Goal: Task Accomplishment & Management: Manage account settings

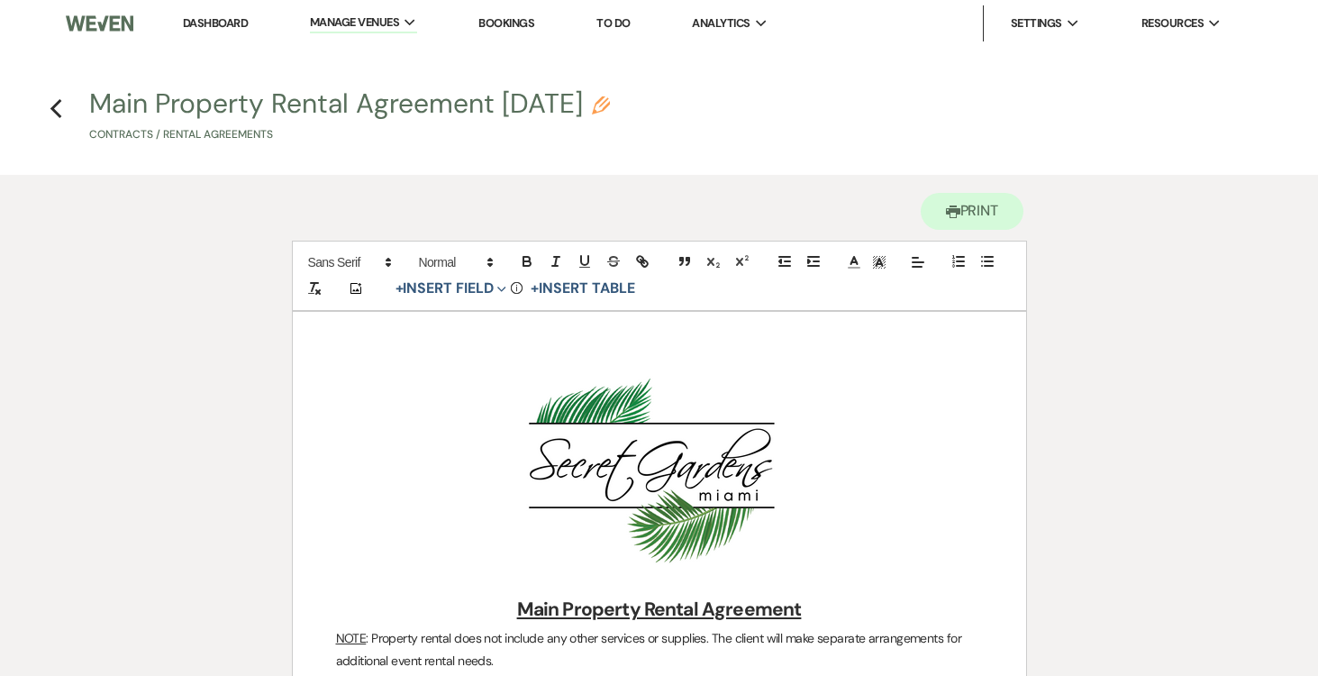
click at [205, 21] on link "Dashboard" at bounding box center [215, 22] width 65 height 15
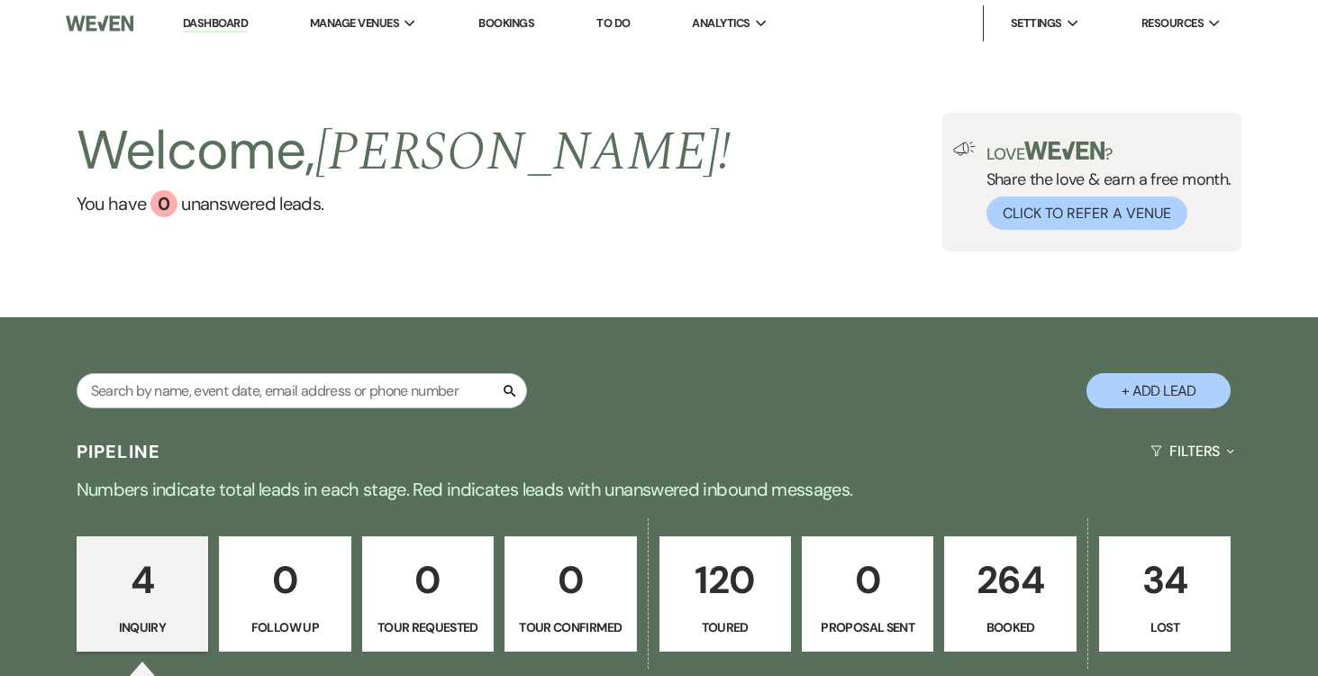
click at [705, 579] on p "120" at bounding box center [725, 580] width 108 height 60
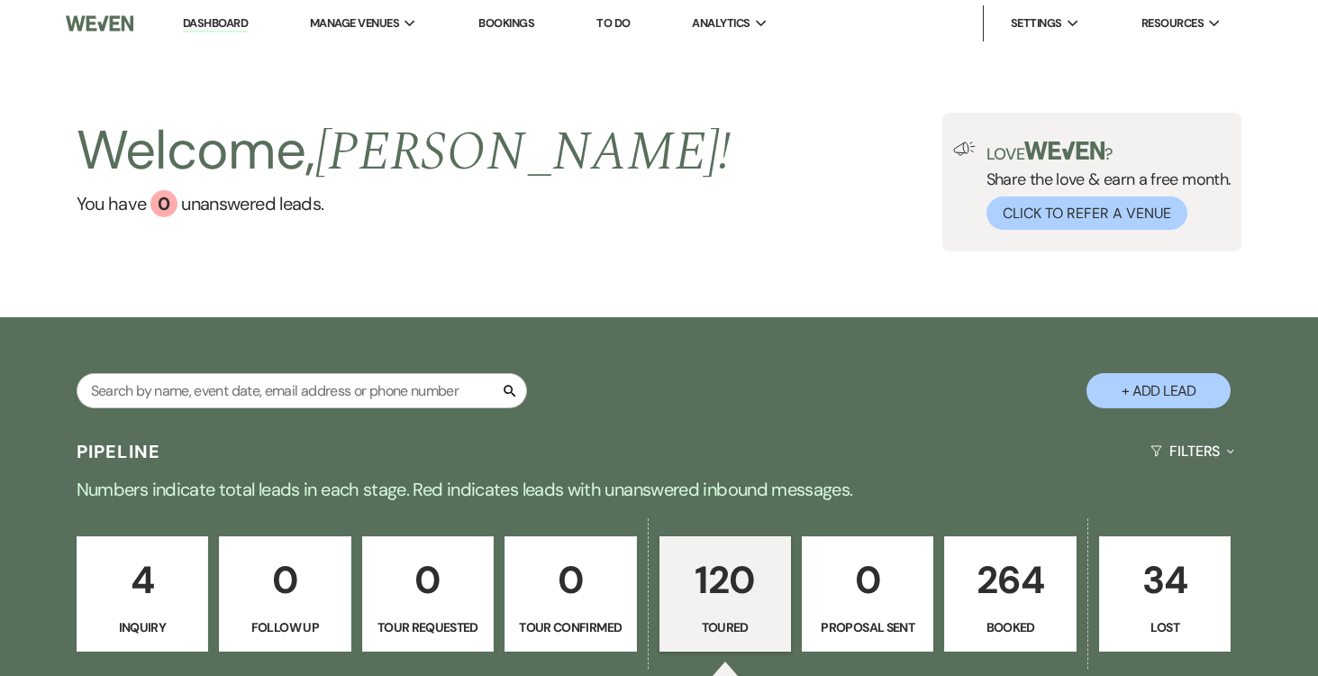
select select "5"
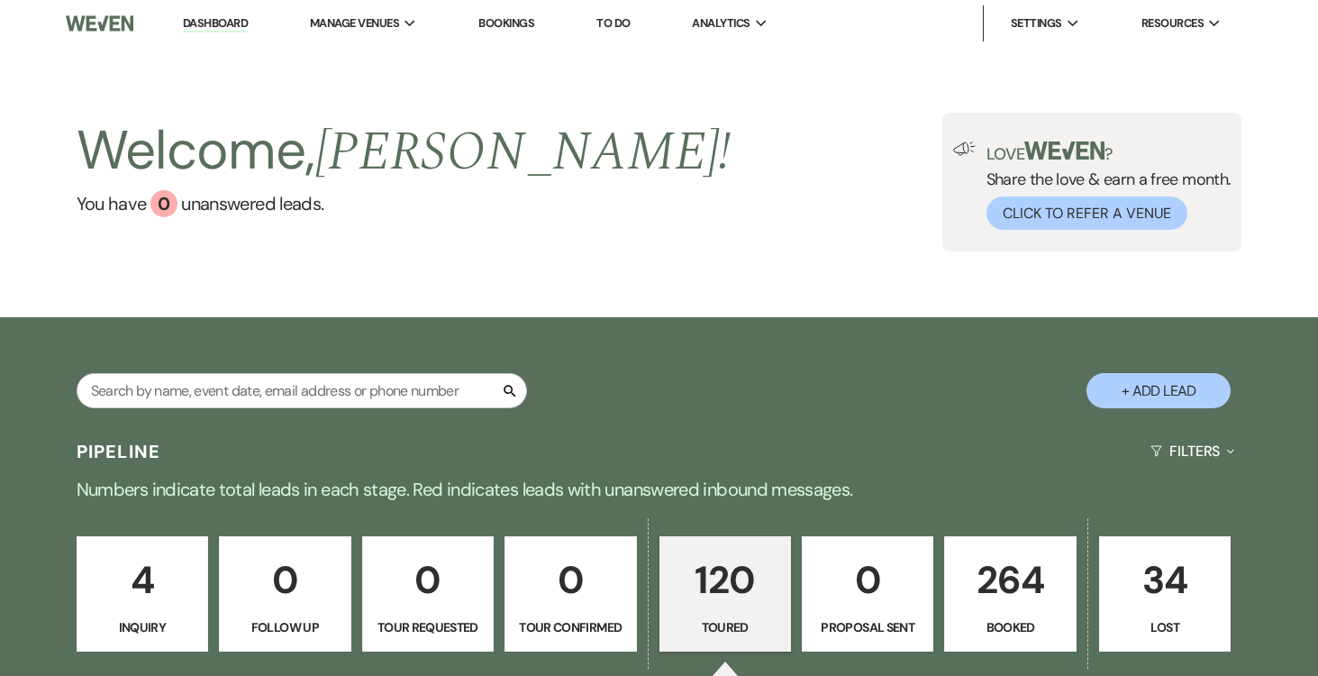
select select "5"
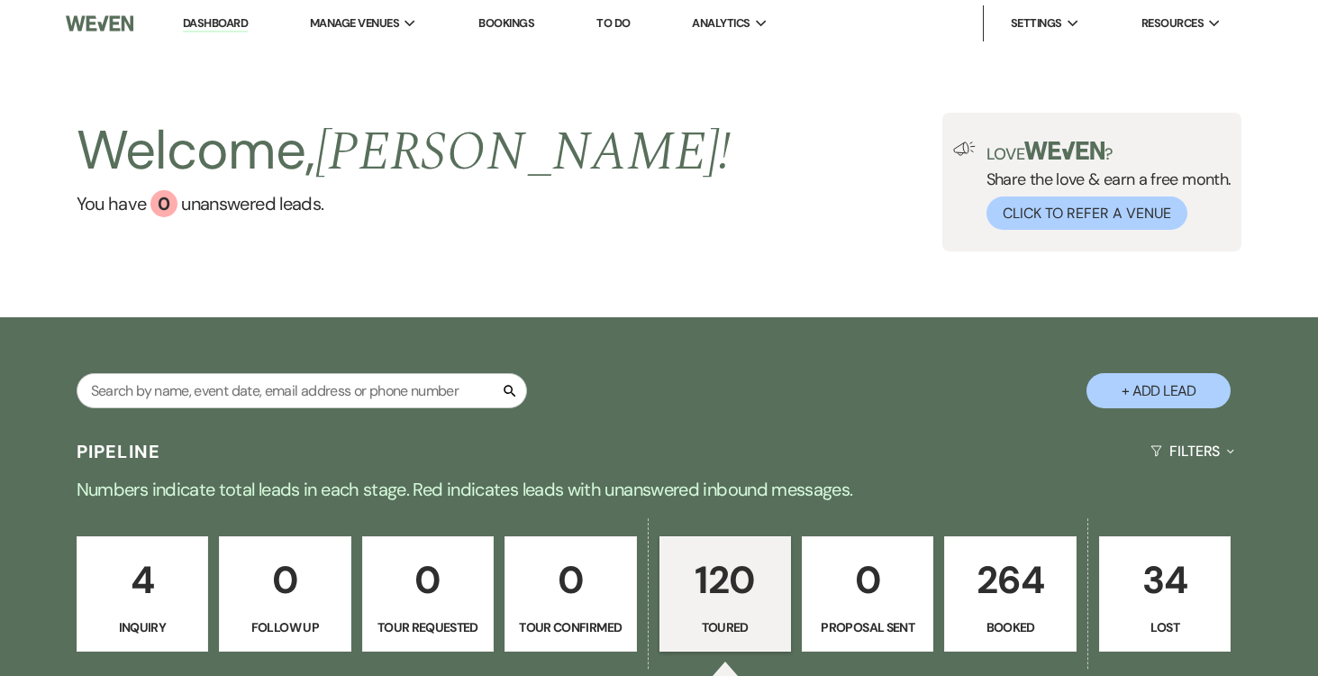
select select "5"
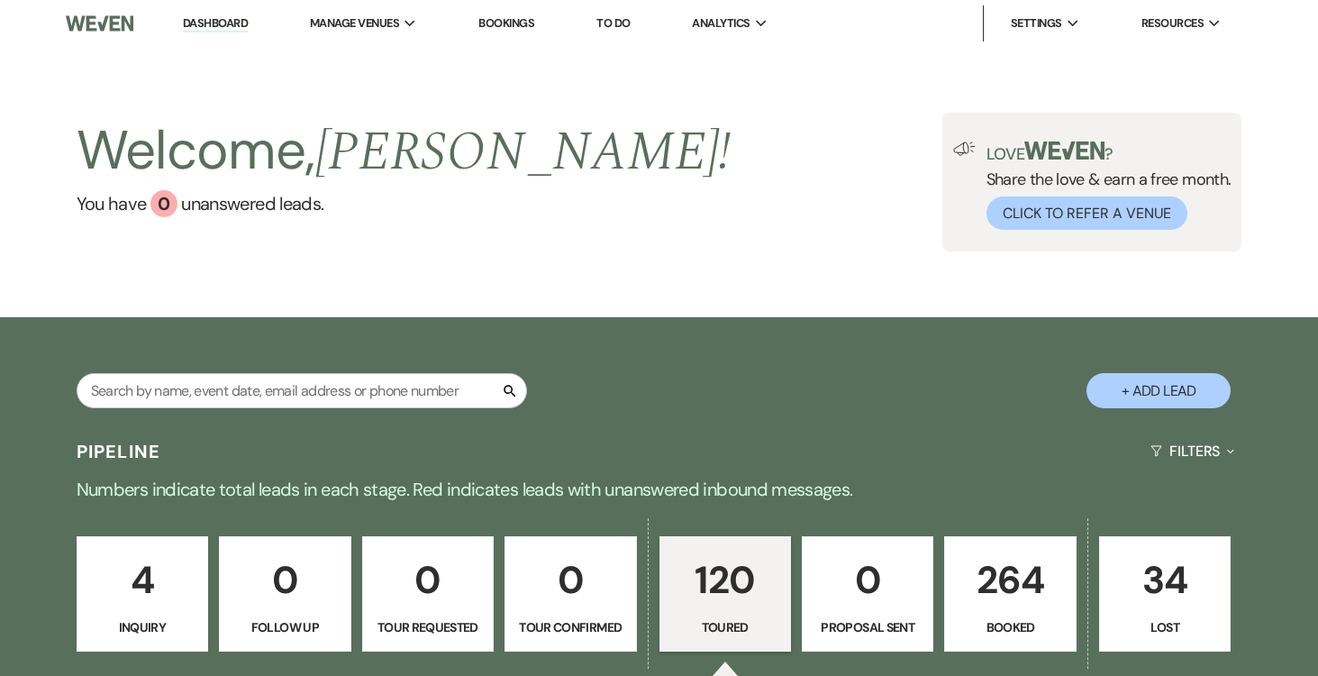
select select "5"
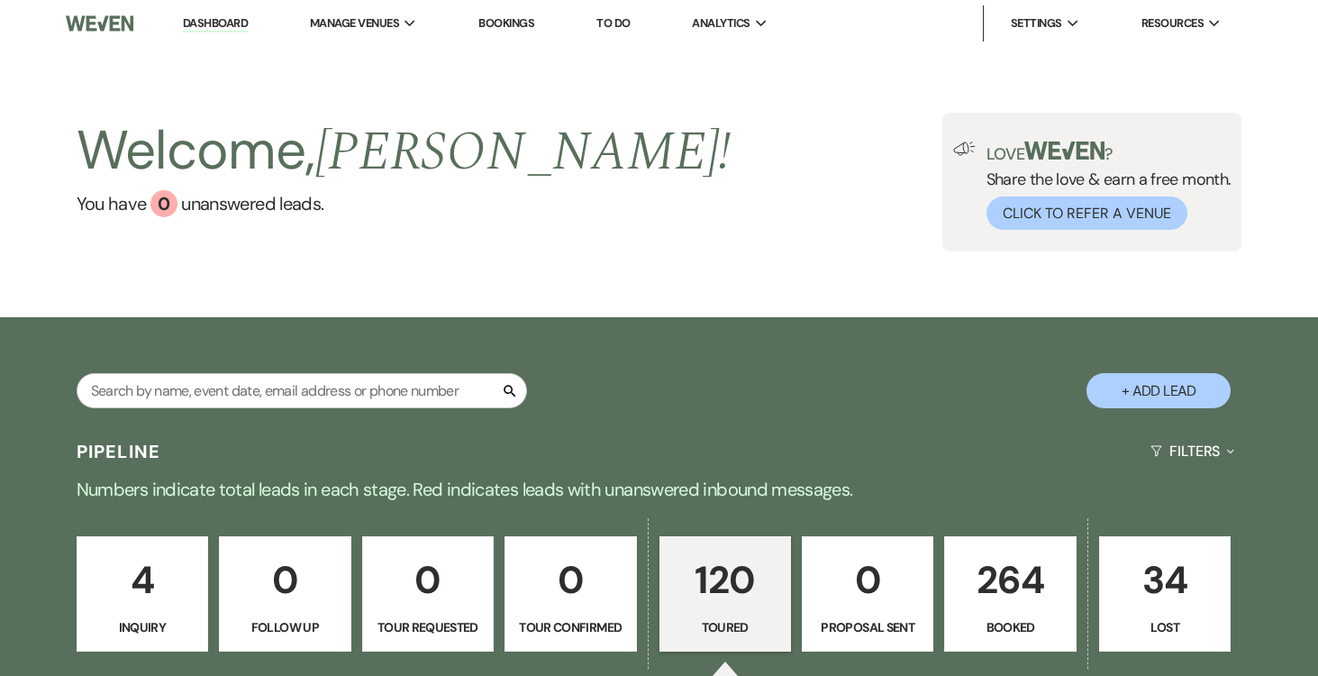
select select "5"
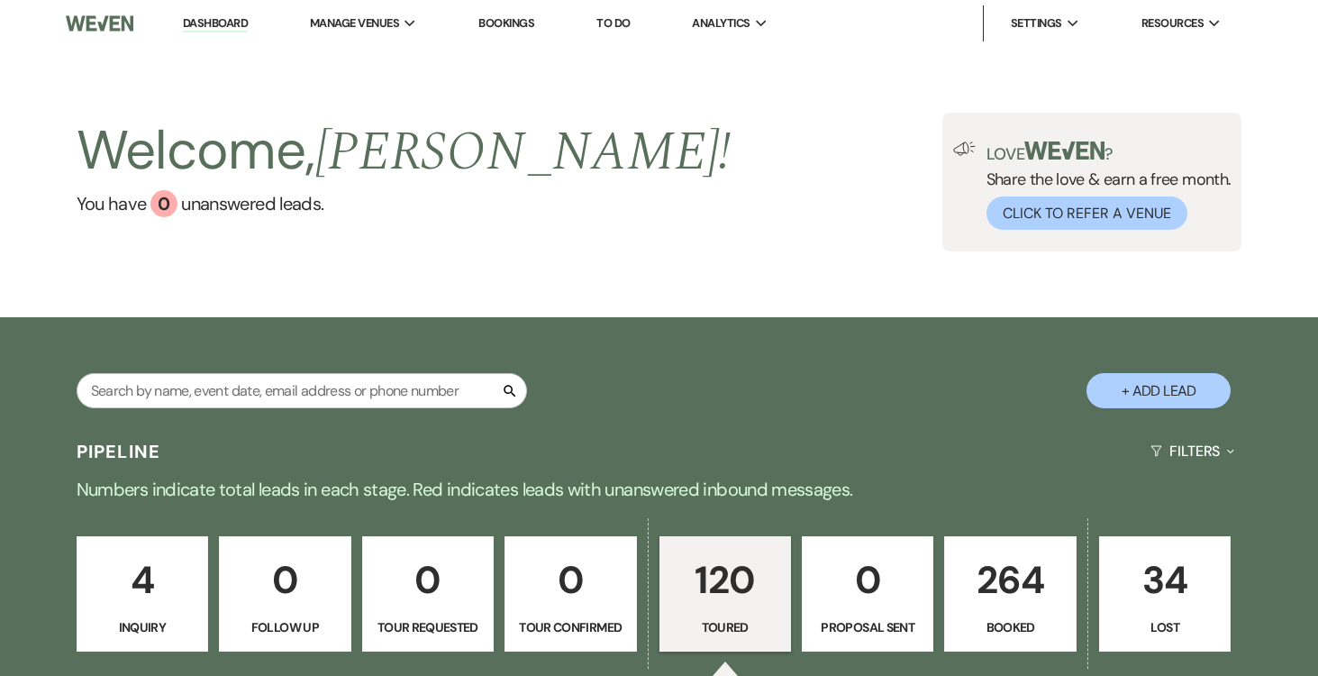
select select "5"
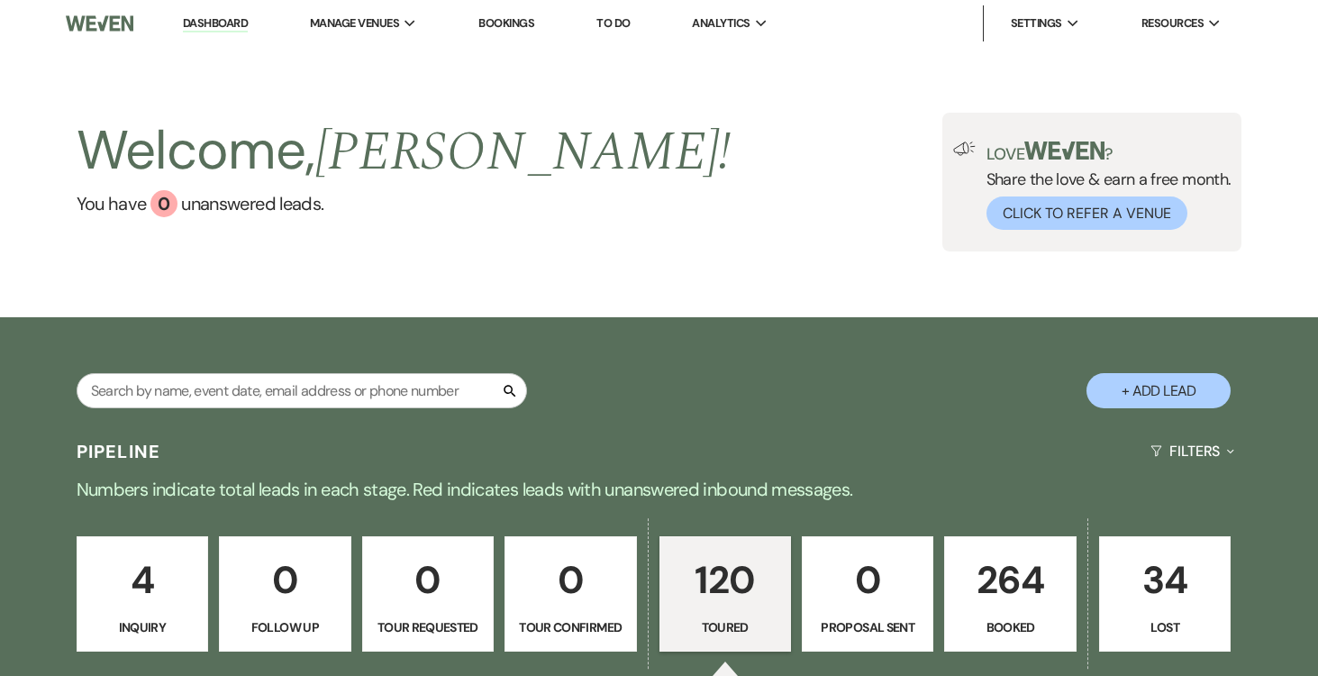
select select "5"
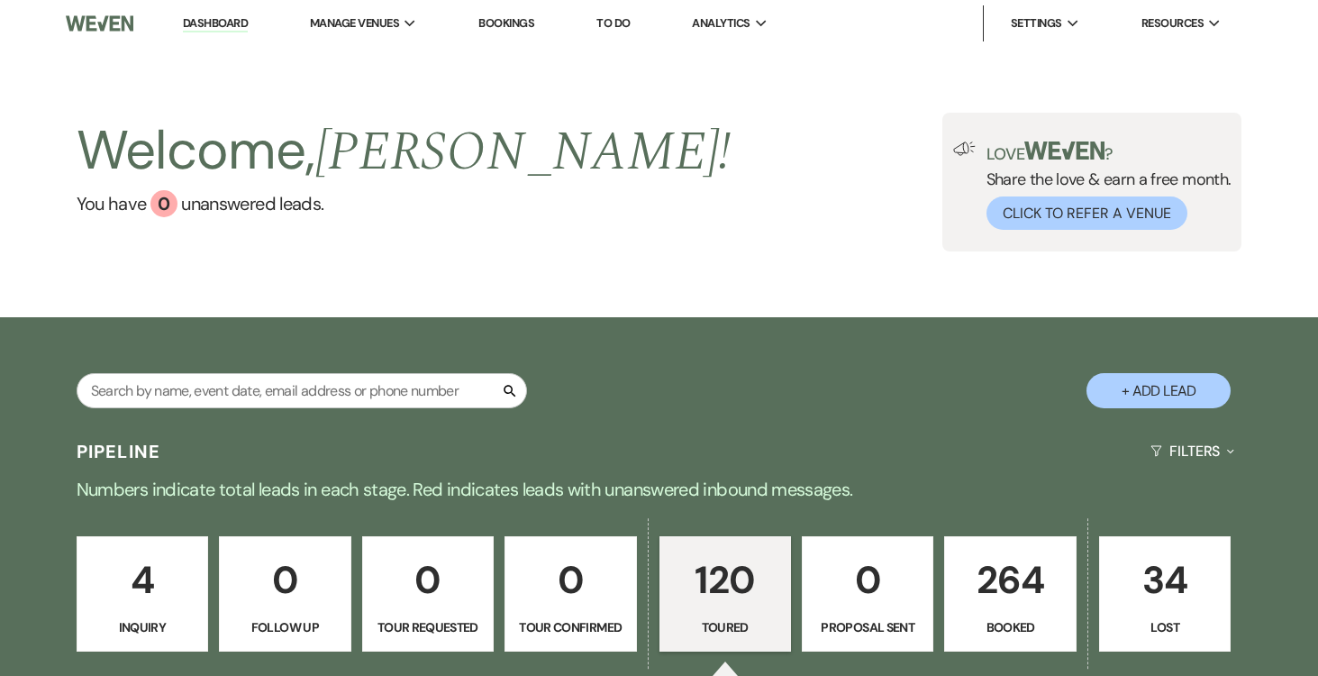
select select "5"
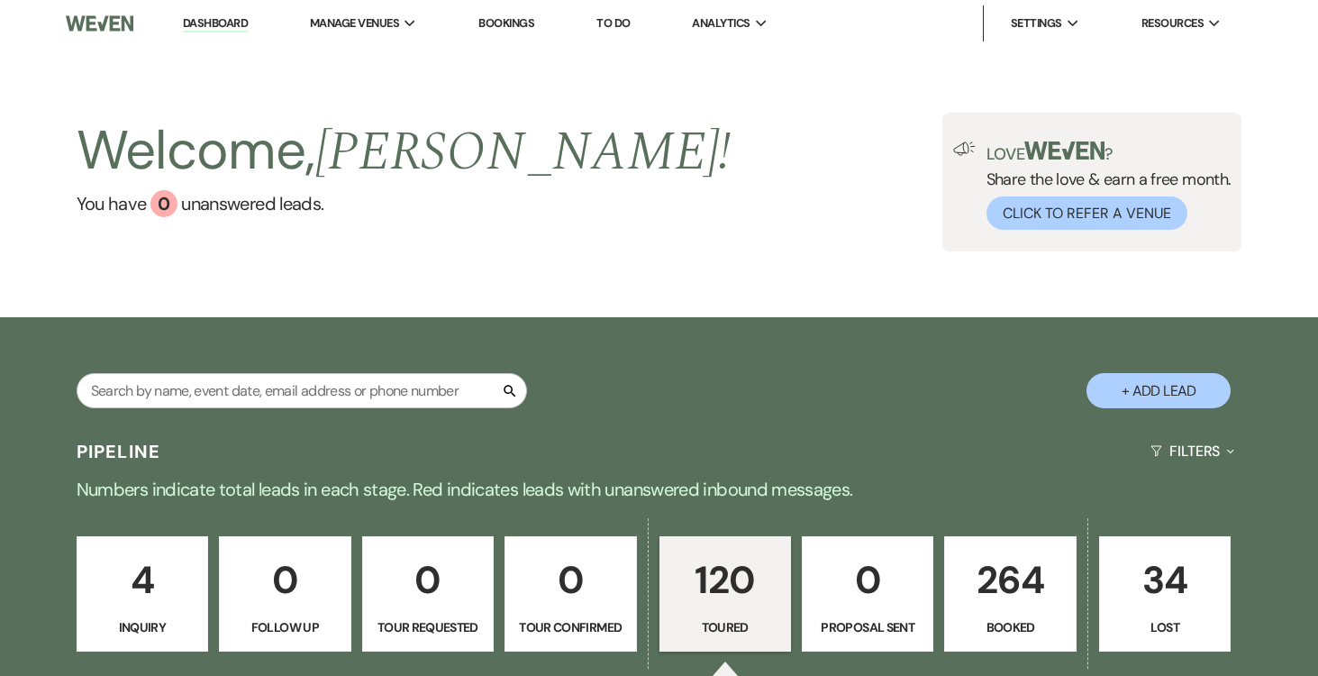
select select "5"
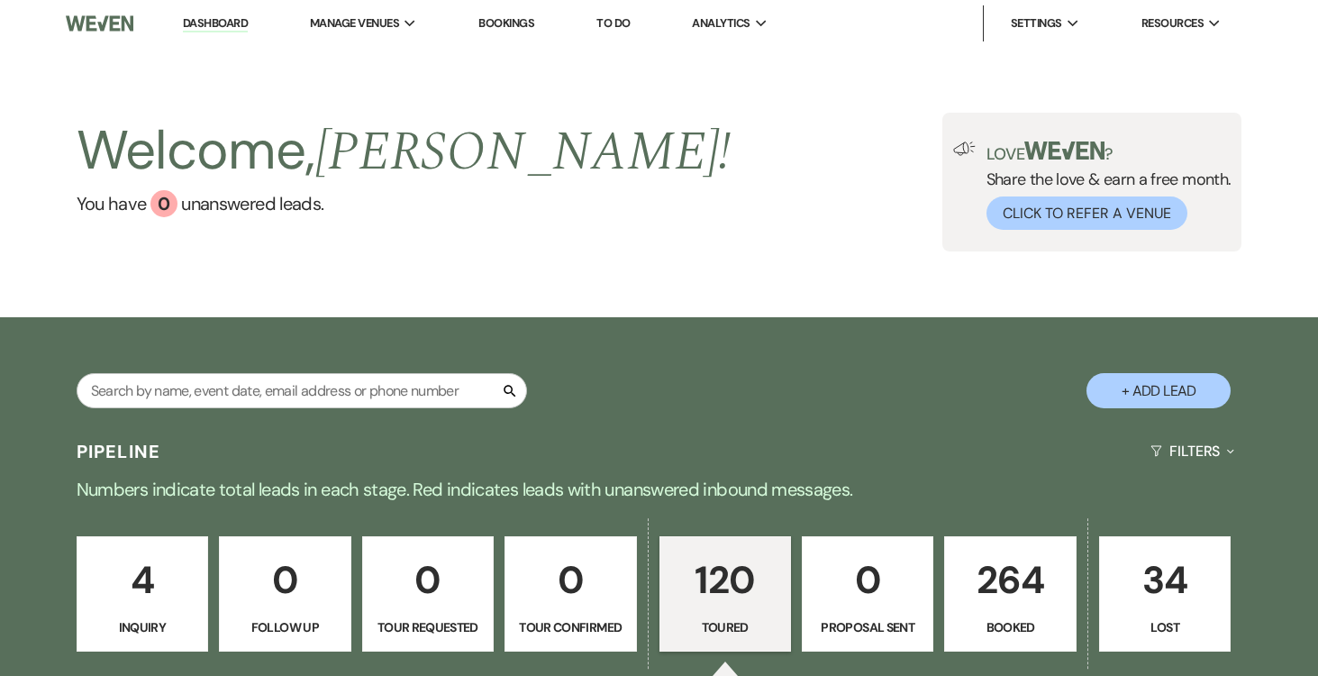
select select "5"
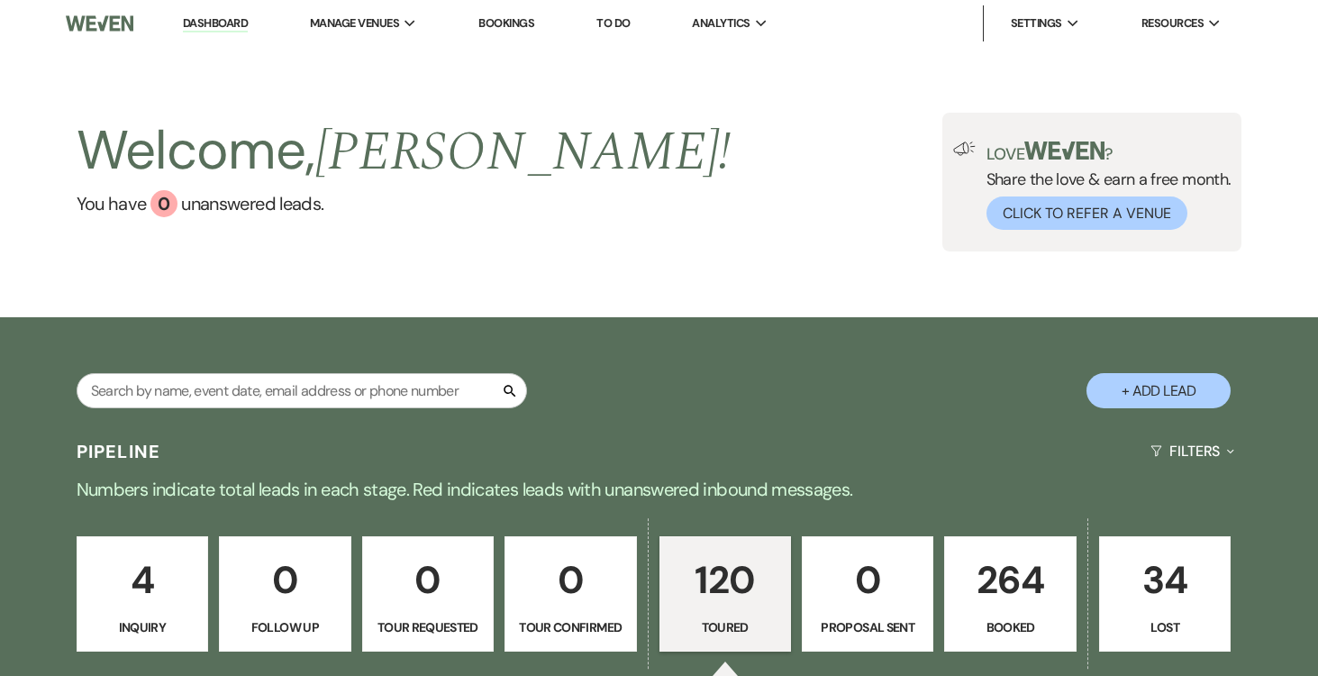
select select "5"
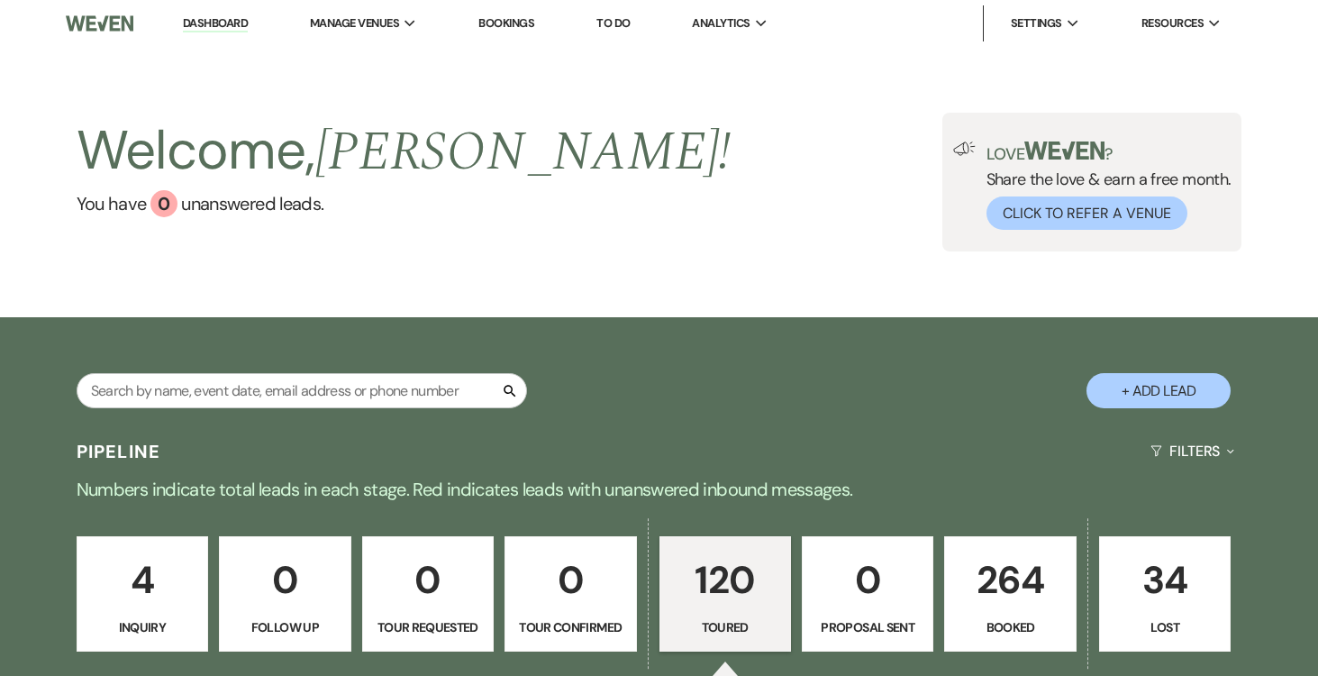
select select "5"
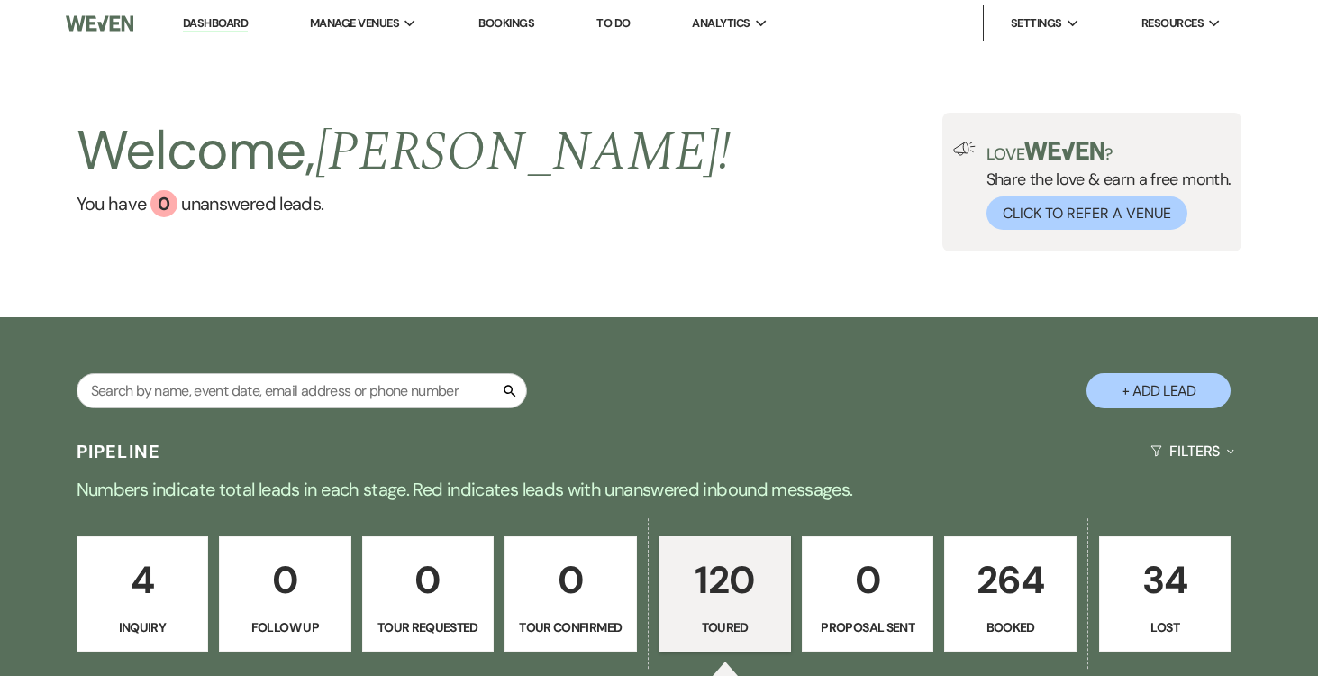
select select "5"
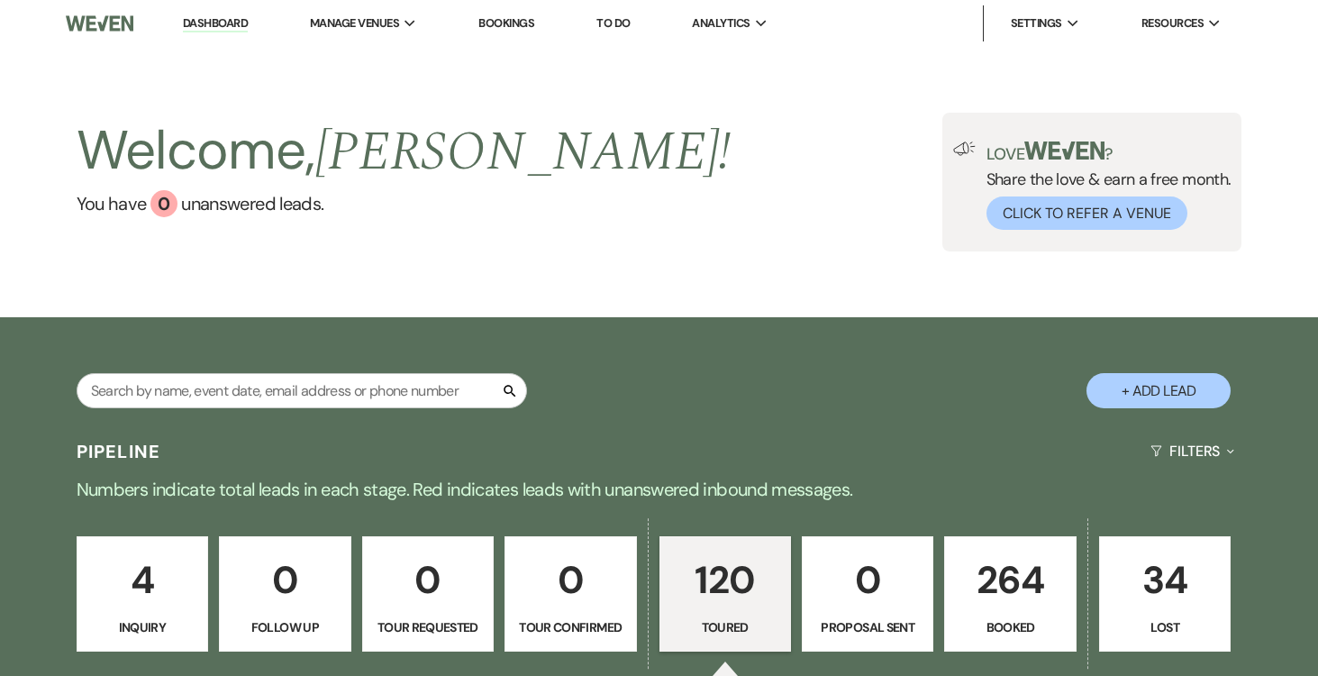
select select "5"
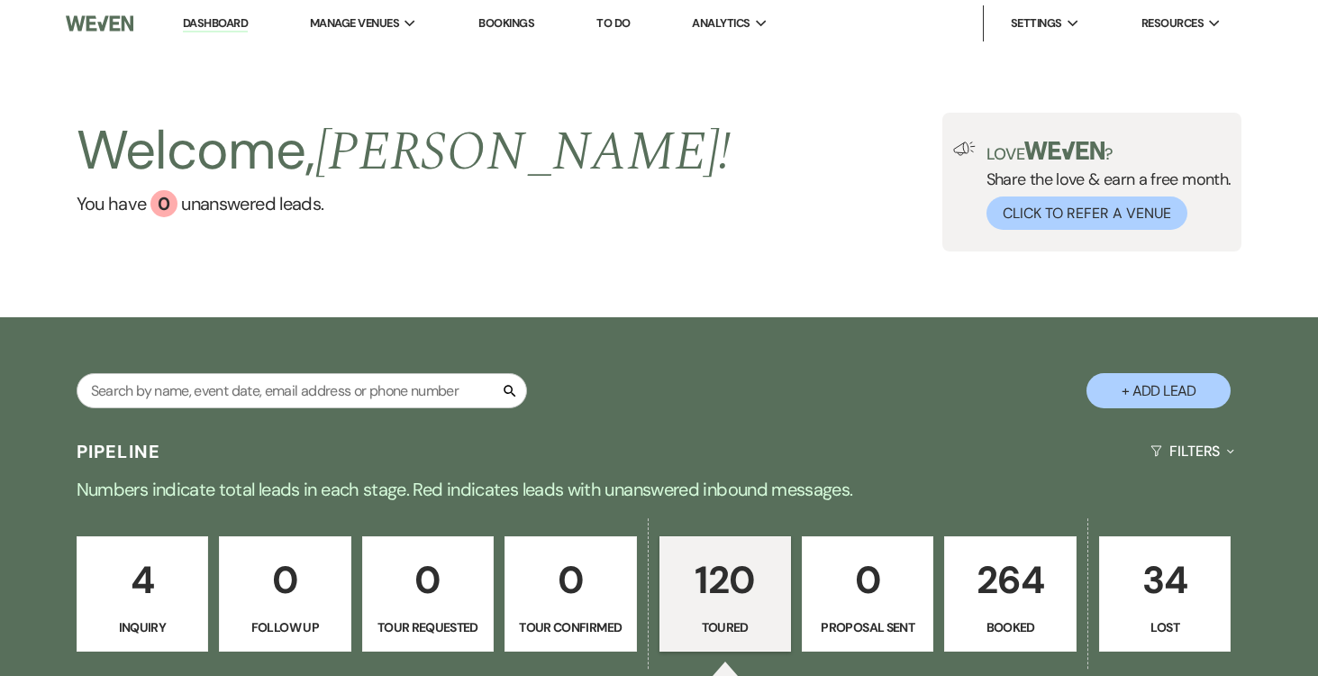
select select "5"
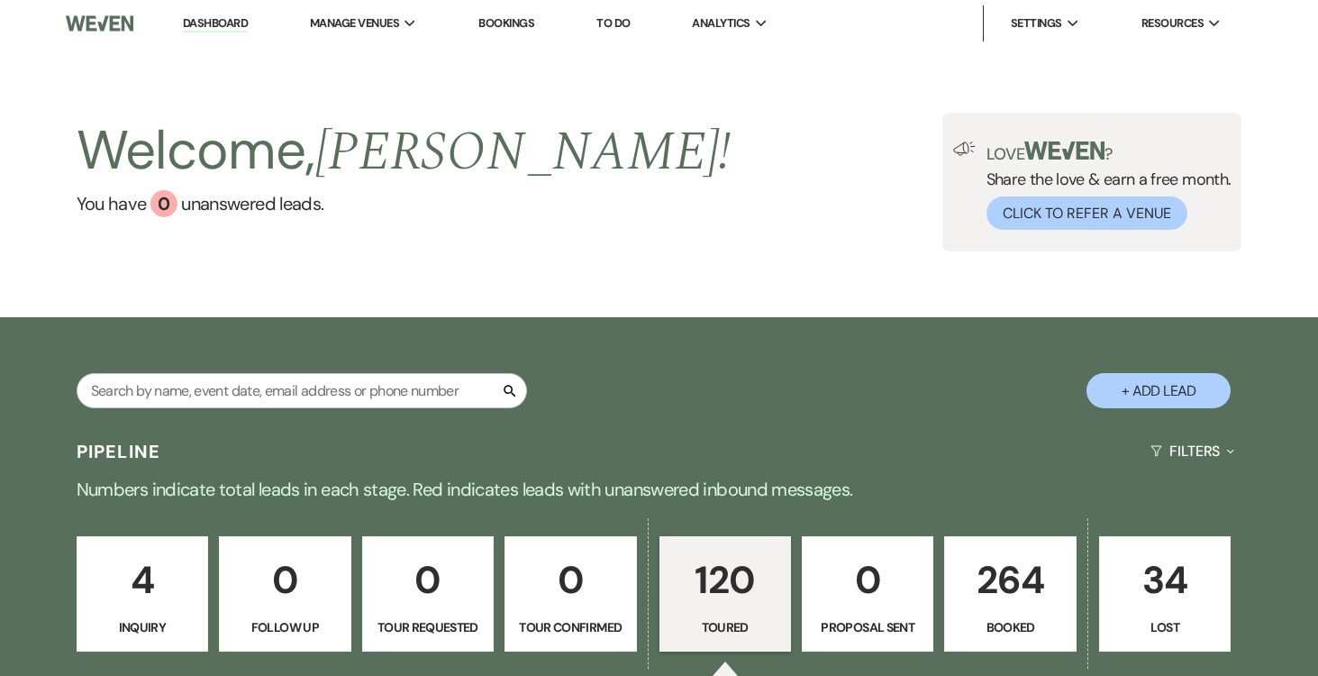
select select "5"
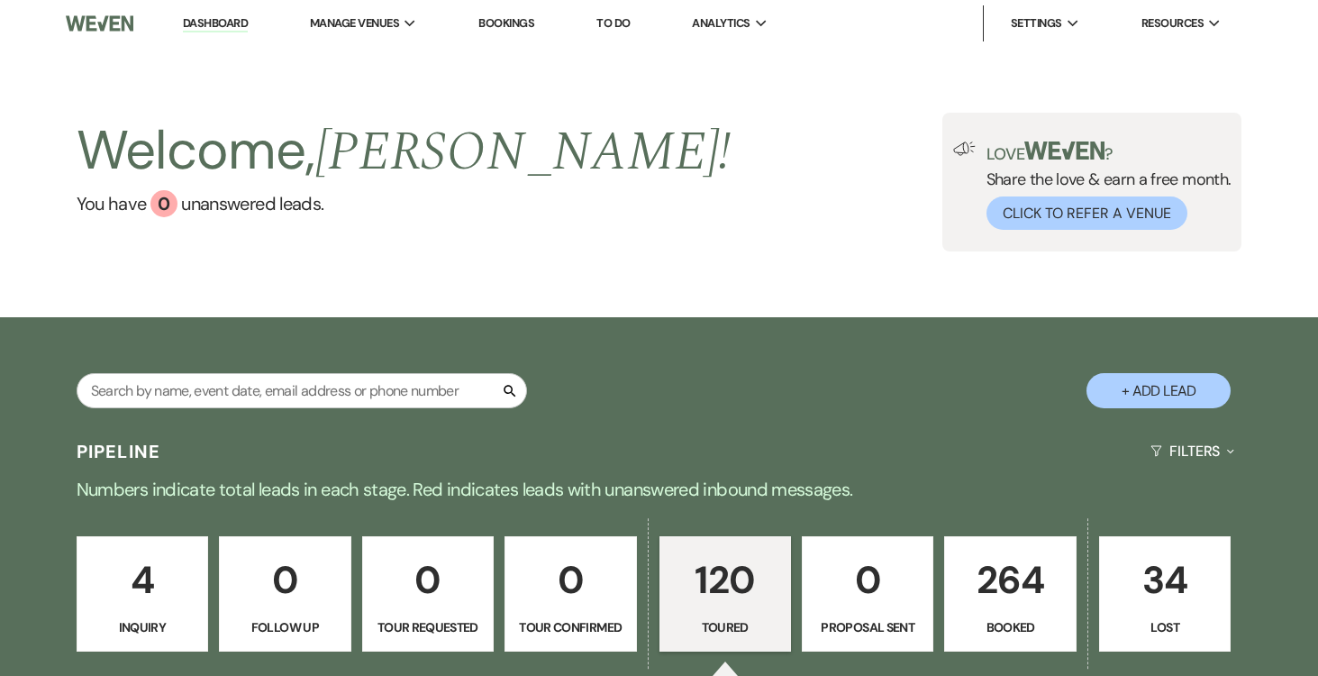
select select "5"
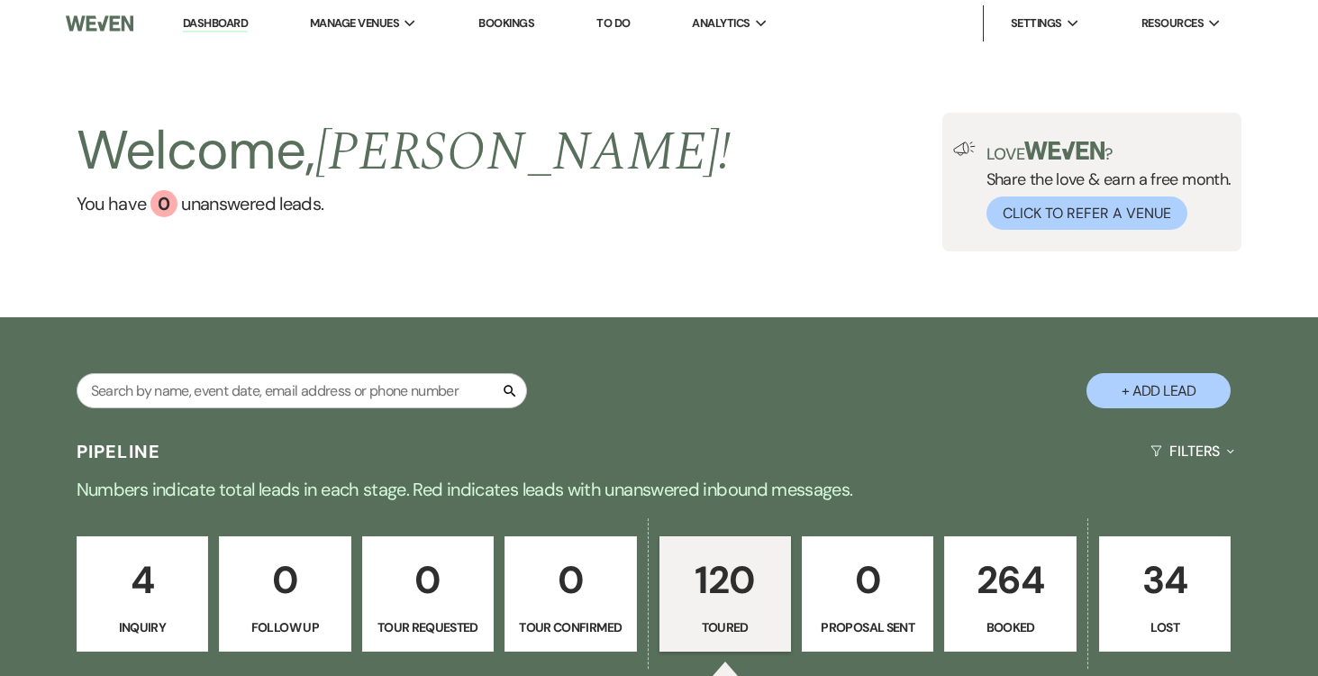
select select "5"
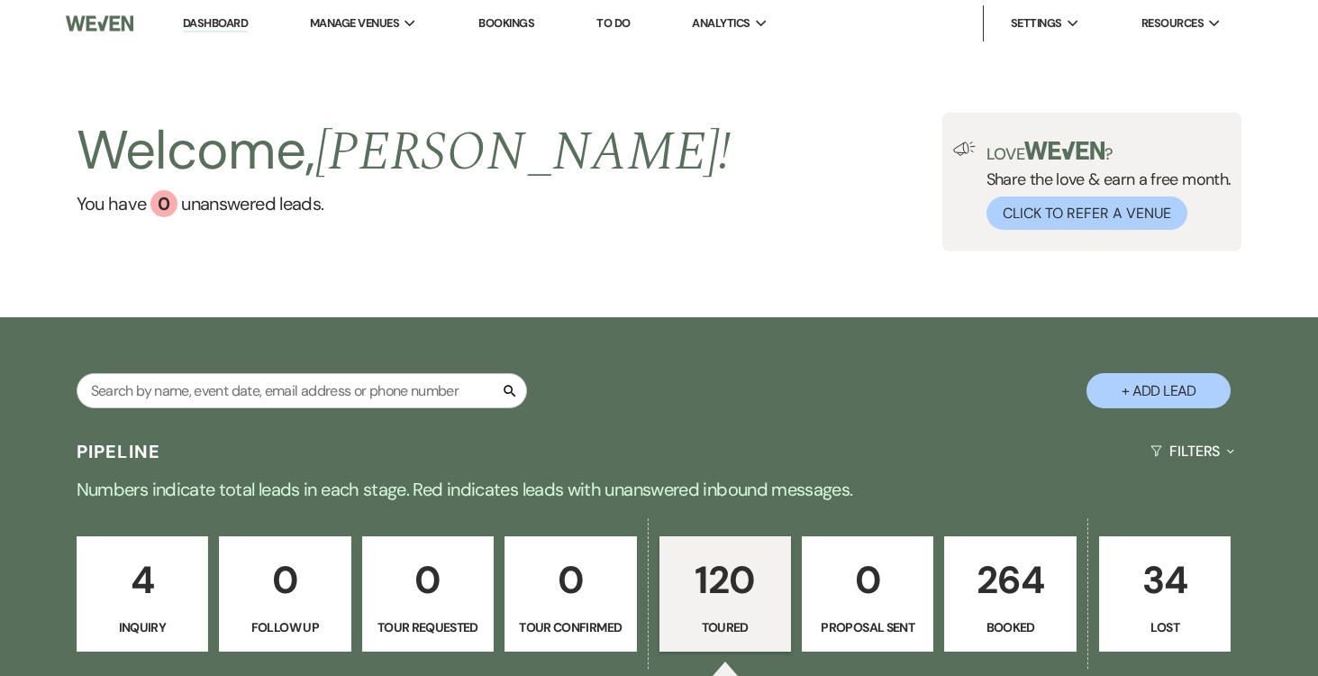
select select "5"
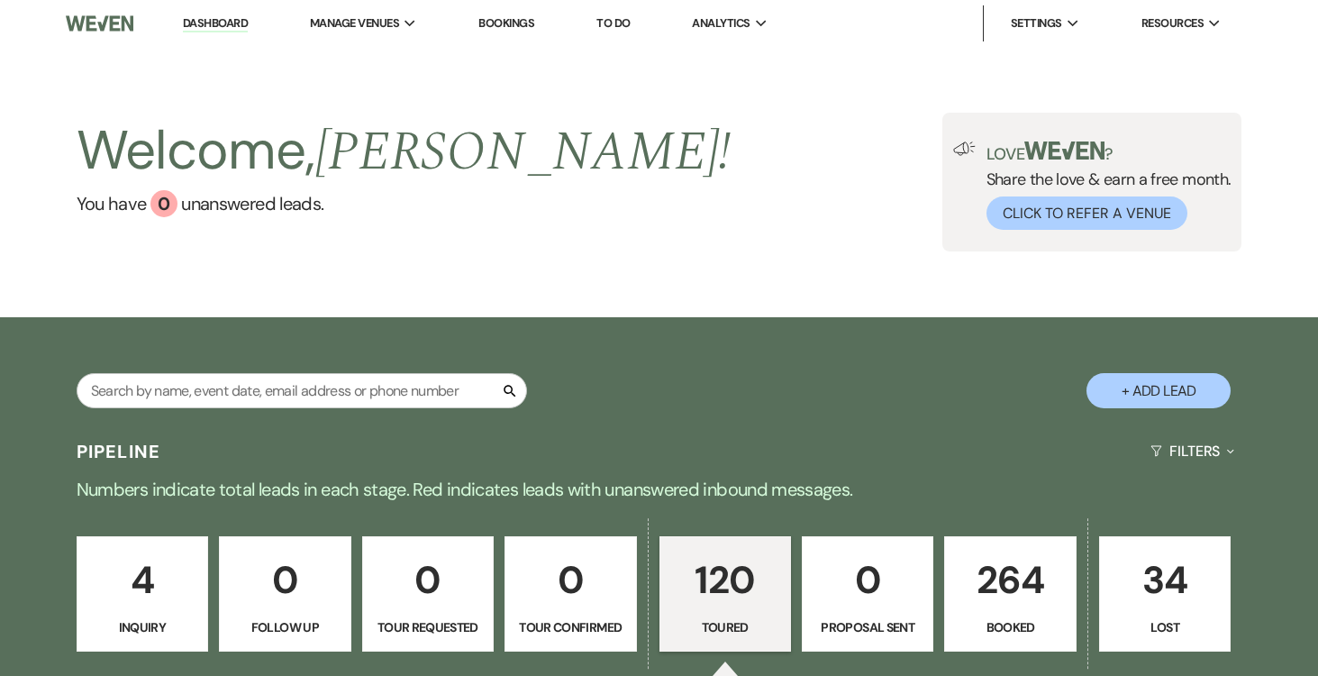
select select "5"
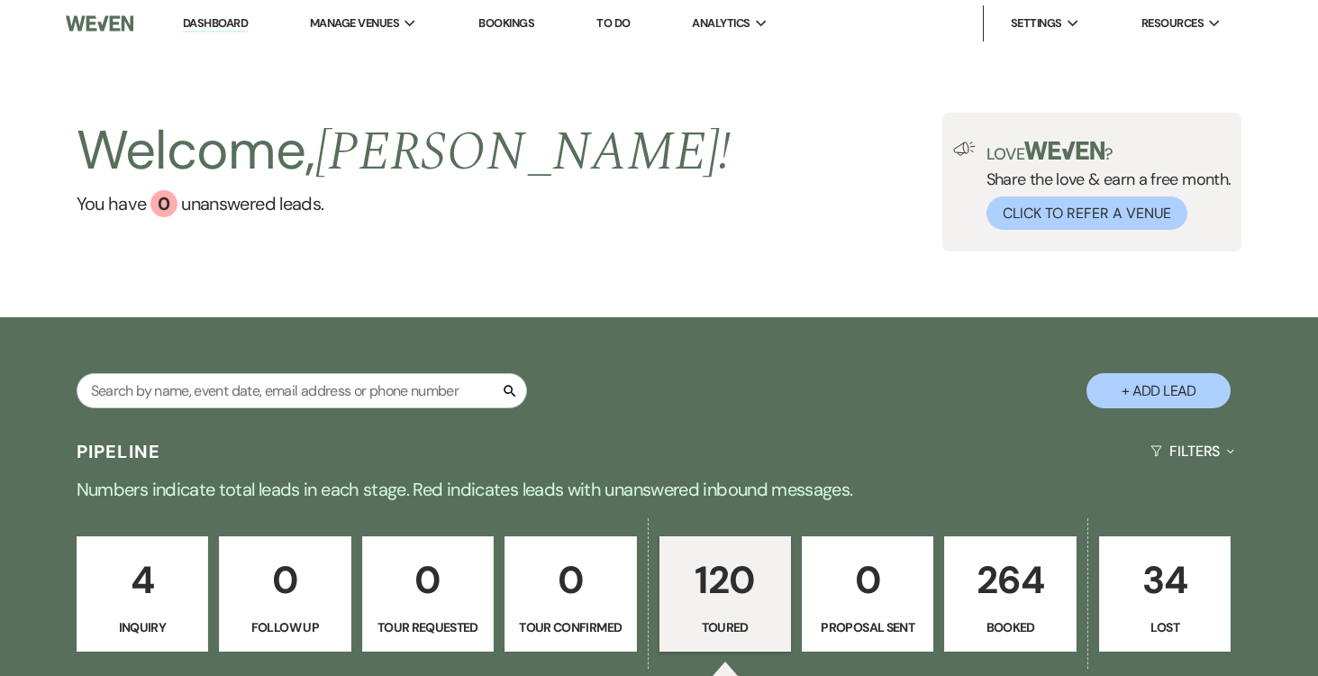
select select "5"
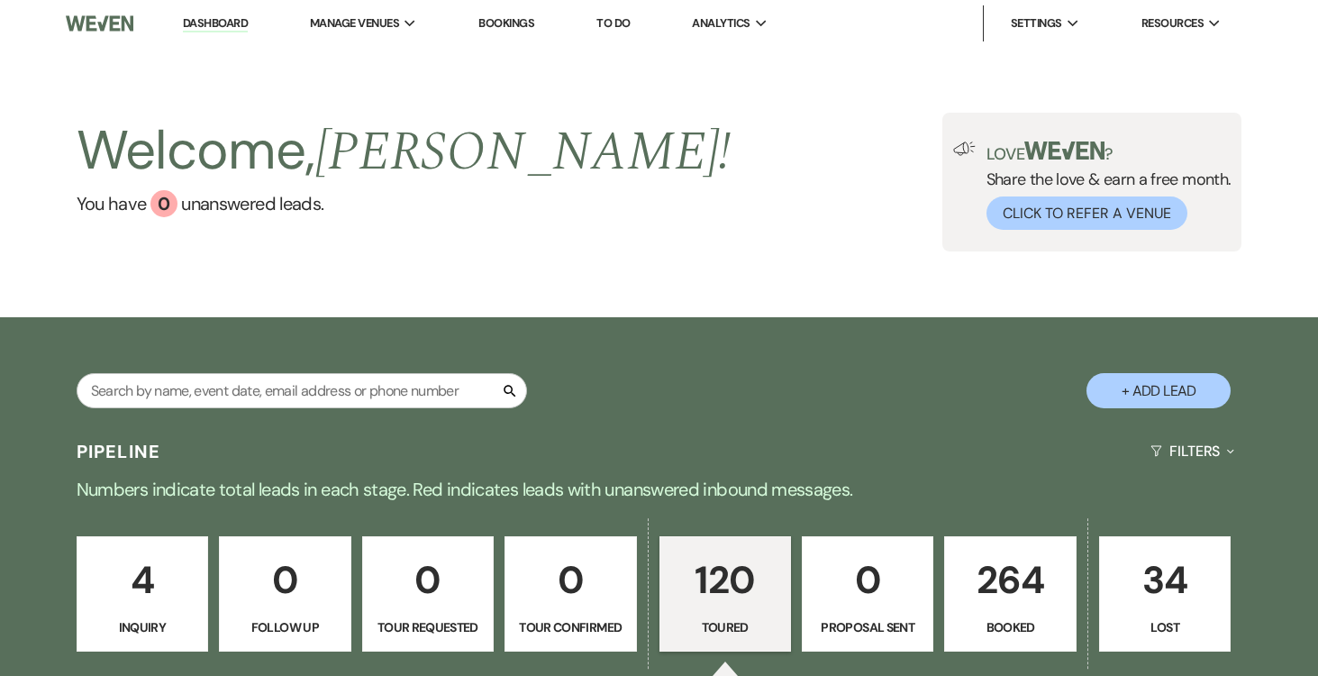
select select "5"
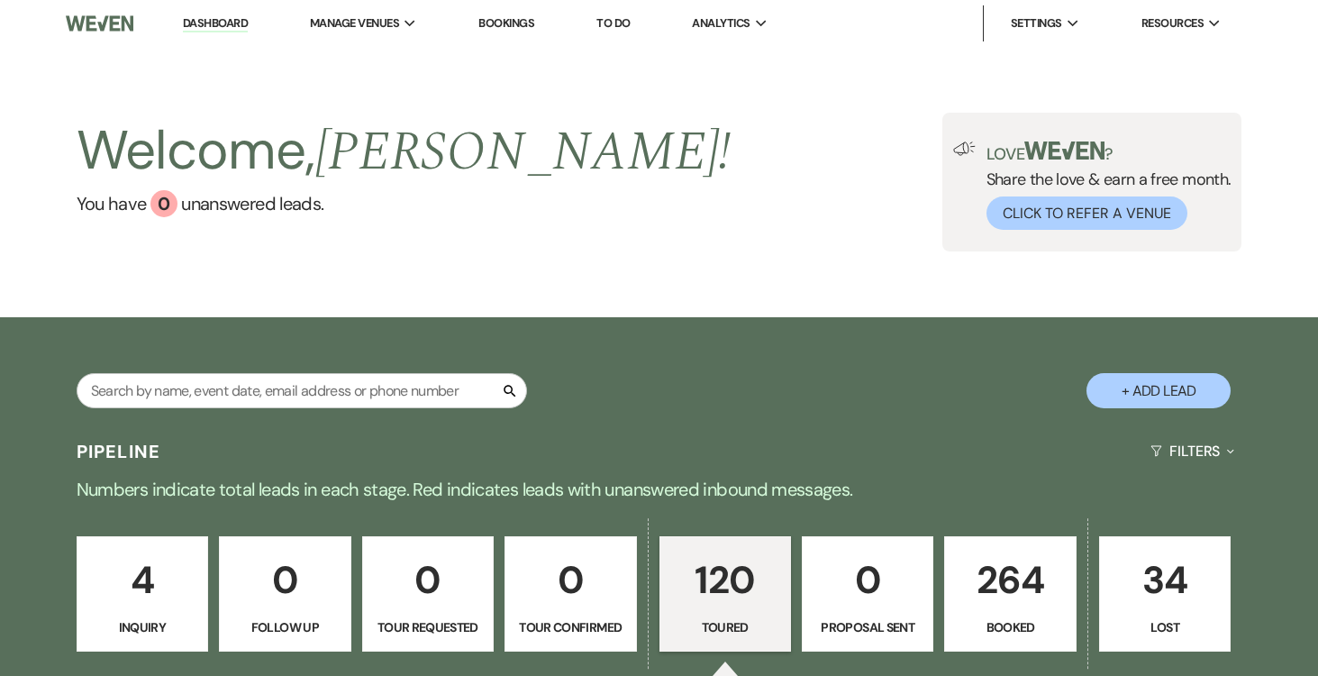
select select "5"
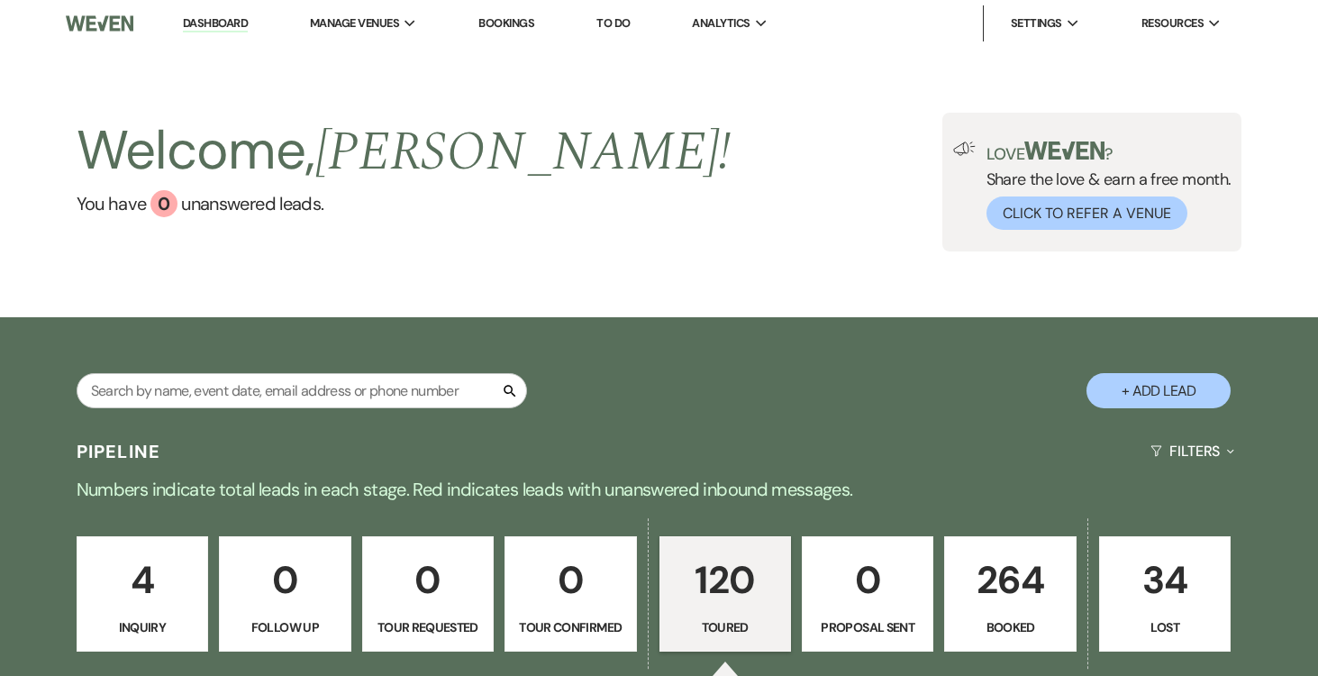
select select "5"
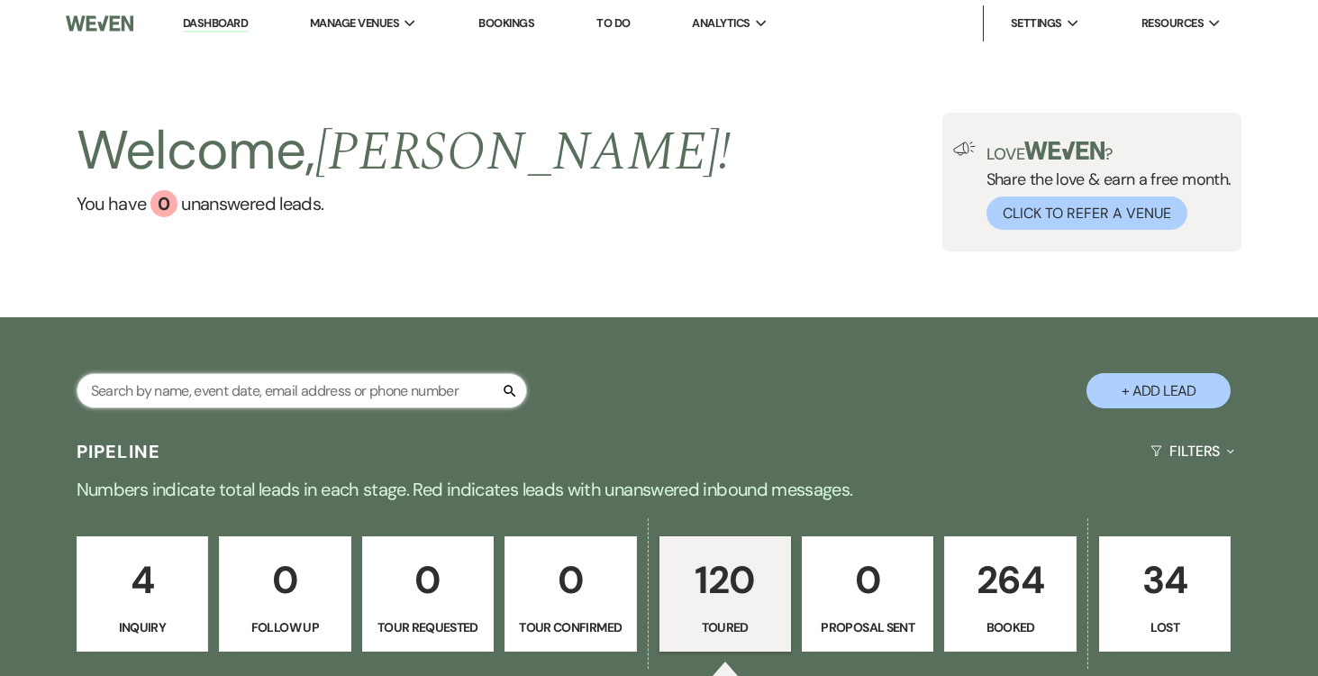
click at [310, 391] on input "text" at bounding box center [302, 390] width 450 height 35
type input "cristina"
select select "5"
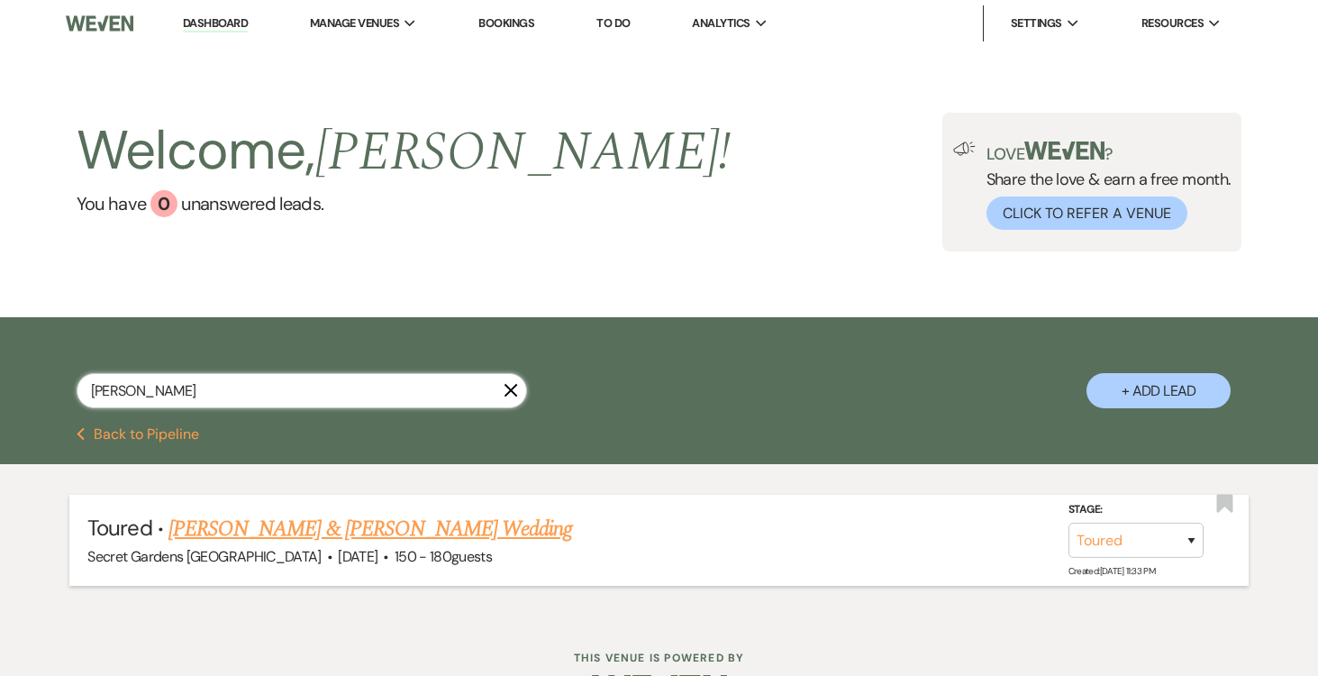
type input "cristina"
click at [359, 523] on link "Cristina Acosta & Alejandro Moreno's Wedding" at bounding box center [370, 529] width 404 height 32
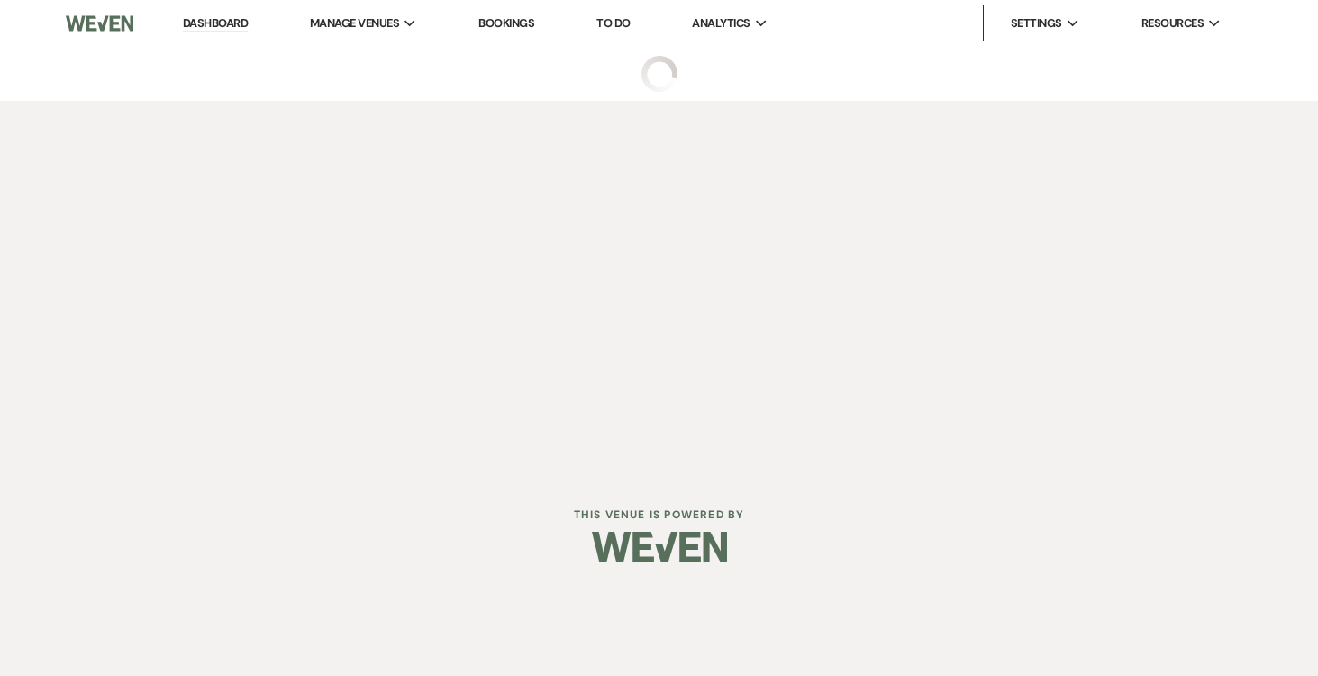
select select "5"
select select "2"
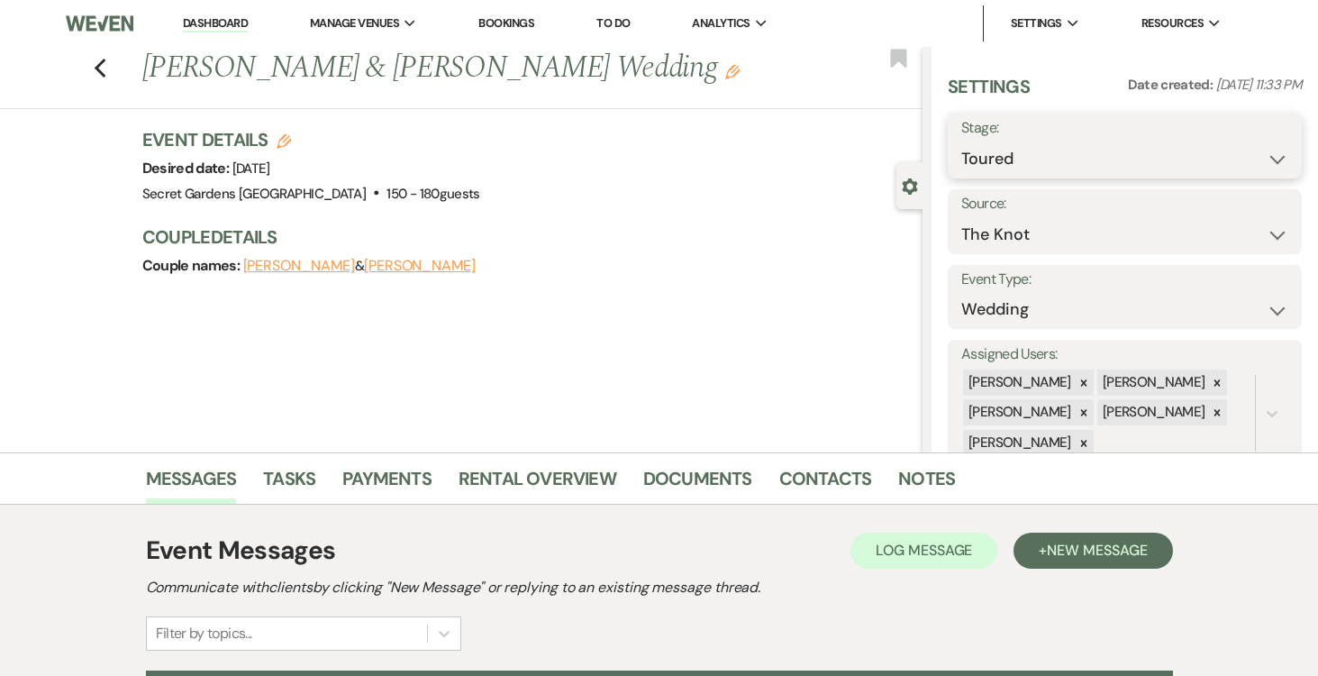
click at [1273, 155] on select "Inquiry Follow Up Tour Requested Tour Confirmed Toured Proposal Sent Booked Lost" at bounding box center [1124, 158] width 327 height 35
select select "6"
click at [961, 141] on select "Inquiry Follow Up Tour Requested Tour Confirmed Toured Proposal Sent Booked Lost" at bounding box center [1124, 158] width 327 height 35
click at [1253, 140] on button "Save" at bounding box center [1265, 146] width 73 height 36
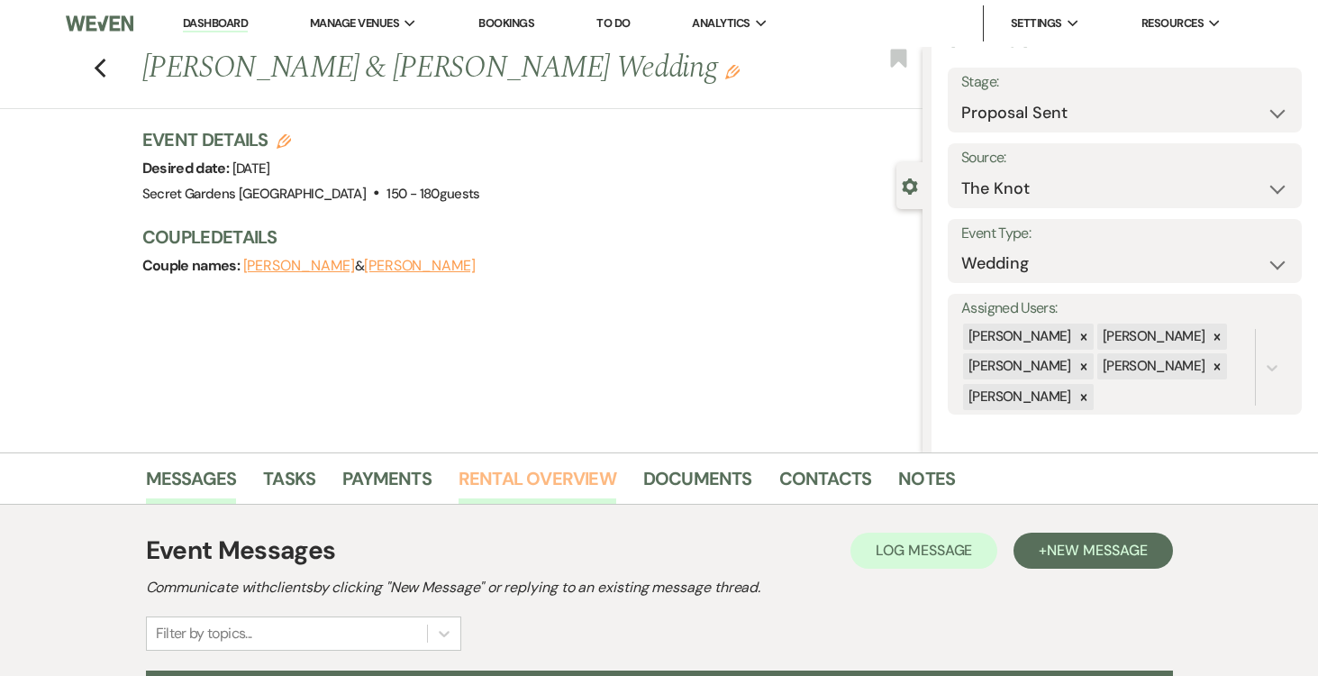
click at [532, 478] on link "Rental Overview" at bounding box center [538, 484] width 158 height 40
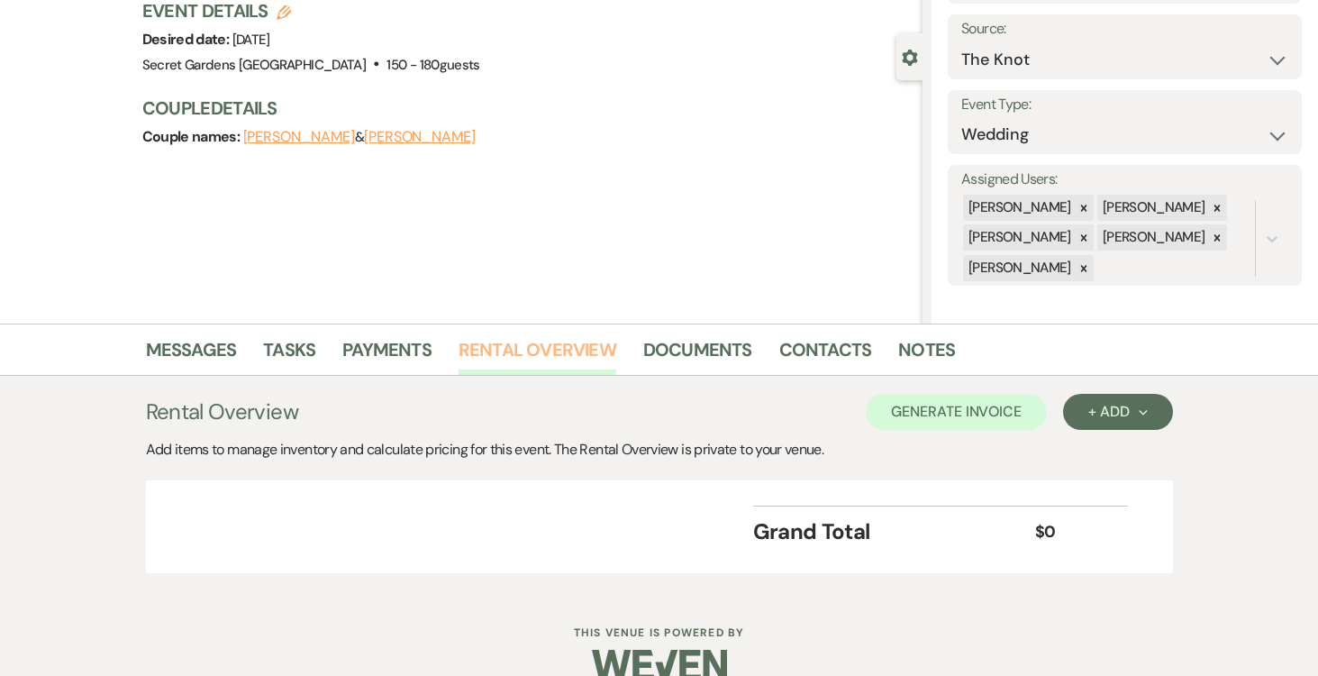
scroll to position [160, 0]
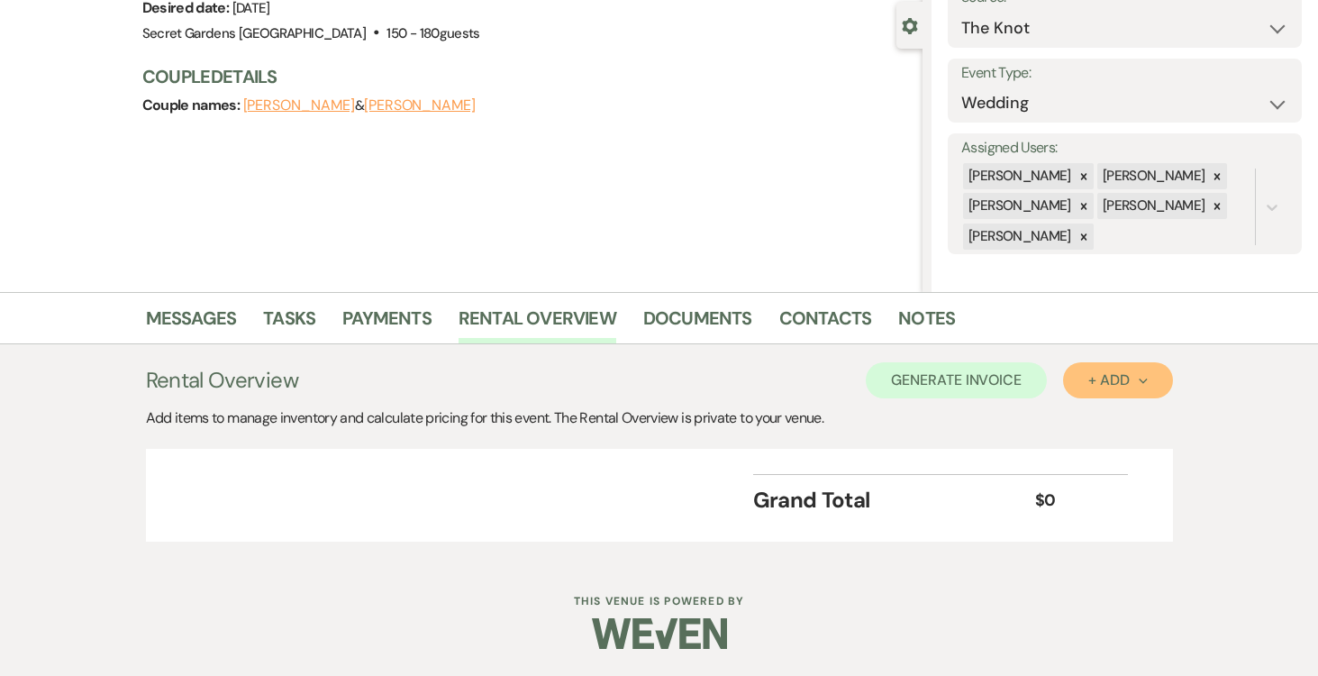
click at [1138, 375] on div "+ Add Next" at bounding box center [1117, 380] width 59 height 14
click at [1101, 419] on button "Item" at bounding box center [1108, 421] width 91 height 28
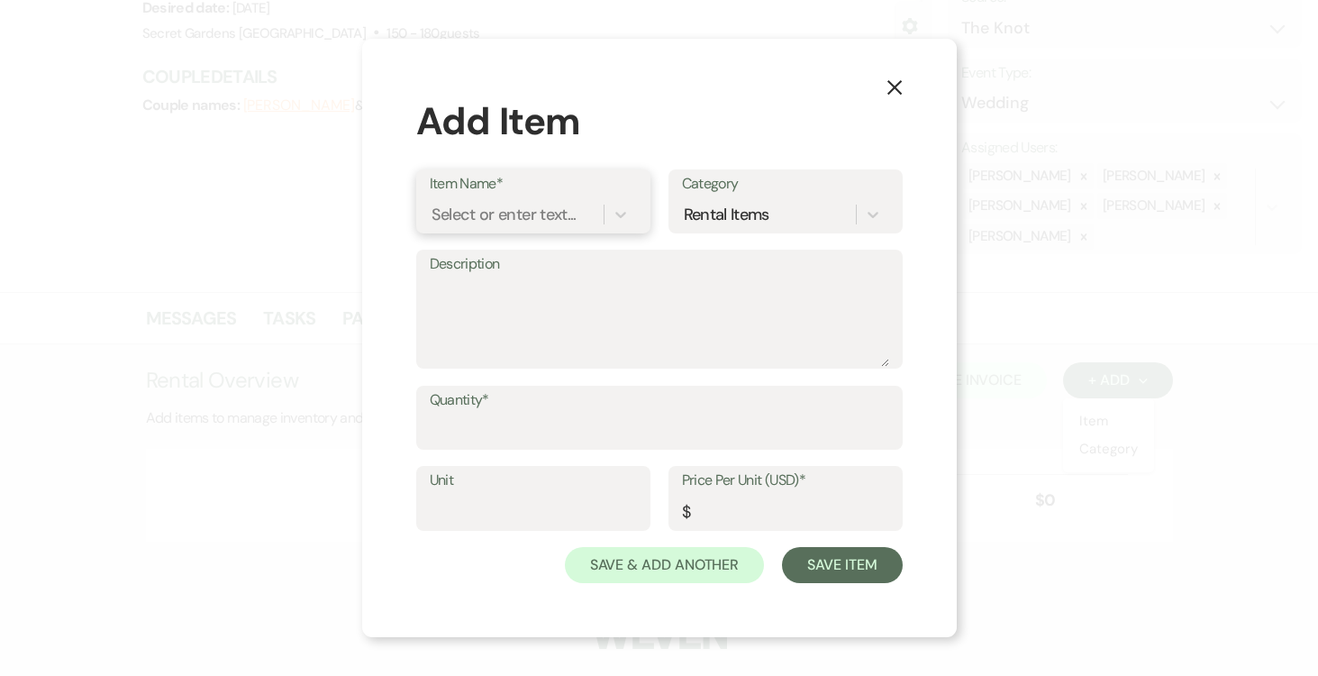
click at [542, 213] on div "Select or enter text..." at bounding box center [504, 214] width 145 height 24
type input "Base Venue Fee"
click at [496, 267] on div "+ Add "Base Venue Fee"" at bounding box center [533, 260] width 207 height 36
click at [490, 280] on textarea "Description" at bounding box center [660, 322] width 460 height 90
type textarea "V"
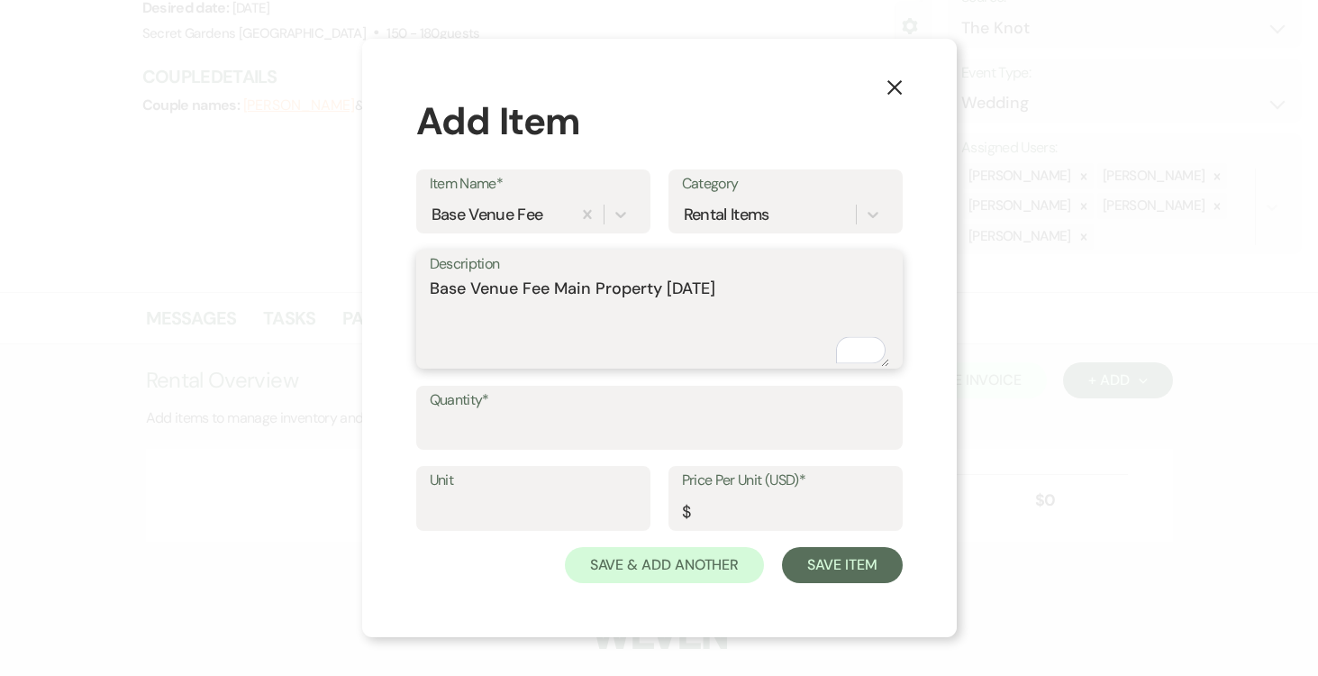
type textarea "Base Venue Fee Main Property Friday"
click at [489, 418] on input "Quantity*" at bounding box center [660, 430] width 460 height 35
type input "1"
click at [460, 500] on input "Unit" at bounding box center [533, 511] width 207 height 35
type input "1"
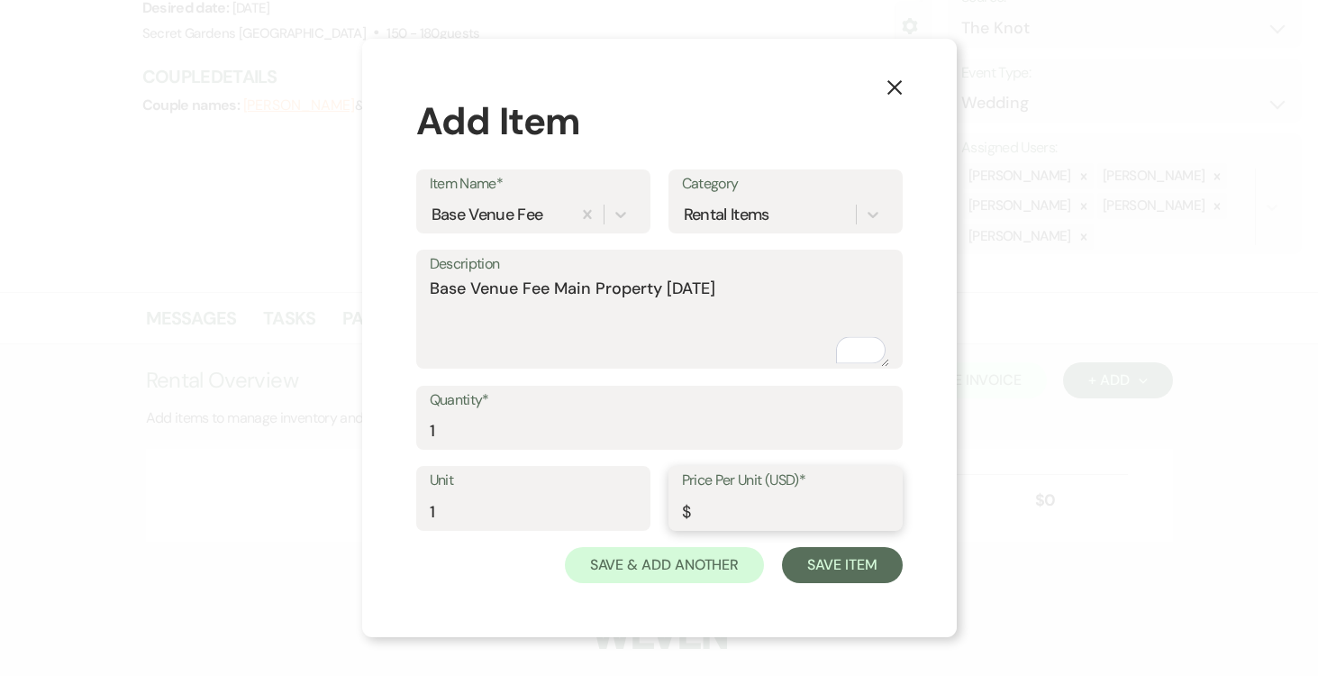
click at [737, 500] on input "Price Per Unit (USD)*" at bounding box center [785, 511] width 207 height 35
type input "5000.00"
click at [833, 555] on button "Save Item" at bounding box center [842, 565] width 120 height 36
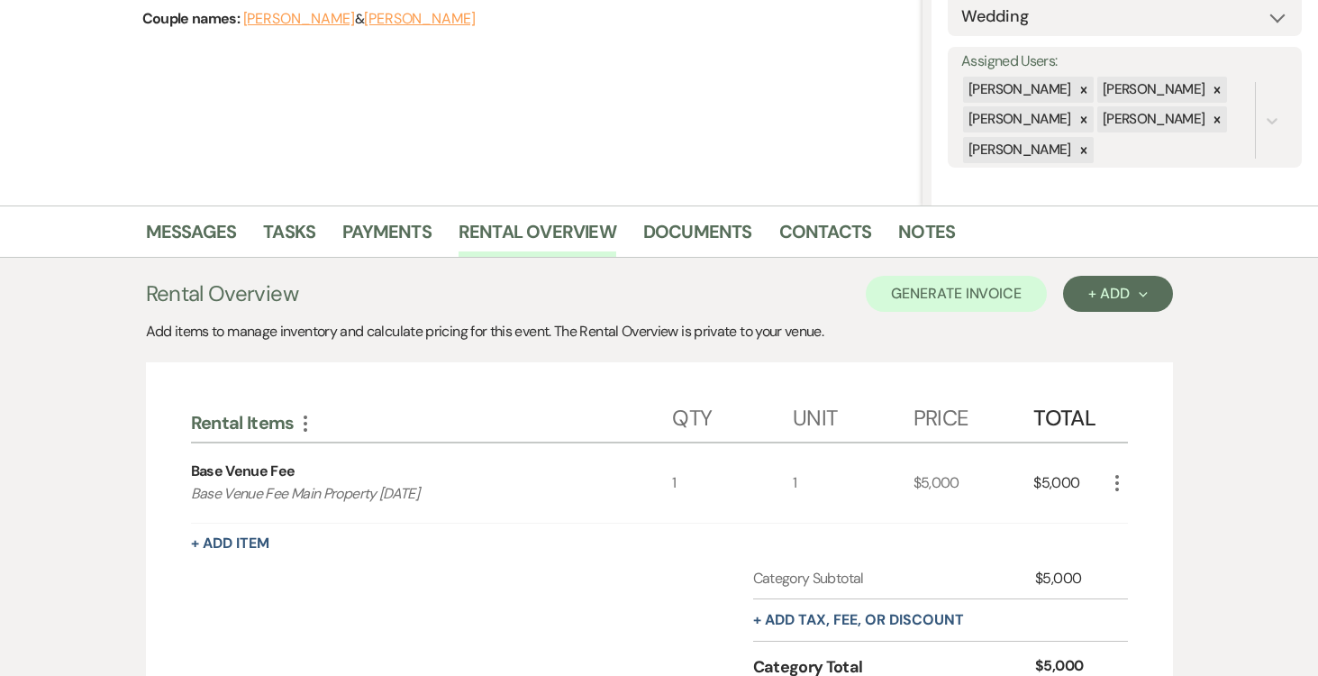
scroll to position [285, 0]
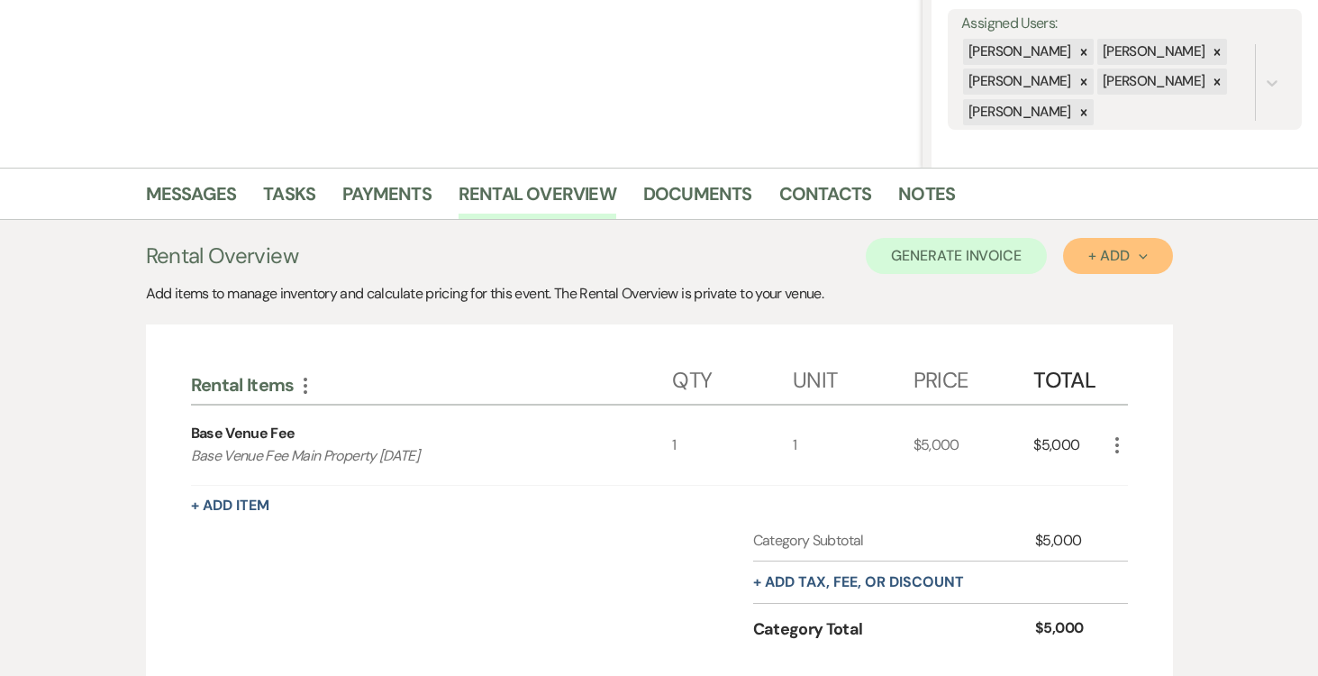
click at [1147, 255] on icon "Next" at bounding box center [1143, 256] width 9 height 9
click at [1094, 300] on button "Item" at bounding box center [1108, 297] width 91 height 28
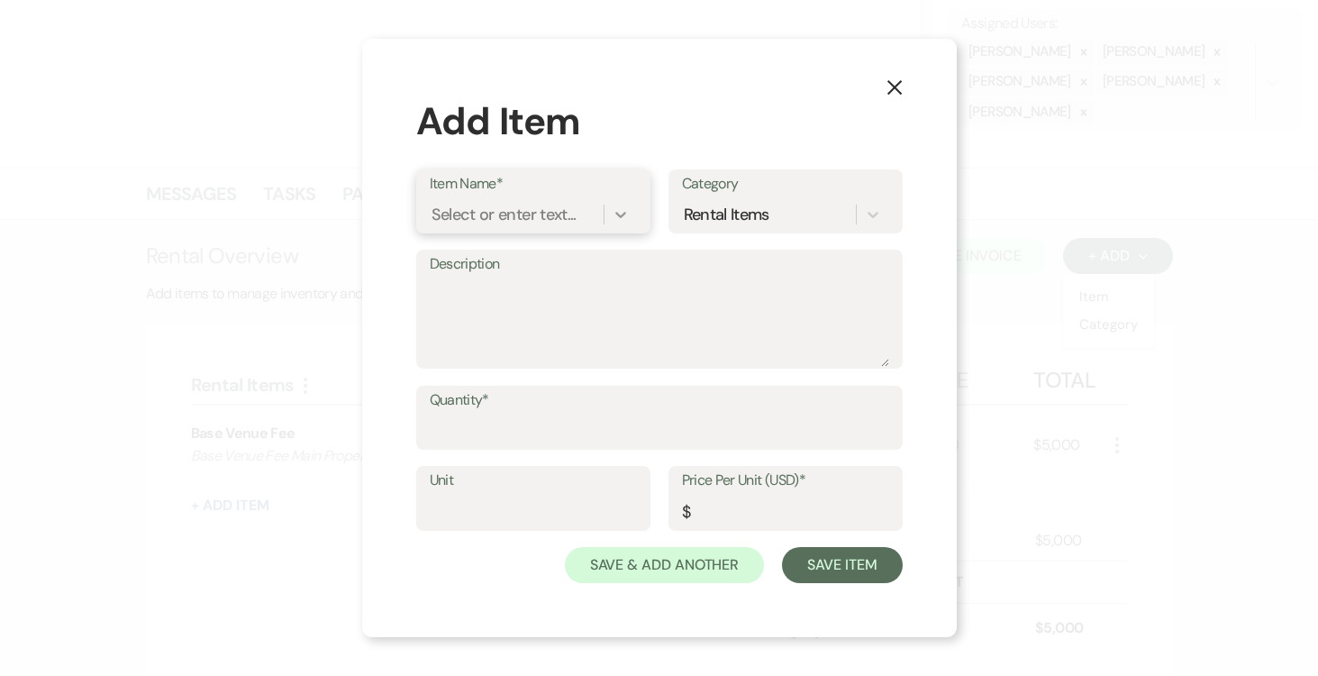
click at [618, 214] on icon at bounding box center [620, 215] width 11 height 6
type input "Outdoor Ballroom / Tent"
click at [695, 316] on textarea "Description" at bounding box center [660, 322] width 460 height 90
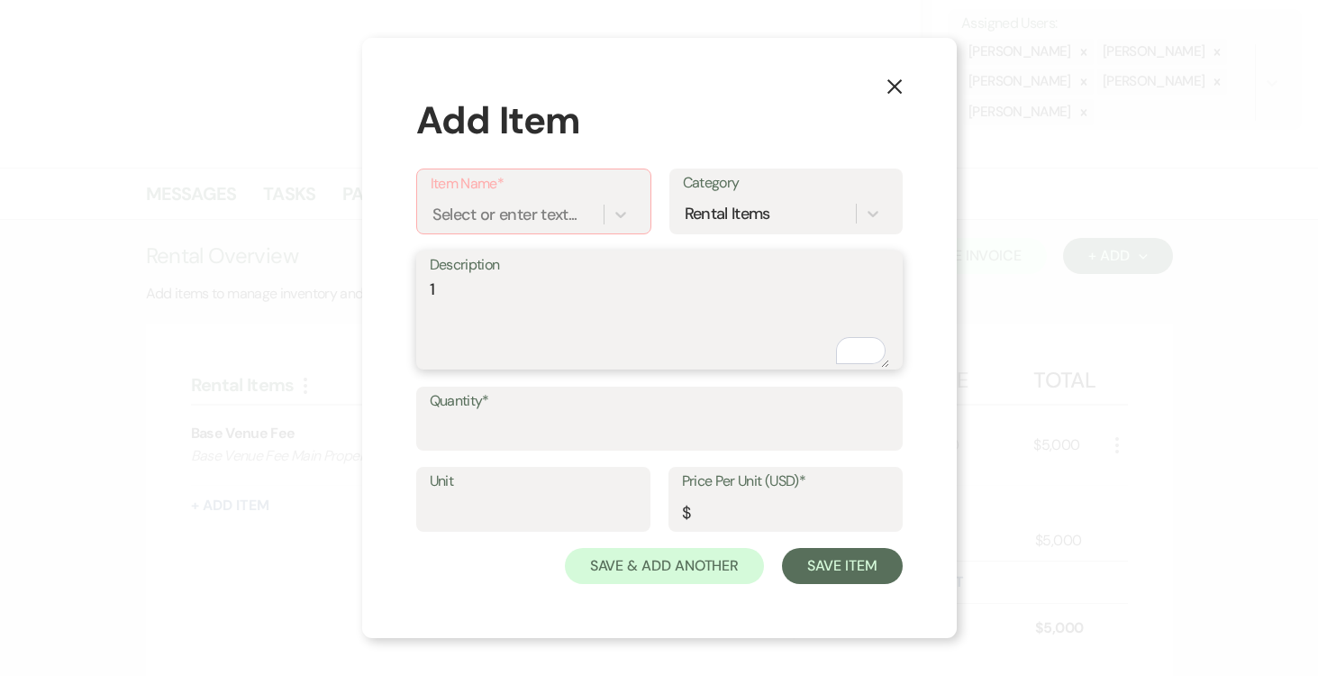
type textarea "1"
click at [569, 209] on div "Select or enter text..." at bounding box center [504, 214] width 145 height 24
type input "Outdoor Ballroom / Tent"
click at [523, 259] on div "+ Add "Outdoor Ballroom / Tent"" at bounding box center [534, 271] width 206 height 58
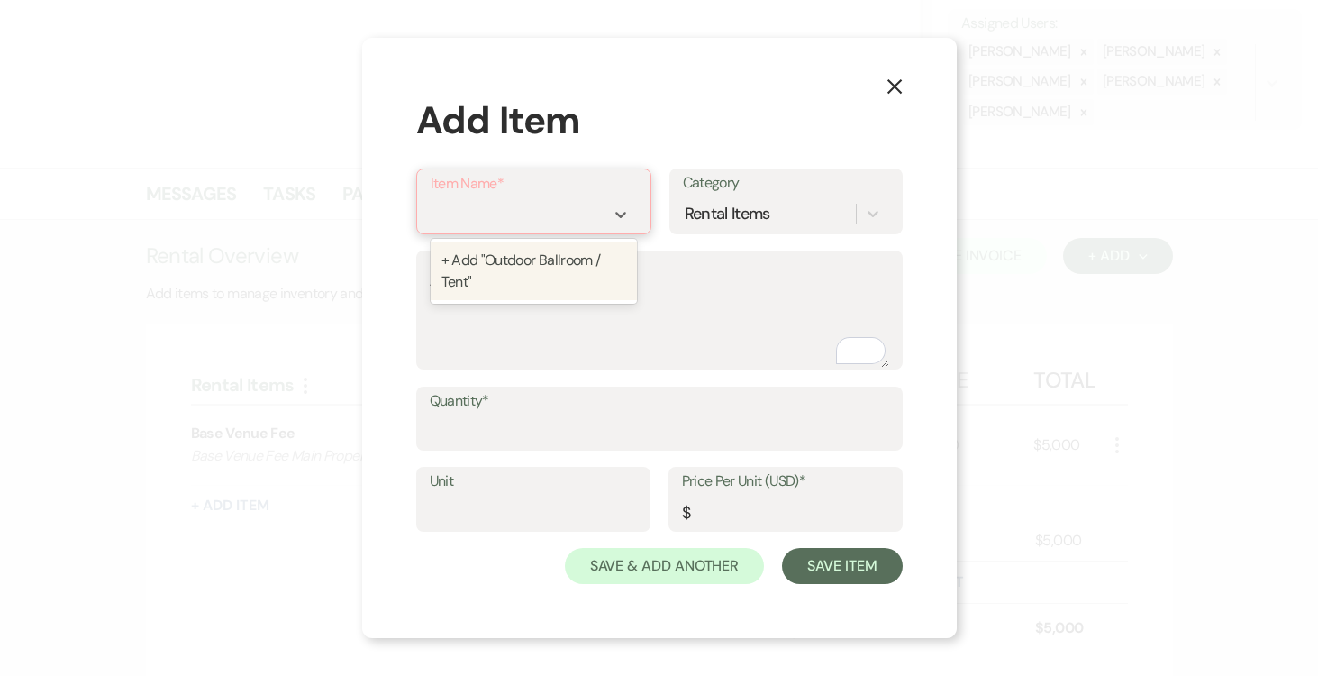
scroll to position [0, 0]
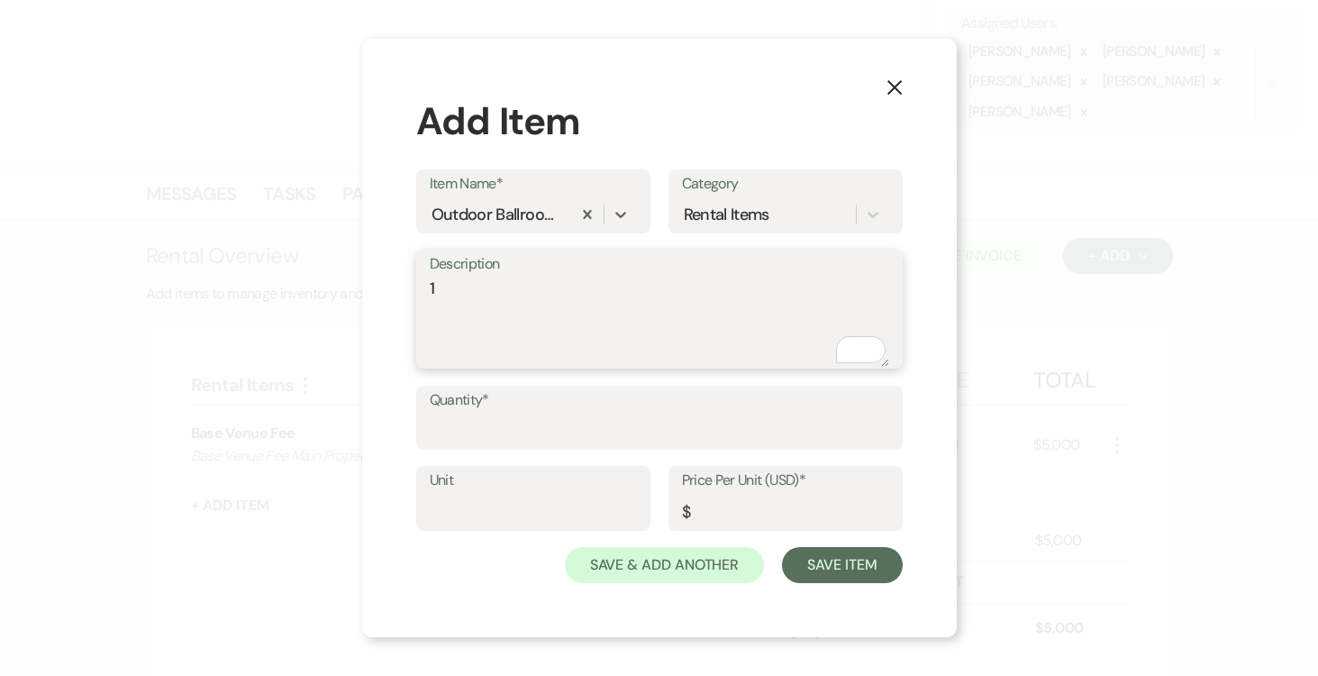
click at [503, 300] on textarea "1" at bounding box center [660, 322] width 460 height 90
type textarea "P"
type textarea "Outdoor Ballroom / Tent (AC Included)"
click at [508, 407] on label "Quantity*" at bounding box center [660, 400] width 460 height 26
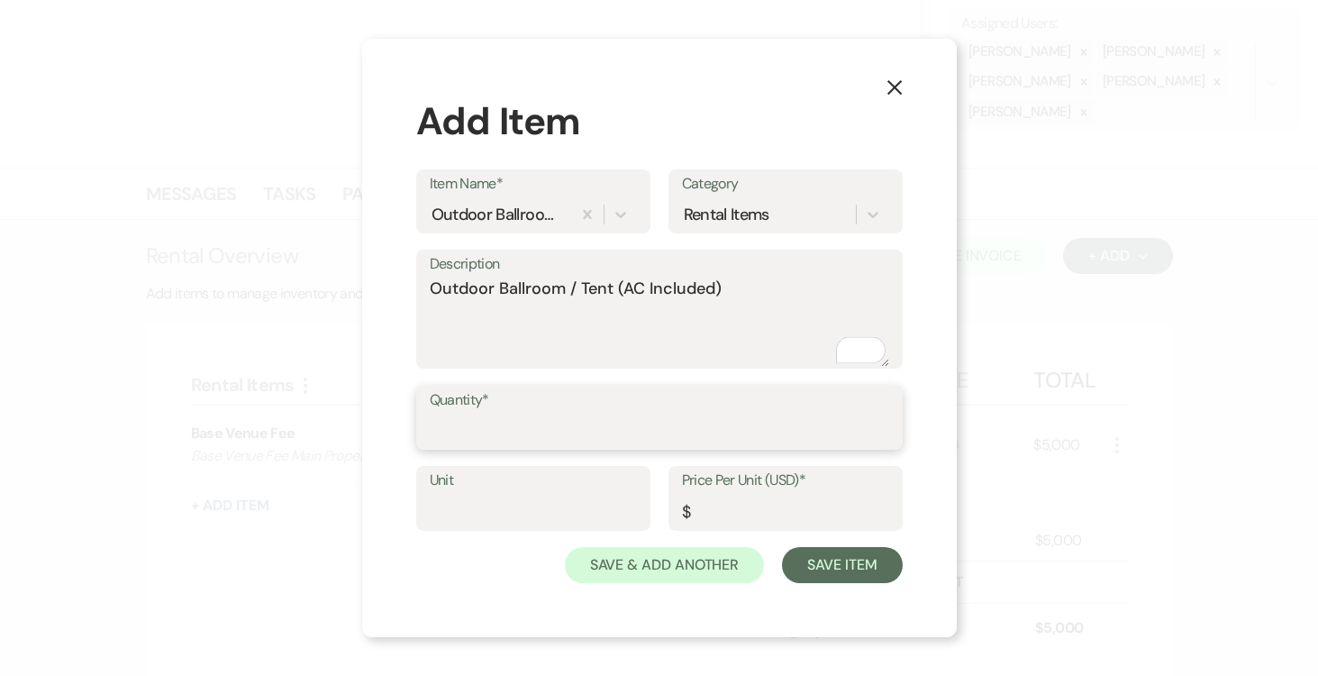
click at [508, 413] on input "Quantity*" at bounding box center [660, 430] width 460 height 35
type input "1"
click at [491, 501] on input "Unit" at bounding box center [533, 511] width 207 height 35
type input "1"
click at [725, 512] on input "Price Per Unit (USD)*" at bounding box center [785, 511] width 207 height 35
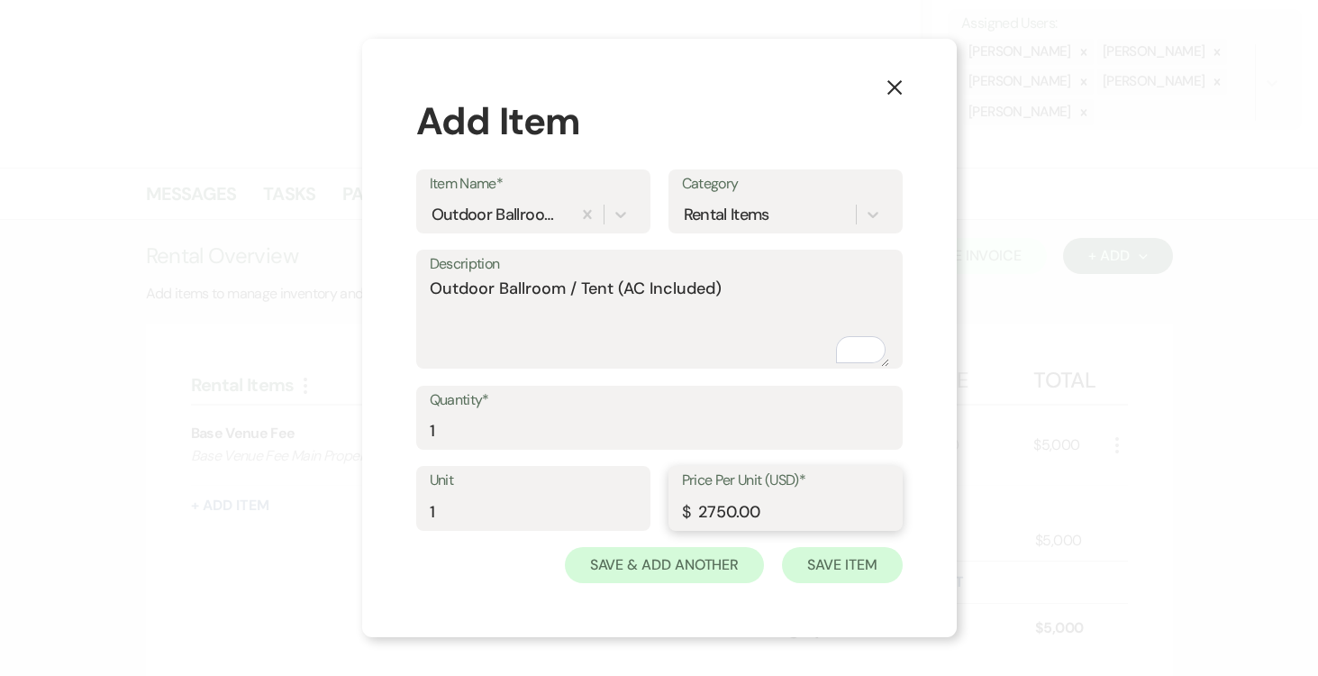
type input "2750.00"
click at [835, 578] on button "Save Item" at bounding box center [842, 565] width 120 height 36
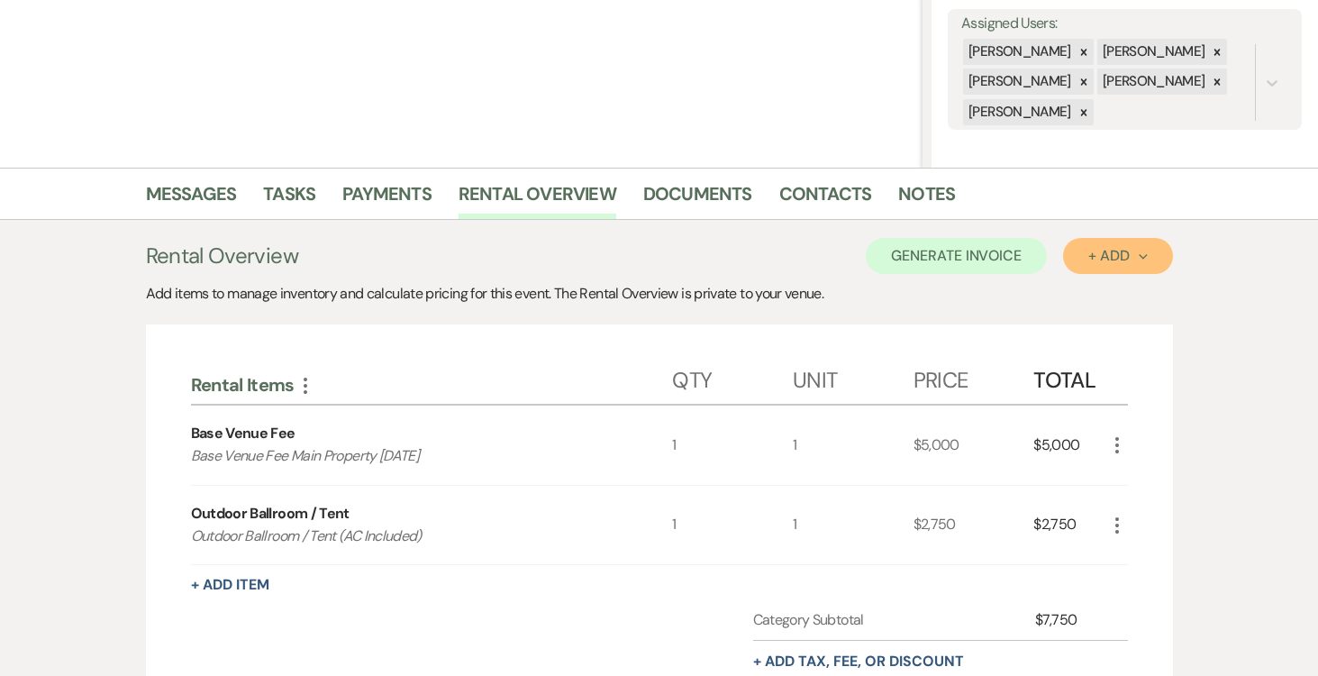
click at [1134, 254] on div "+ Add Next" at bounding box center [1117, 256] width 59 height 14
click at [1096, 292] on button "Item" at bounding box center [1108, 297] width 91 height 28
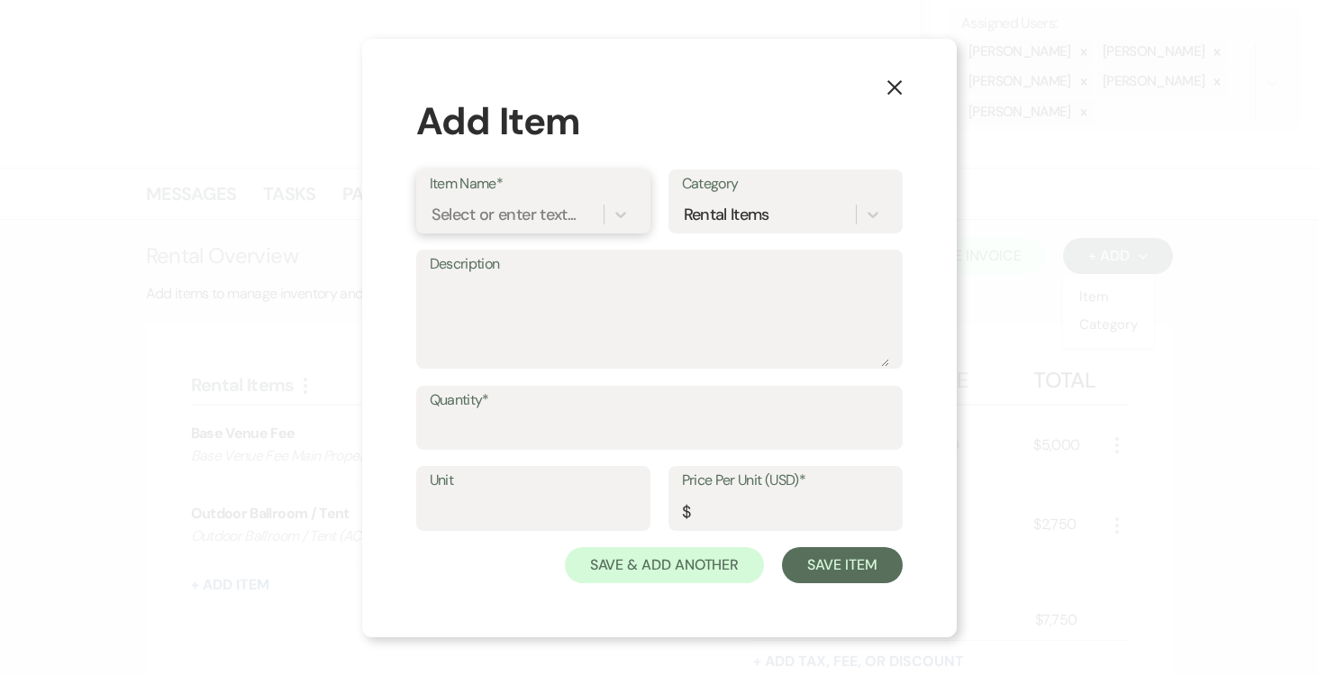
click at [558, 211] on div "Select or enter text..." at bounding box center [504, 214] width 145 height 24
type input "Valet Parking"
click at [507, 266] on div "+ Add "Valet Parking "" at bounding box center [533, 260] width 207 height 36
click at [487, 292] on textarea "Description" at bounding box center [660, 322] width 460 height 90
type textarea "Valet Parking Fee for 76-159 guests"
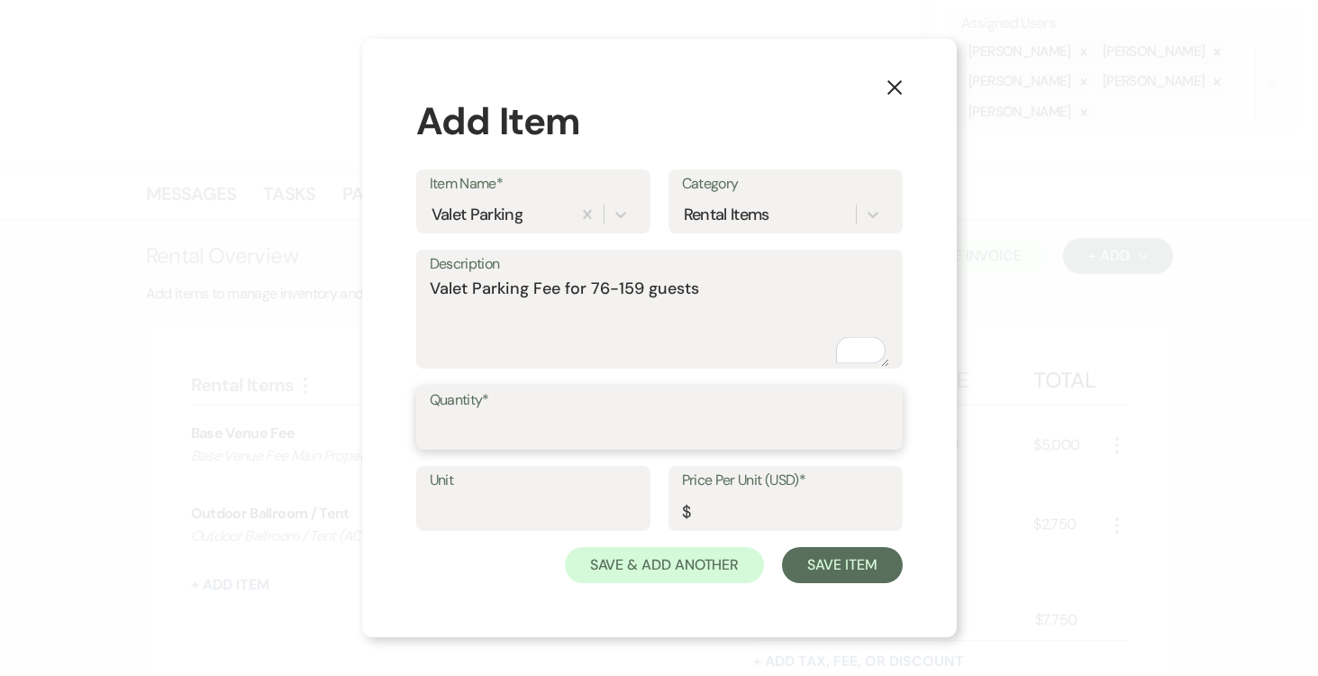
click at [492, 419] on input "Quantity*" at bounding box center [660, 430] width 460 height 35
type input "1"
click at [488, 499] on input "Unit" at bounding box center [533, 511] width 207 height 35
type input "1"
click at [723, 506] on input "Price Per Unit (USD)*" at bounding box center [785, 511] width 207 height 35
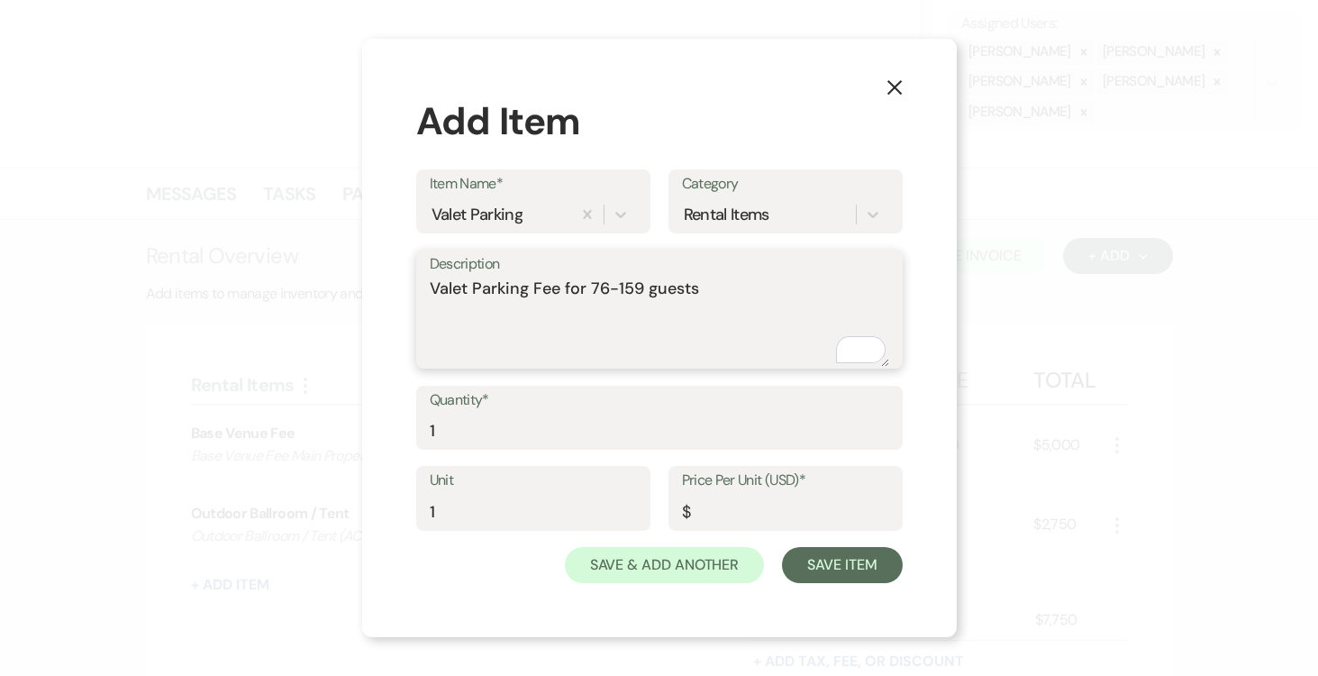
click at [641, 293] on textarea "Valet Parking Fee for 76-159 guests" at bounding box center [660, 322] width 460 height 90
type textarea "Valet Parking Fee for 76-150 guests"
click at [723, 517] on input "Price Per Unit (USD)*" at bounding box center [785, 511] width 206 height 35
type input "650.00"
click at [832, 568] on button "Save Item" at bounding box center [842, 565] width 120 height 36
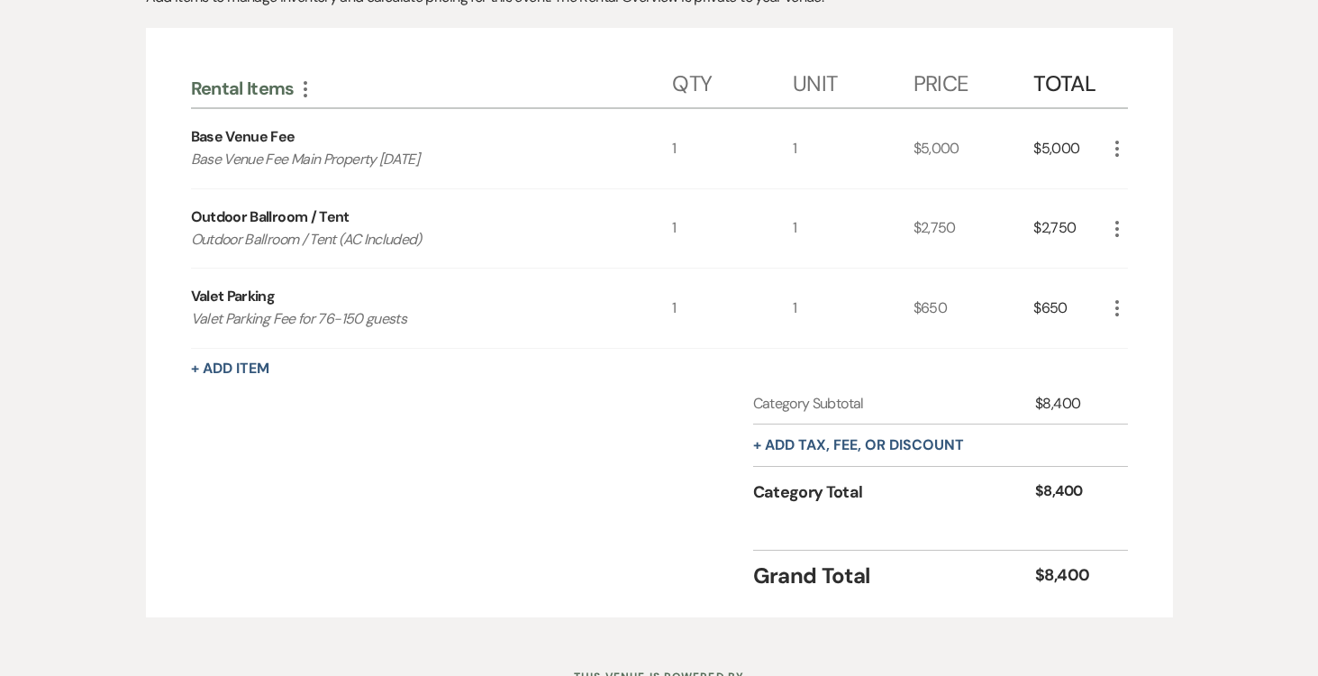
scroll to position [623, 0]
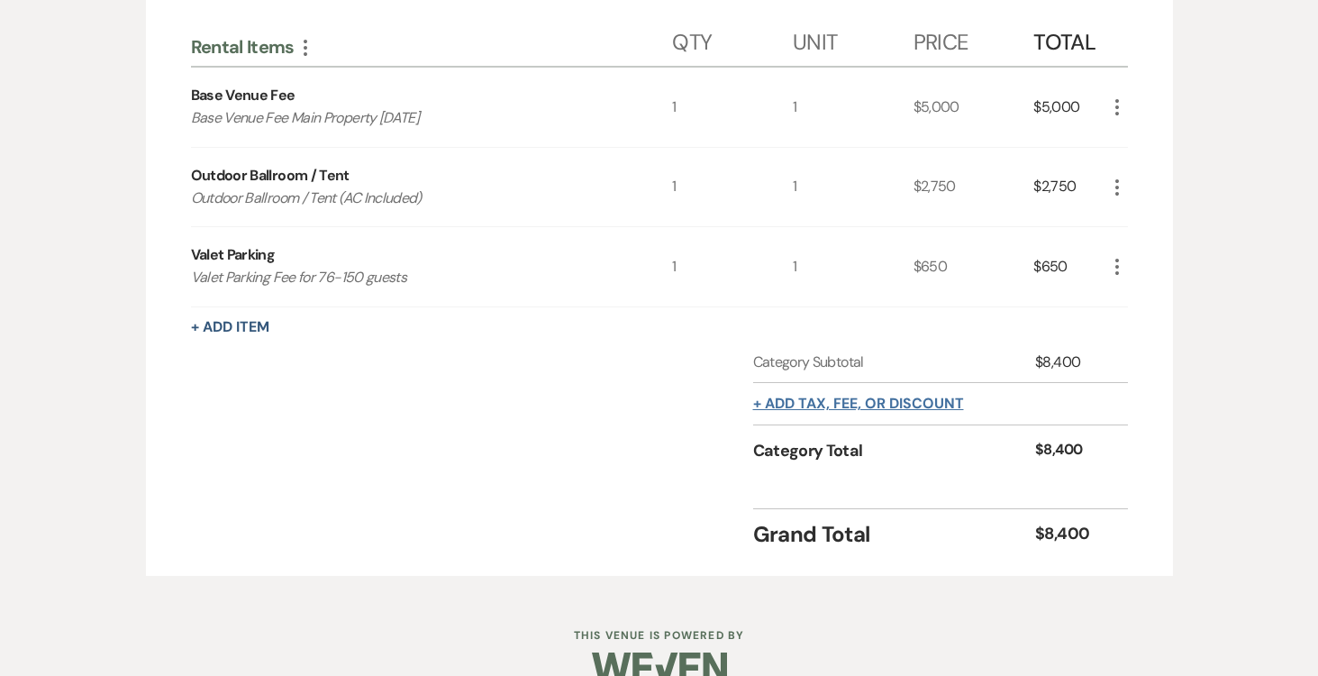
click at [909, 405] on button "+ Add tax, fee, or discount" at bounding box center [858, 403] width 211 height 14
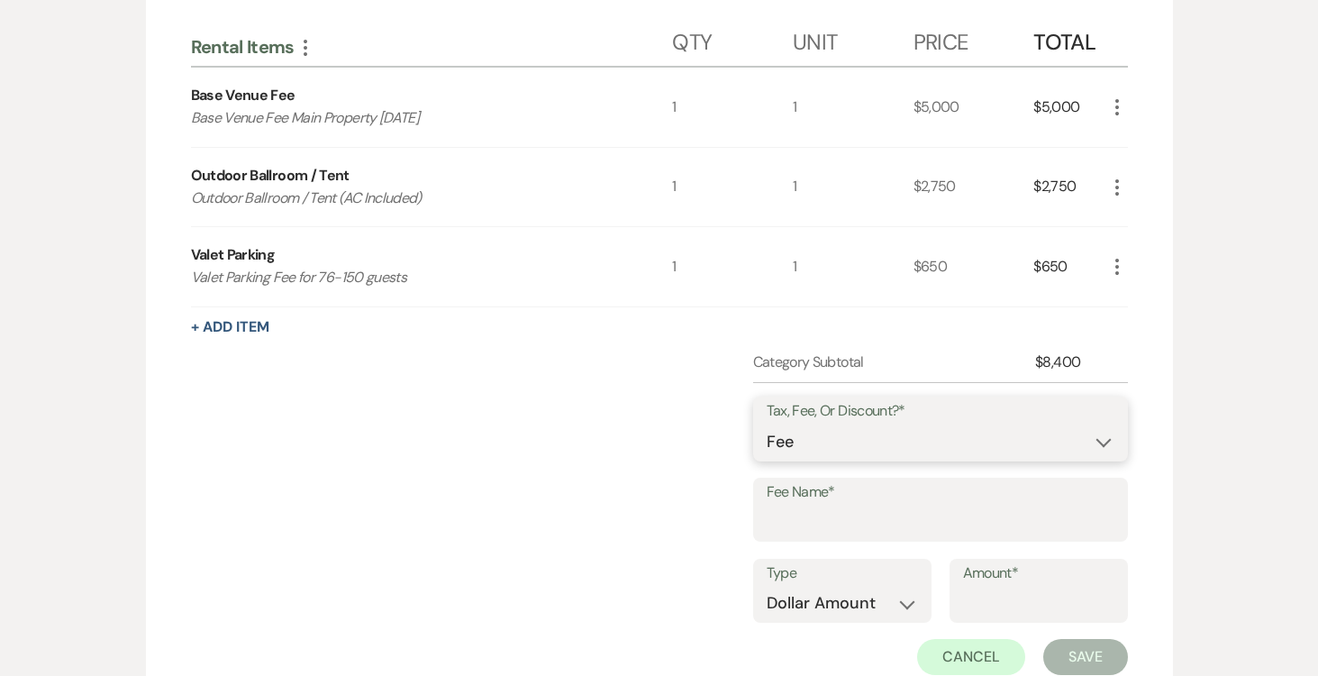
click at [1087, 440] on select "Fee Discount Tax" at bounding box center [941, 441] width 348 height 35
select select "2"
click at [767, 424] on select "Fee Discount Tax" at bounding box center [941, 441] width 348 height 35
click at [953, 516] on input "Fee Name*" at bounding box center [941, 522] width 348 height 35
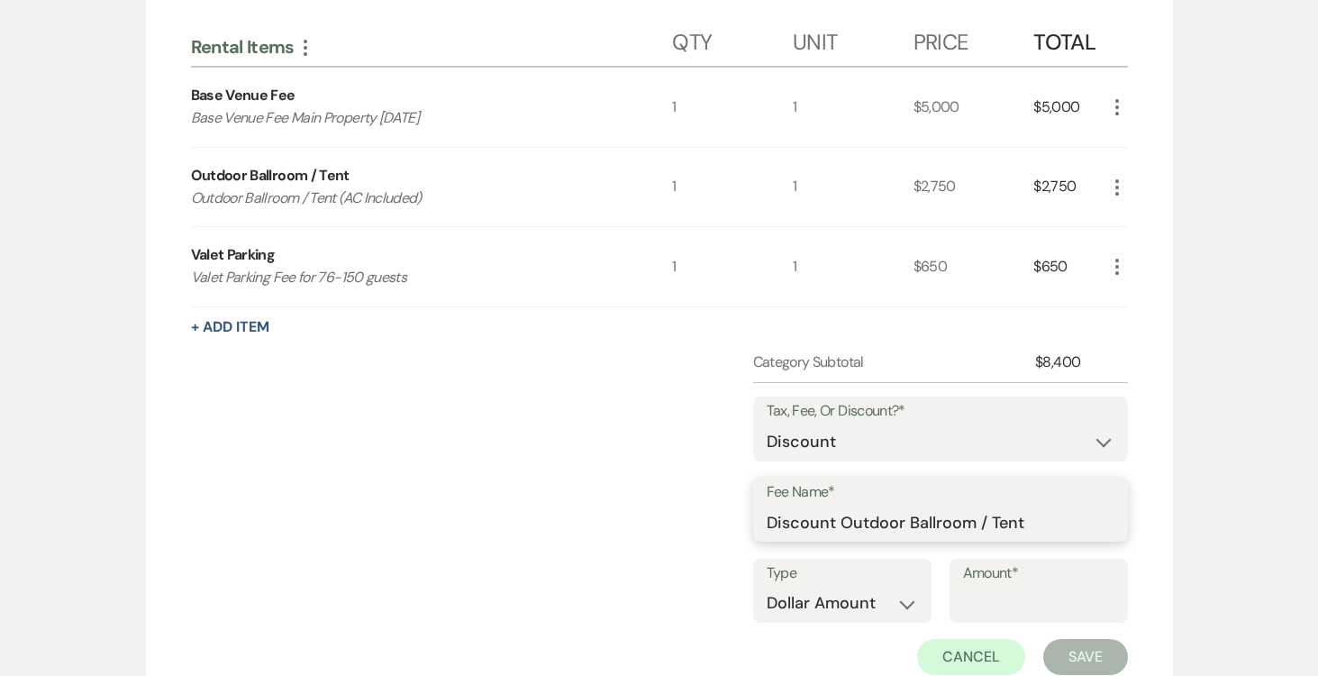
type input "Discount Outdoor Ballroom / Tent"
click at [1014, 596] on input "Amount*" at bounding box center [1038, 603] width 151 height 35
type input "250.00"
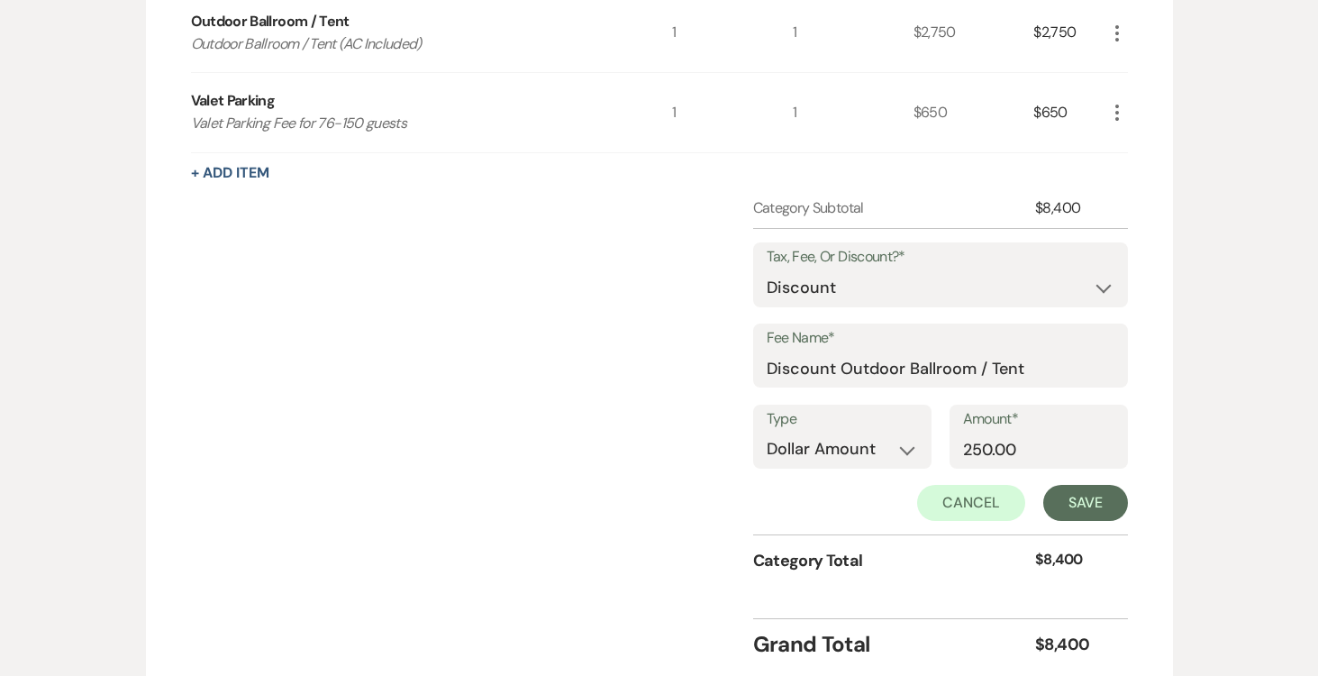
scroll to position [825, 0]
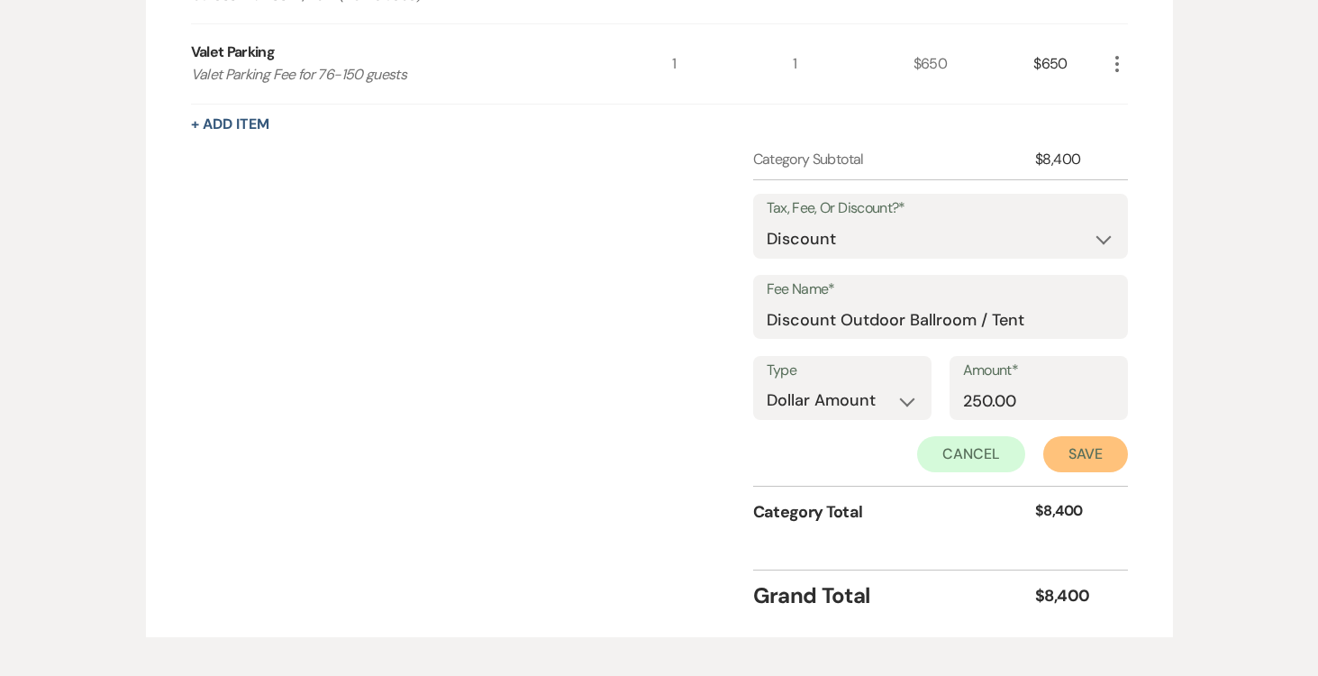
click at [1074, 451] on button "Save" at bounding box center [1085, 454] width 85 height 36
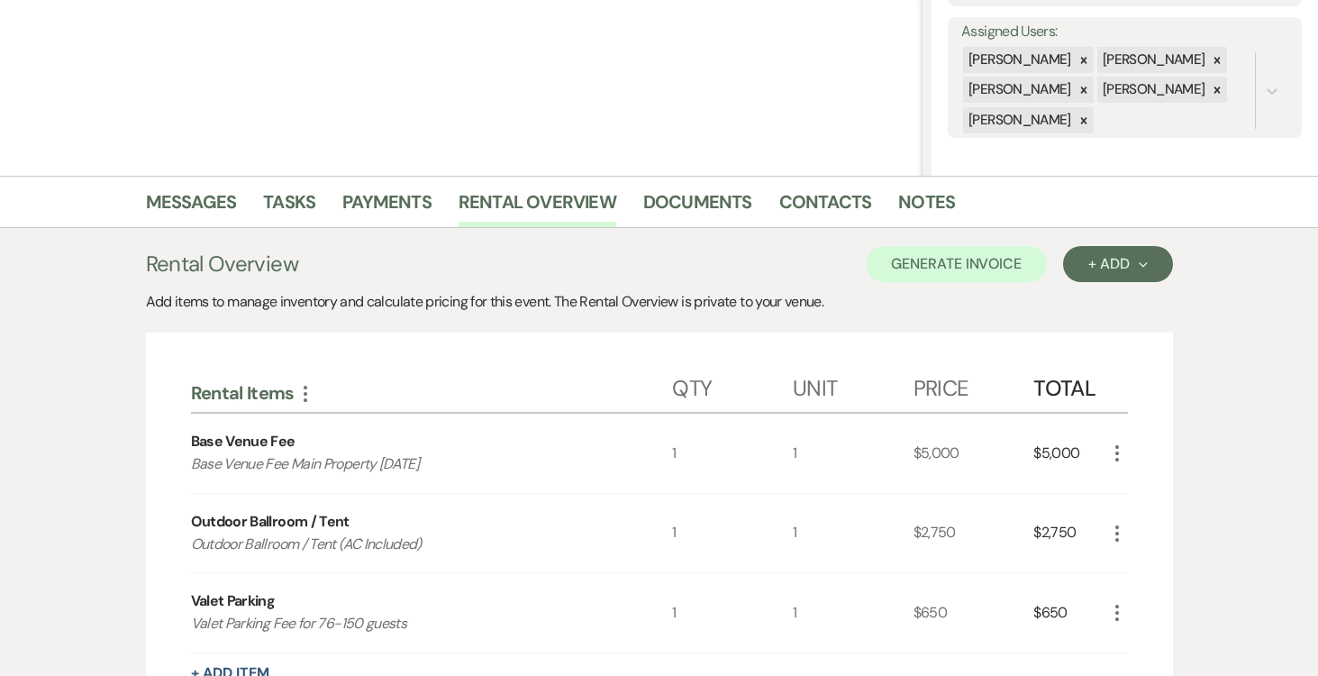
scroll to position [53, 0]
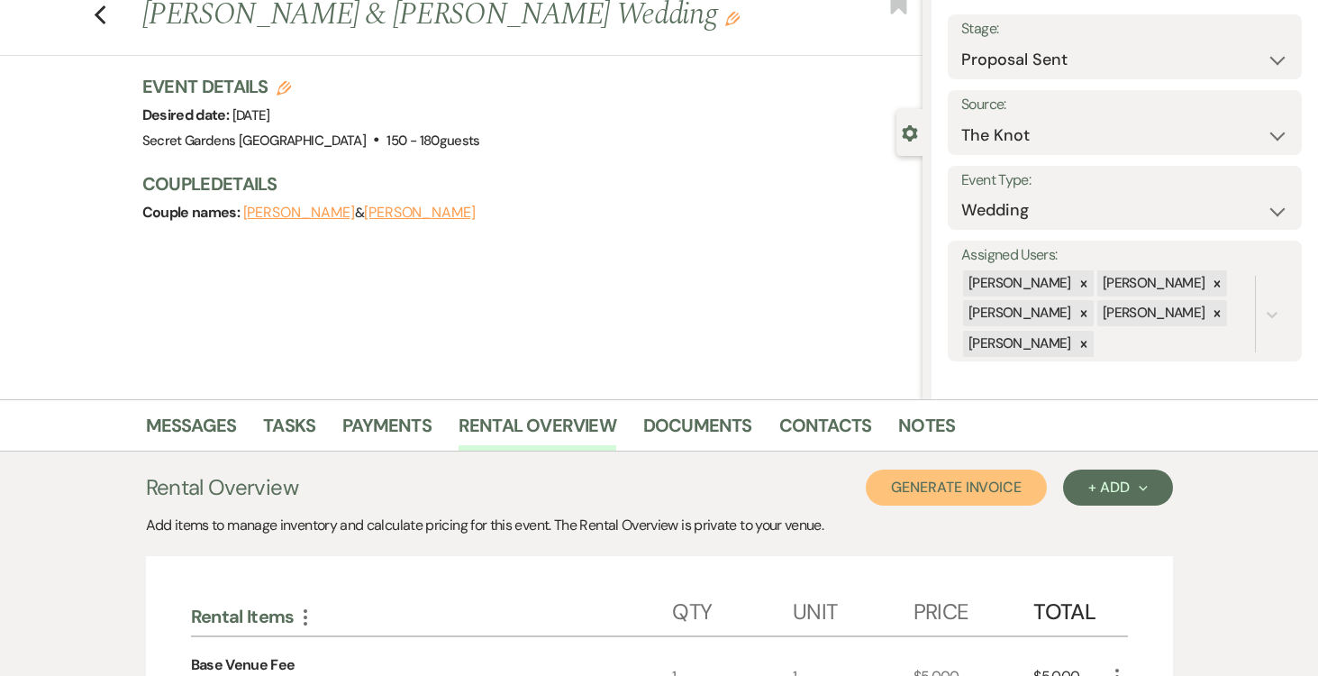
click at [990, 481] on button "Generate Invoice" at bounding box center [956, 487] width 181 height 36
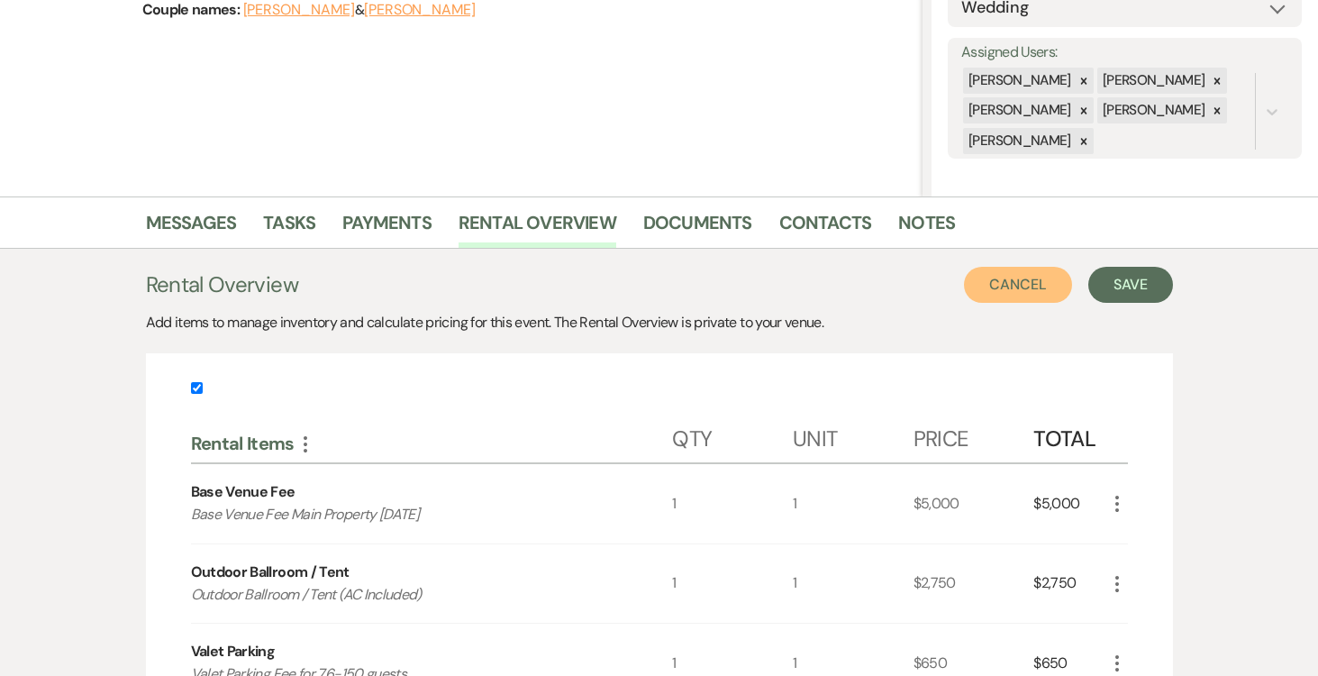
scroll to position [333, 0]
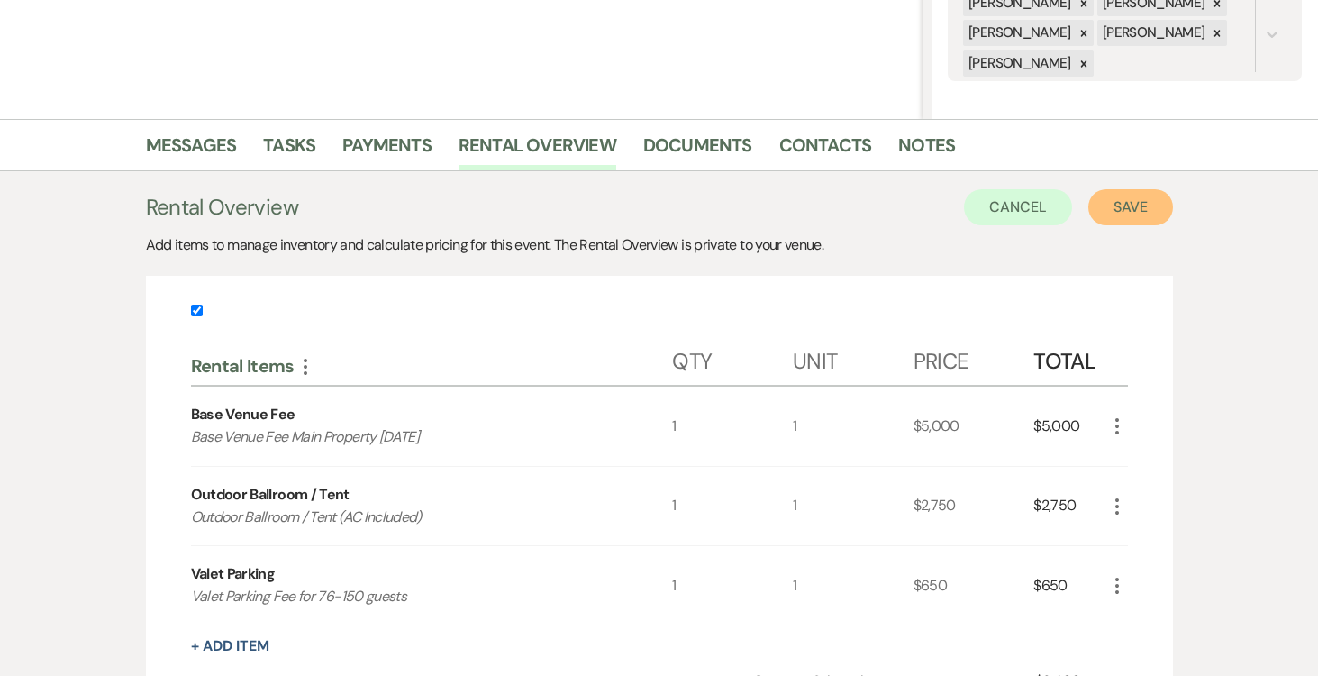
click at [1138, 209] on button "Save" at bounding box center [1130, 207] width 85 height 36
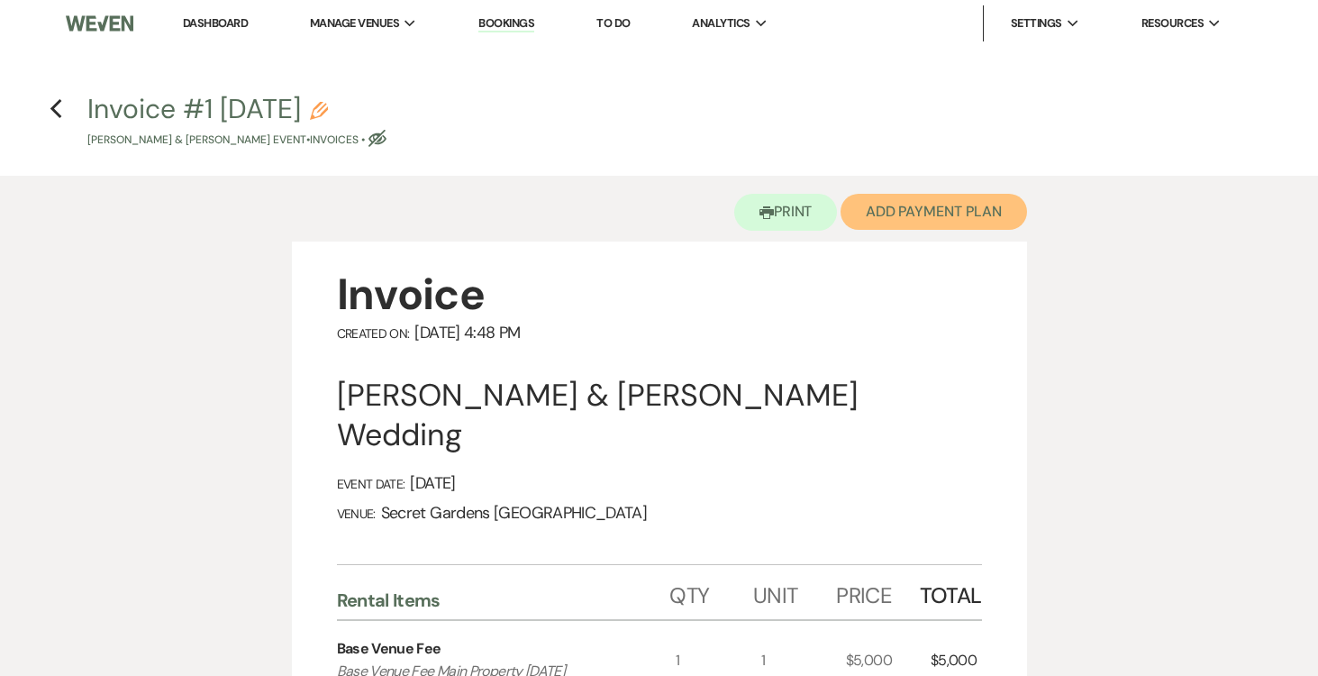
click at [945, 215] on button "Add Payment Plan" at bounding box center [934, 212] width 187 height 36
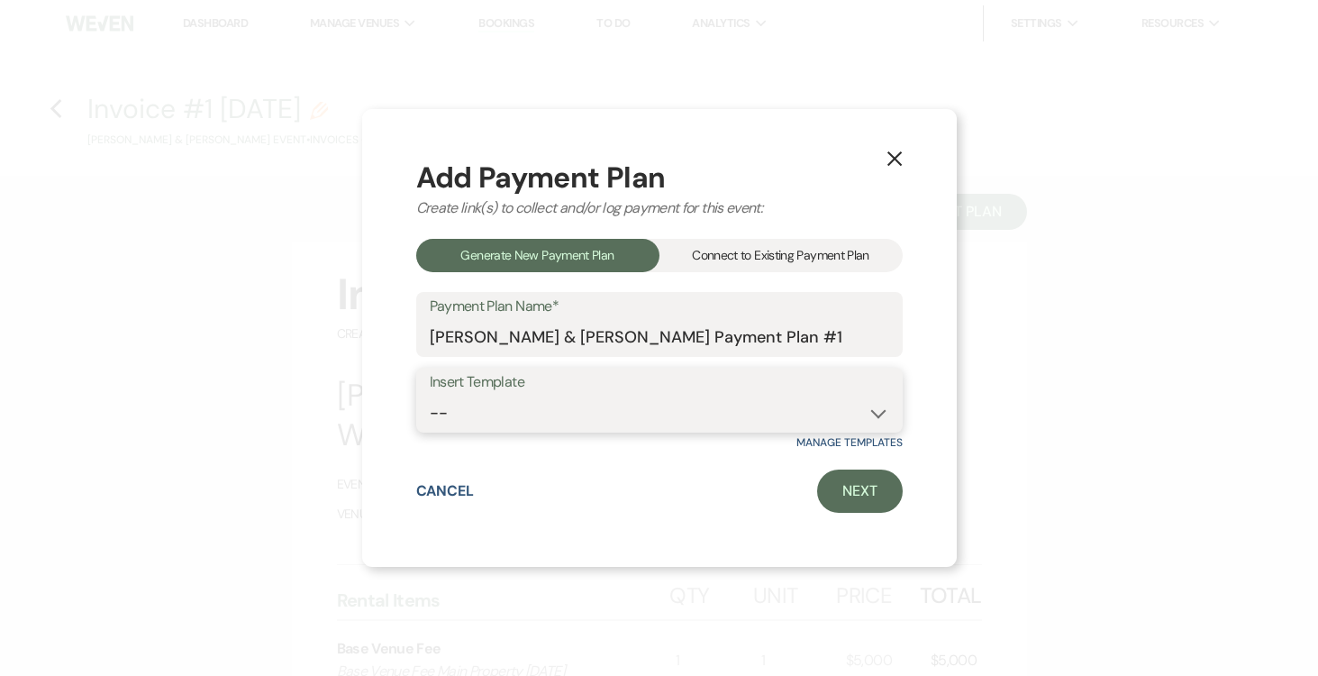
click at [883, 414] on select "-- Test Standard Payment Plan Balance Security Early Access Bridal Suite" at bounding box center [660, 413] width 460 height 35
select select "424"
click at [430, 396] on select "-- Test Standard Payment Plan Balance Security Early Access Bridal Suite" at bounding box center [660, 413] width 460 height 35
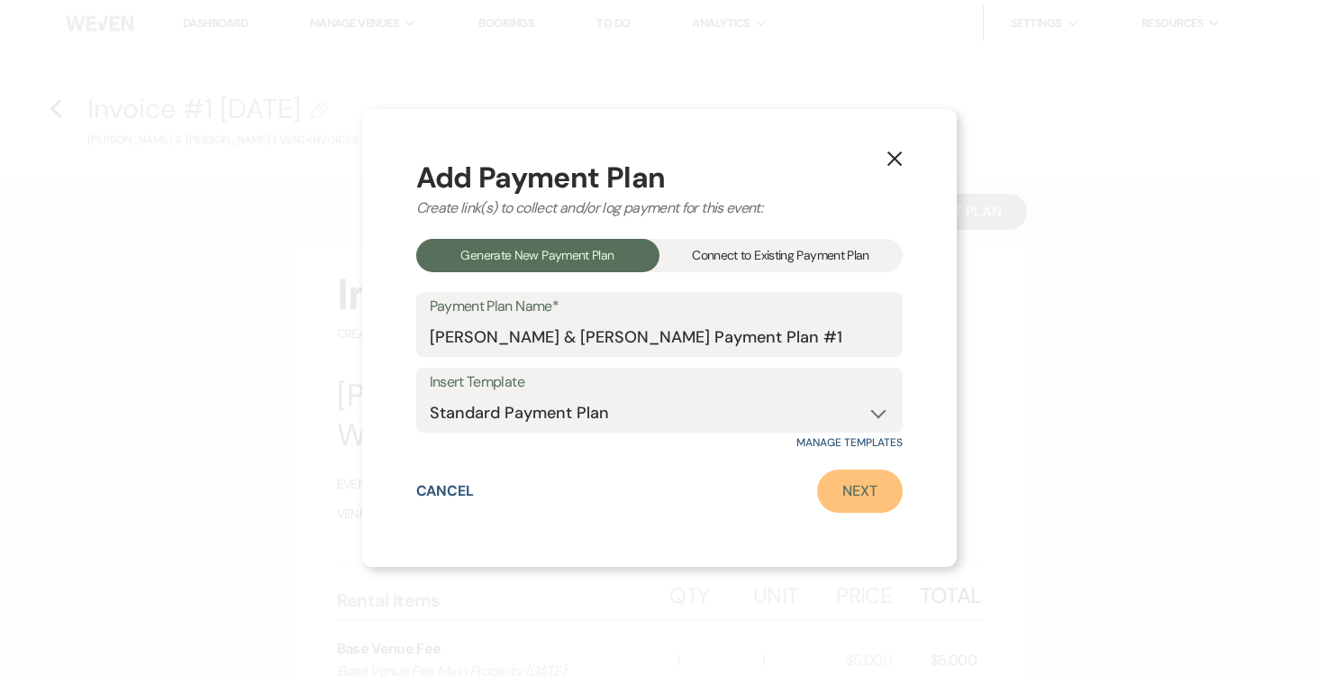
click at [872, 490] on link "Next" at bounding box center [860, 490] width 86 height 43
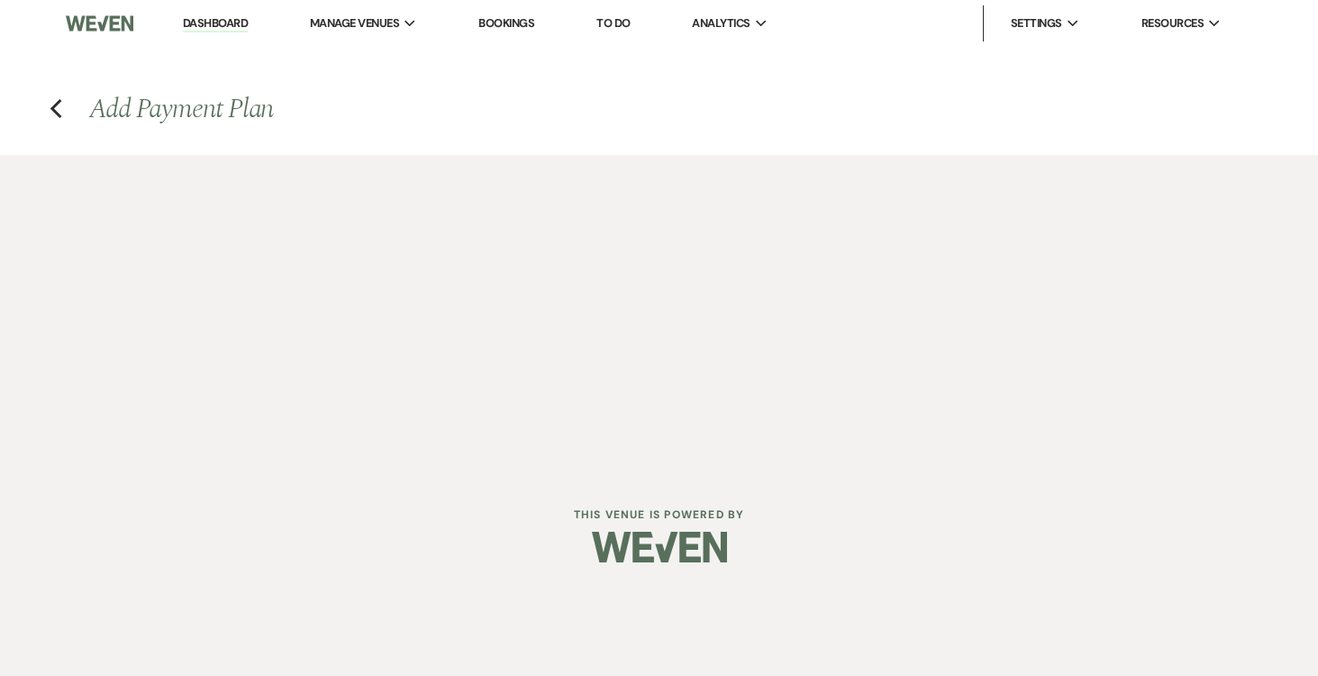
select select "27502"
select select "2"
select select "percentage"
select select "true"
select select "2"
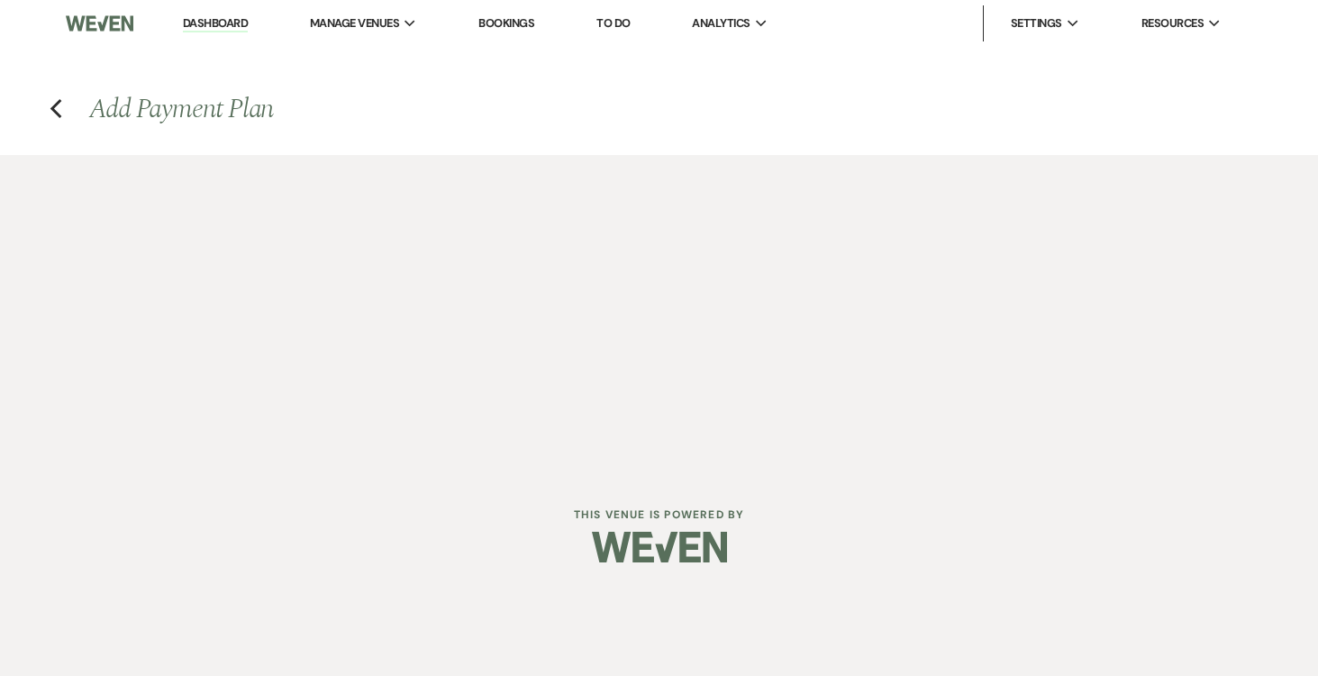
select select "percentage"
select select "true"
select select "client"
select select "weeks"
select select "client"
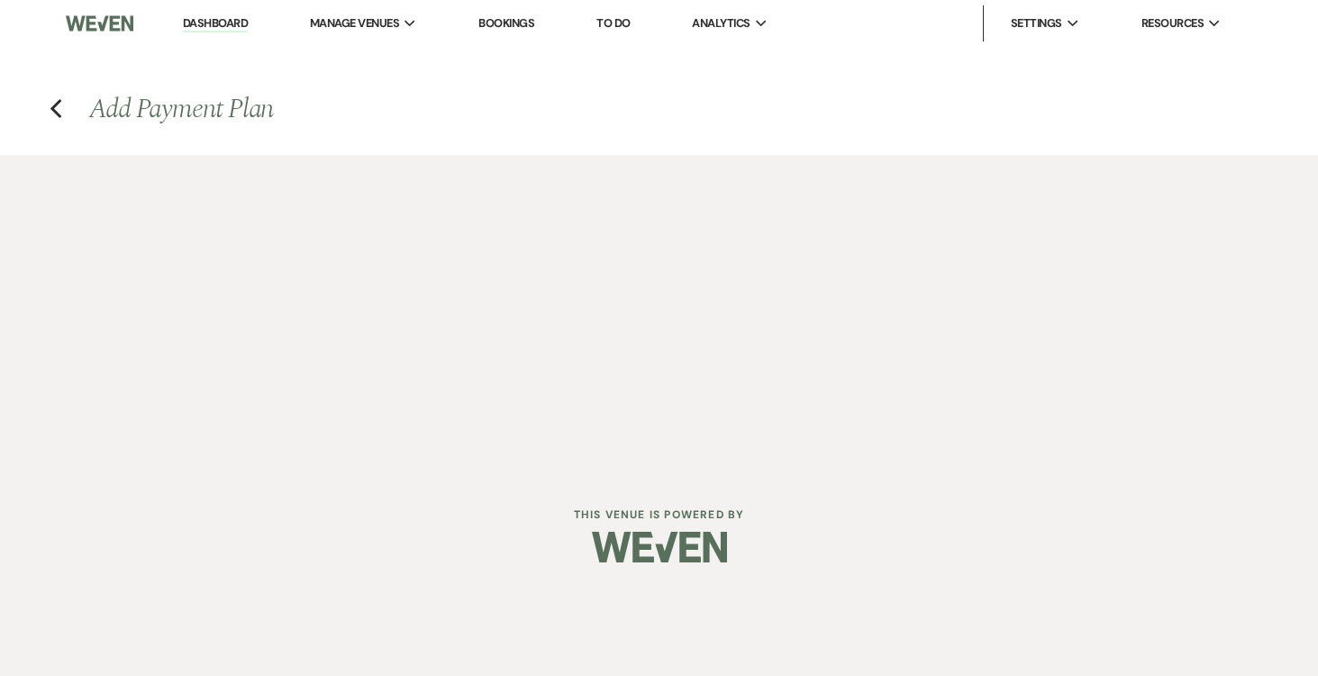
select select "weekly"
select select "days"
select select "afterDueDate"
select select "complete"
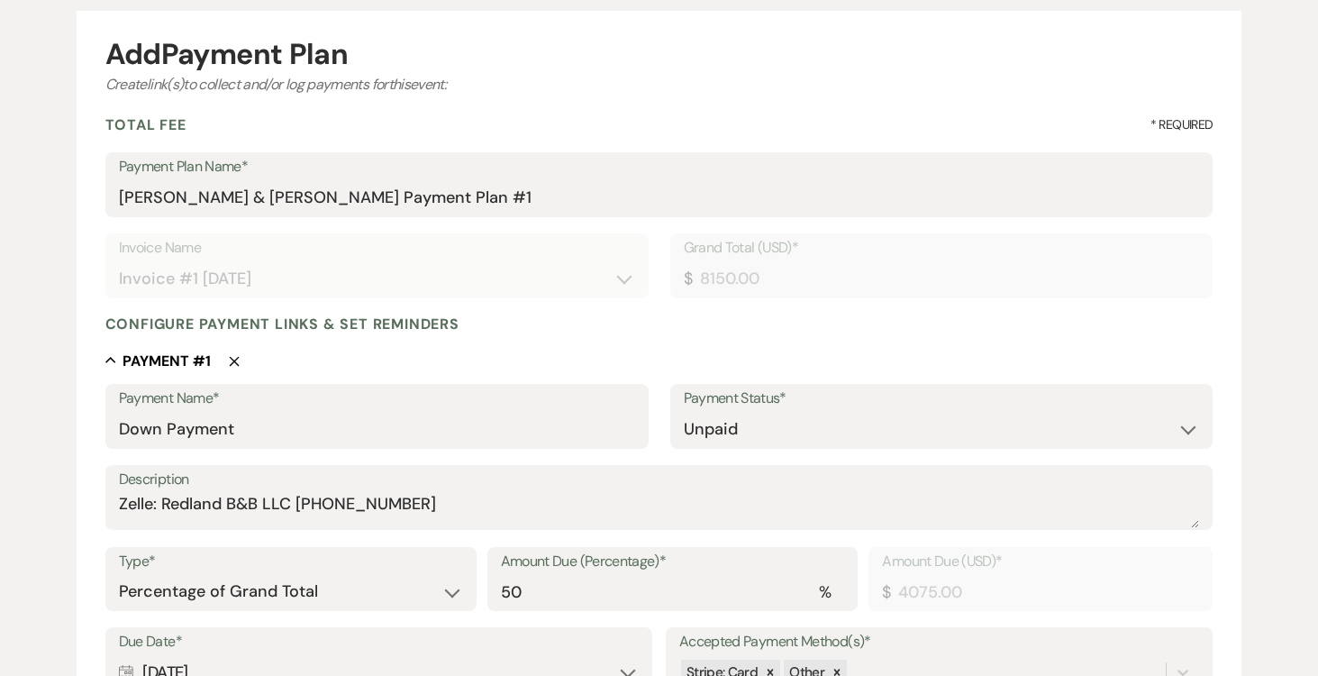
scroll to position [310, 0]
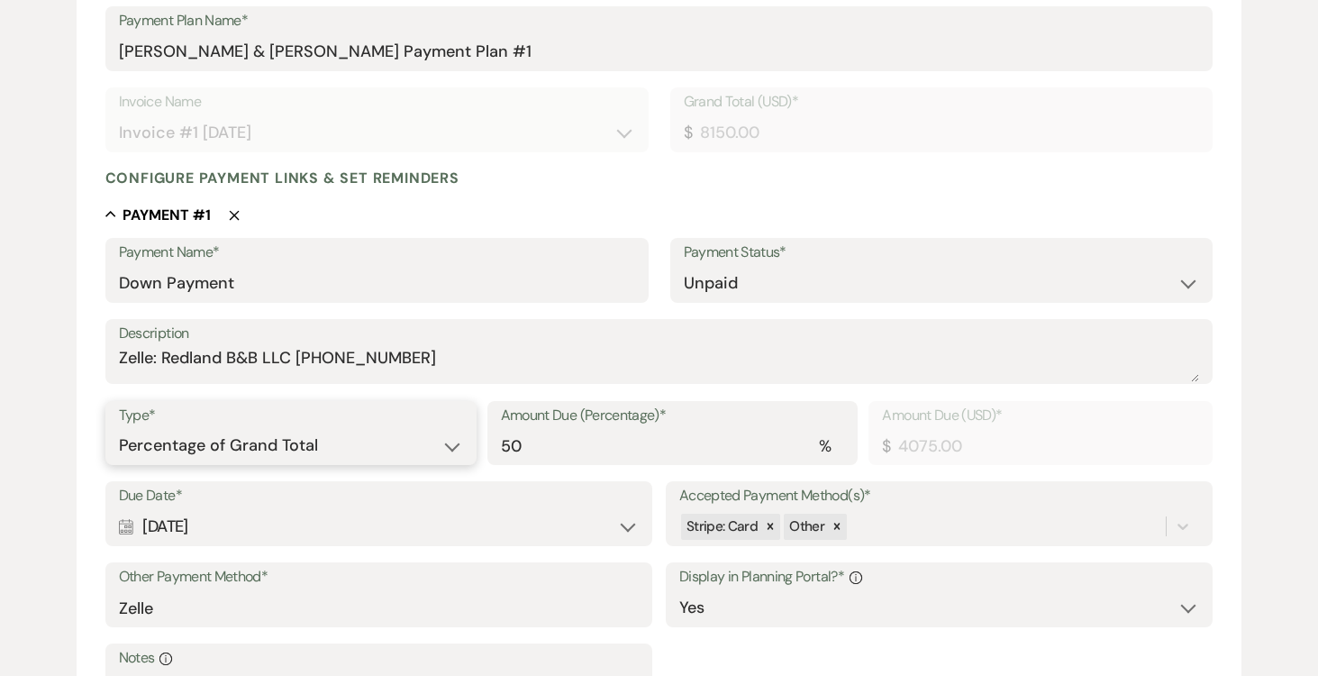
click at [455, 450] on select "Dollar Amount Percentage of Grand Total" at bounding box center [291, 445] width 344 height 35
select select "flat"
click at [119, 428] on select "Dollar Amount Percentage of Grand Total" at bounding box center [291, 445] width 344 height 35
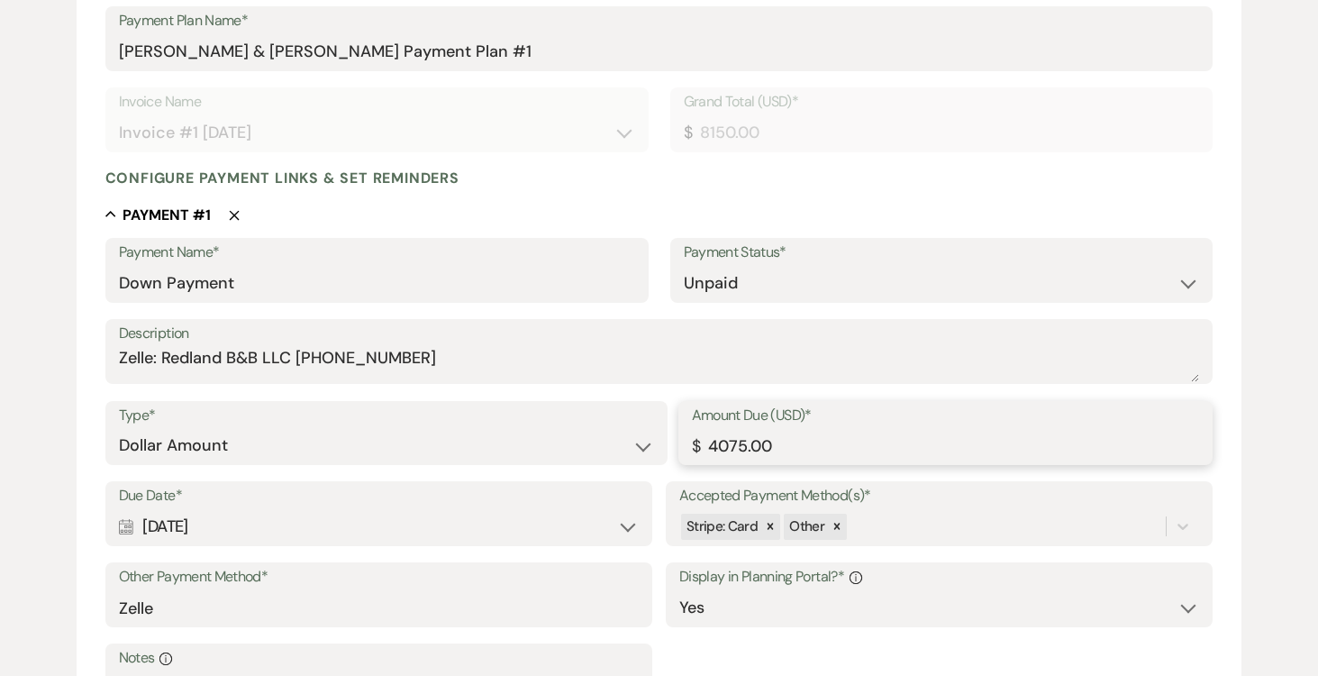
click at [898, 432] on input "4075.00" at bounding box center [946, 445] width 508 height 35
click at [890, 443] on input "4075.00" at bounding box center [946, 445] width 508 height 35
type input "4"
type input "2500.00"
click at [396, 625] on div "Other Payment Method* Zelle" at bounding box center [378, 594] width 547 height 65
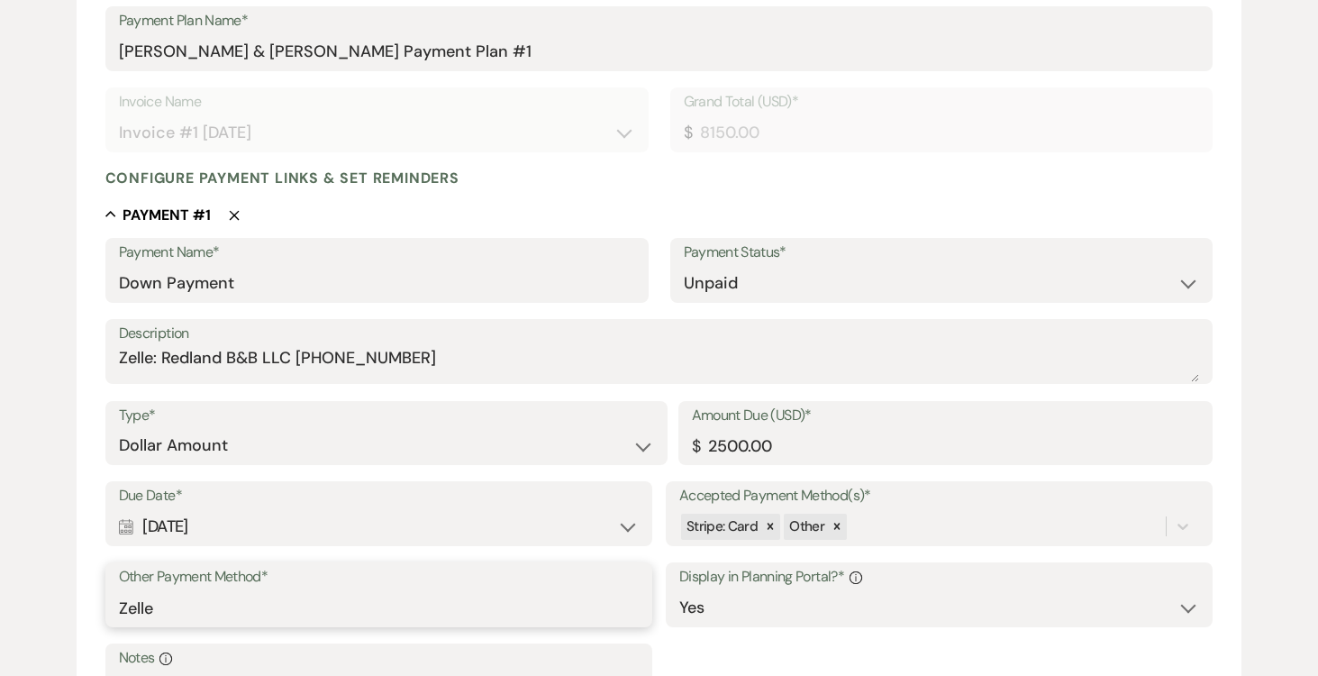
click at [391, 607] on input "Zelle" at bounding box center [379, 607] width 520 height 35
type input "Z"
click at [341, 356] on textarea "Zelle: Redland B&B LLC (305)458-0415" at bounding box center [659, 364] width 1081 height 36
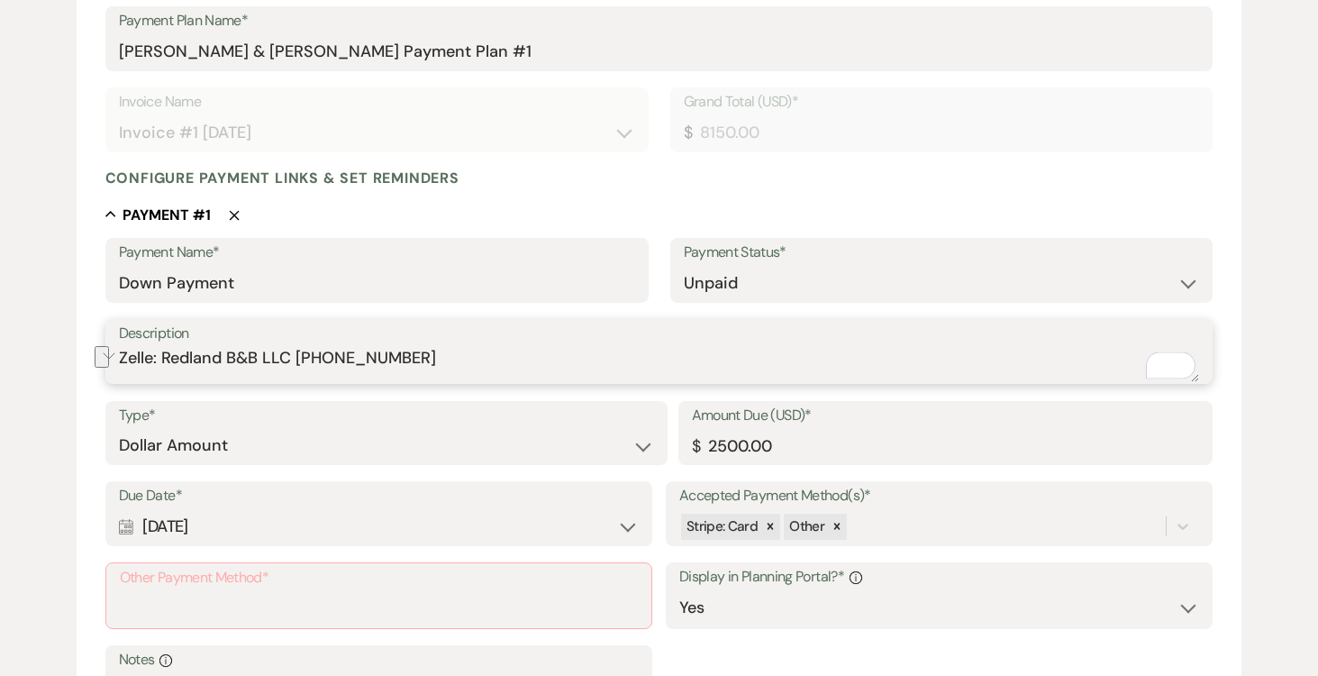
drag, startPoint x: 123, startPoint y: 357, endPoint x: 471, endPoint y: 362, distance: 348.7
click at [471, 362] on textarea "Zelle: Redland B&B LLC (305) 458-0415" at bounding box center [659, 364] width 1081 height 36
type textarea "Zelle: Redland B&B LLC (305) 458-0415"
click at [199, 593] on input "Other Payment Method*" at bounding box center [379, 608] width 518 height 35
paste input "Zelle: Redland B&B LLC (305) 458-0415"
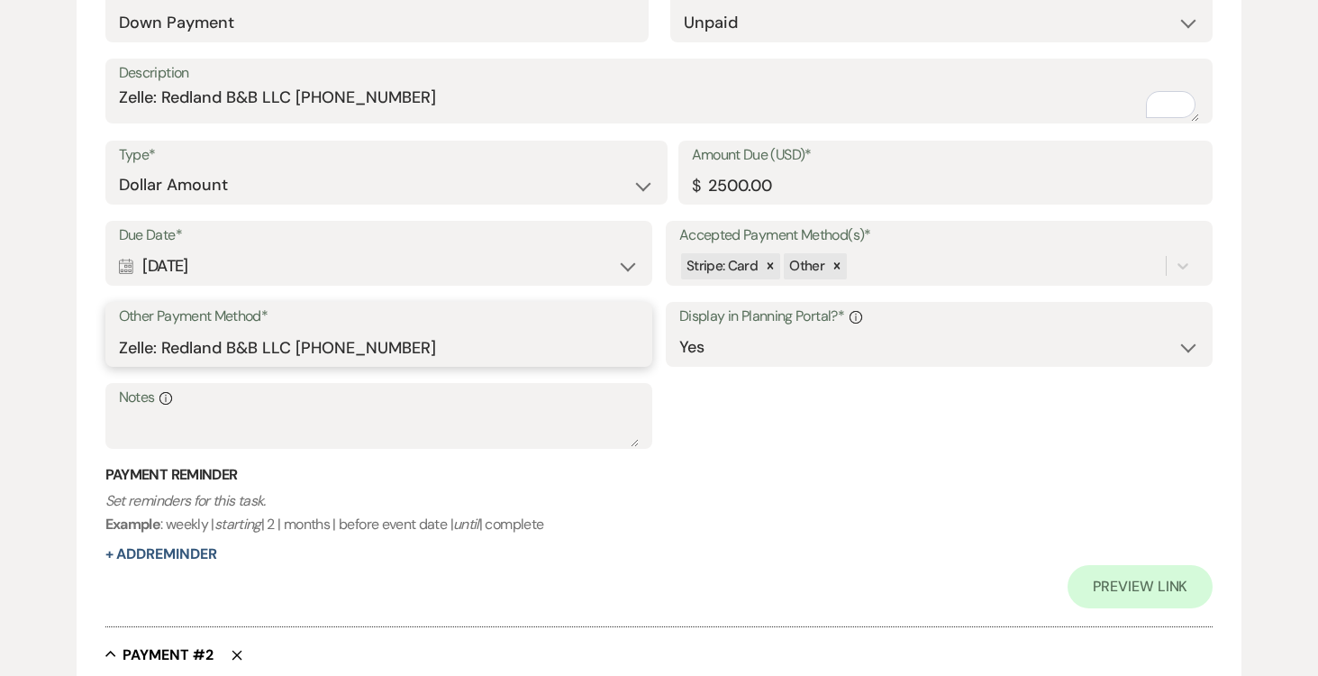
scroll to position [572, 0]
type input "Zelle: Redland B&B LLC (305) 458-0415"
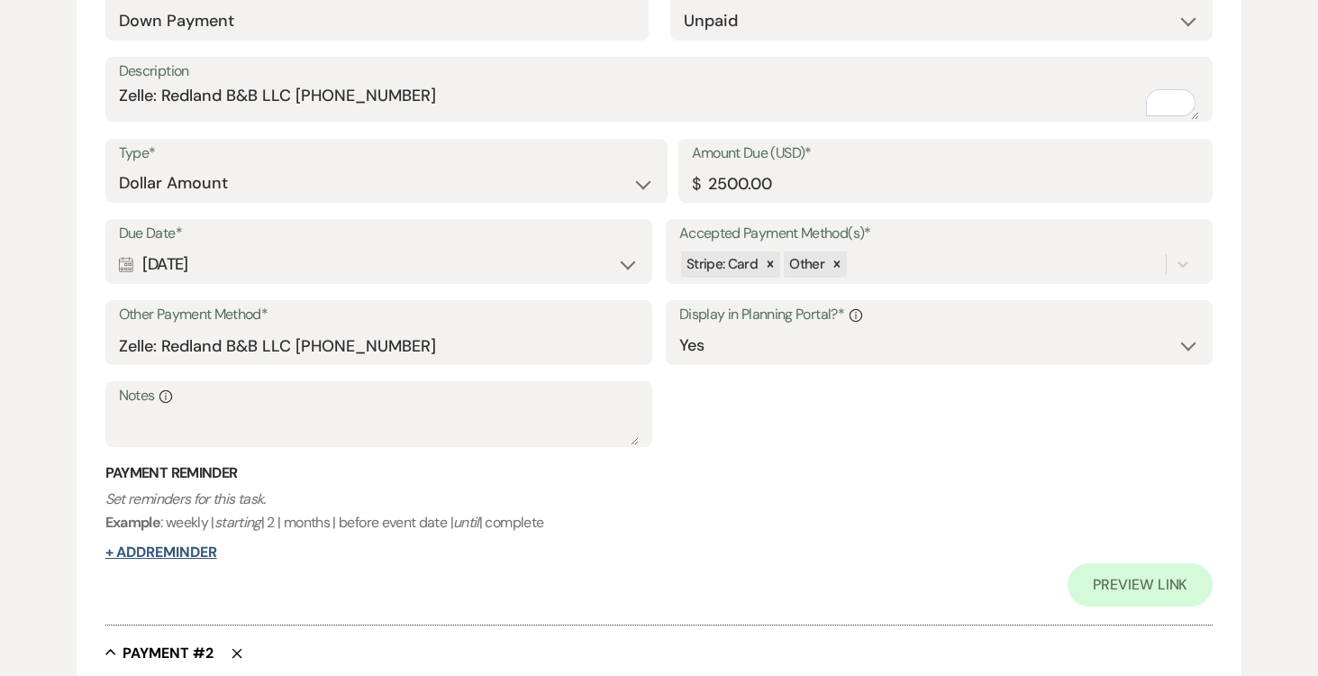
click at [190, 551] on button "+ Add Reminder" at bounding box center [161, 552] width 112 height 14
select select "client"
select select "days"
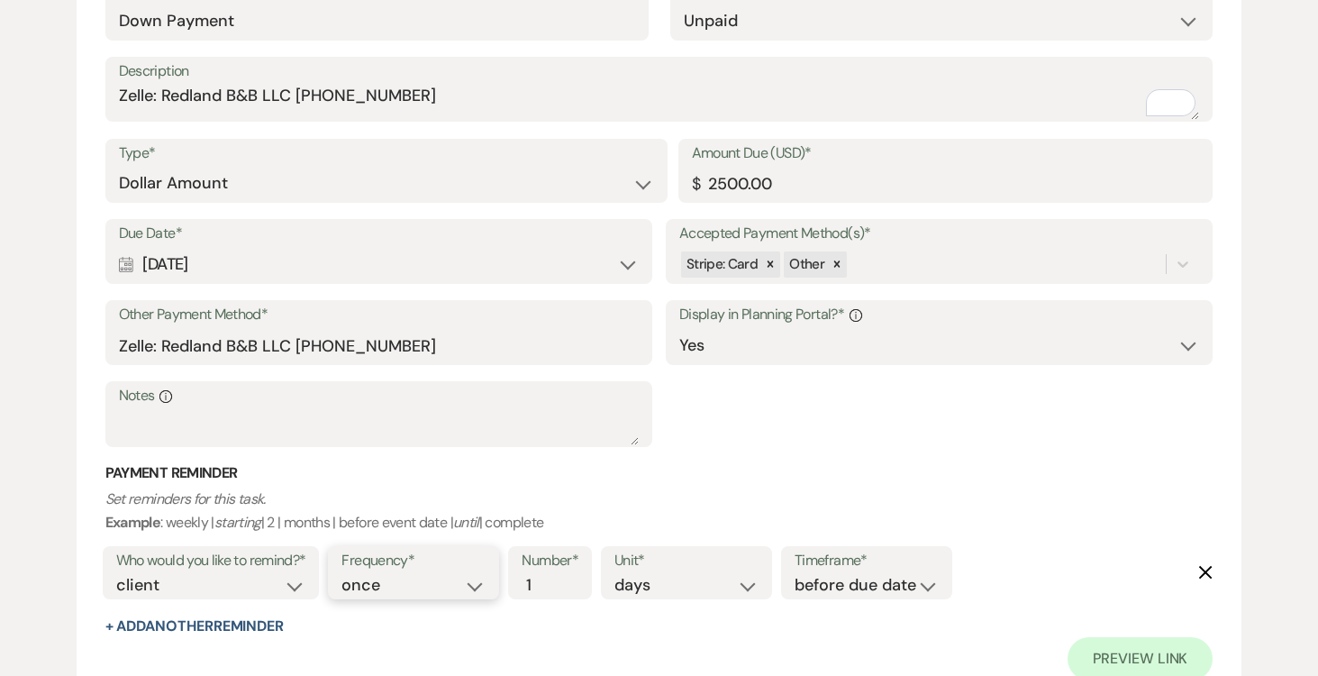
click at [477, 586] on select "once daily weekly monthly" at bounding box center [413, 585] width 144 height 24
select select "daily"
click at [345, 573] on select "once daily weekly monthly" at bounding box center [413, 585] width 144 height 24
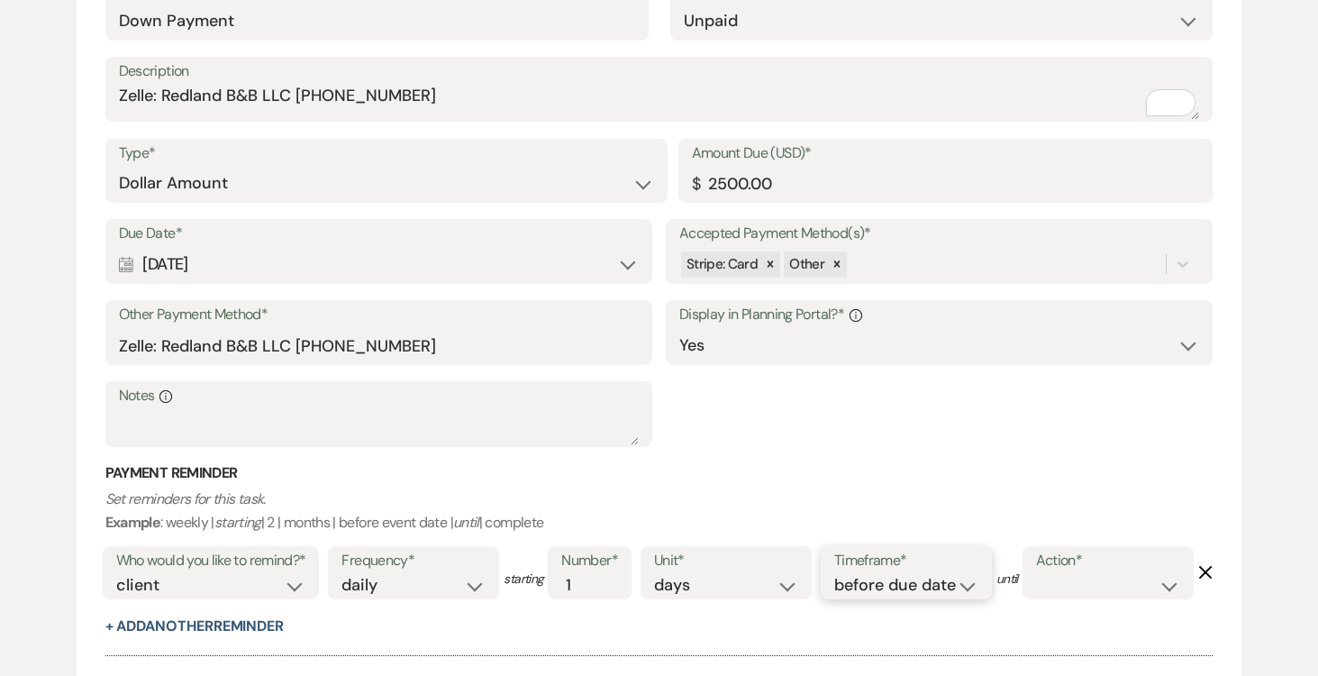
click at [969, 589] on select "before due date after due date on due date on custom date" at bounding box center [906, 585] width 144 height 24
select select "afterDueDate"
click at [838, 573] on select "before due date after due date on due date on custom date" at bounding box center [906, 585] width 144 height 24
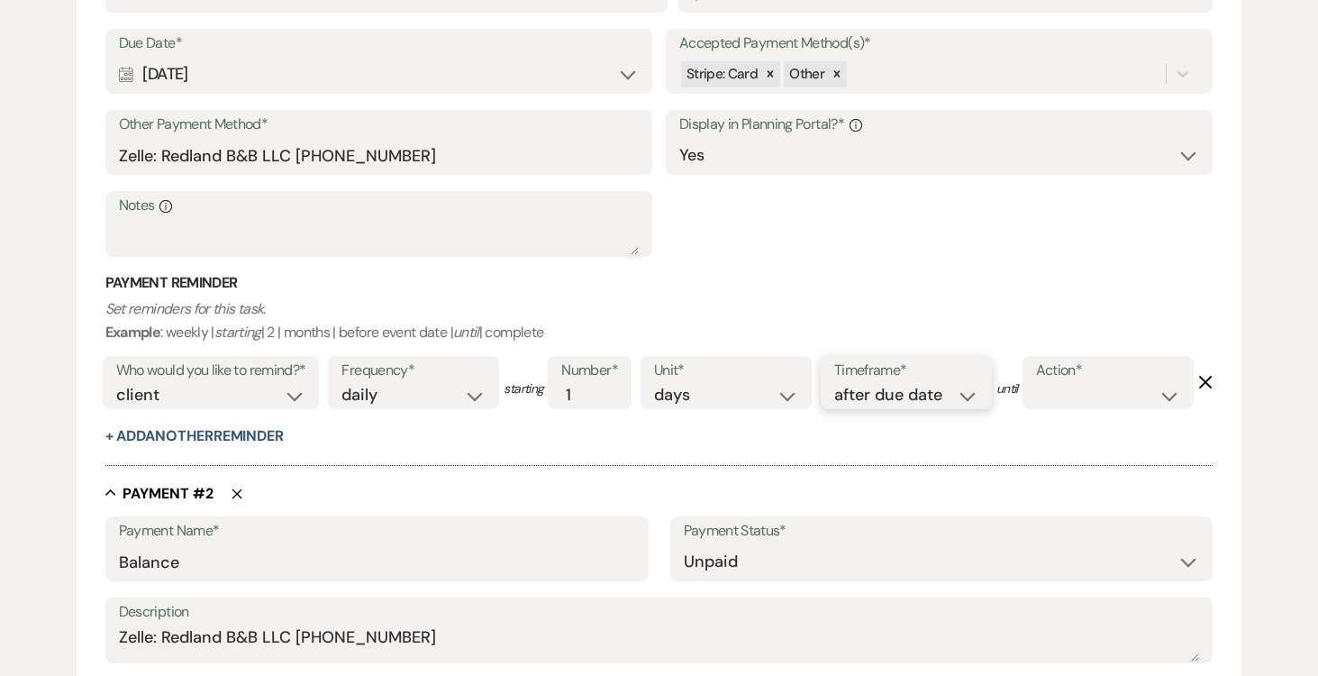
scroll to position [824, 0]
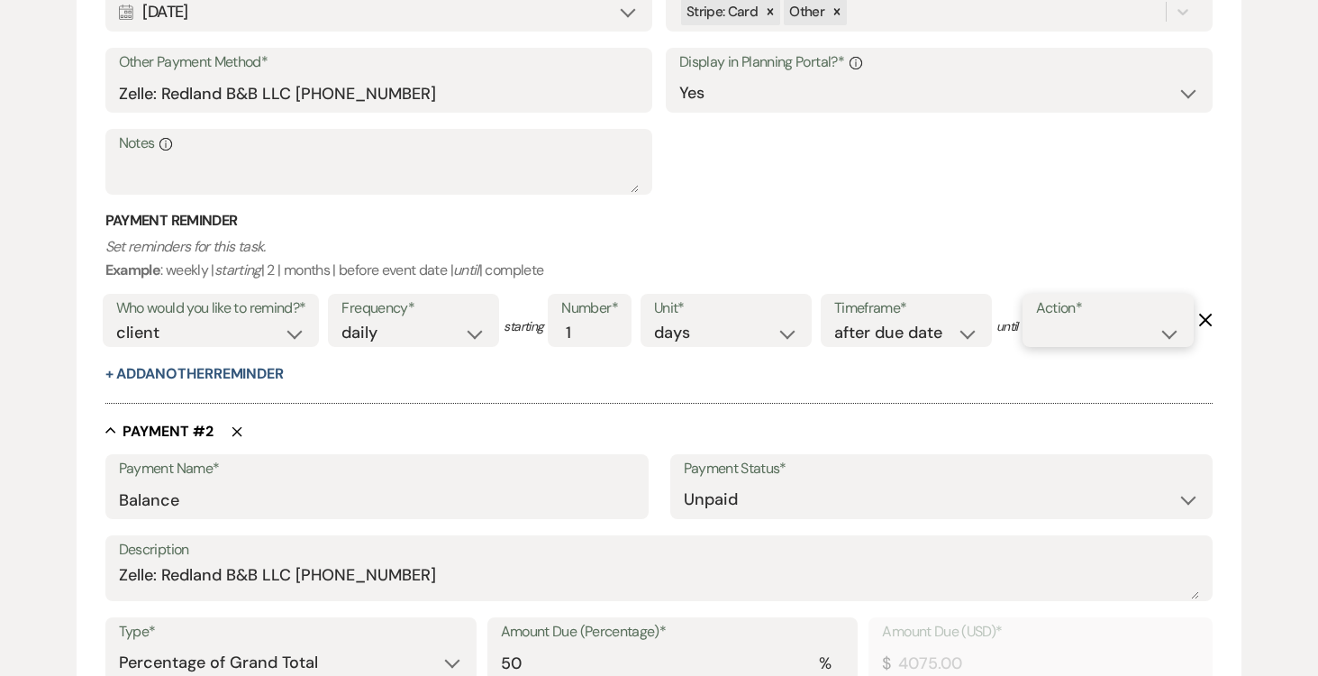
click at [1036, 345] on select "complete due date custom date" at bounding box center [1108, 333] width 144 height 24
select select "complete"
click at [1036, 345] on select "complete due date custom date" at bounding box center [1108, 333] width 144 height 24
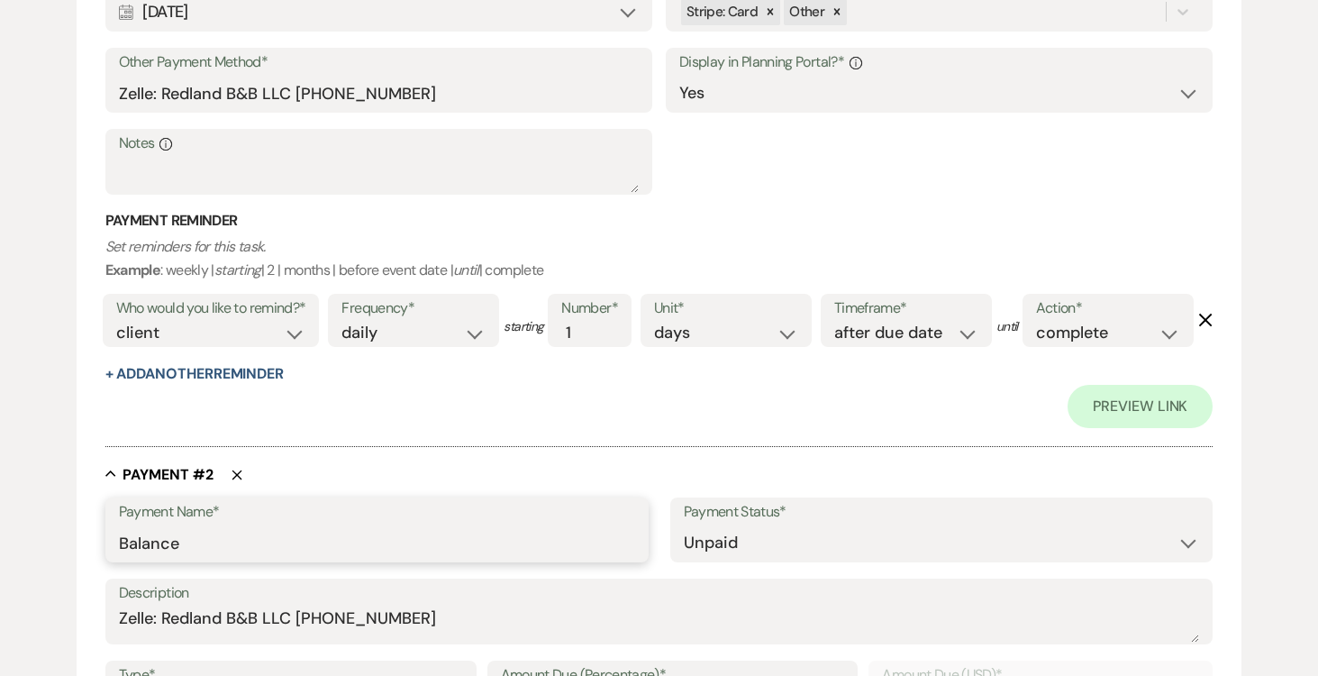
click at [433, 560] on input "Balance" at bounding box center [377, 542] width 516 height 35
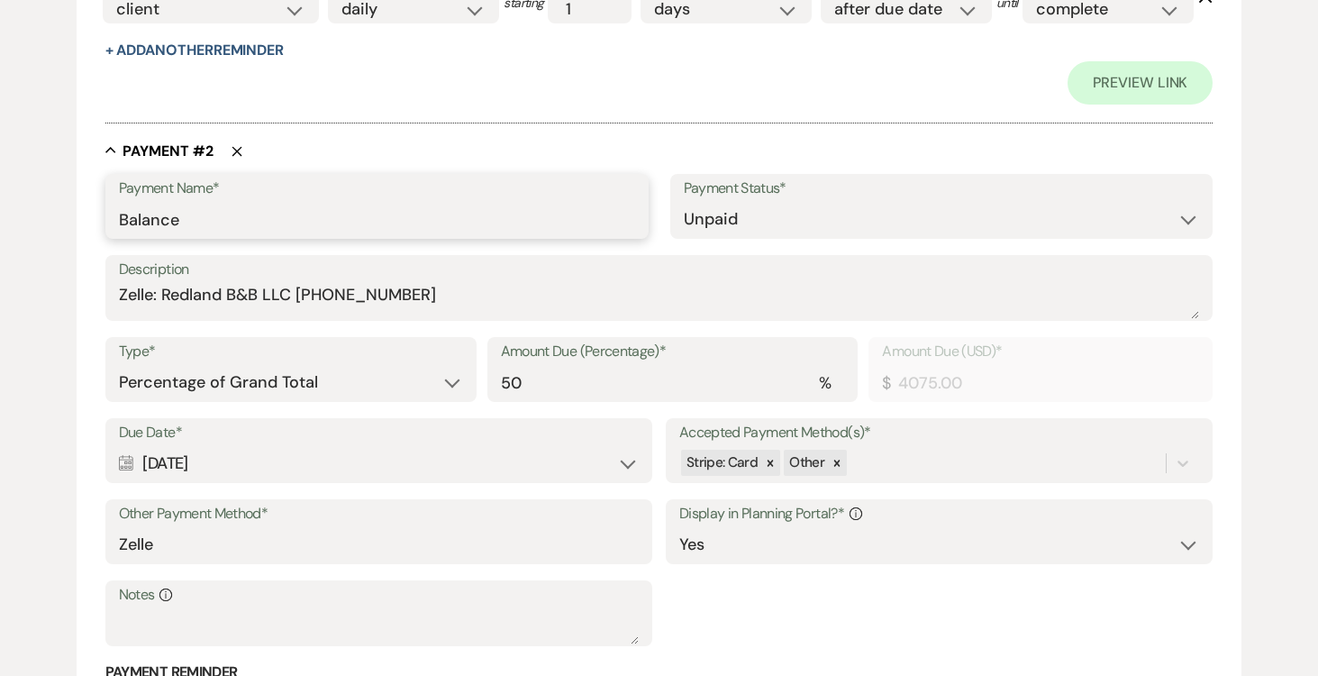
scroll to position [1158, 0]
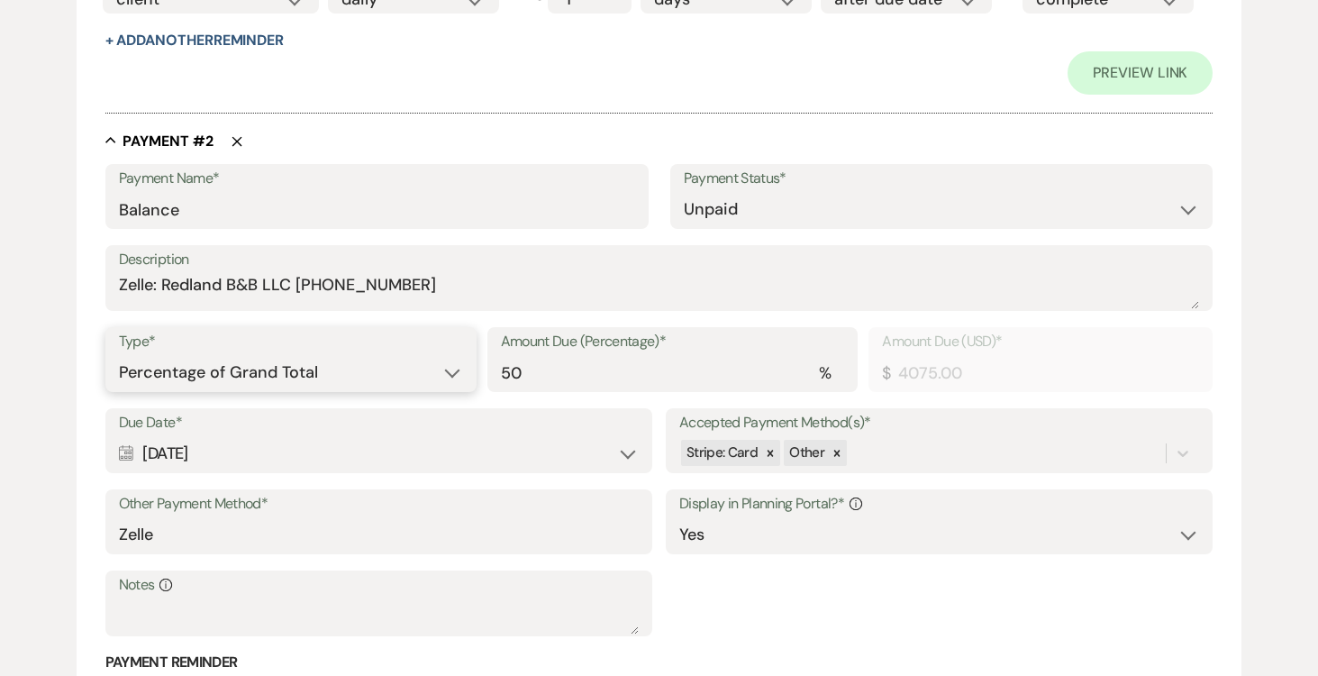
click at [453, 390] on select "Dollar Amount Percentage of Grand Total" at bounding box center [291, 372] width 344 height 35
select select "flat"
click at [119, 390] on select "Dollar Amount Percentage of Grand Total" at bounding box center [291, 372] width 344 height 35
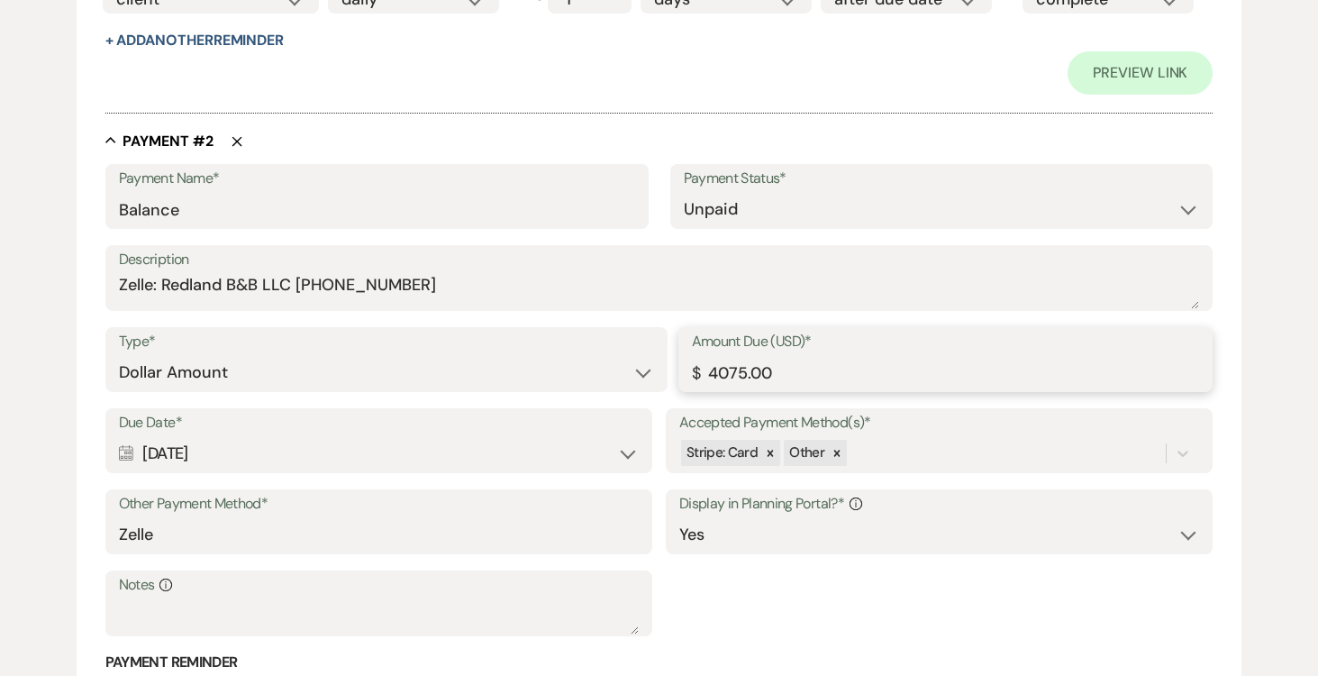
click at [851, 390] on input "4075.00" at bounding box center [946, 372] width 508 height 35
type input "4"
type input "5650.00"
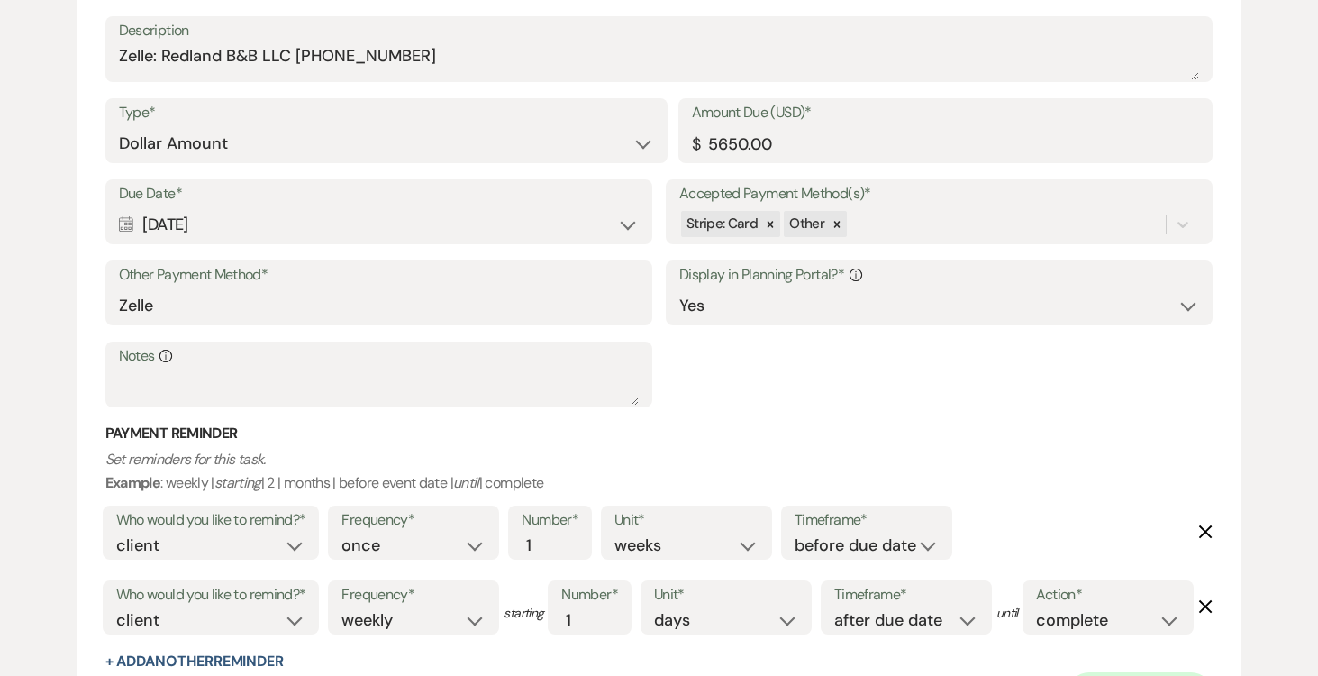
scroll to position [1464, 0]
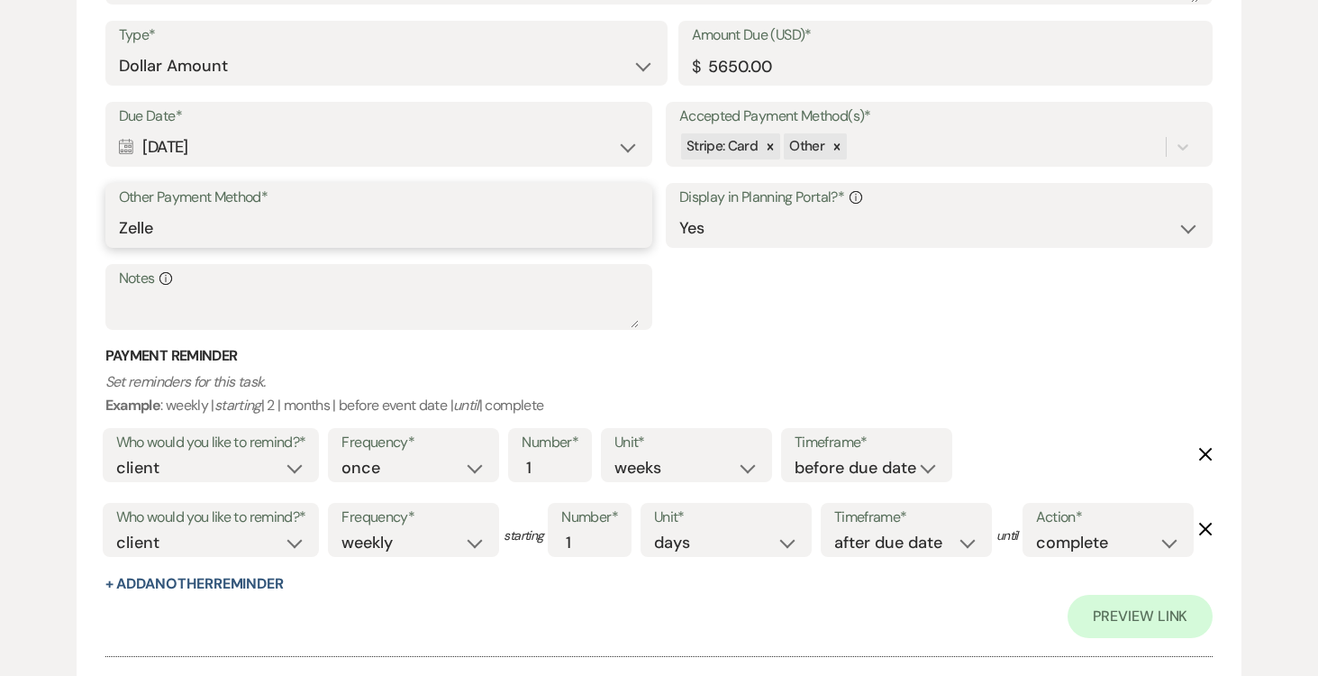
click at [393, 246] on input "Zelle" at bounding box center [379, 228] width 520 height 35
type input "Z"
paste input "Zelle: Redland B&B LLC (305) 458-0415"
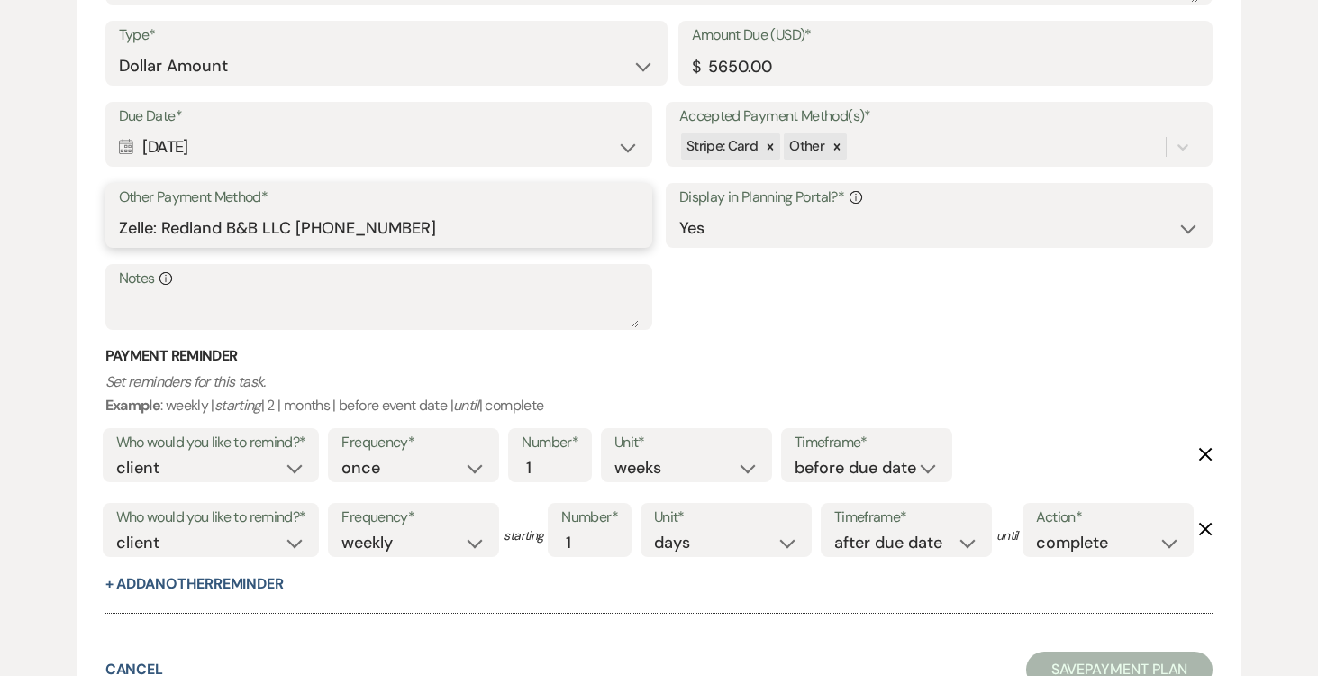
scroll to position [1464, 0]
type input "Zelle: Redland B&B LLC (305) 458-0415"
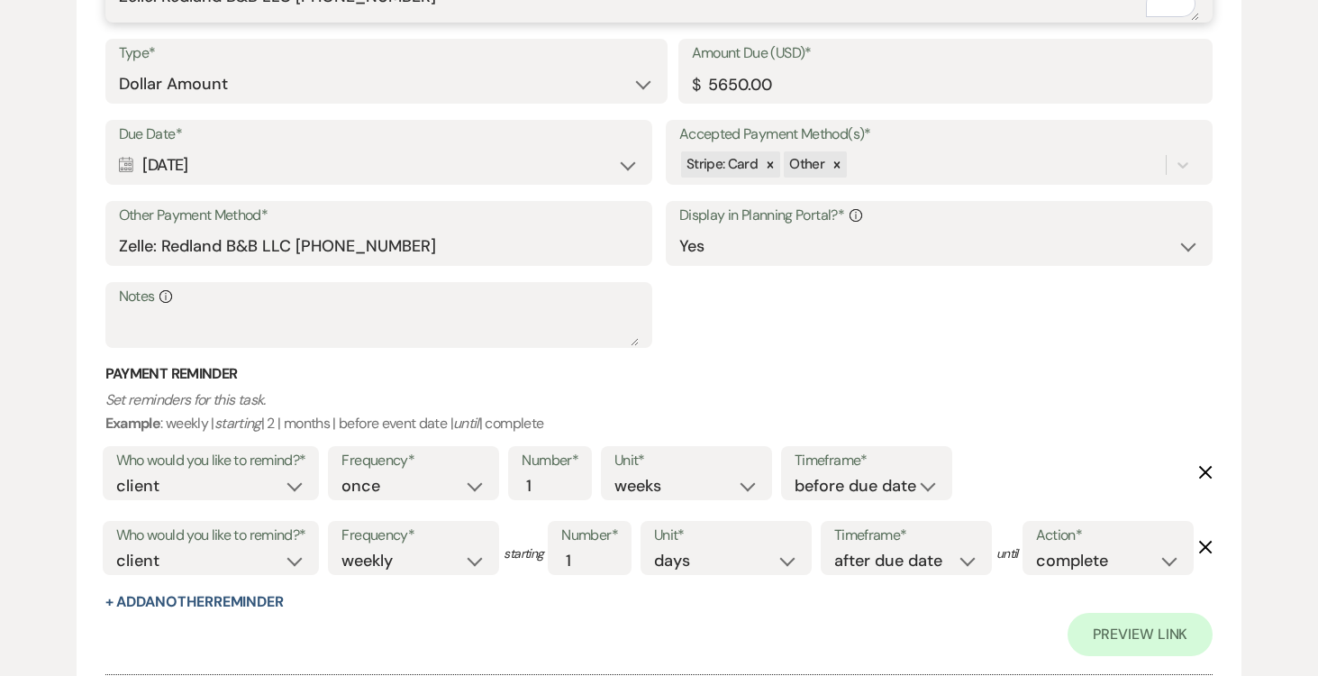
scroll to position [1812, 0]
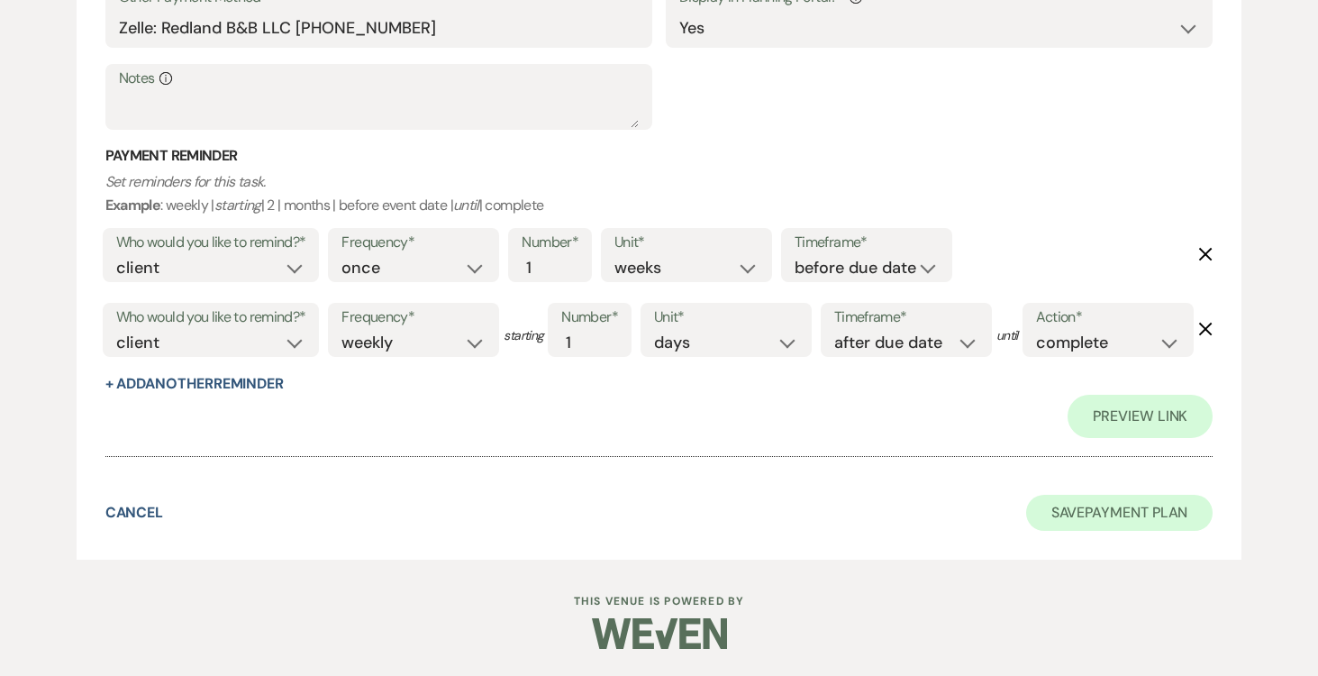
type textarea "Zelle: Redland B&B LLC (305) 458-0415"
click at [1161, 508] on button "Save Payment Plan" at bounding box center [1119, 513] width 187 height 36
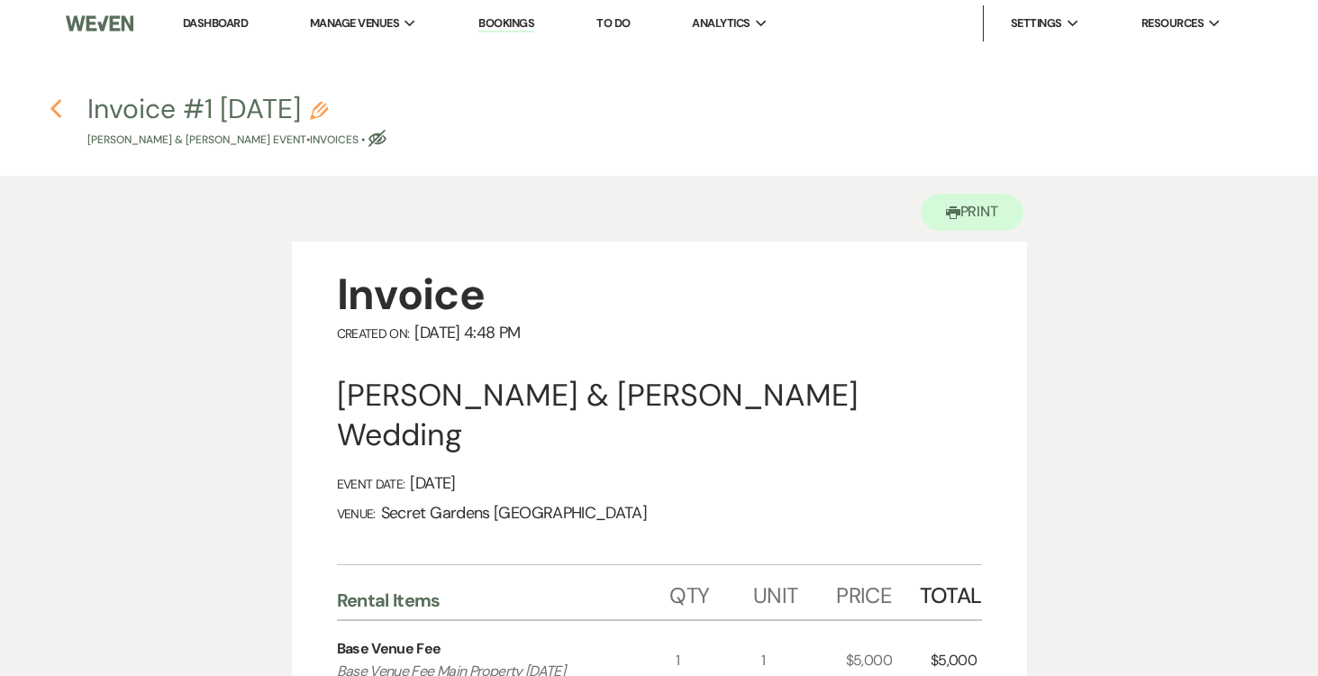
click at [50, 96] on button "Previous" at bounding box center [57, 107] width 14 height 23
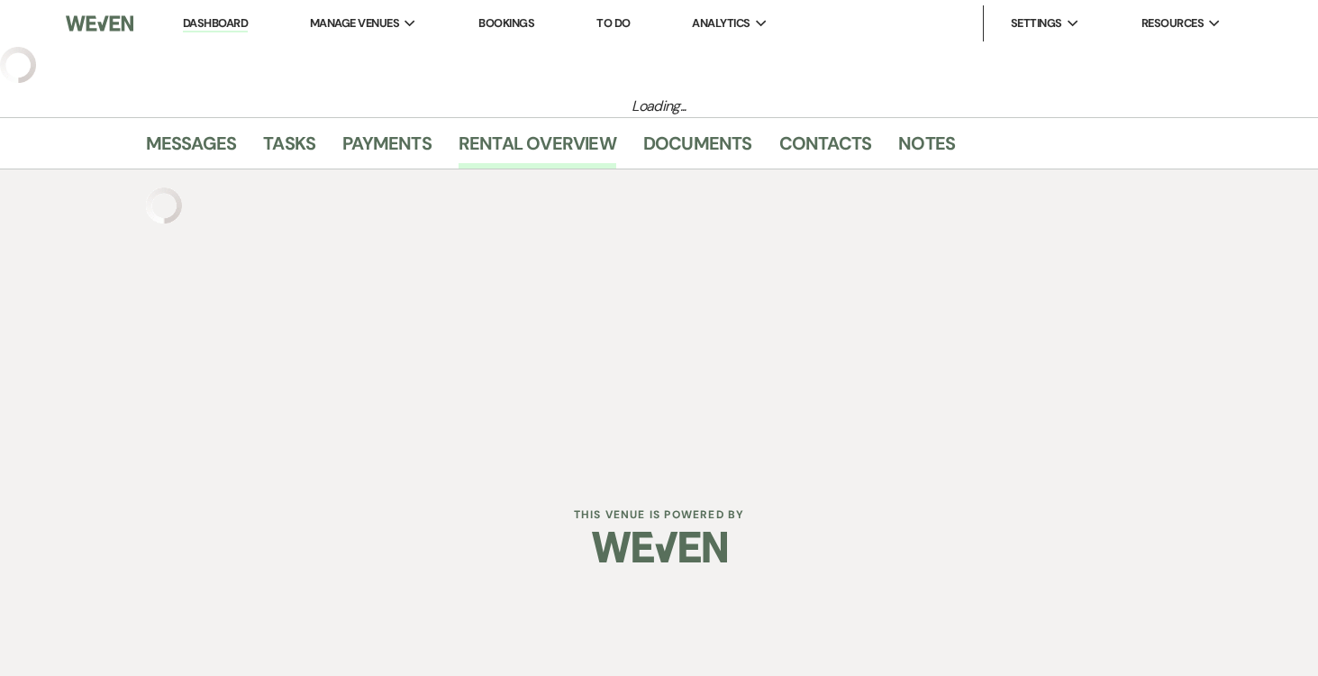
select select "6"
select select "2"
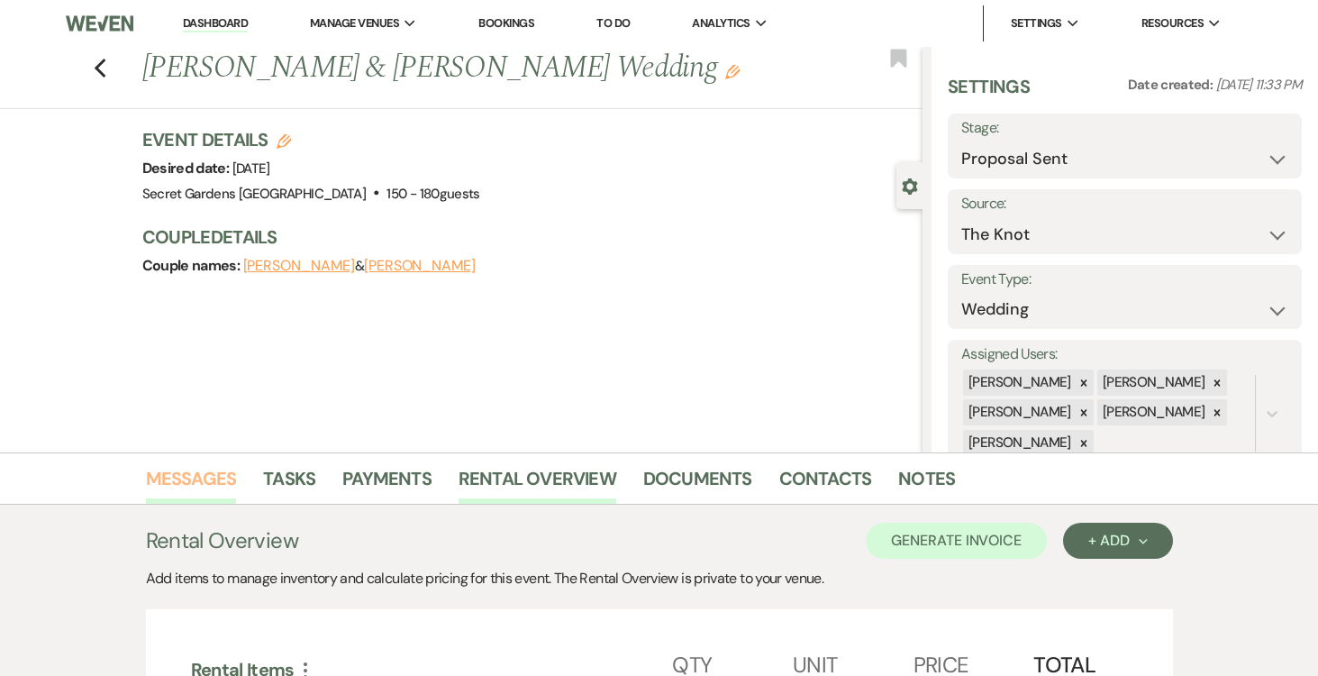
click at [201, 472] on link "Messages" at bounding box center [191, 484] width 91 height 40
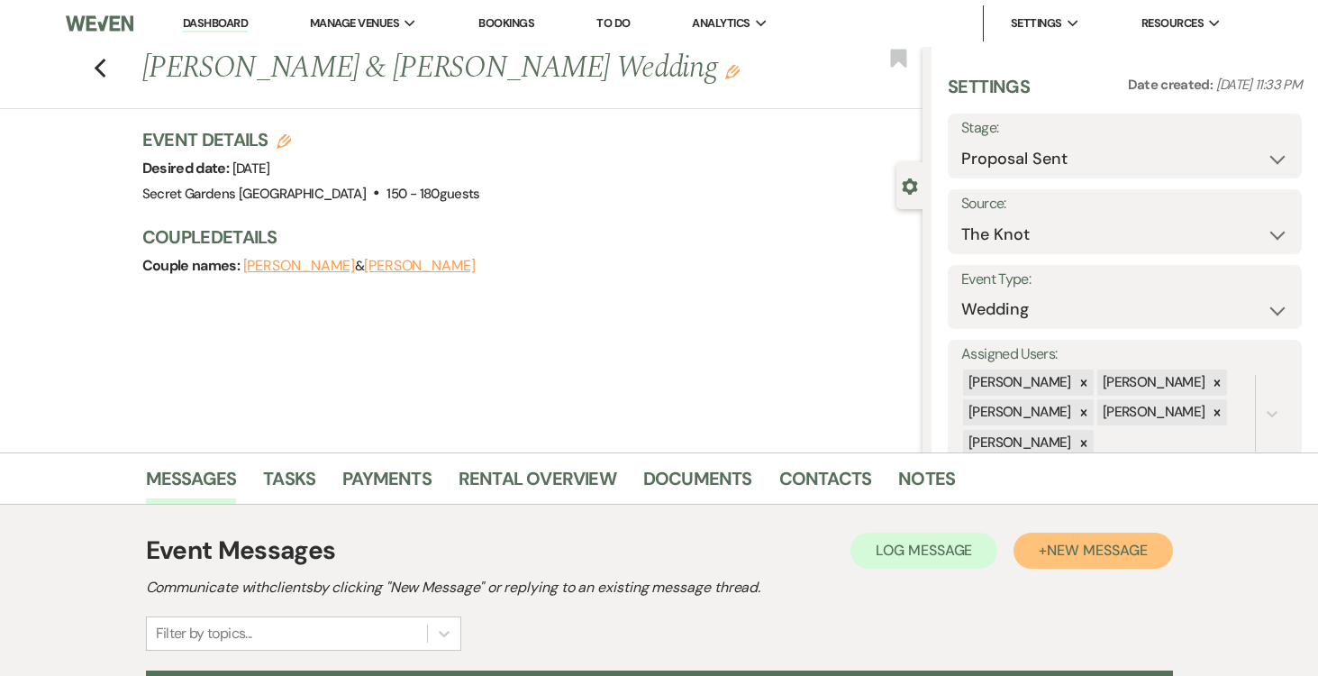
click at [1117, 544] on span "New Message" at bounding box center [1097, 550] width 100 height 19
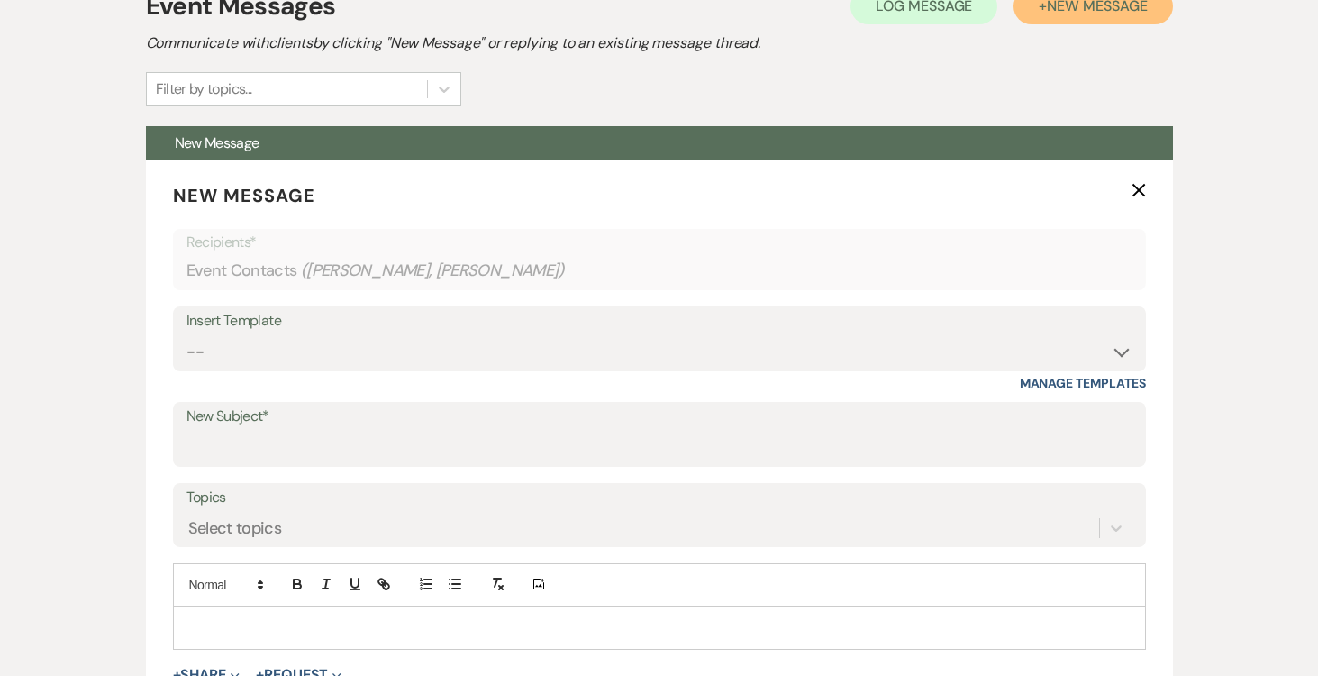
scroll to position [573, 0]
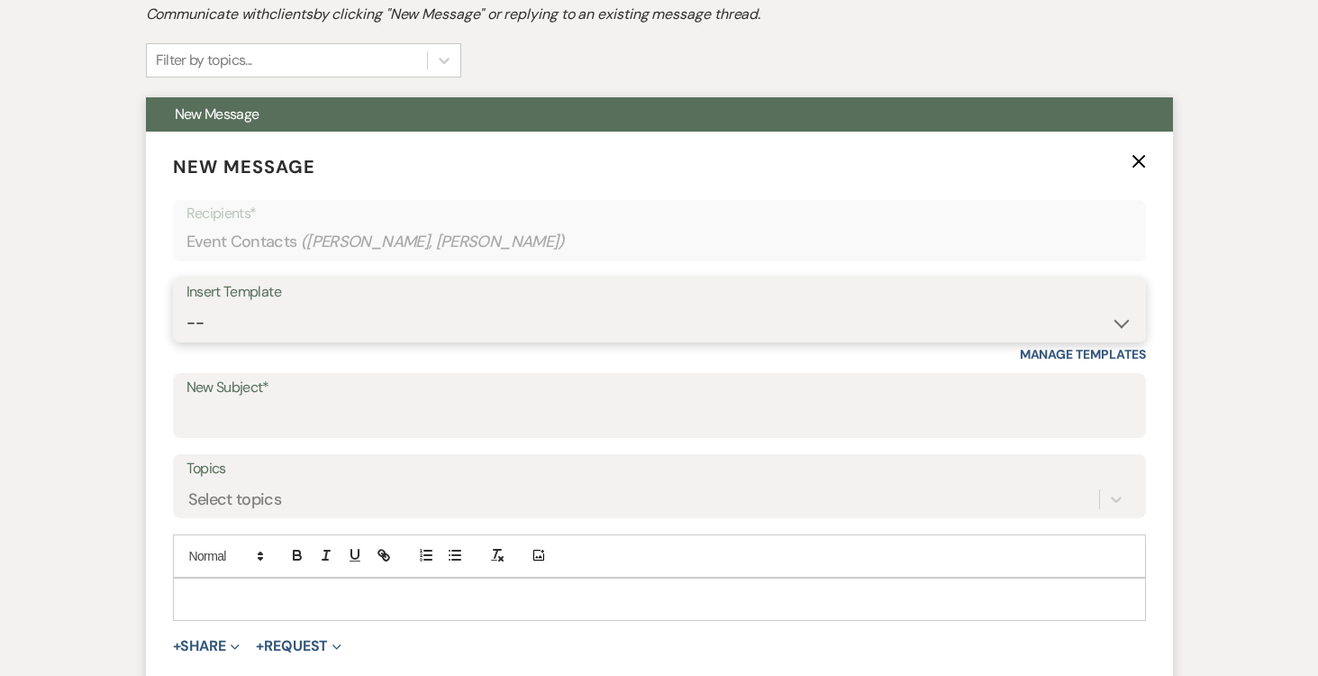
click at [1122, 322] on select "-- Weven Planning Portal Introduction (Booked Events) Tour Request Response Fol…" at bounding box center [660, 322] width 946 height 35
select select "978"
click at [187, 305] on select "-- Weven Planning Portal Introduction (Booked Events) Tour Request Response Fol…" at bounding box center [660, 322] width 946 height 35
type input "Booking your event!"
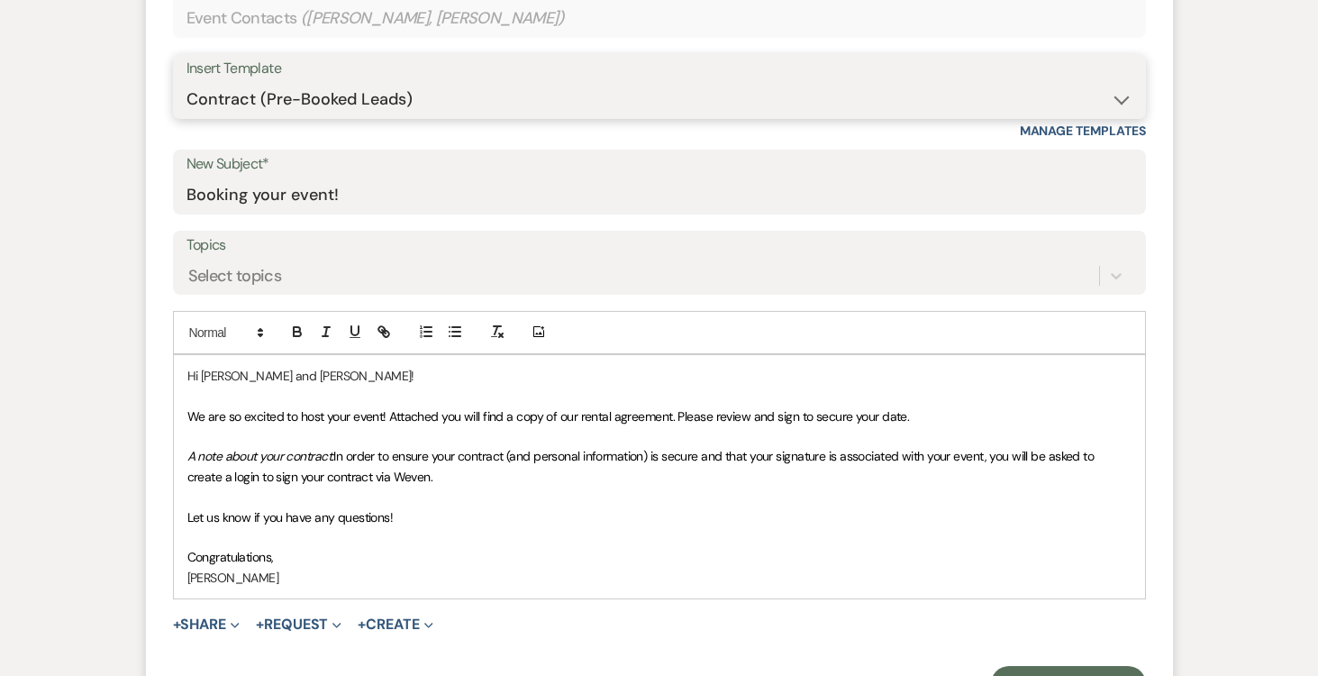
scroll to position [1004, 0]
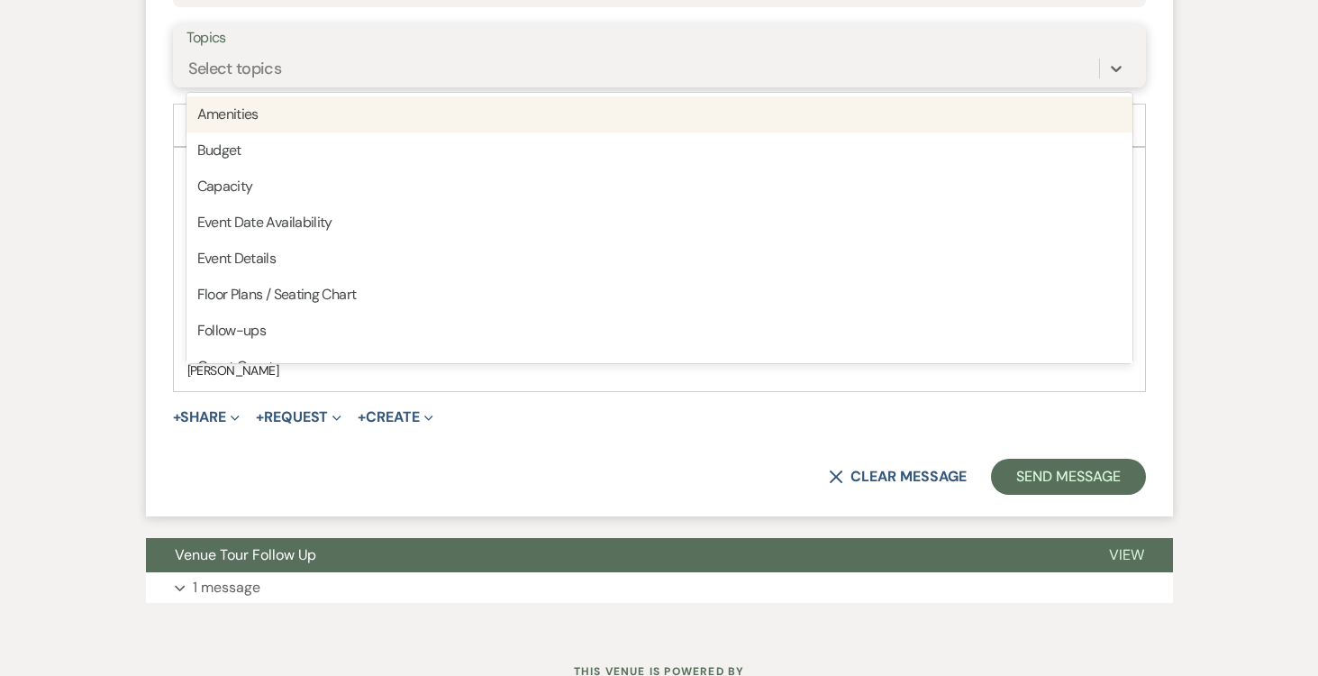
click at [807, 59] on div "Select topics" at bounding box center [643, 68] width 913 height 32
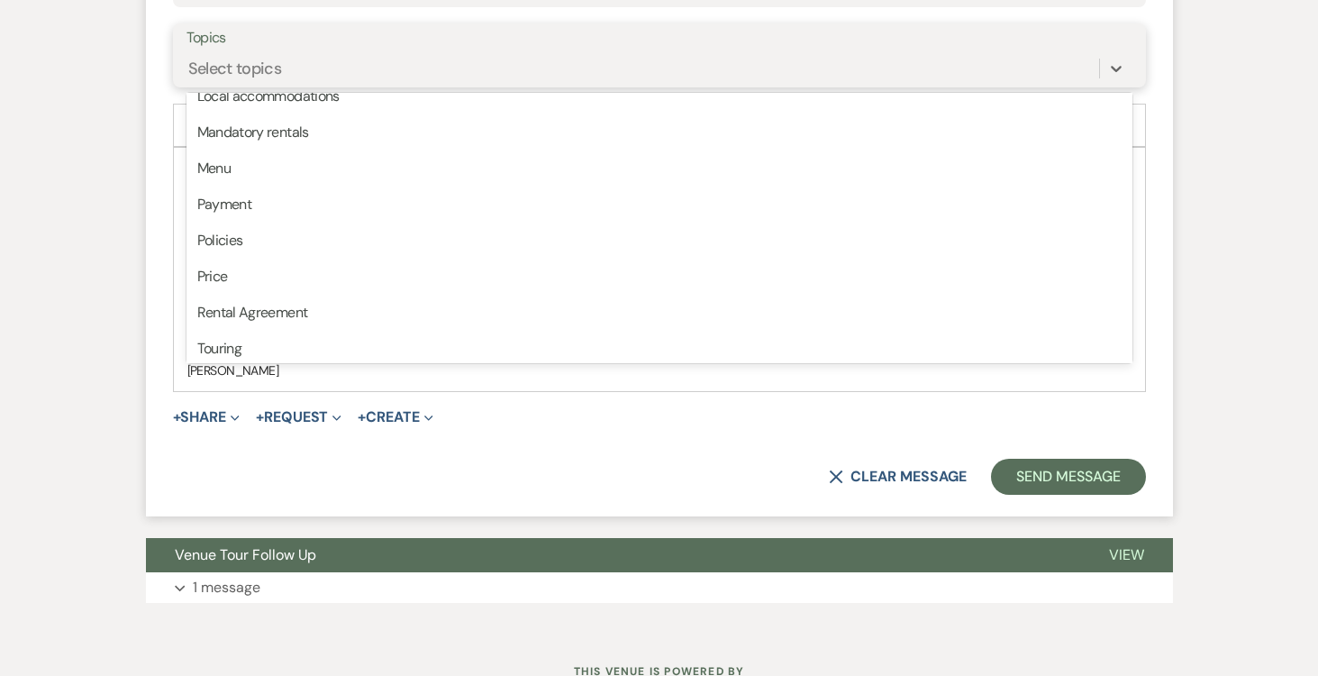
scroll to position [458, 0]
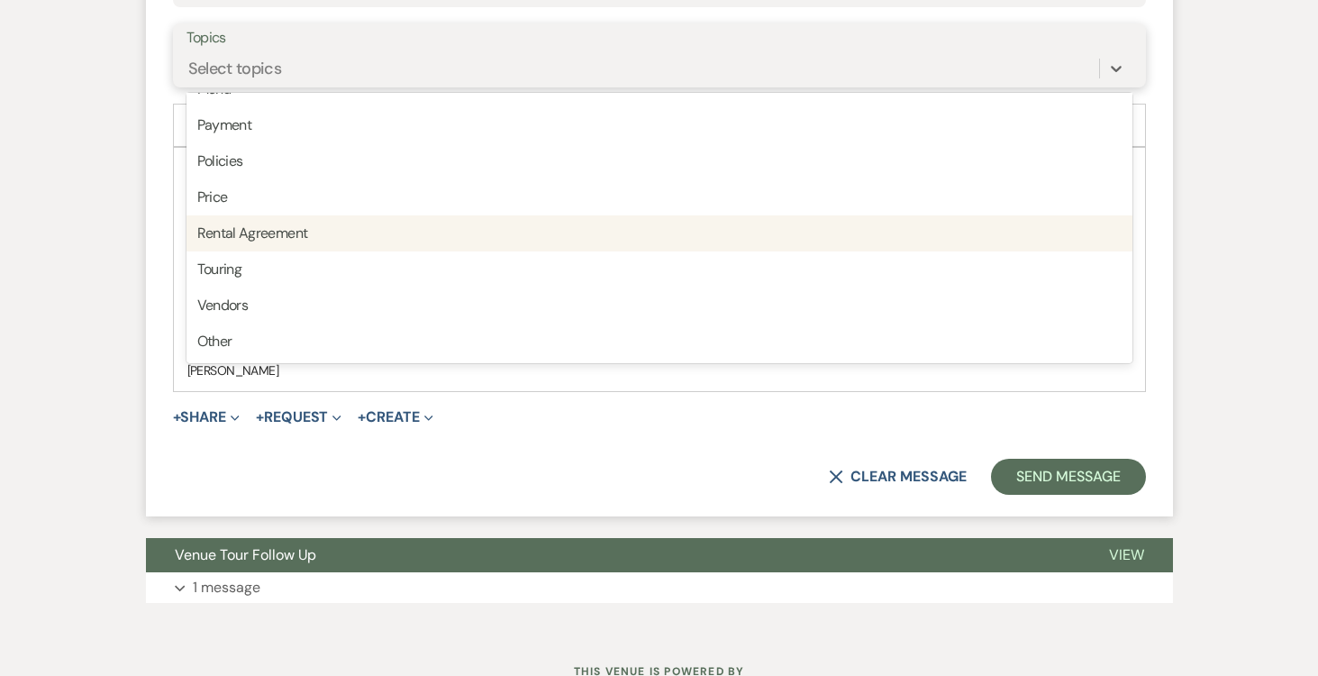
click at [705, 223] on div "Rental Agreement" at bounding box center [660, 233] width 946 height 36
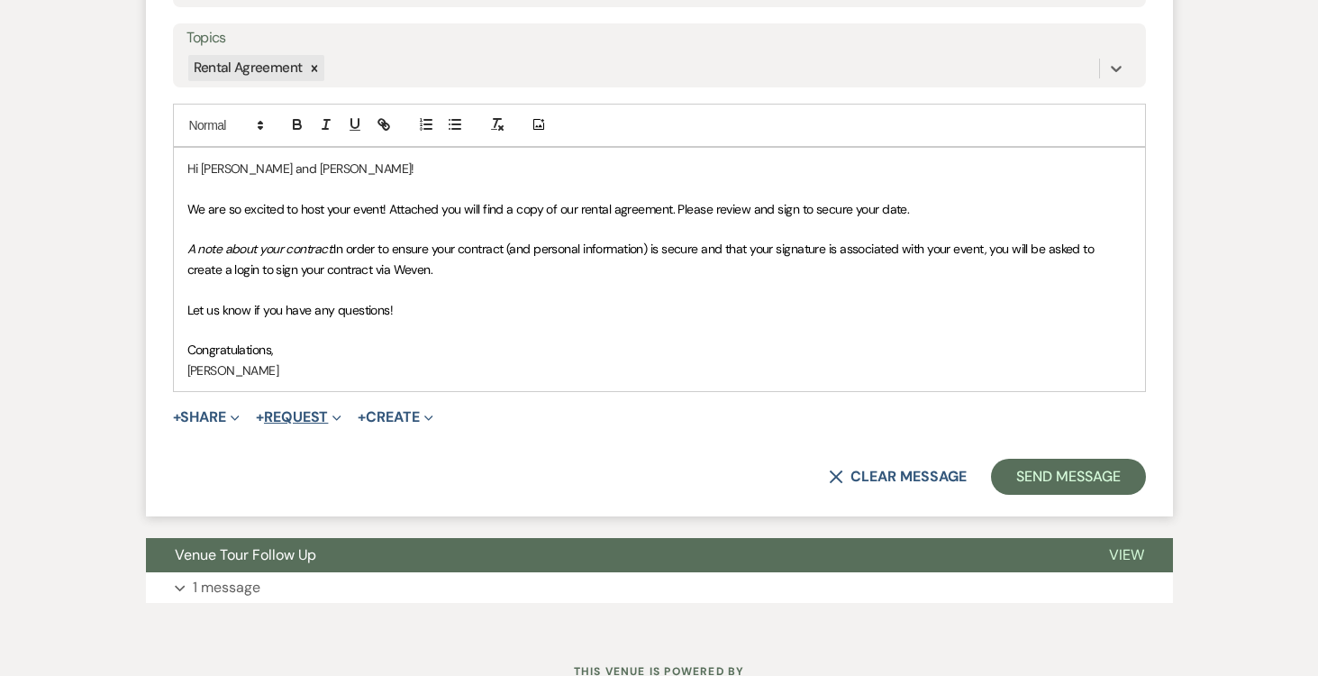
click at [316, 417] on button "+ Request Expand" at bounding box center [299, 417] width 86 height 14
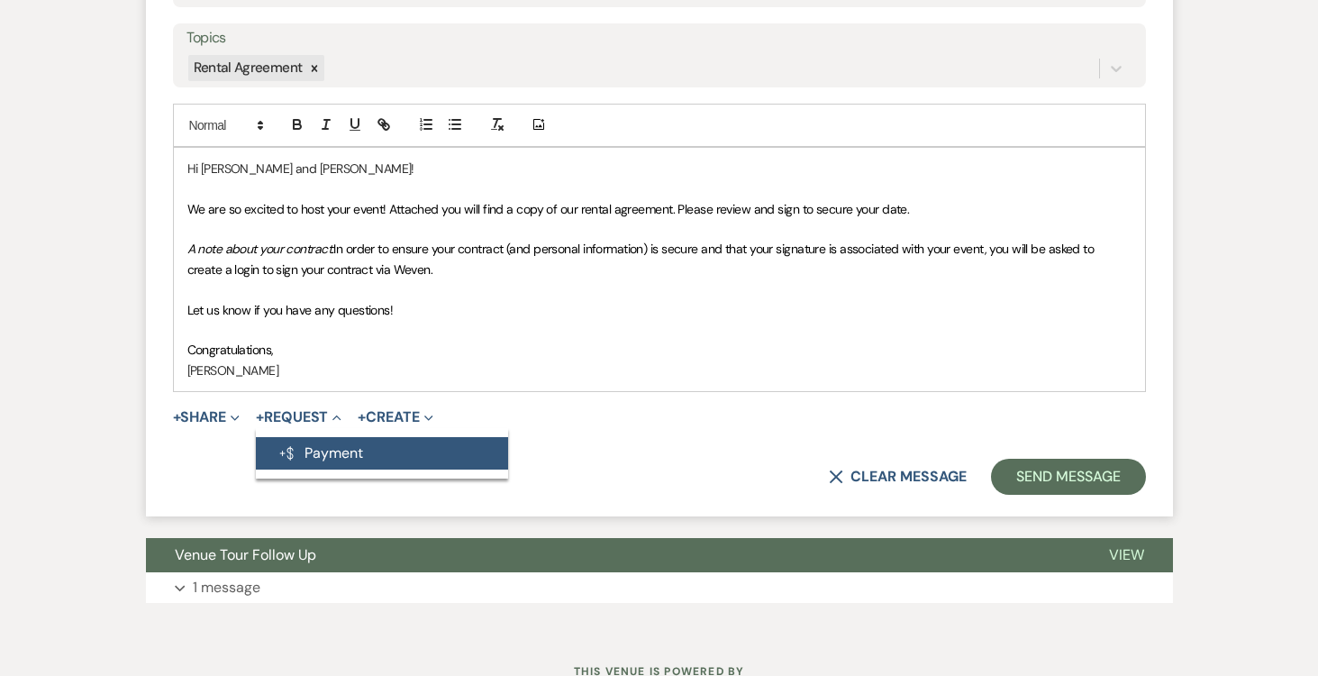
click at [323, 449] on button "Generate Payment Payment" at bounding box center [382, 453] width 252 height 32
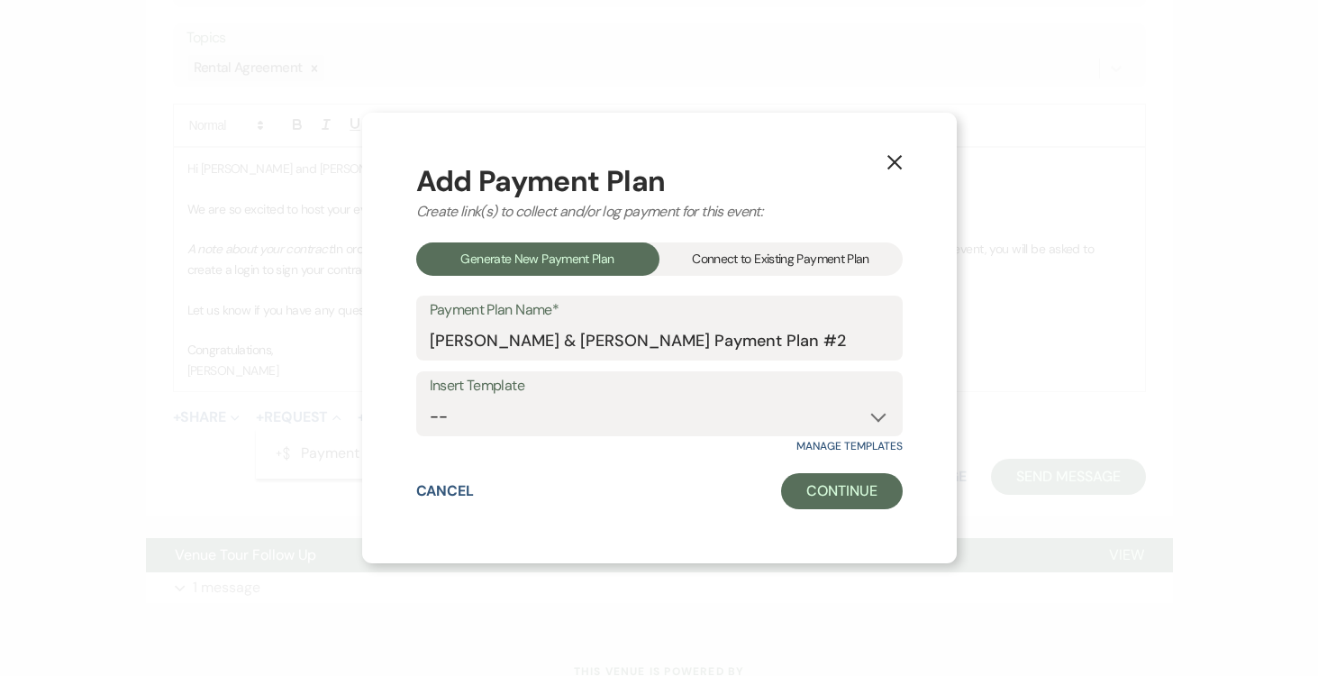
click at [801, 253] on div "Connect to Existing Payment Plan" at bounding box center [781, 258] width 243 height 33
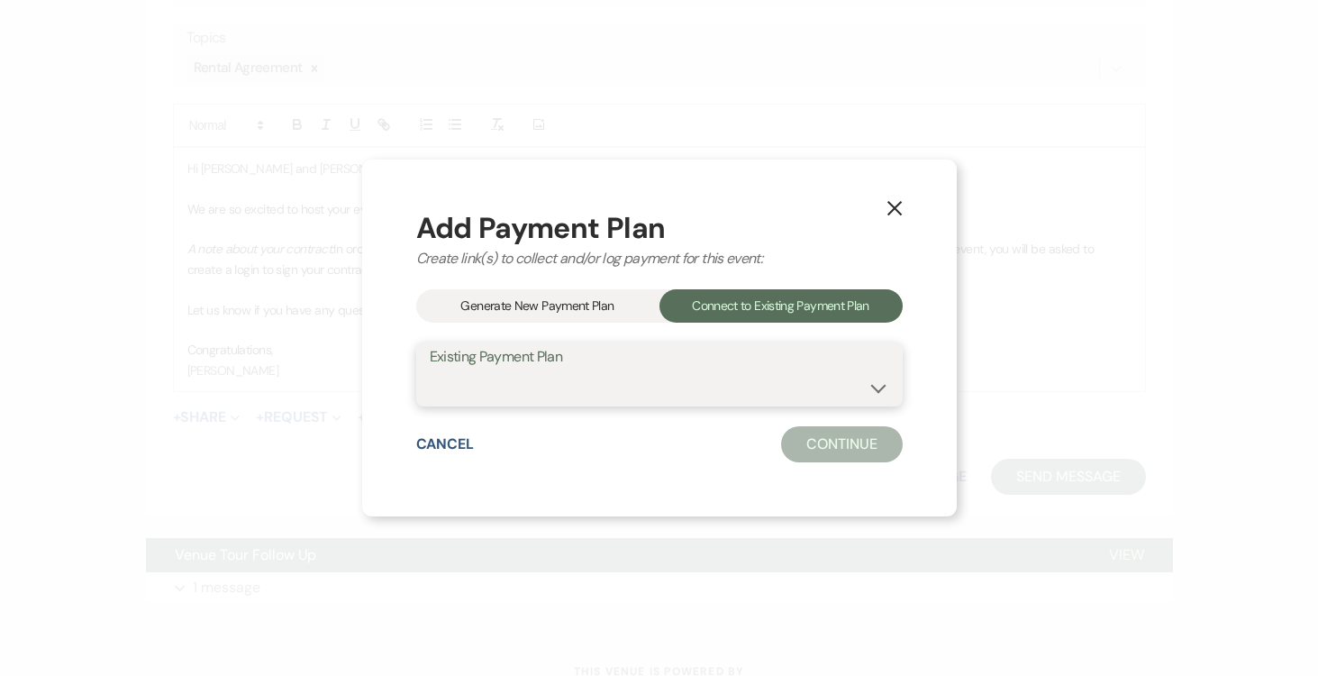
click at [881, 384] on select "Cristina Acosta & Alejandro Moreno's Payment Plan #1" at bounding box center [660, 386] width 460 height 35
select select "24755"
click at [430, 369] on select "Cristina Acosta & Alejandro Moreno's Payment Plan #1" at bounding box center [660, 386] width 460 height 35
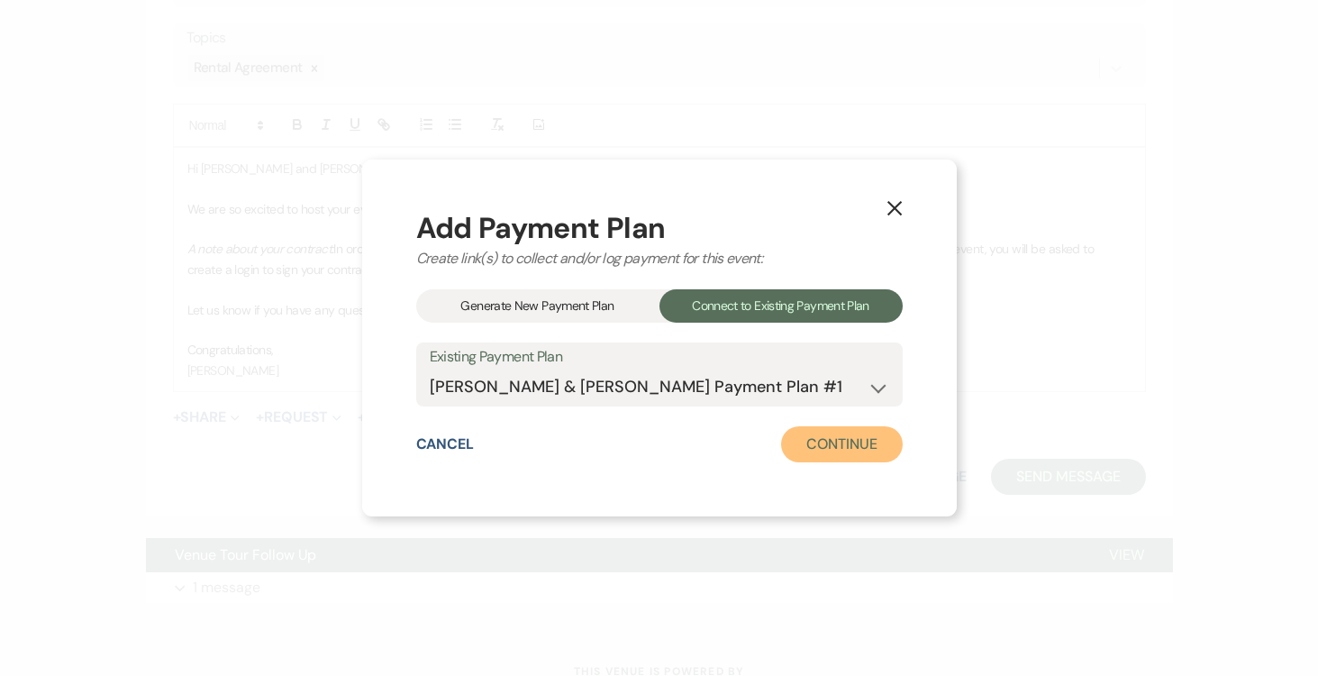
click at [862, 444] on button "Continue" at bounding box center [841, 444] width 121 height 36
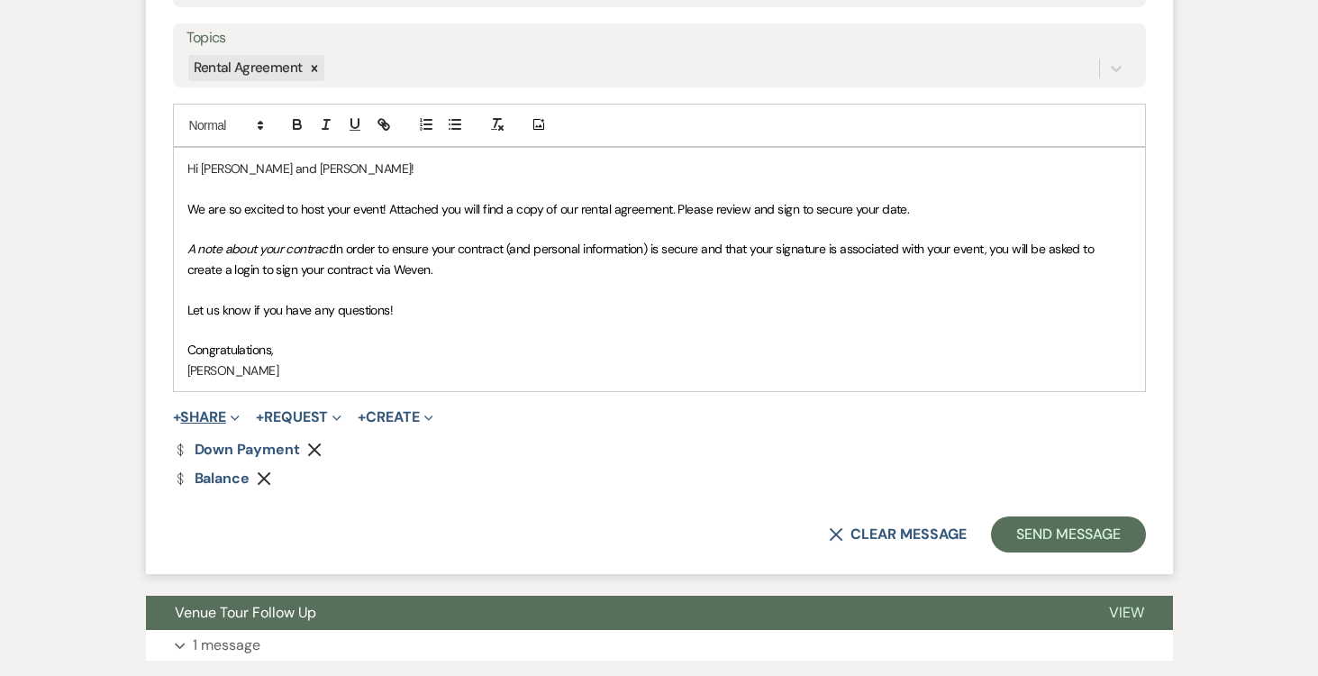
click at [206, 415] on button "+ Share Expand" at bounding box center [207, 417] width 68 height 14
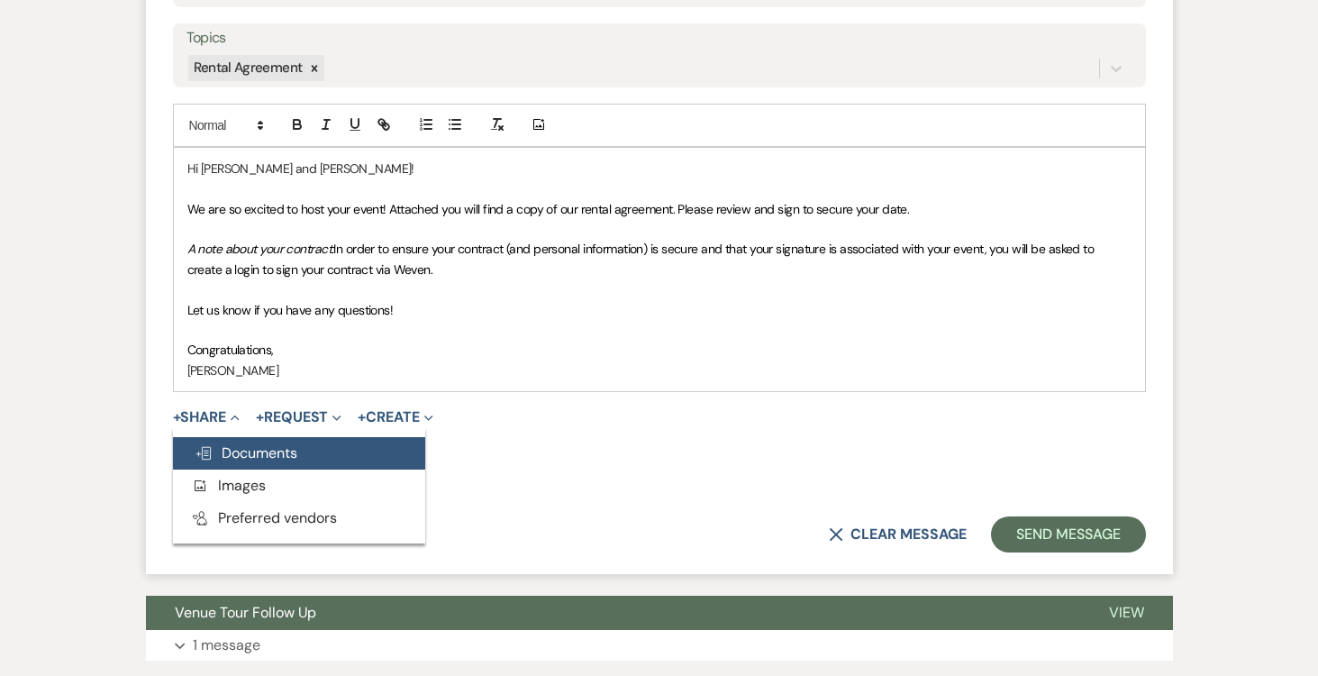
click at [220, 452] on span "Doc Upload Documents" at bounding box center [246, 452] width 103 height 19
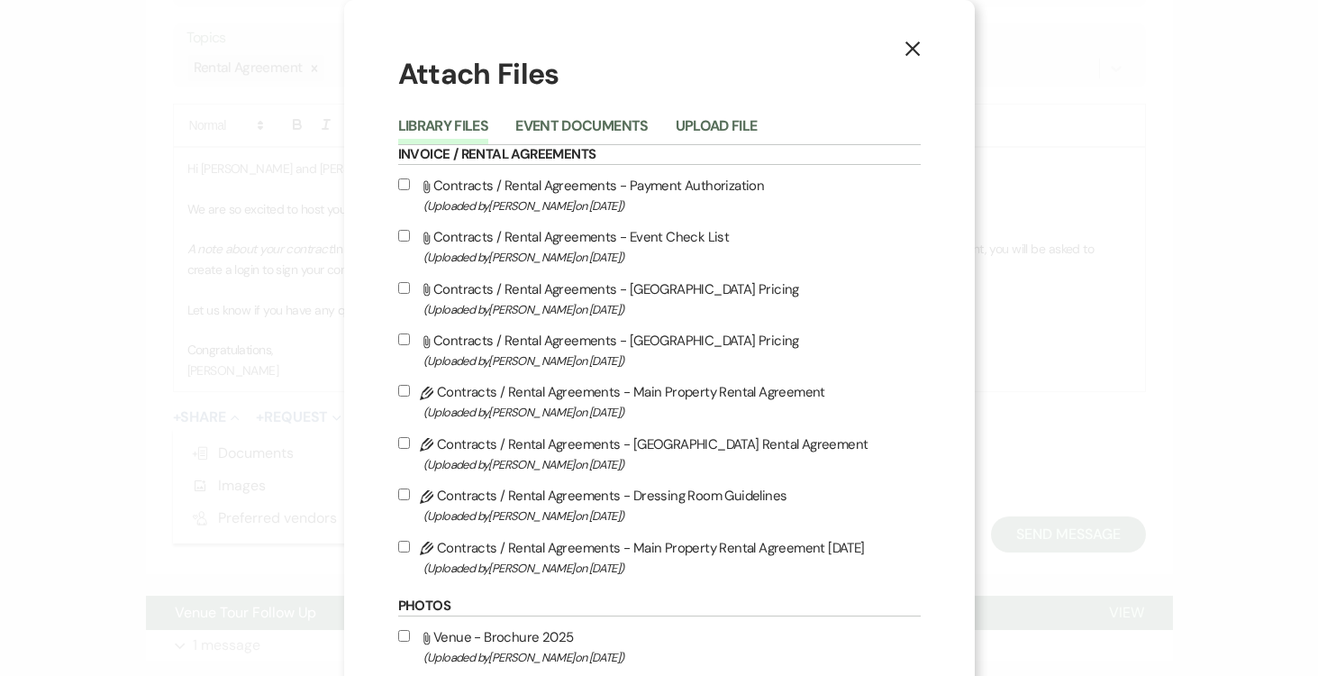
click at [405, 548] on input "Pencil Contracts / Rental Agreements - Main Property Rental Agreement 8-14-25 (…" at bounding box center [404, 547] width 12 height 12
checkbox input "true"
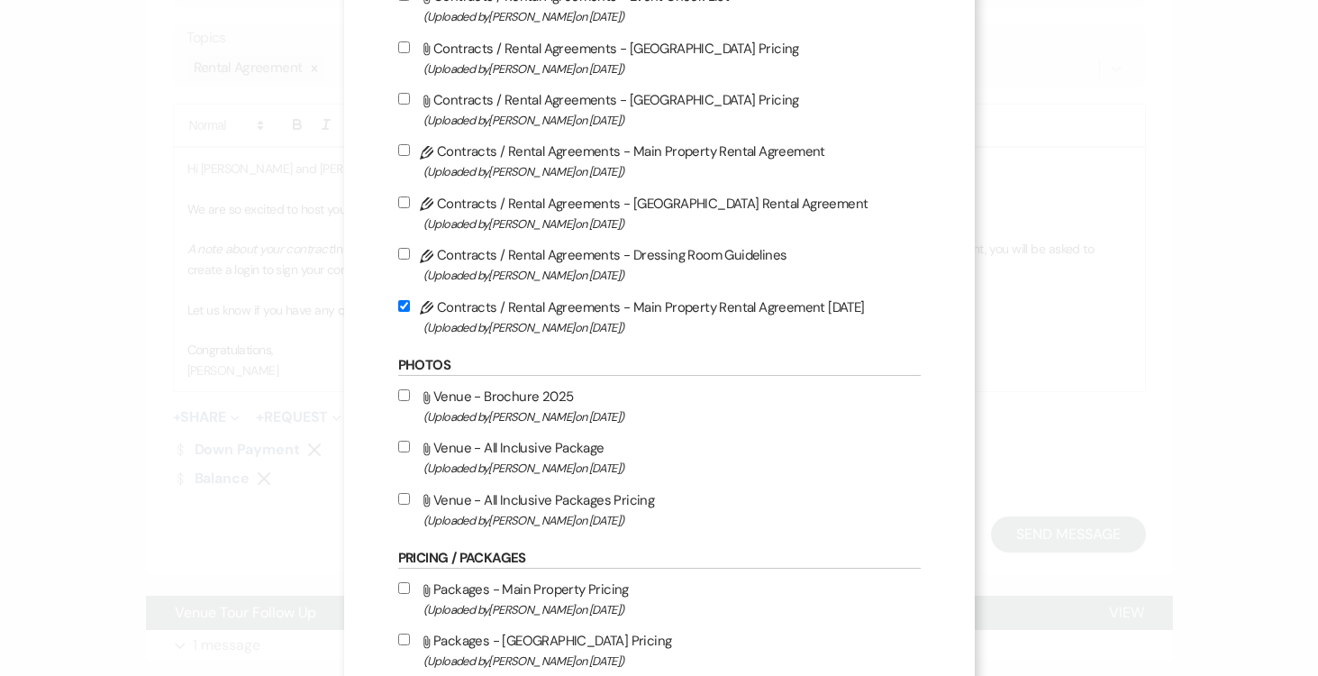
scroll to position [317, 0]
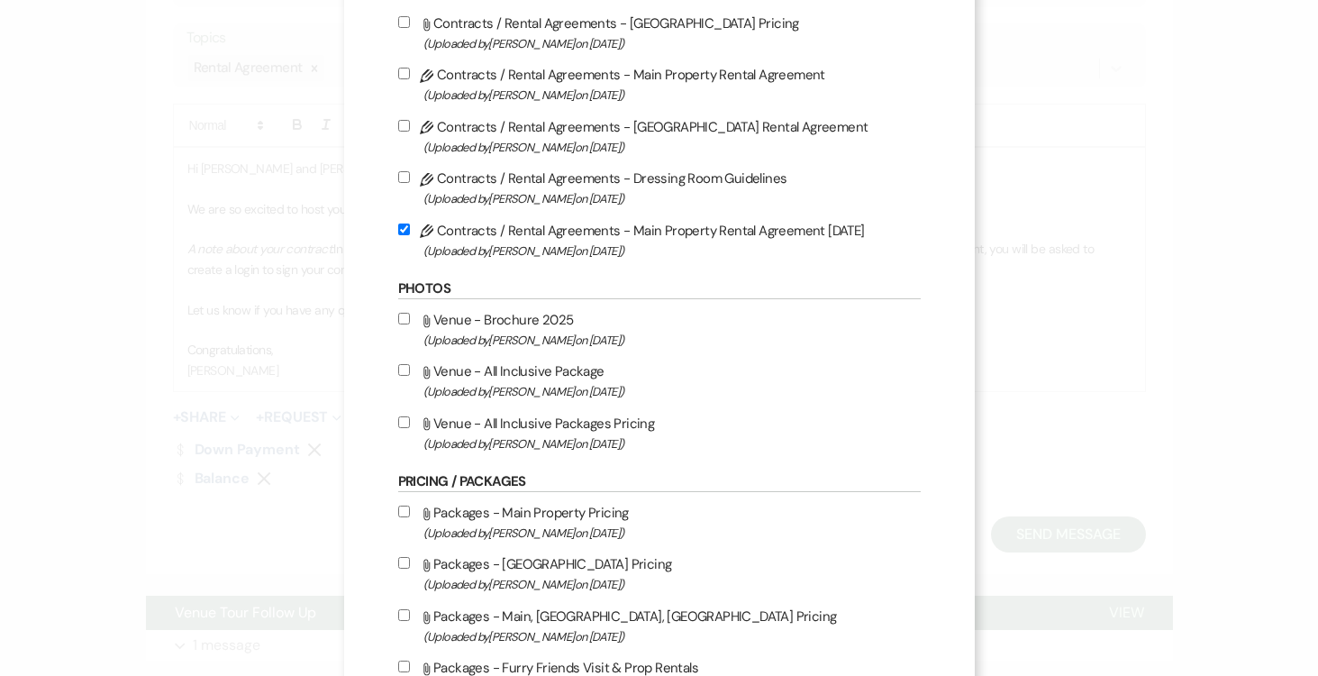
click at [405, 423] on input "Attach File Venue - All Inclusive Packages Pricing (Uploaded by Joe Doyle on Ju…" at bounding box center [404, 422] width 12 height 12
checkbox input "true"
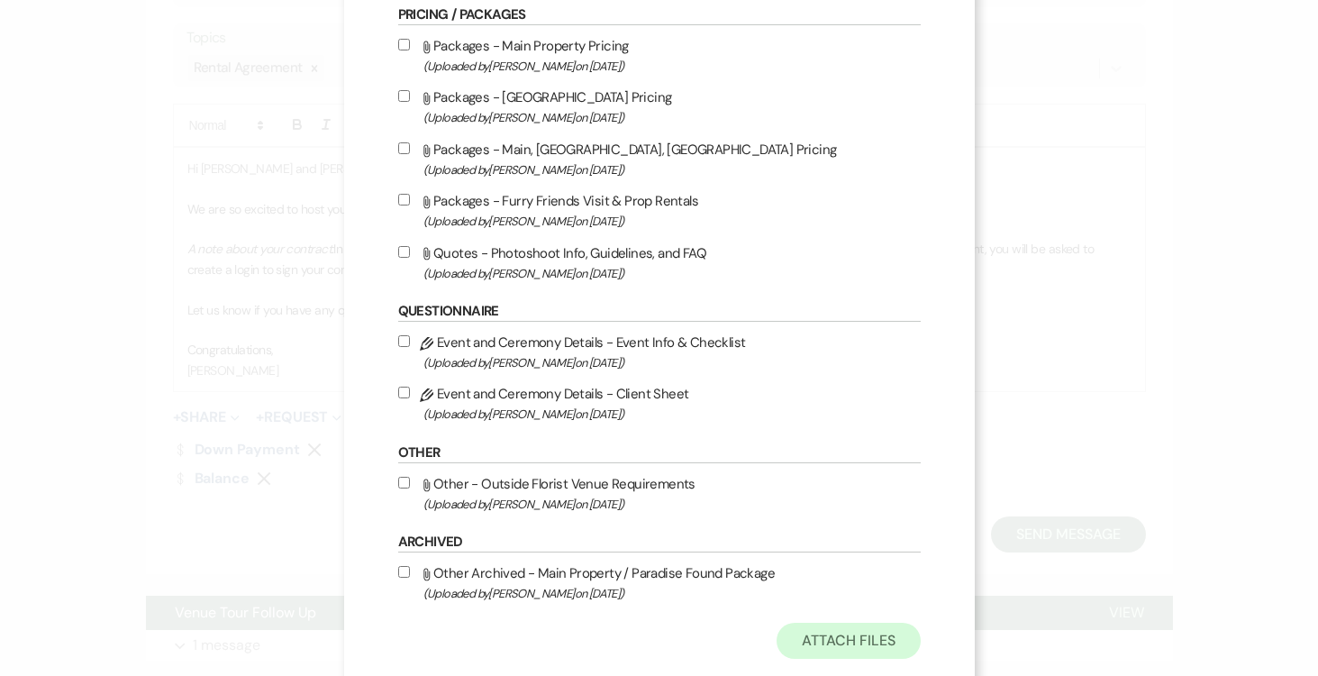
scroll to position [829, 0]
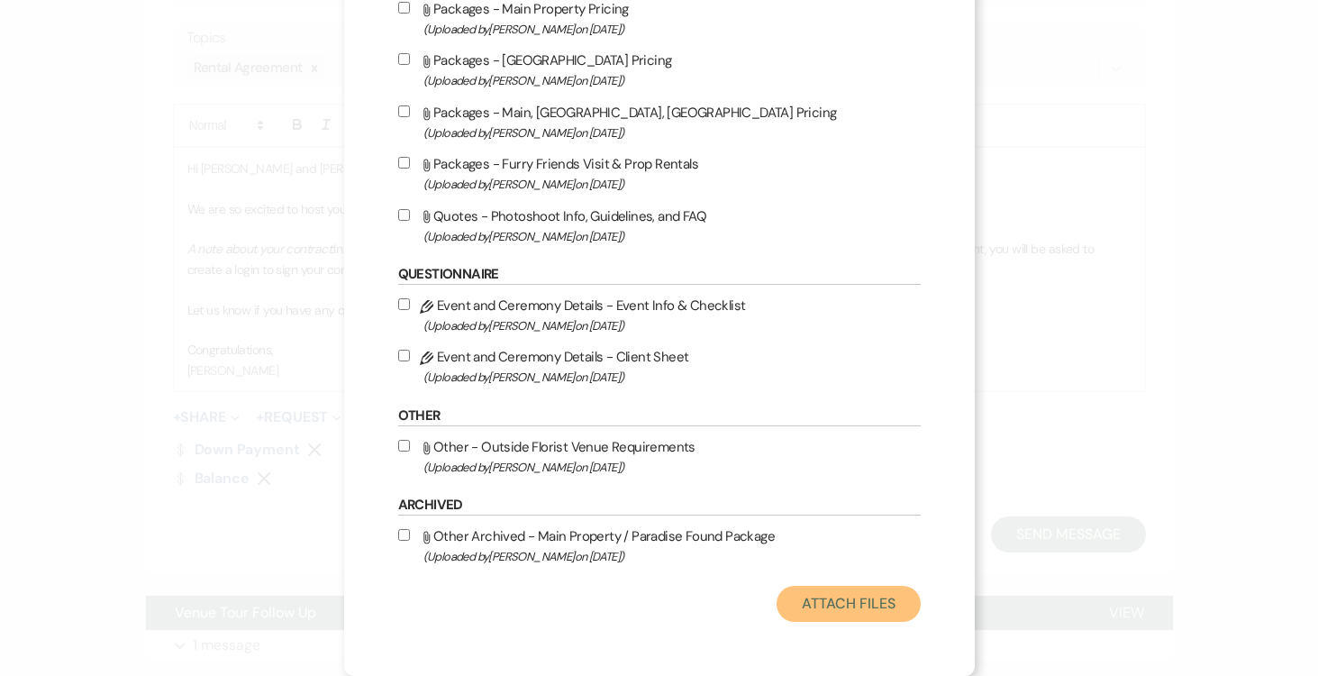
click at [844, 605] on button "Attach Files" at bounding box center [848, 604] width 143 height 36
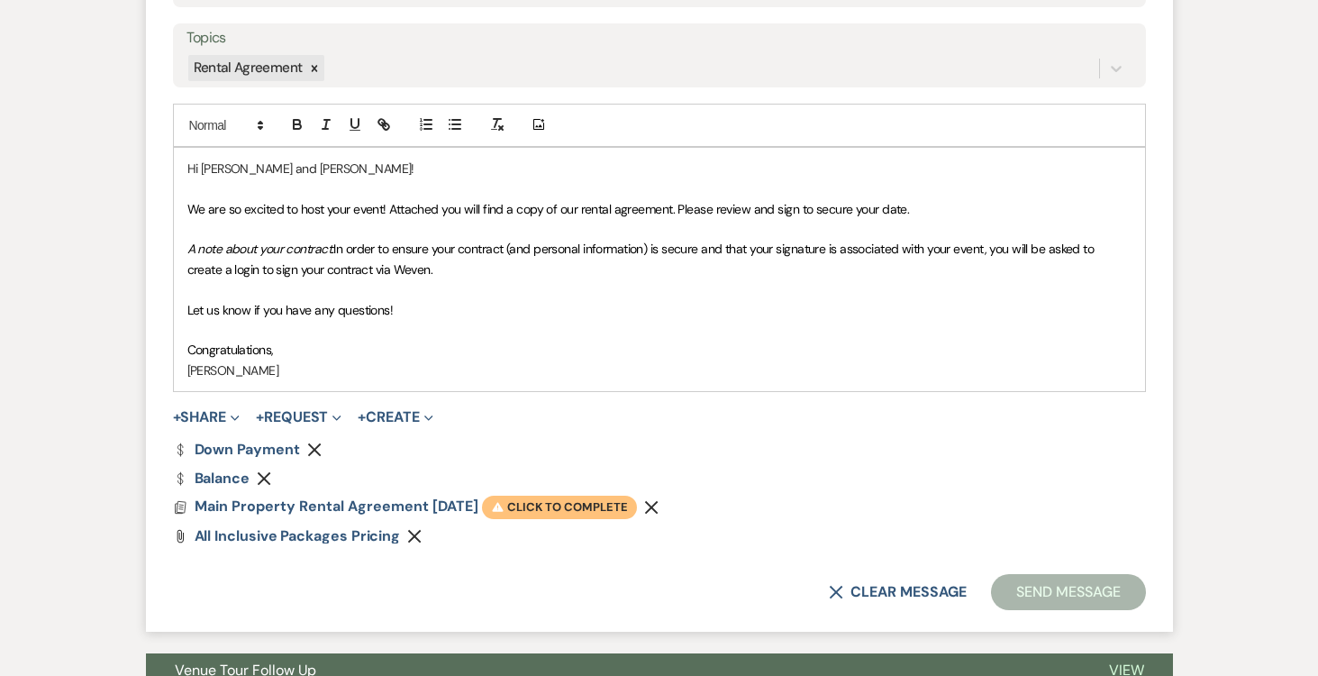
click at [587, 505] on span "Warning Click to complete" at bounding box center [559, 507] width 155 height 23
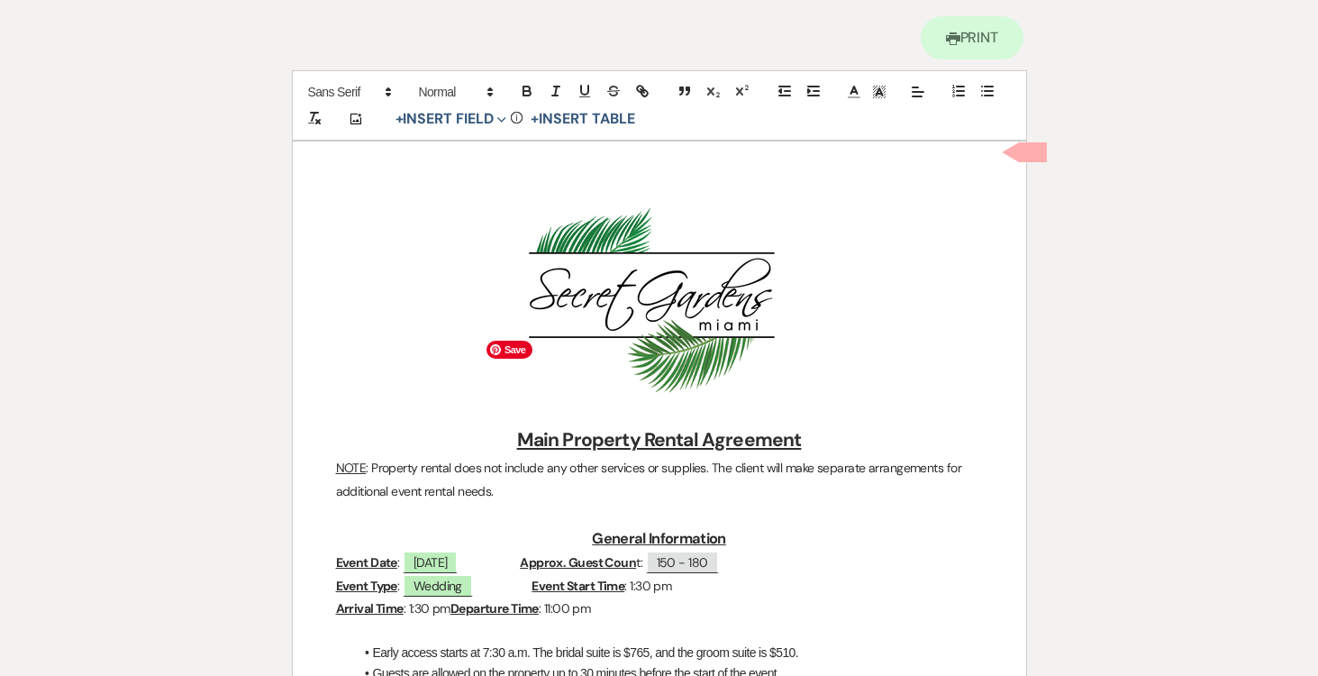
scroll to position [134, 0]
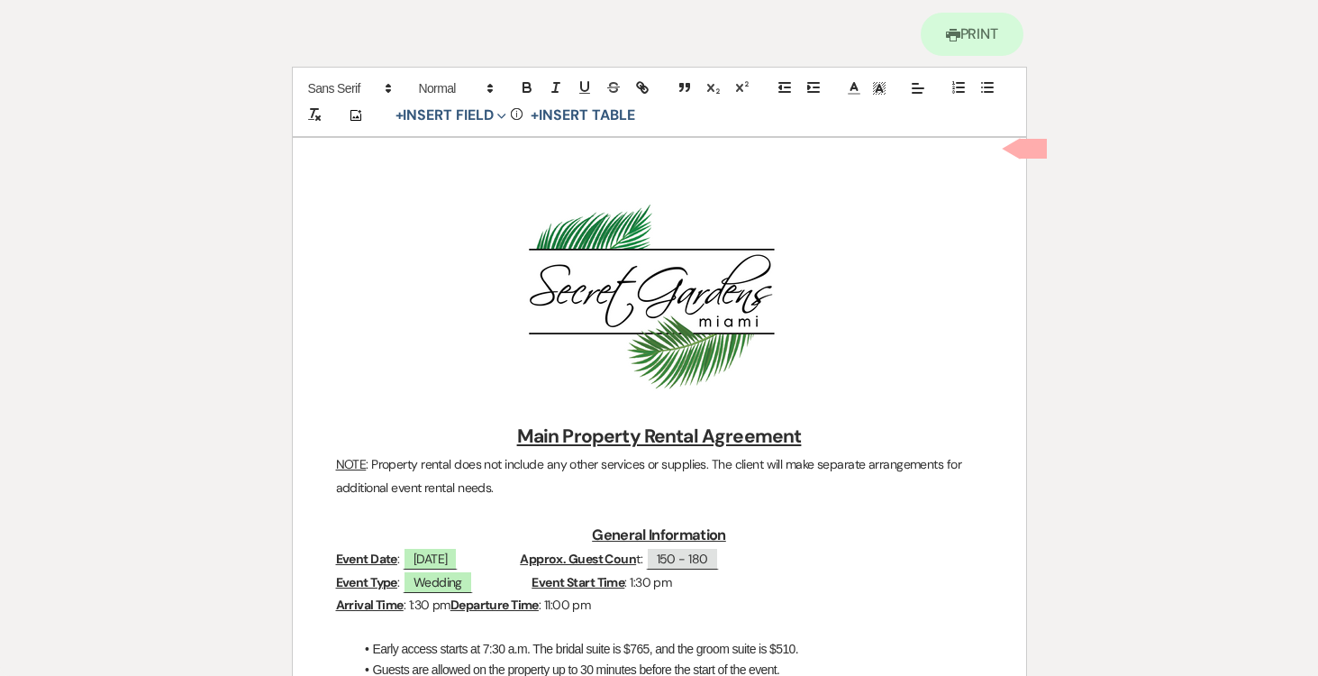
click at [617, 404] on p at bounding box center [659, 407] width 647 height 23
drag, startPoint x: 587, startPoint y: 405, endPoint x: 738, endPoint y: 406, distance: 151.4
click at [738, 406] on p "All-Inclusive Package Option" at bounding box center [659, 407] width 647 height 23
click at [520, 85] on icon "button" at bounding box center [527, 87] width 16 height 16
click at [581, 83] on icon "button" at bounding box center [584, 86] width 7 height 9
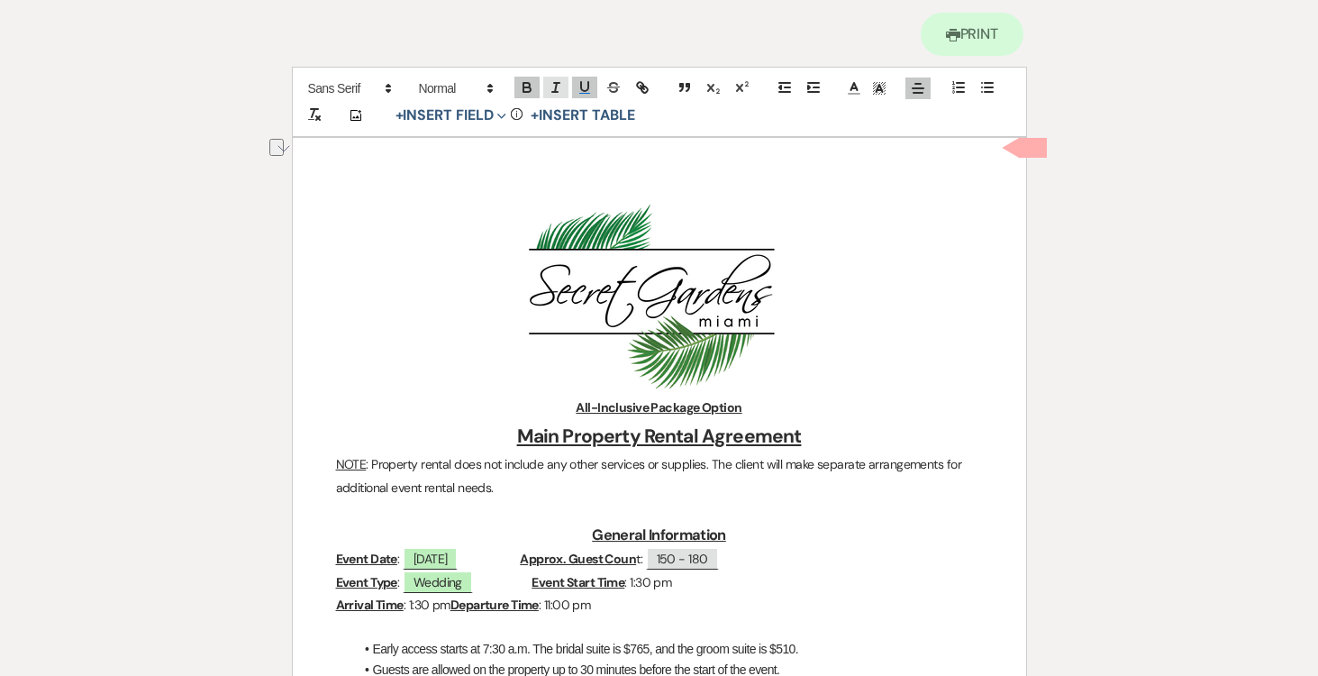
click at [551, 86] on icon "button" at bounding box center [556, 87] width 16 height 16
click at [460, 312] on p "﻿ ﻿" at bounding box center [659, 297] width 647 height 198
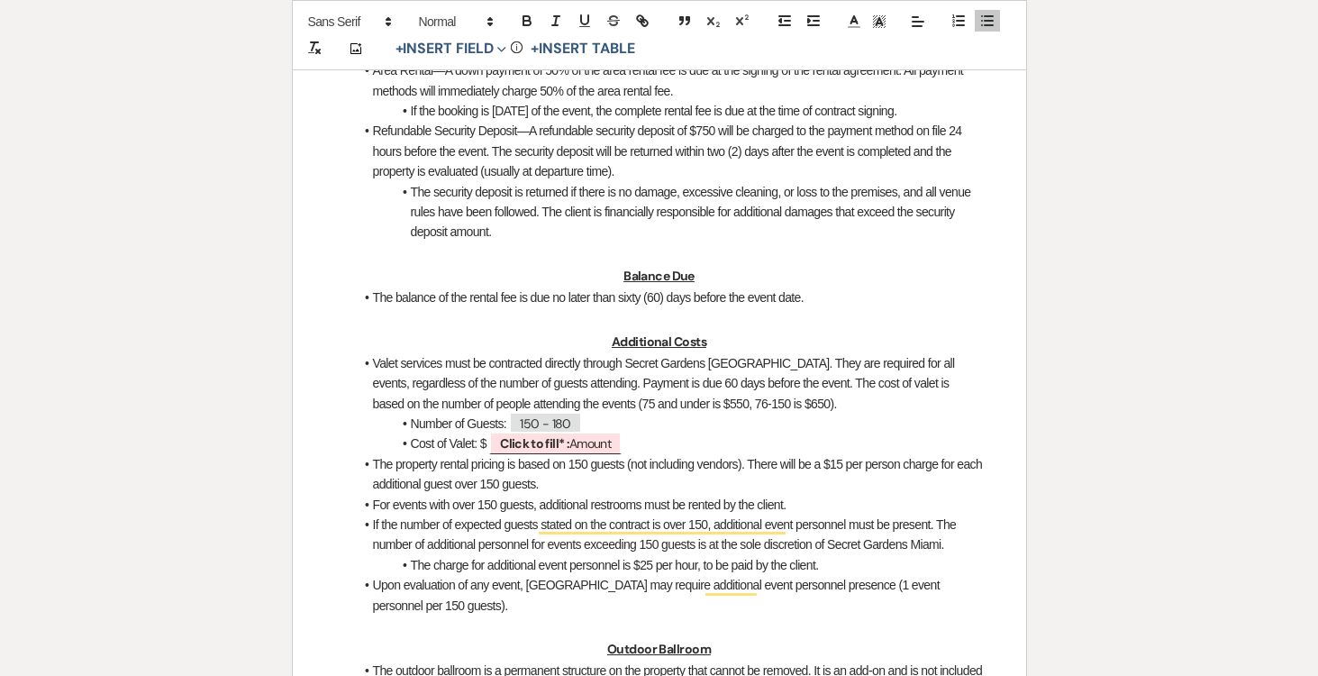
scroll to position [1489, 0]
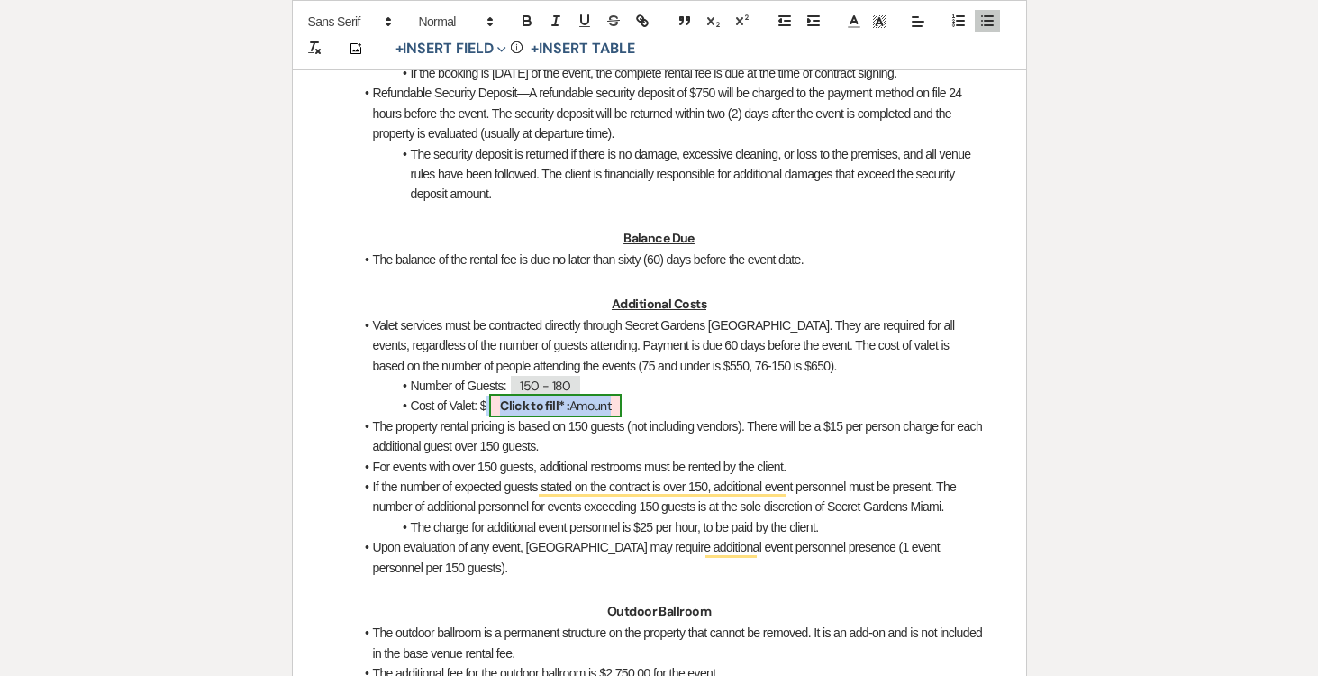
click at [591, 417] on span "Click to fill* : Amount" at bounding box center [555, 405] width 132 height 23
select select "owner"
select select "Amount"
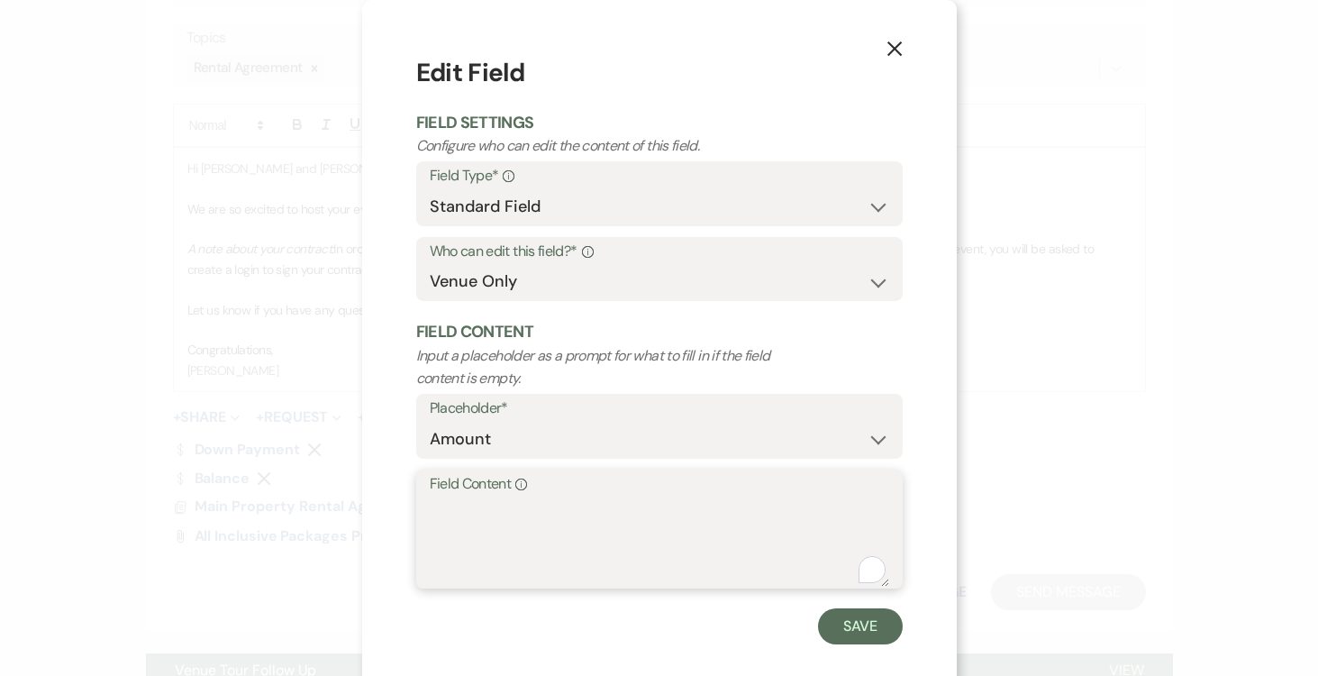
click at [501, 513] on textarea "Field Content Info" at bounding box center [660, 541] width 460 height 90
type textarea "650.00"
click at [868, 633] on button "Save" at bounding box center [860, 626] width 85 height 36
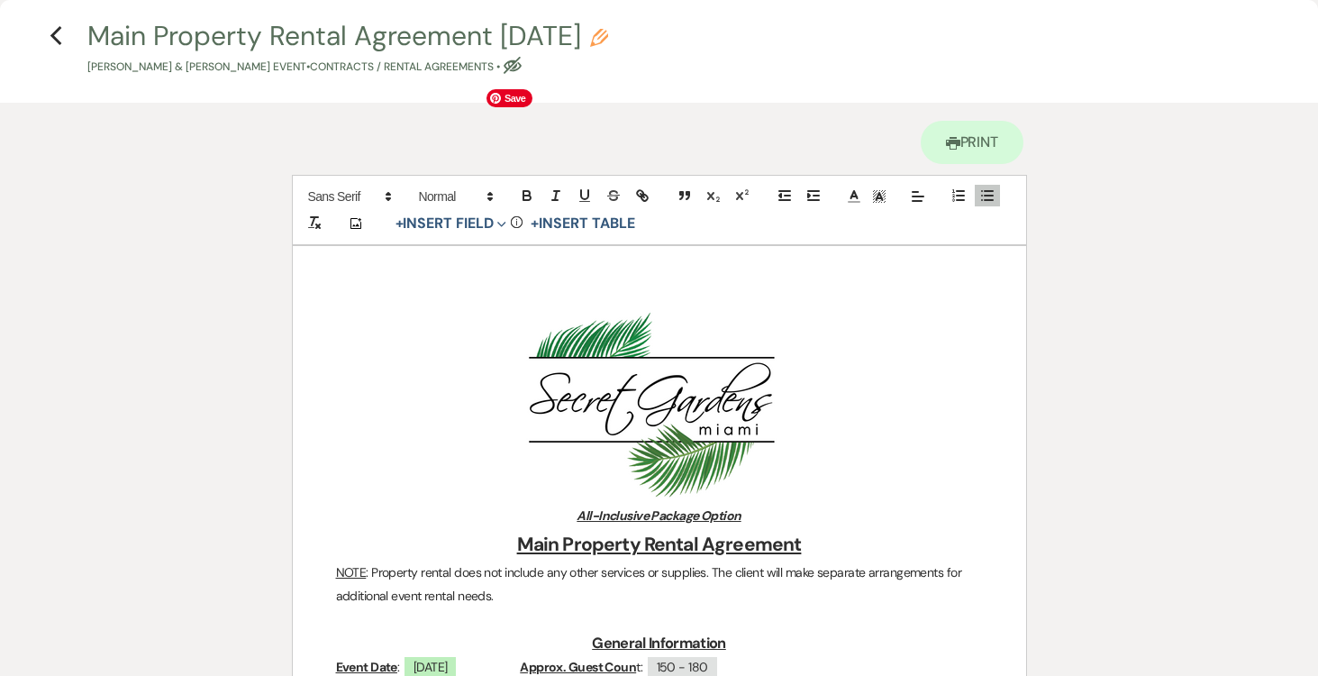
scroll to position [0, 0]
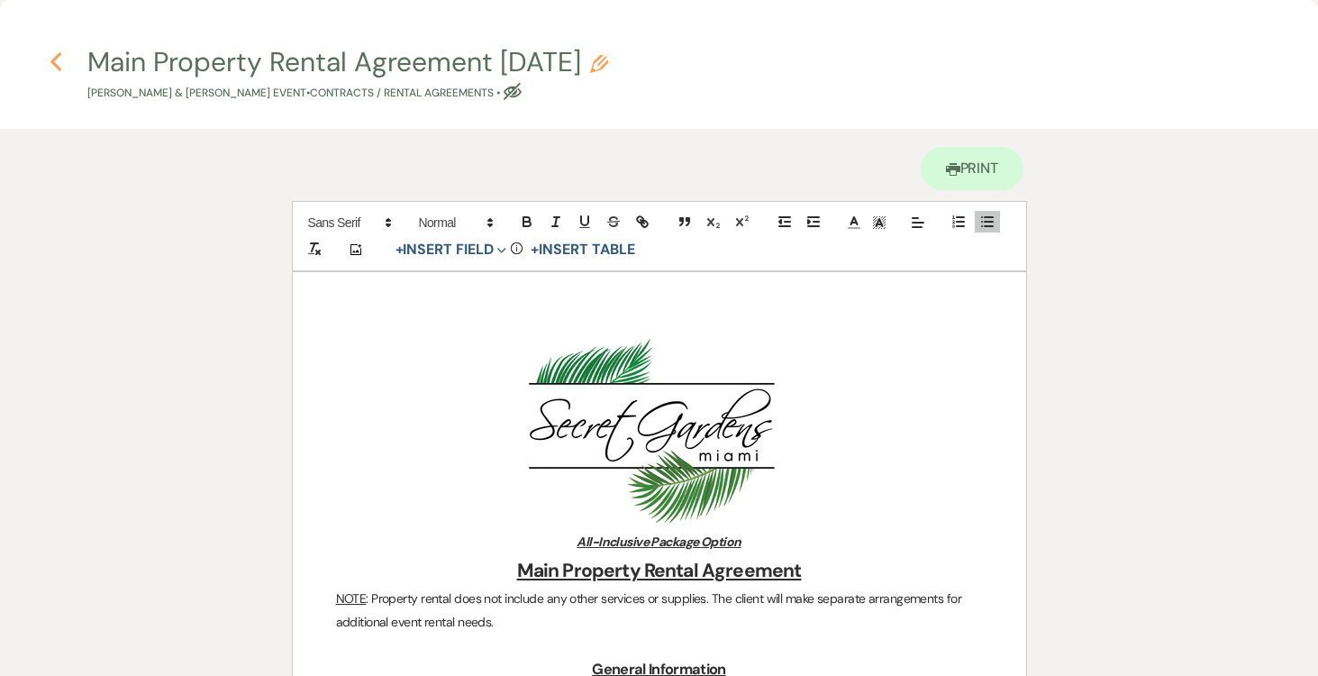
click at [52, 56] on icon "Previous" at bounding box center [57, 62] width 14 height 22
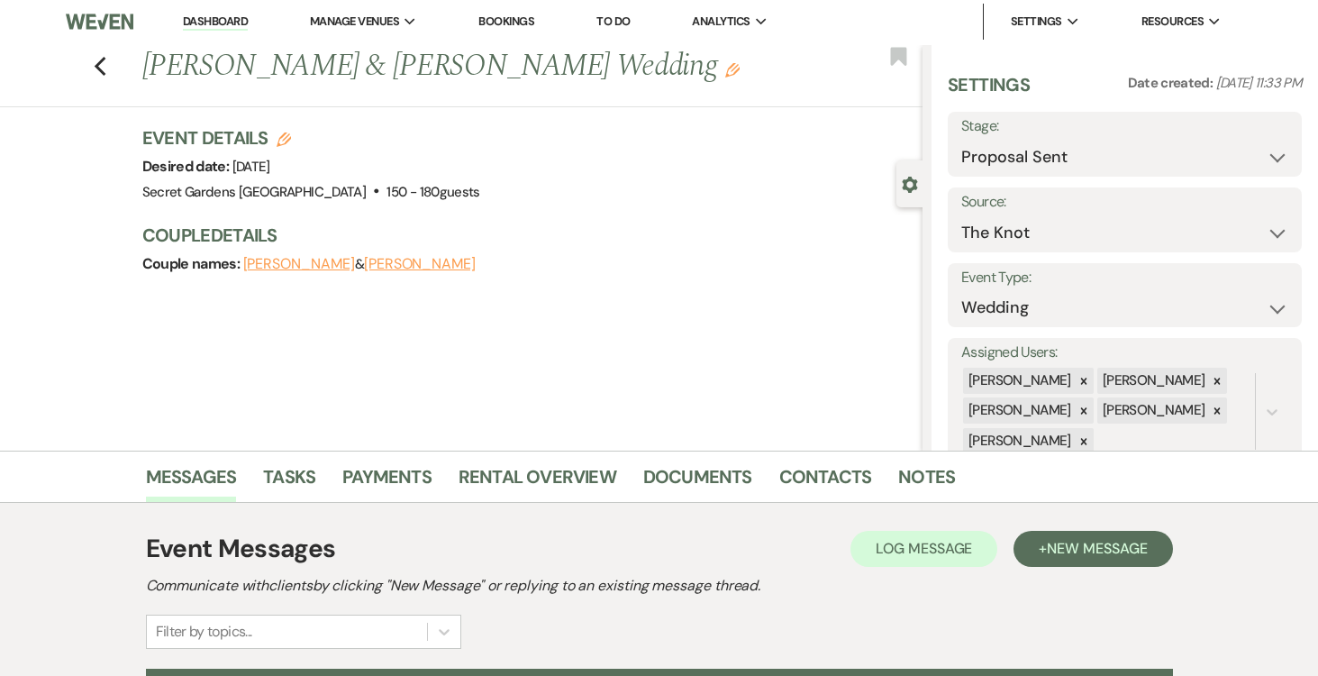
click at [279, 139] on icon "Edit" at bounding box center [284, 139] width 14 height 14
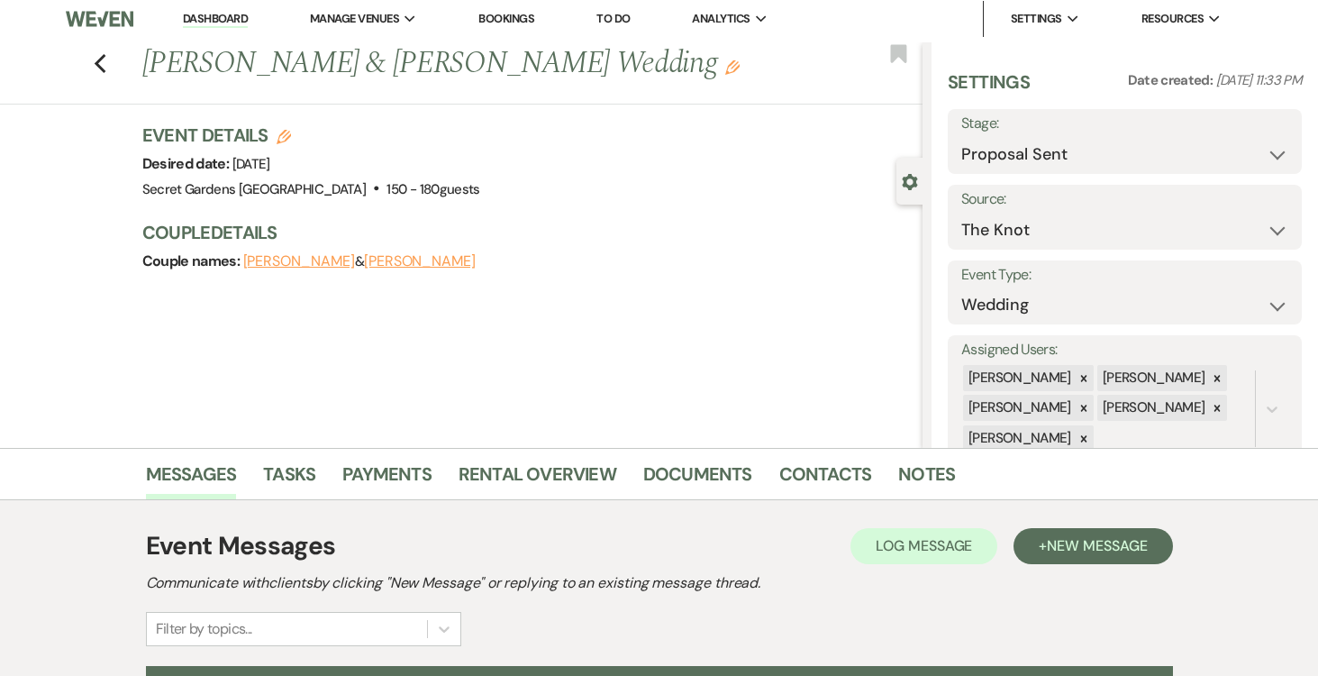
select select "834"
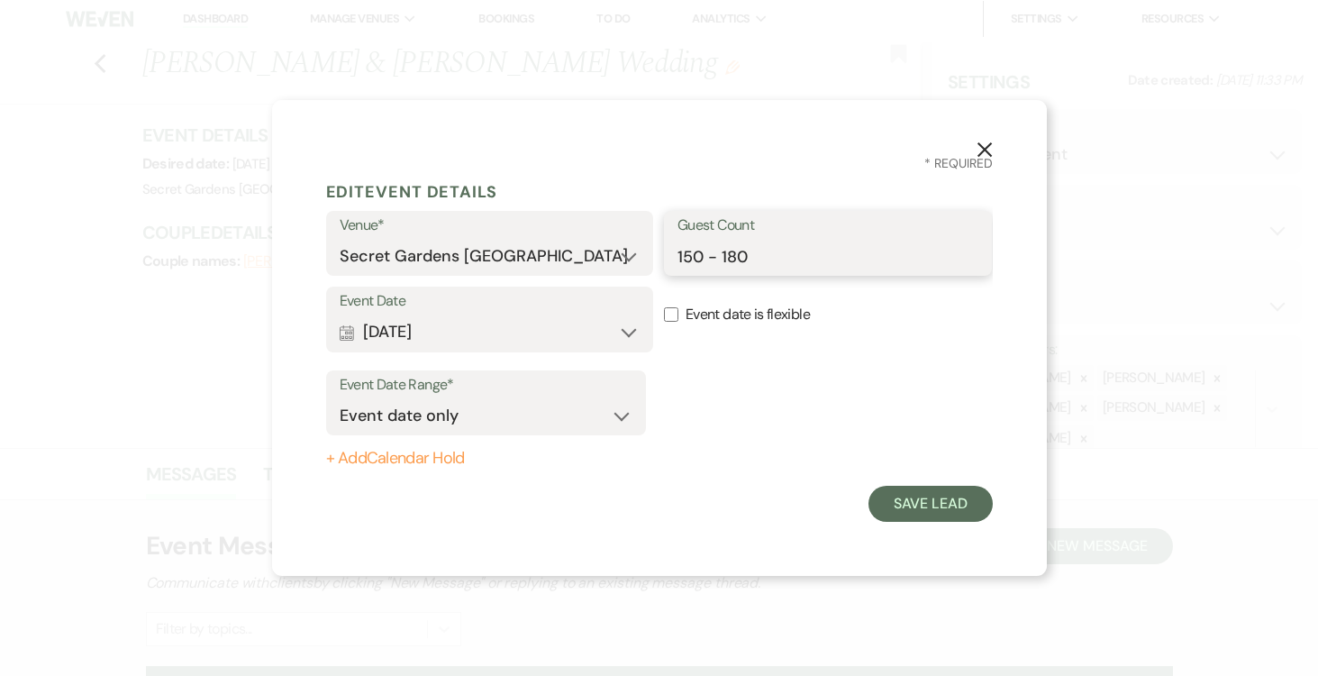
click at [769, 255] on input "150 - 180" at bounding box center [828, 256] width 301 height 35
type input "150"
click at [906, 498] on button "Save Lead" at bounding box center [930, 504] width 123 height 36
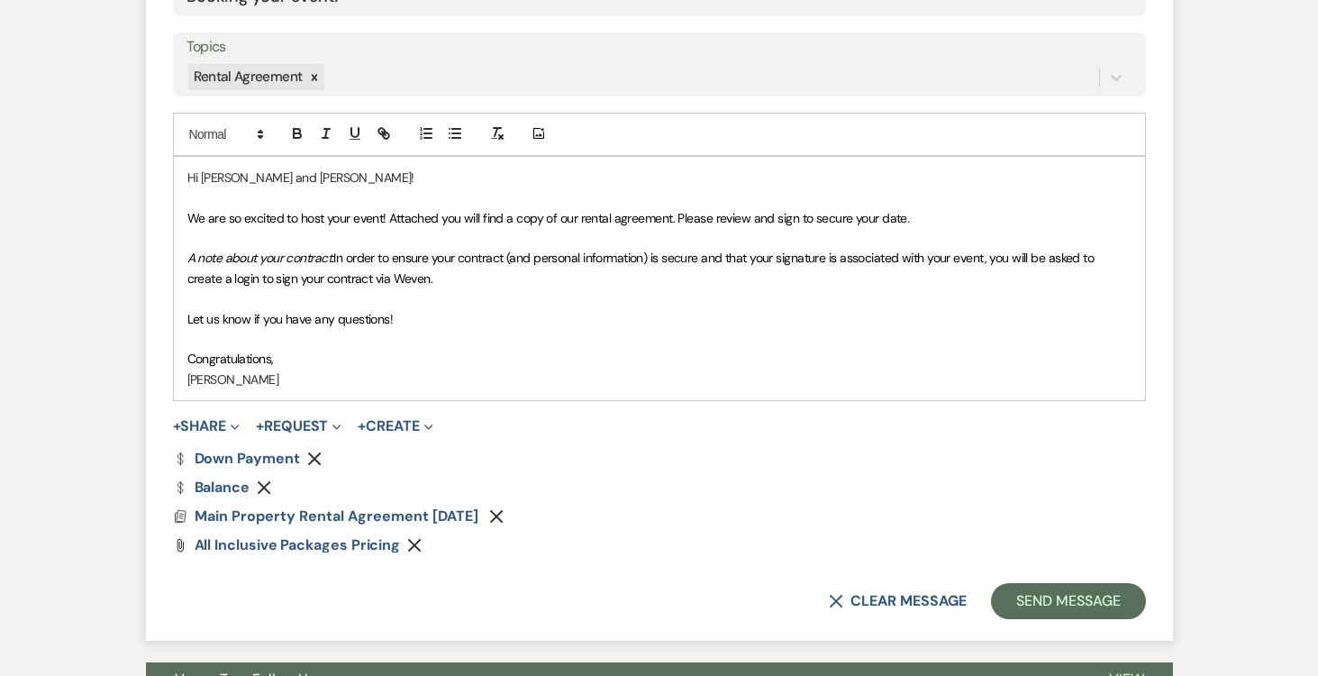
scroll to position [1001, 0]
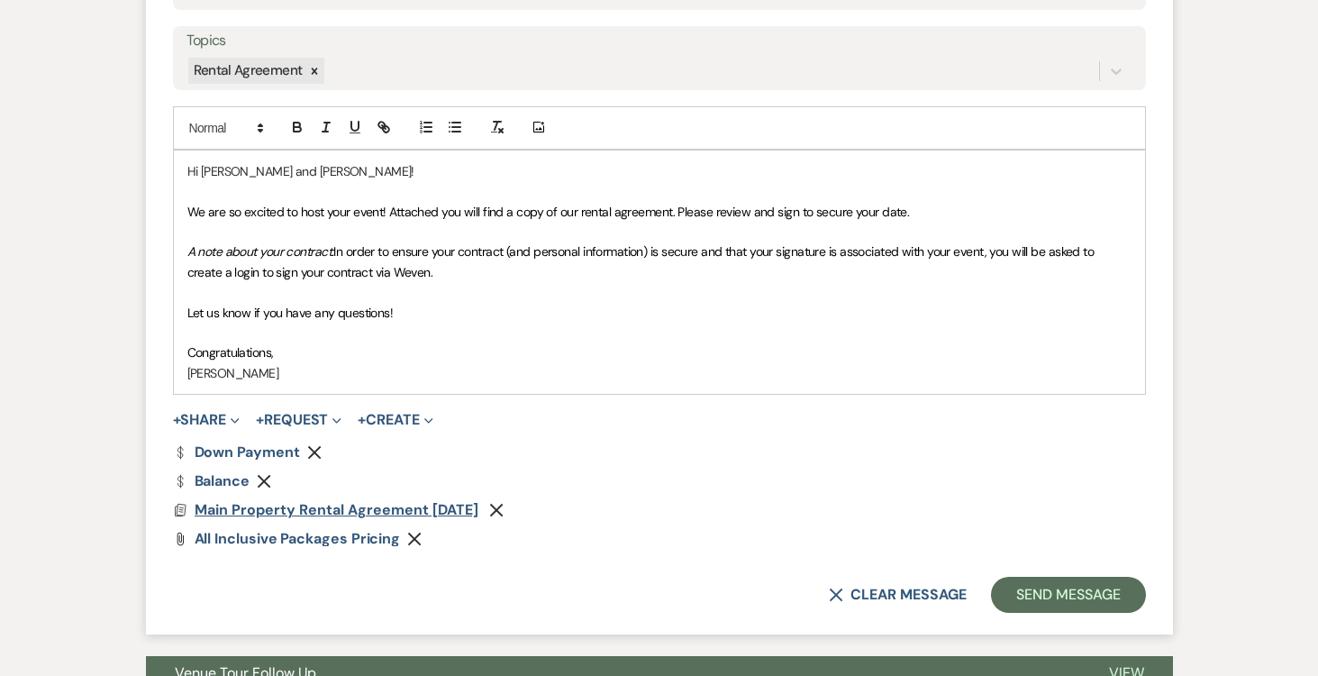
click at [376, 512] on span "Main Property Rental Agreement 8-14-25" at bounding box center [337, 509] width 284 height 19
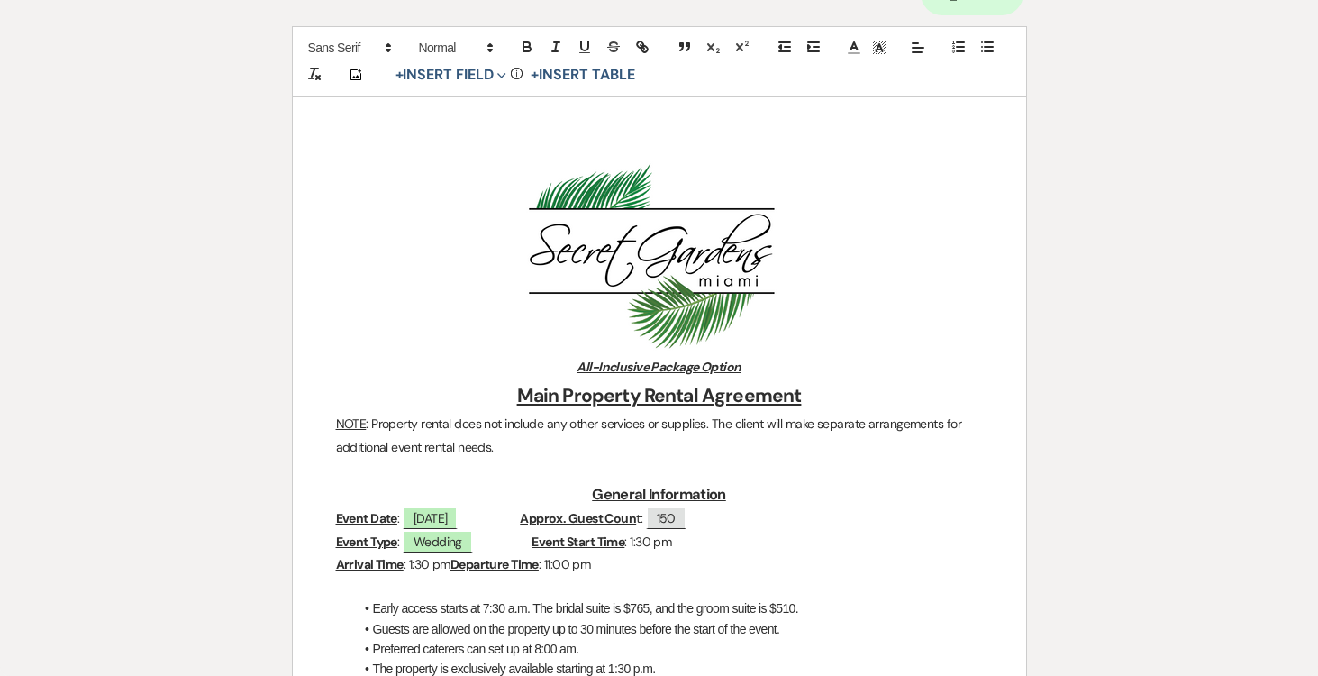
scroll to position [0, 0]
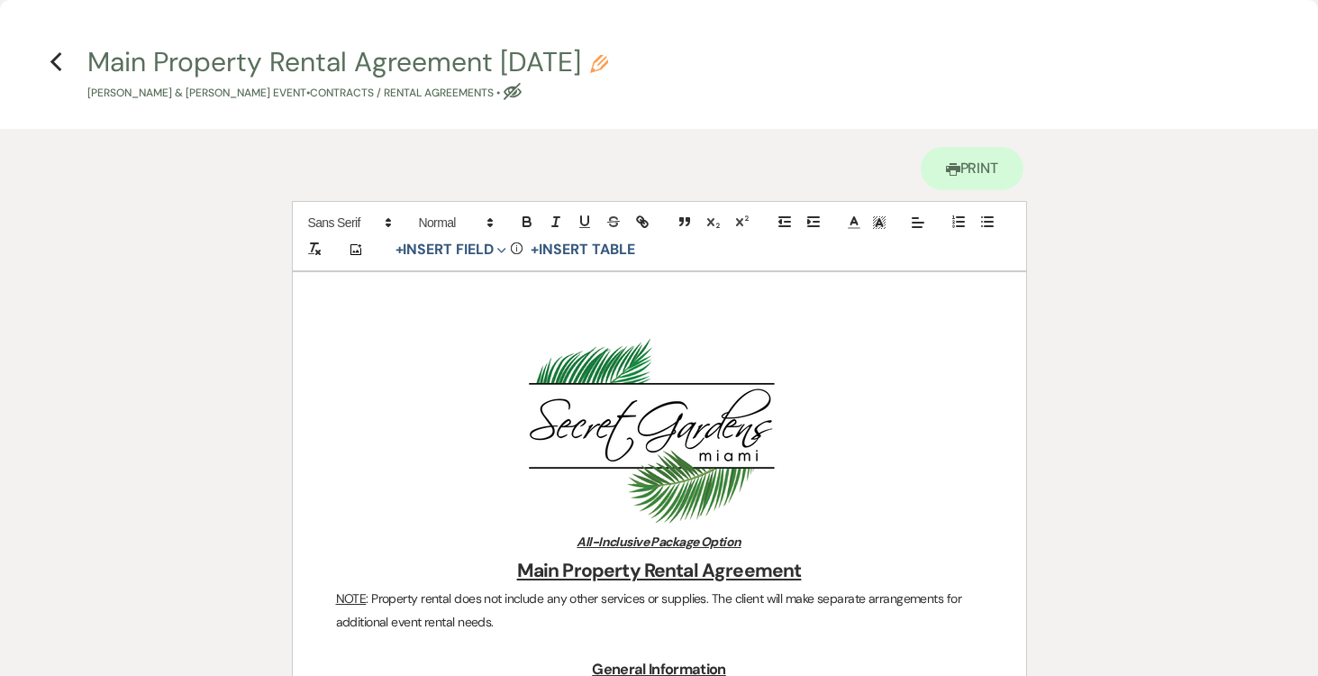
click at [46, 59] on h4 "Previous Main Property Rental Agreement 8-14-25 Pencil Cristina Acosta & Alejan…" at bounding box center [659, 72] width 1297 height 59
click at [59, 59] on icon "Previous" at bounding box center [57, 62] width 14 height 22
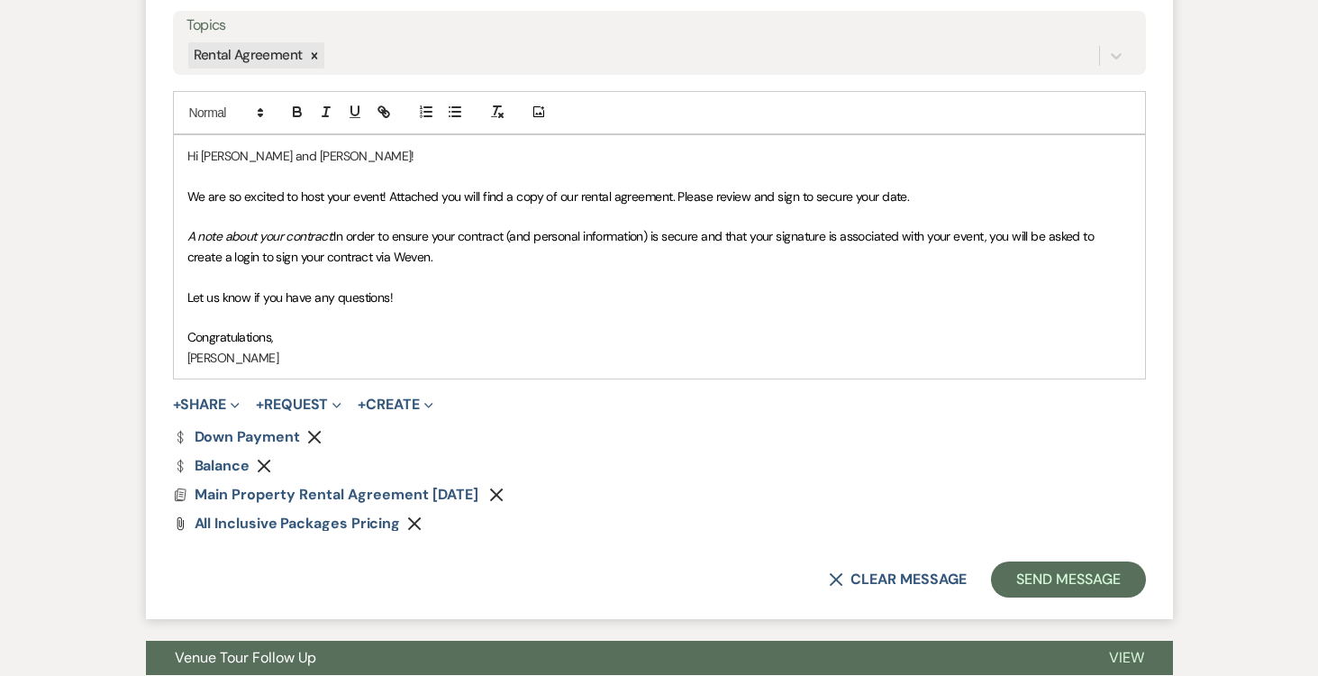
scroll to position [1024, 0]
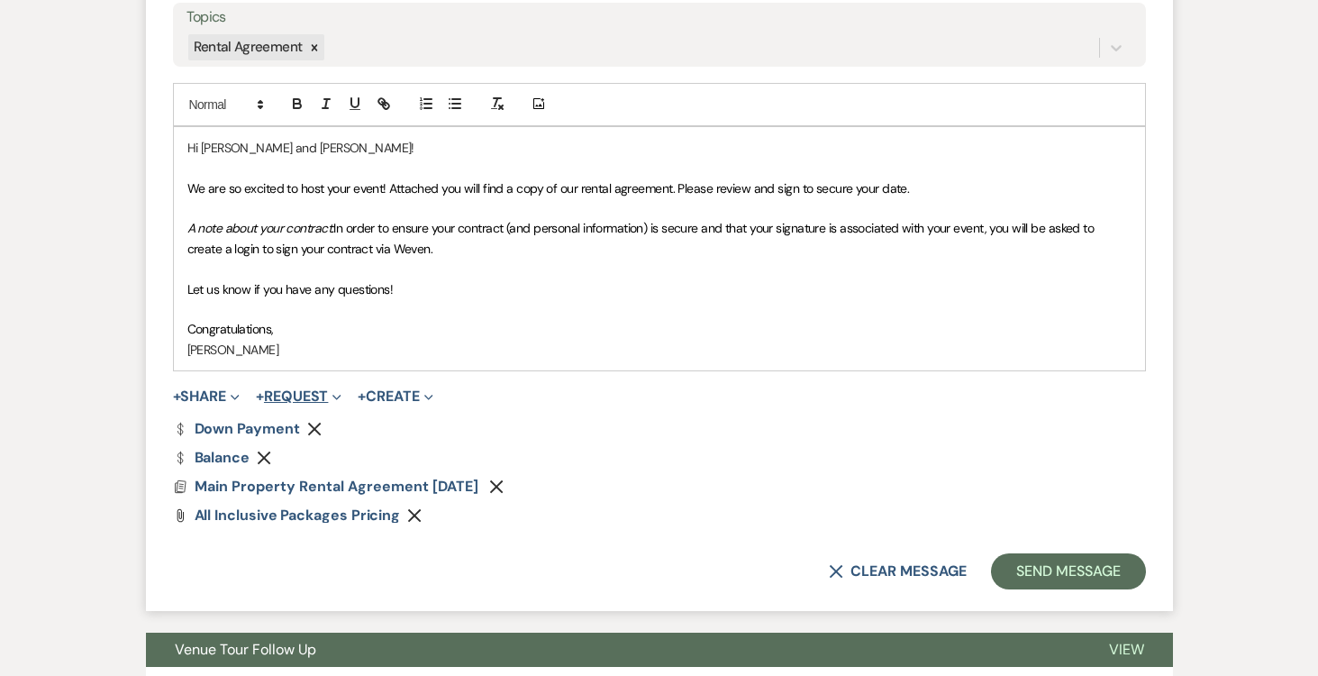
click at [307, 392] on button "+ Request Expand" at bounding box center [299, 396] width 86 height 14
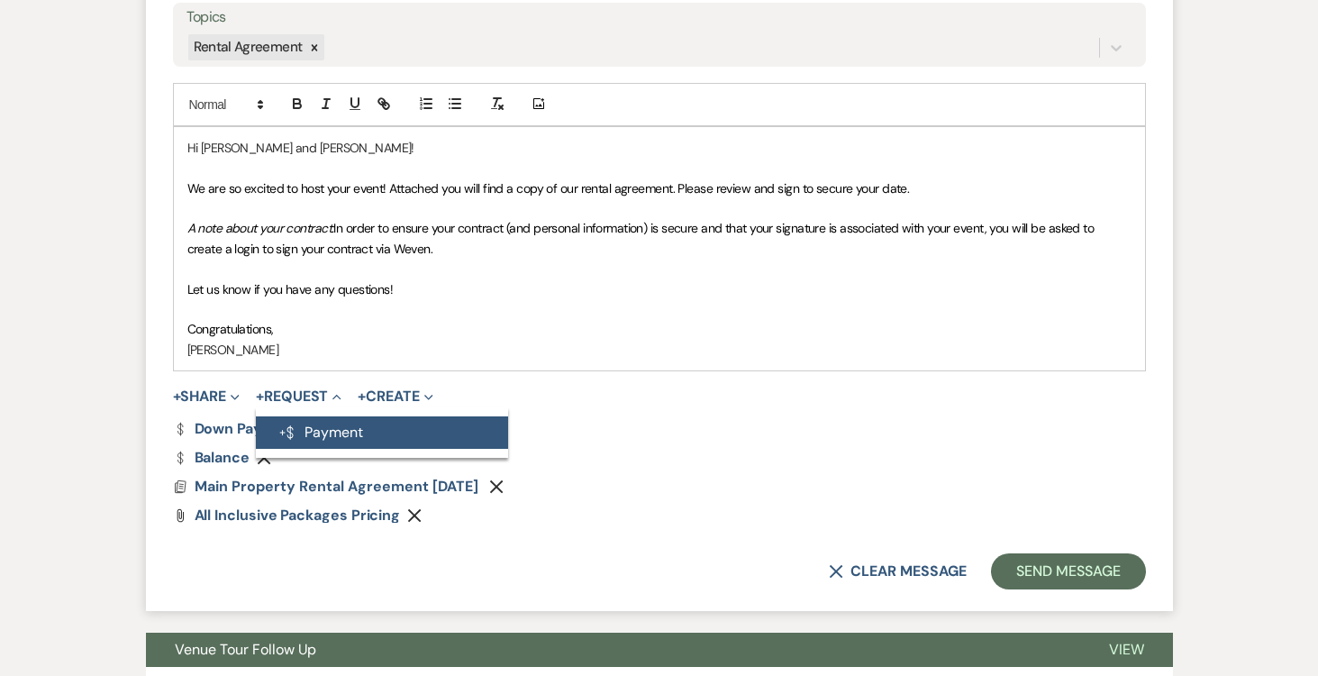
click at [325, 429] on button "Generate Payment Payment" at bounding box center [382, 432] width 252 height 32
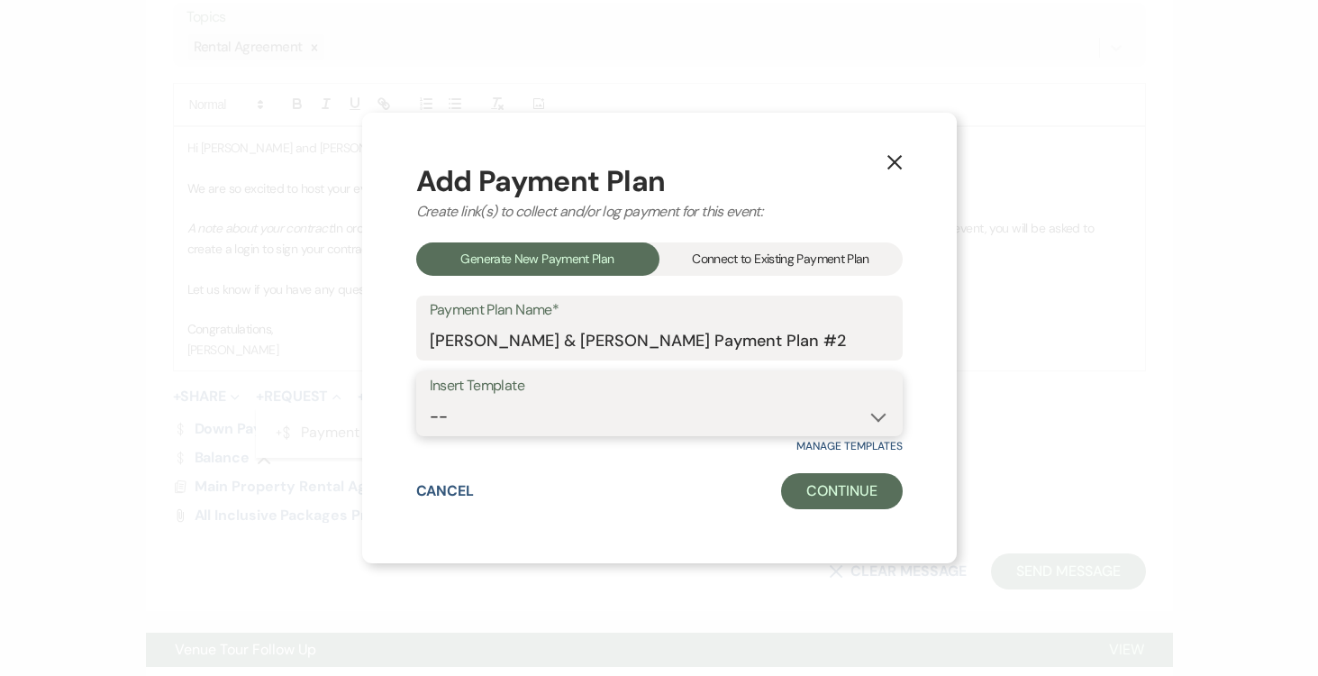
click at [878, 419] on select "-- Test Standard Payment Plan Balance Security Early Access Bridal Suite" at bounding box center [660, 416] width 460 height 35
select select "427"
click at [430, 399] on select "-- Test Standard Payment Plan Balance Security Early Access Bridal Suite" at bounding box center [660, 416] width 460 height 35
click at [854, 339] on input "Cristina Acosta & Alejandro Moreno's Payment Plan #2" at bounding box center [660, 340] width 460 height 35
type input "[PERSON_NAME] & [PERSON_NAME] Payment Early Access"
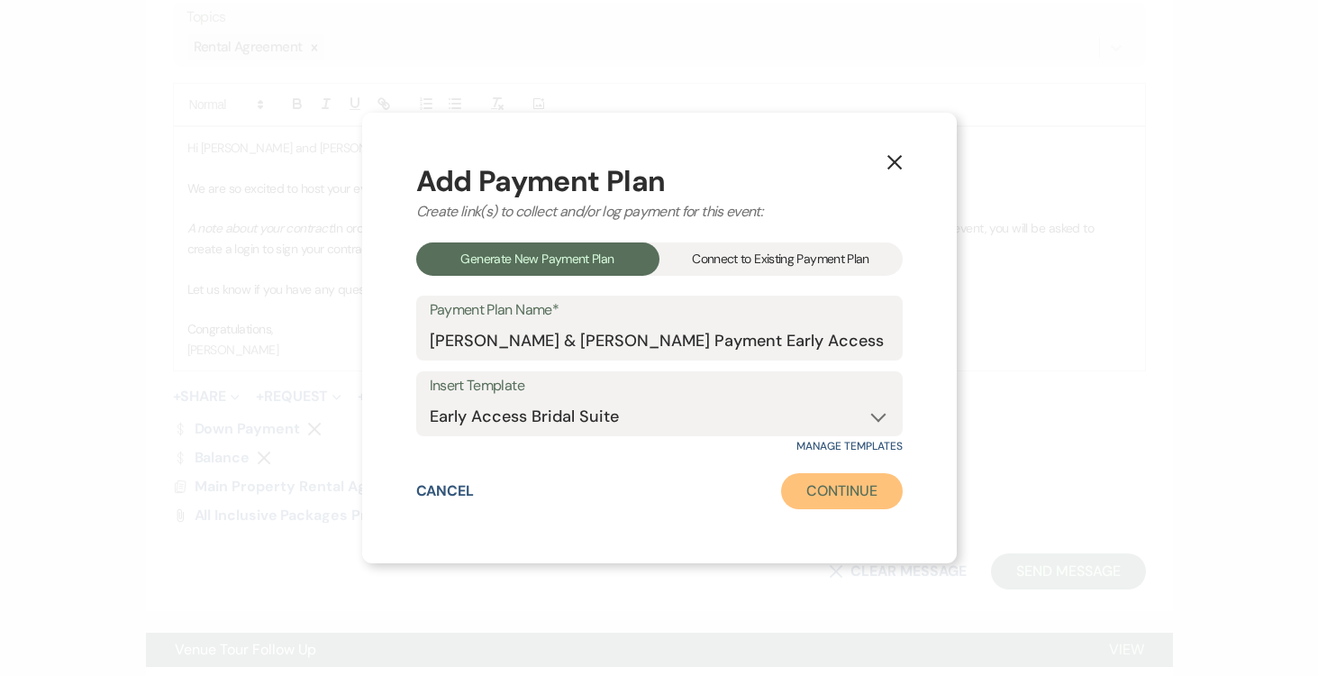
click at [818, 487] on button "Continue" at bounding box center [841, 491] width 121 height 36
select select "2"
select select "percentage"
select select "true"
select select "client"
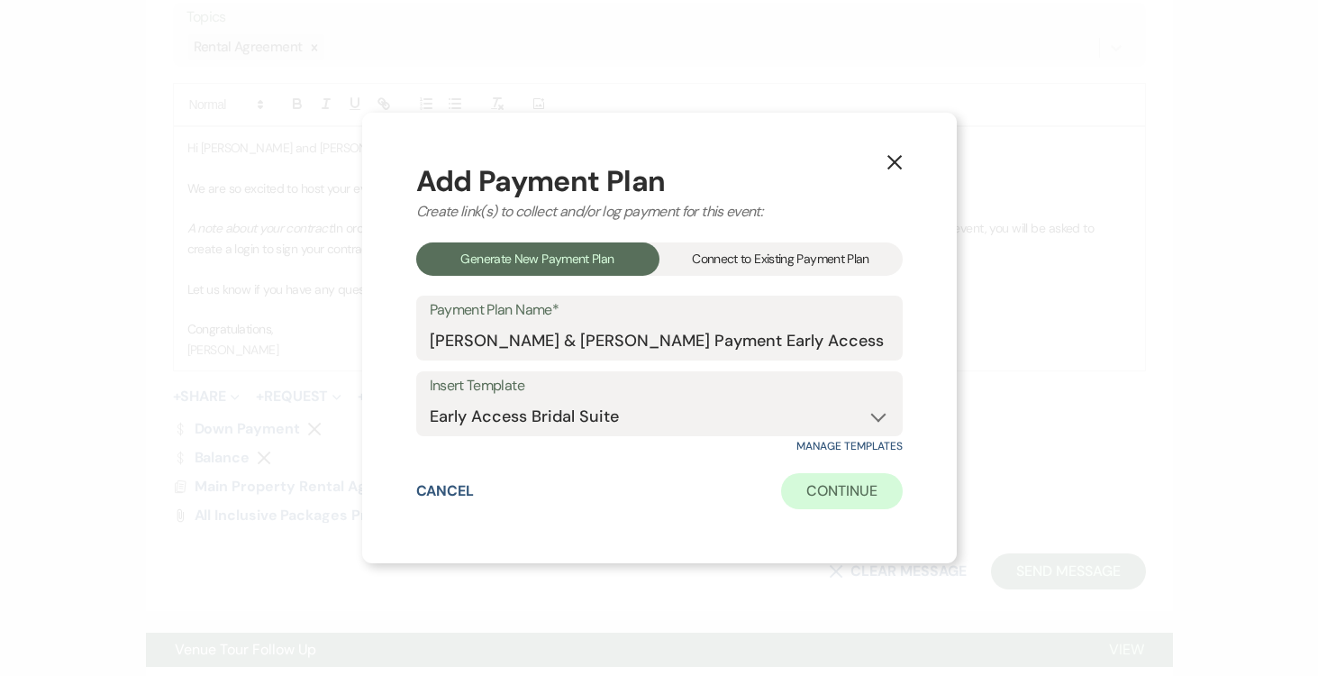
select select "days"
select select "afterDueDate"
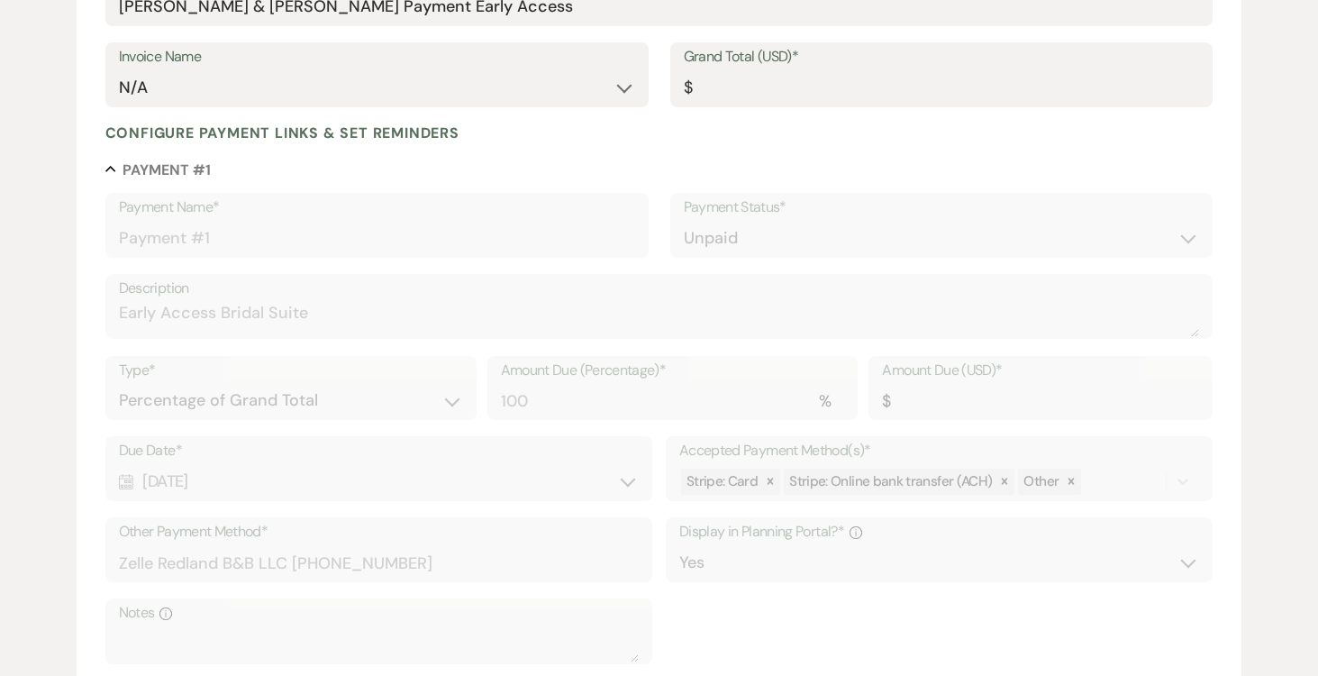
scroll to position [222, 0]
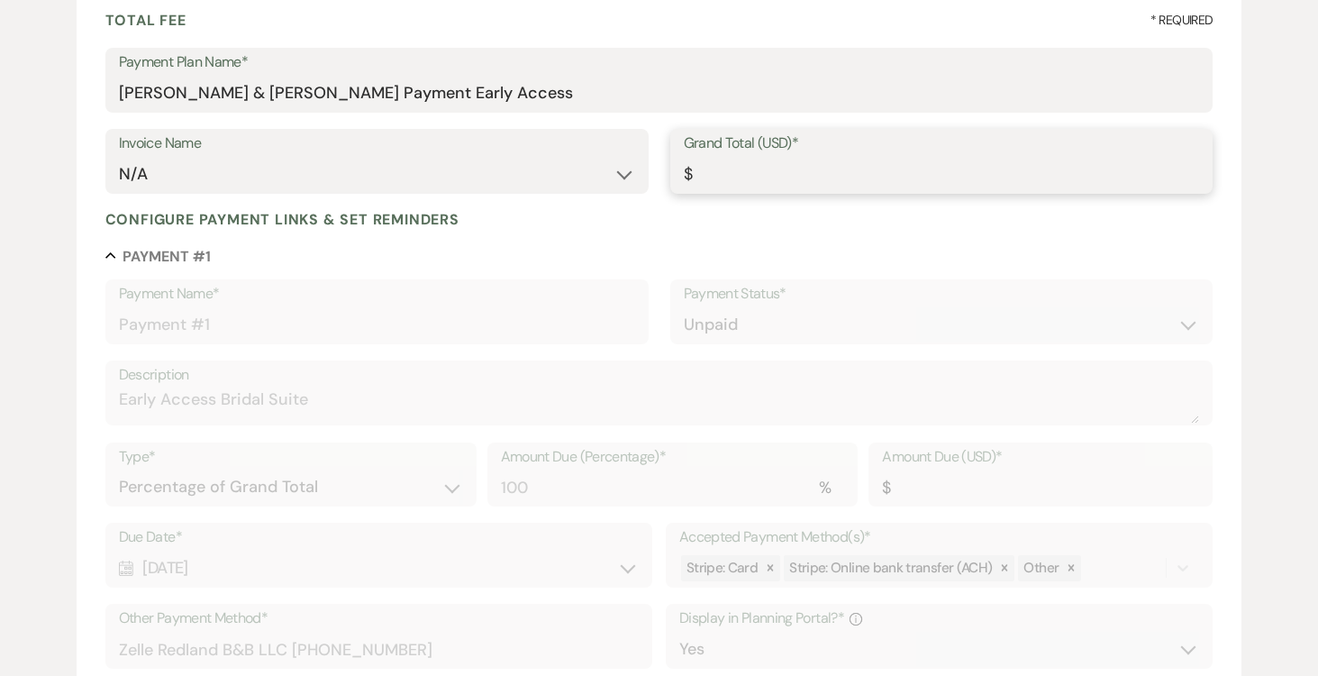
click at [808, 171] on input "Grand Total (USD)*" at bounding box center [942, 174] width 516 height 35
type input "7"
type input "7.00"
type input "76"
type input "76.00"
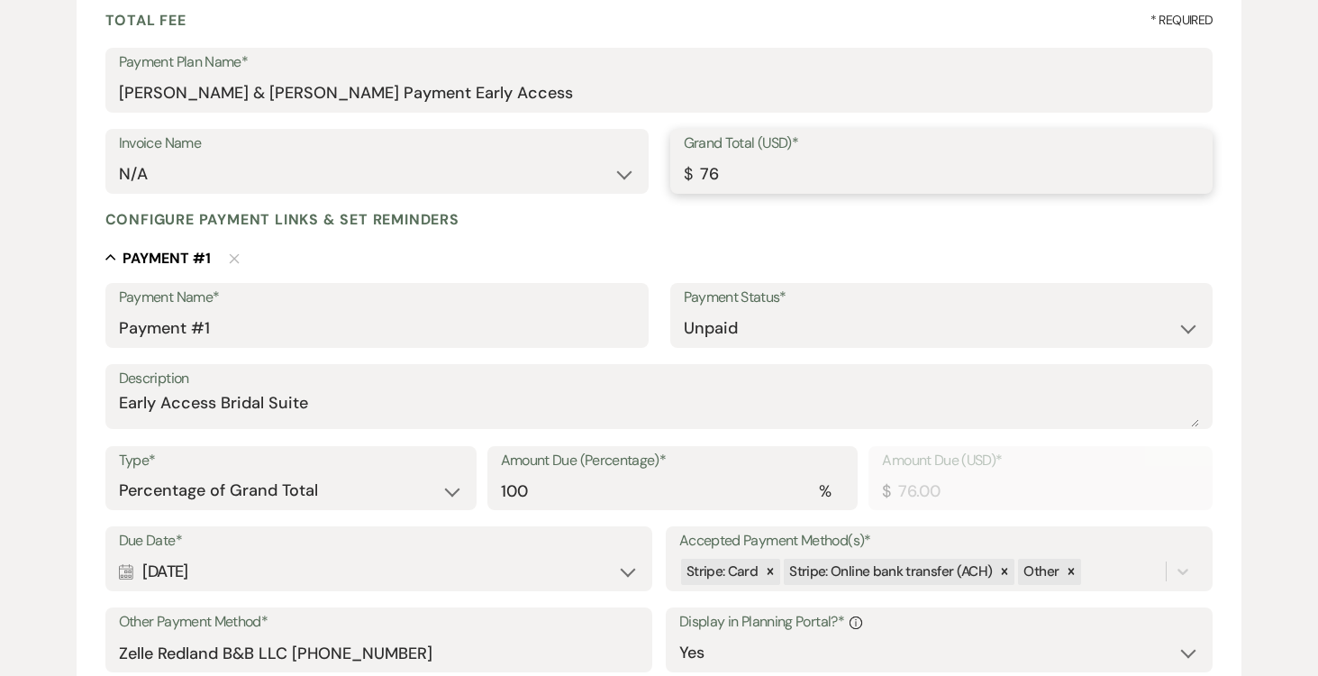
type input "765"
type input "765.00"
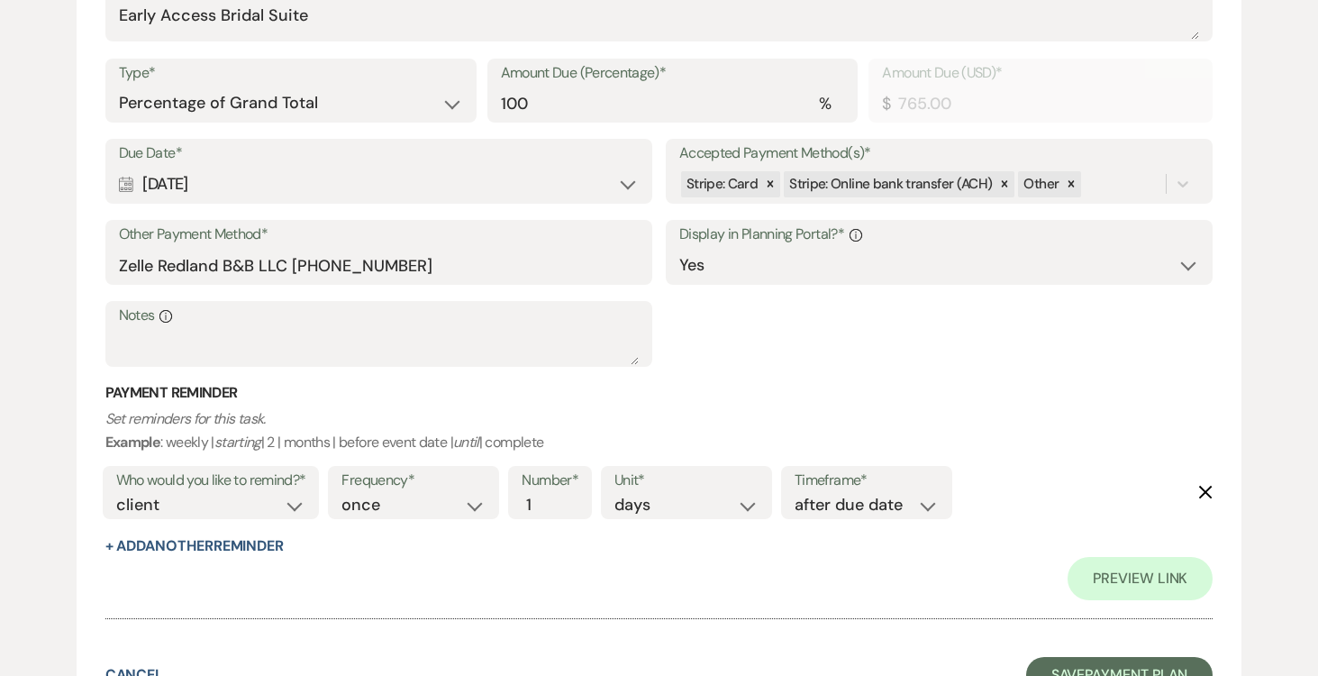
scroll to position [655, 0]
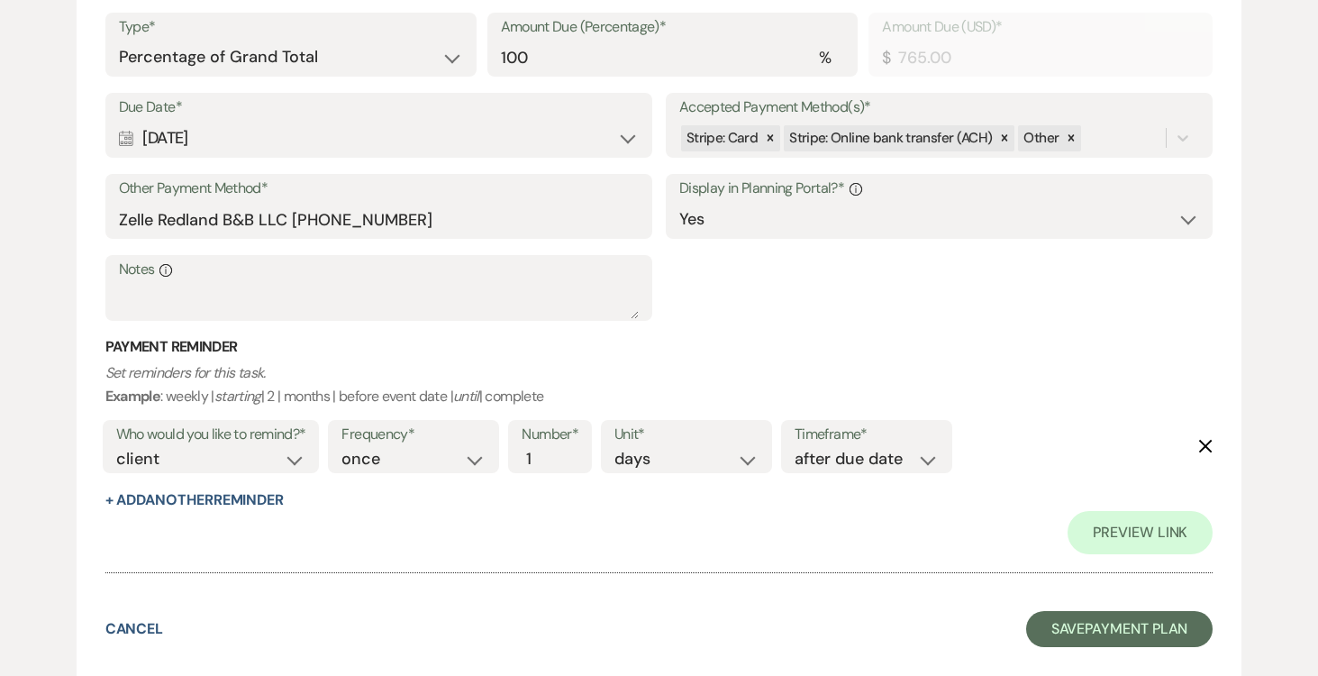
type input "765.00"
click at [475, 457] on select "once daily weekly monthly" at bounding box center [413, 459] width 144 height 24
select select "daily"
click at [345, 447] on select "once daily weekly monthly" at bounding box center [413, 459] width 144 height 24
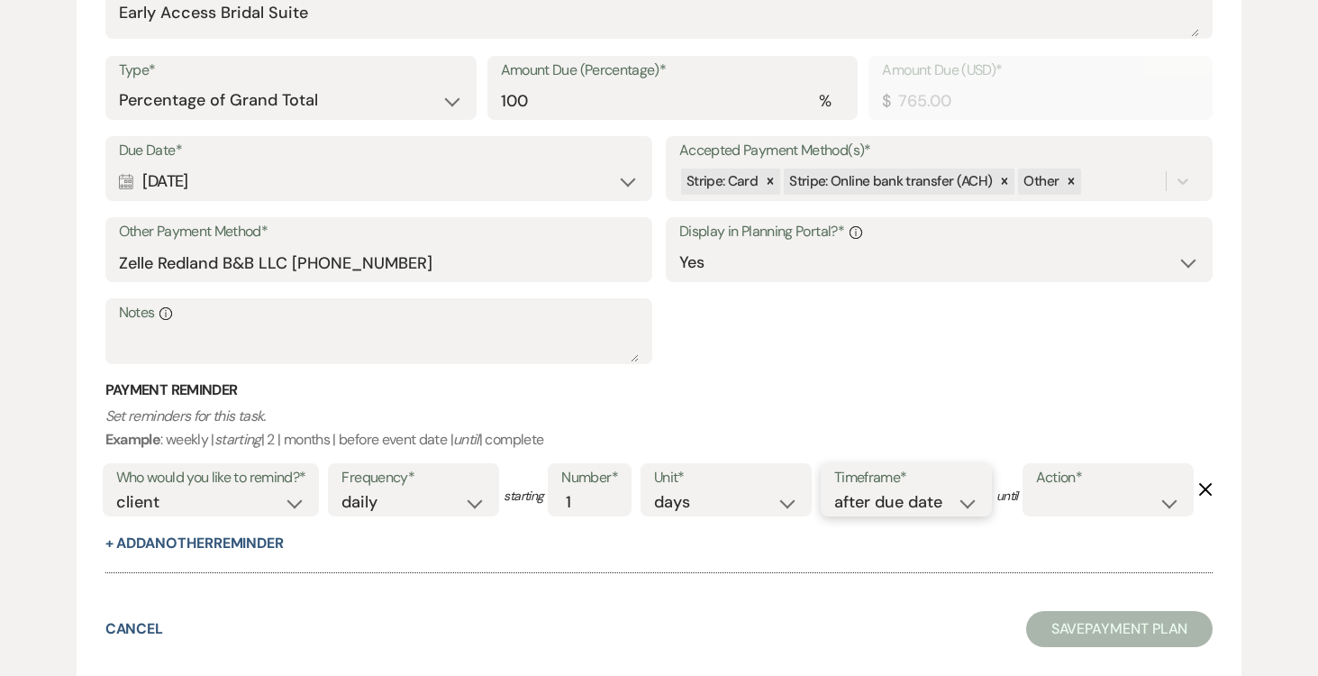
click at [967, 490] on select "before due date after due date on due date on custom date" at bounding box center [906, 502] width 144 height 24
click at [838, 490] on select "before due date after due date on due date on custom date" at bounding box center [906, 502] width 144 height 24
click at [1036, 514] on select "complete due date custom date" at bounding box center [1108, 502] width 144 height 24
select select "complete"
click at [1036, 514] on select "complete due date custom date" at bounding box center [1108, 502] width 144 height 24
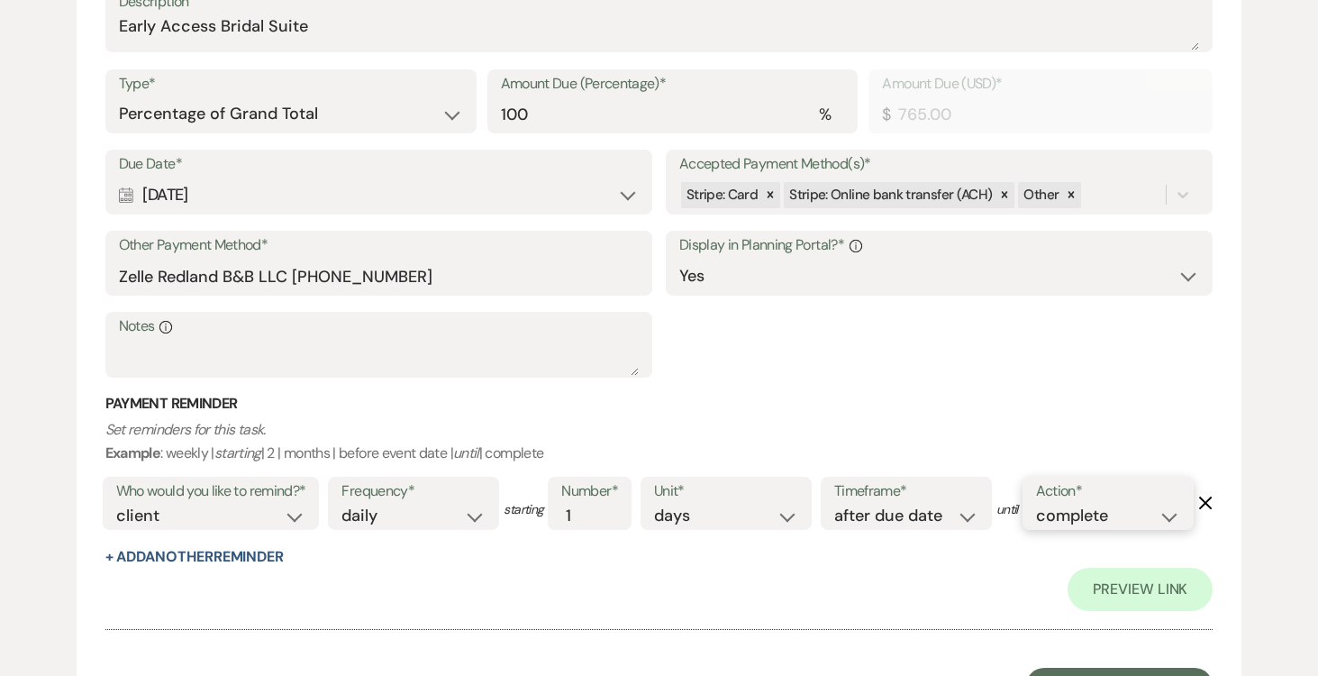
scroll to position [730, 0]
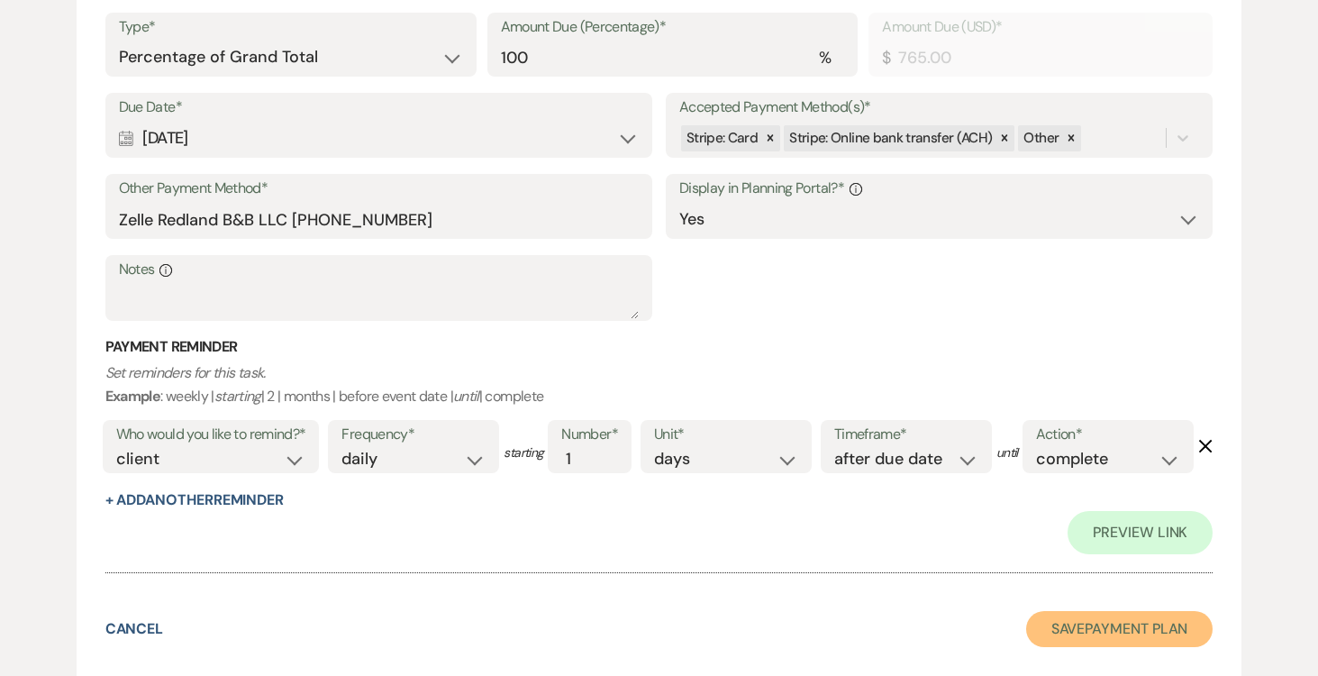
click at [1120, 627] on button "Save Payment Plan" at bounding box center [1119, 629] width 187 height 36
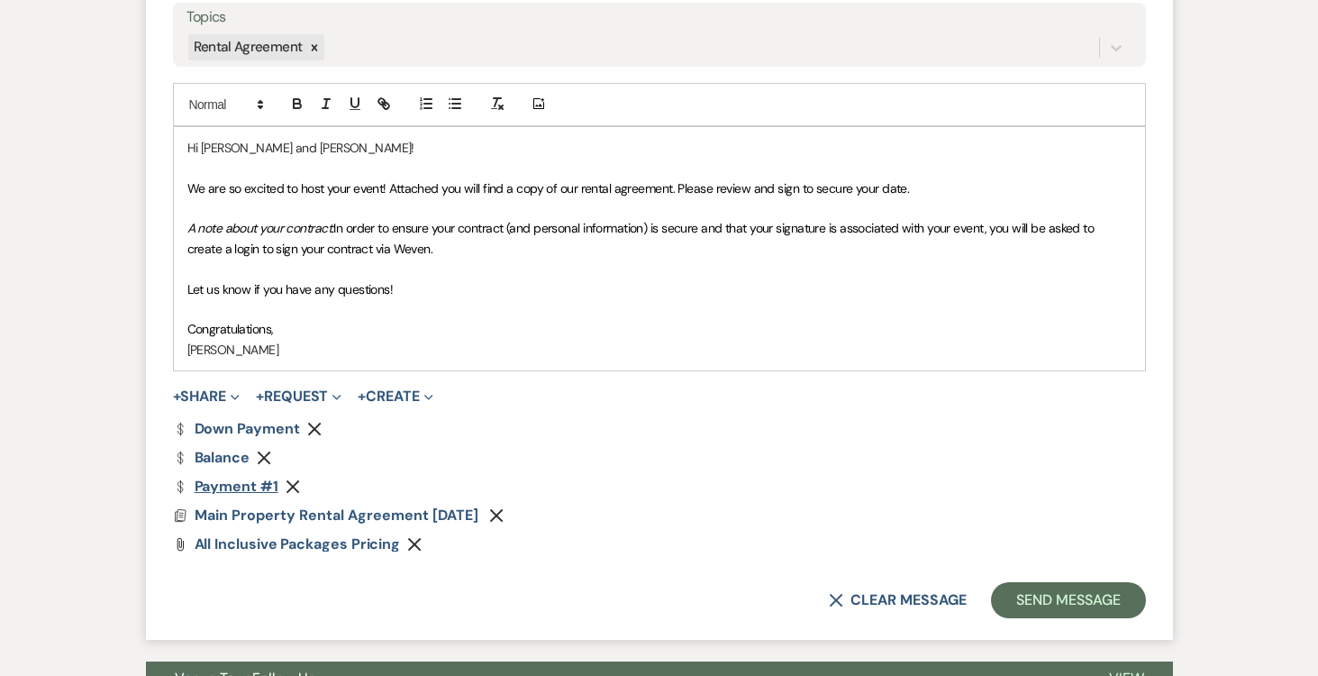
click at [222, 482] on link "Dollar Payment Payment #1" at bounding box center [225, 486] width 105 height 14
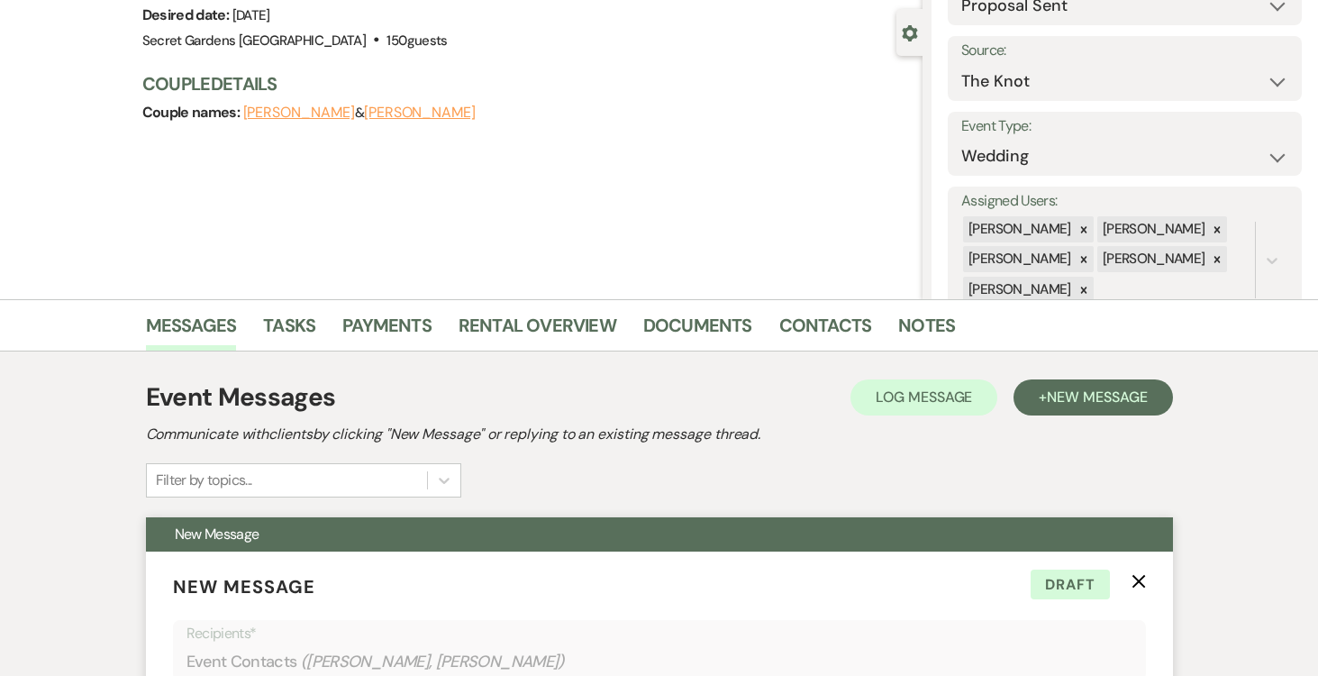
scroll to position [0, 0]
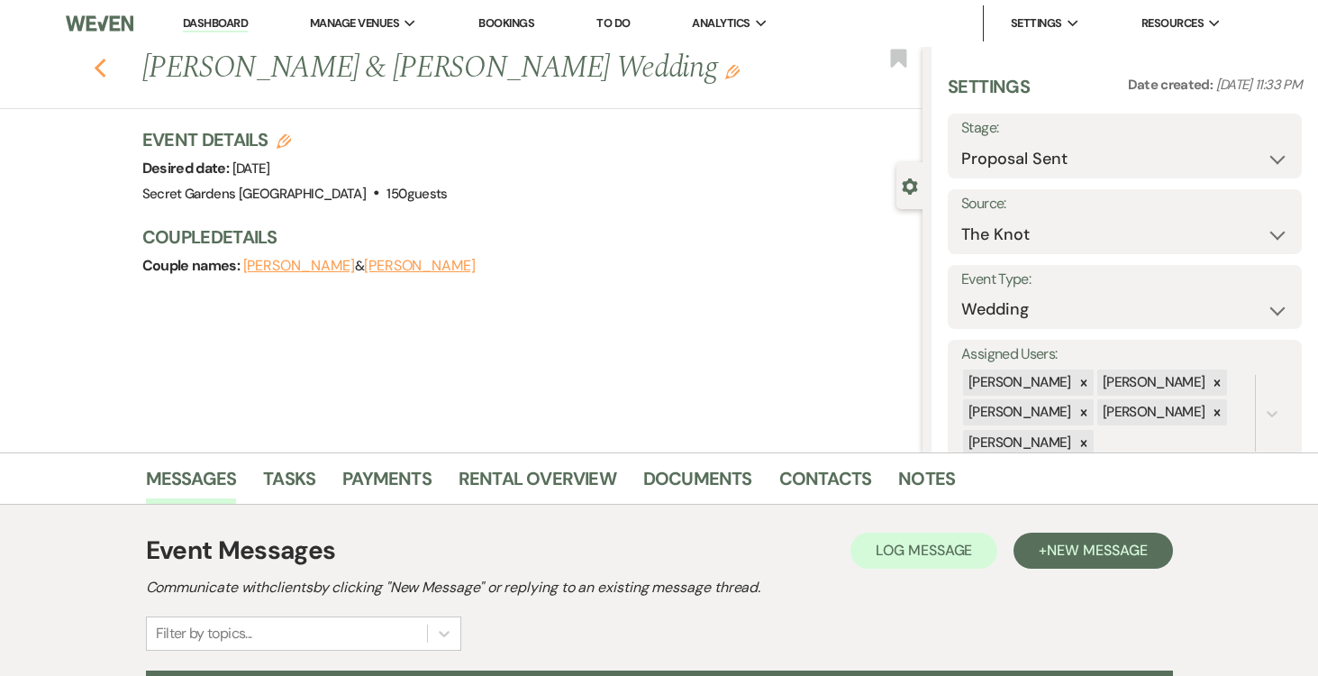
click at [101, 66] on icon "Previous" at bounding box center [101, 69] width 14 height 22
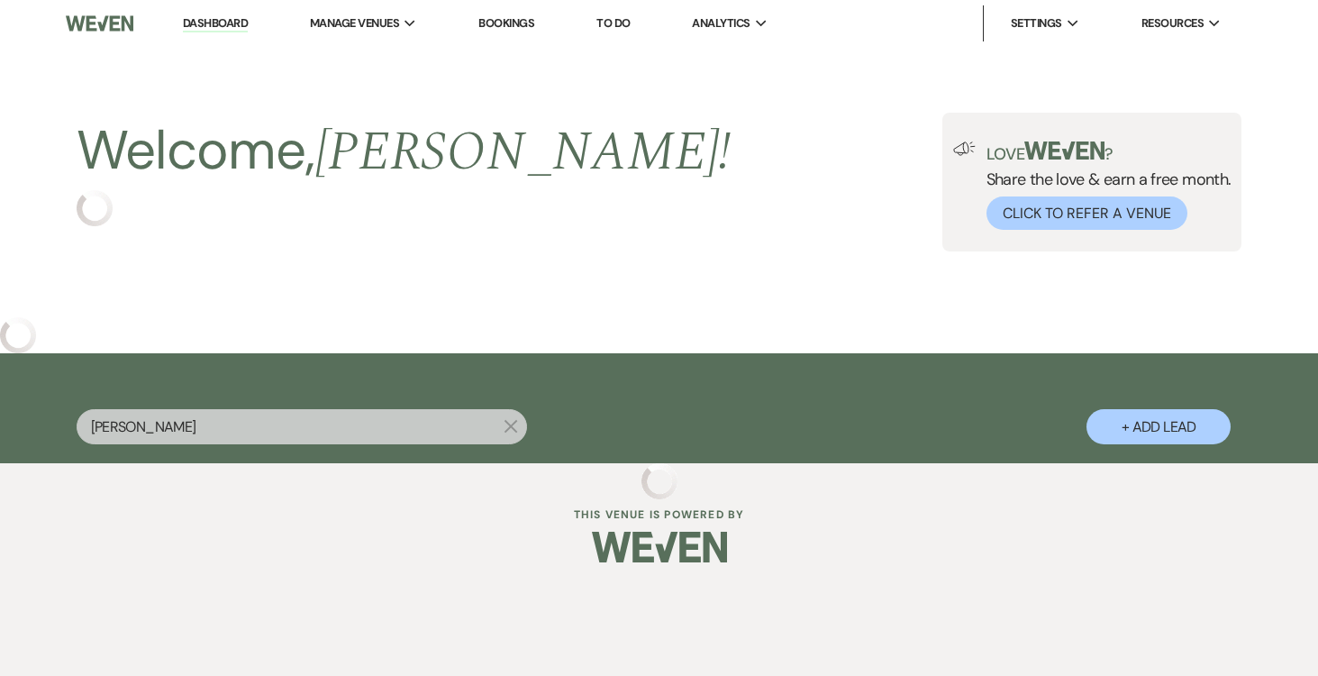
select select "6"
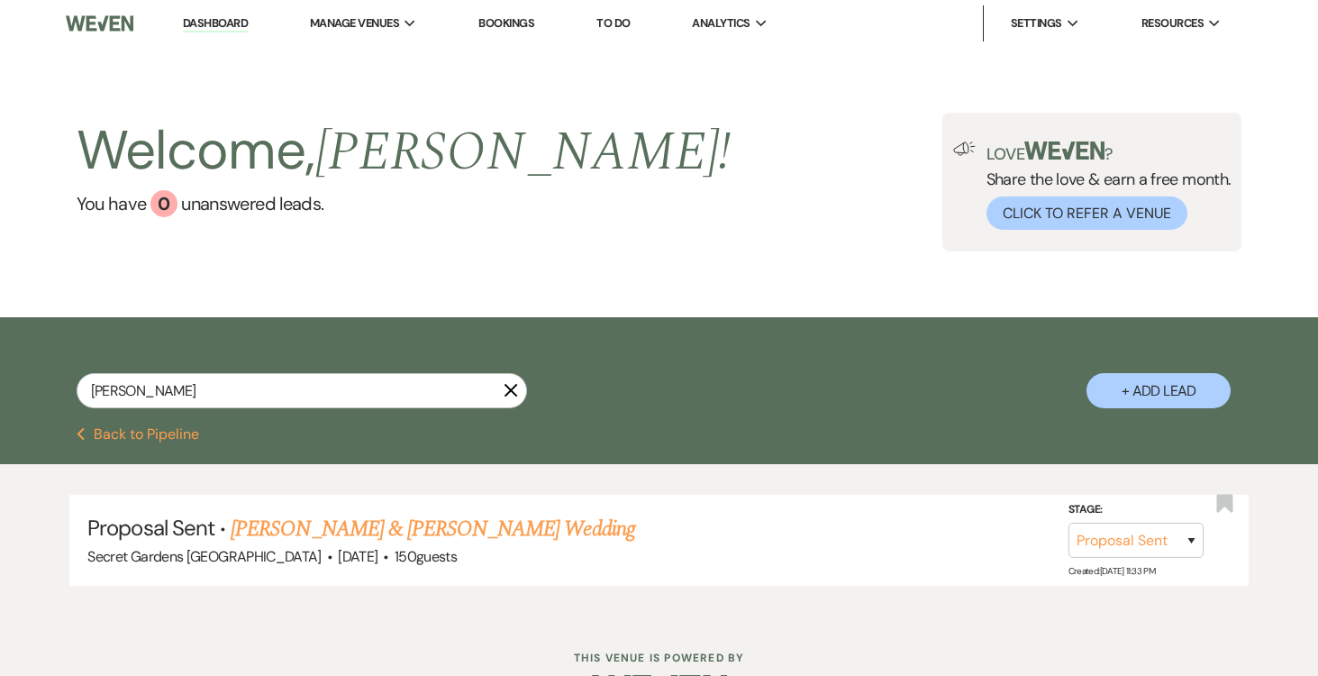
click at [226, 16] on link "Dashboard" at bounding box center [215, 23] width 65 height 17
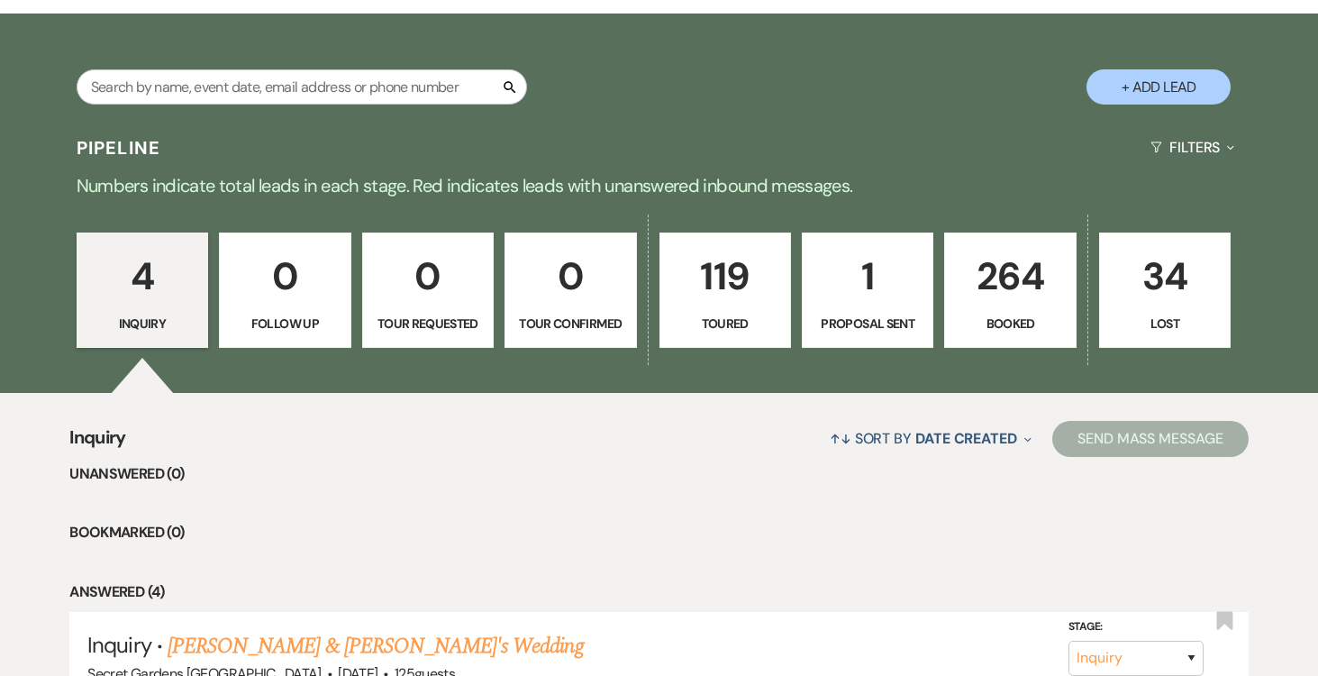
click at [854, 260] on p "1" at bounding box center [868, 276] width 108 height 60
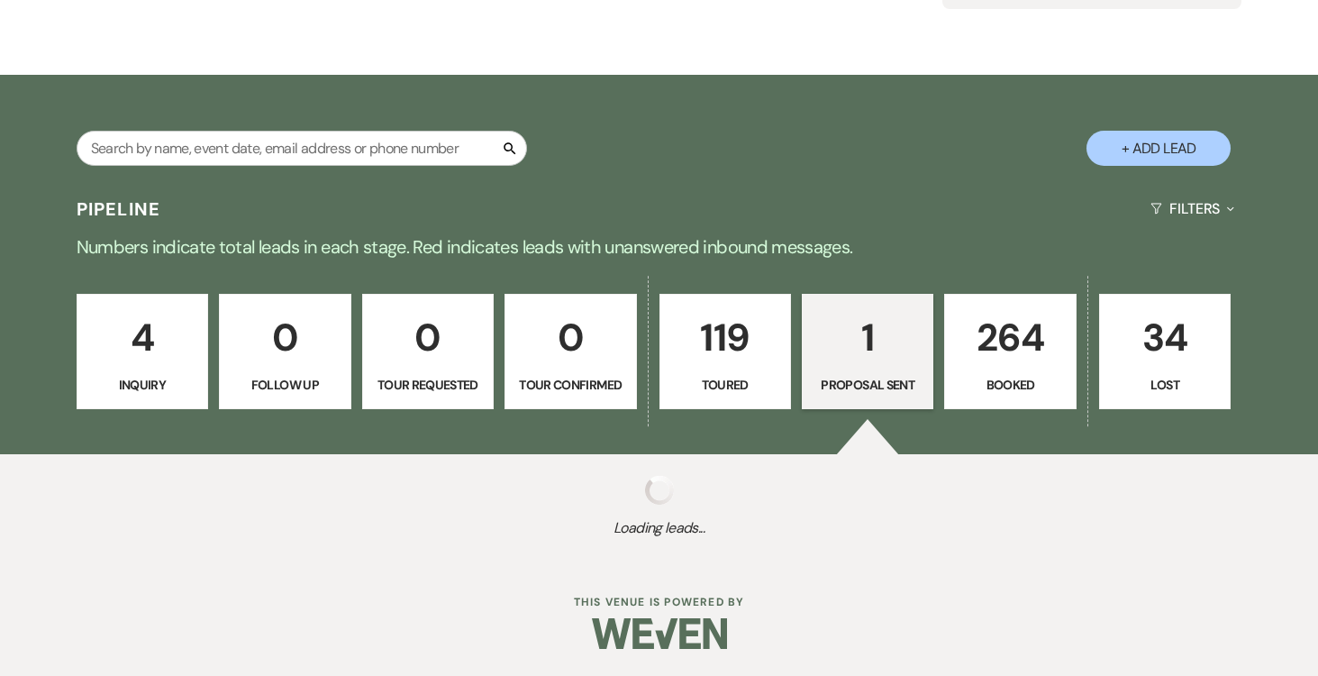
select select "6"
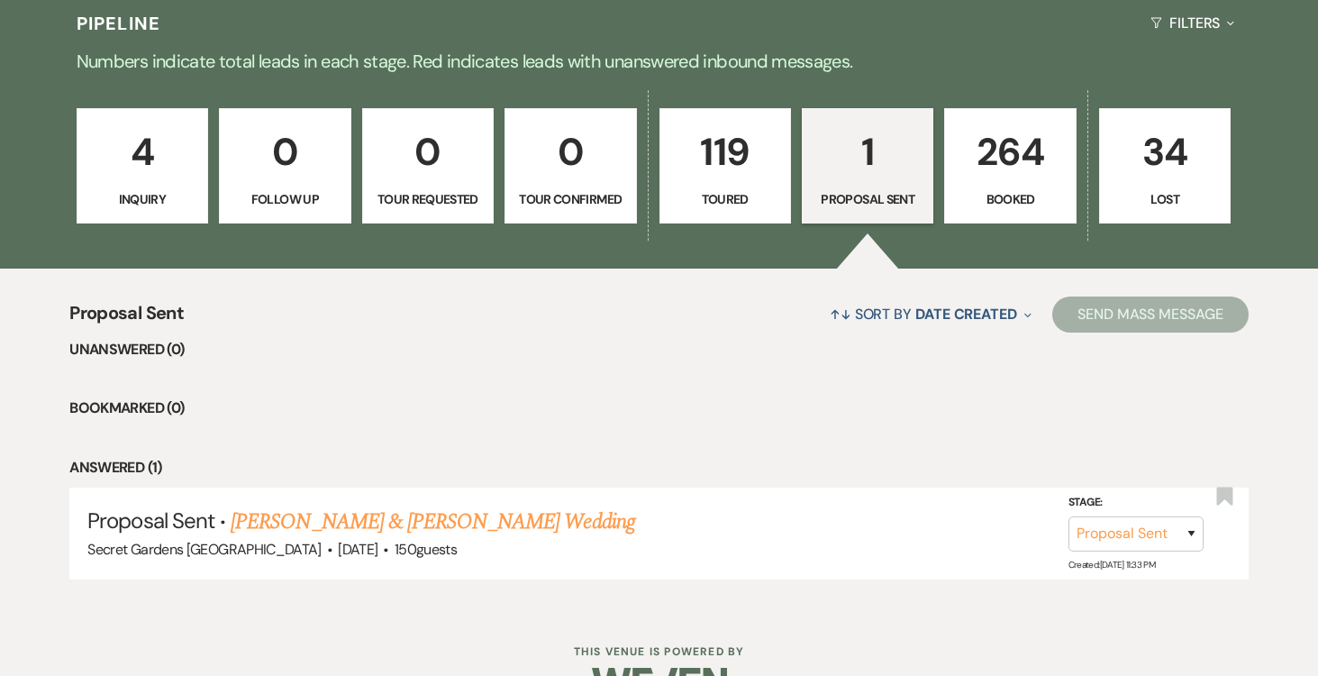
scroll to position [478, 0]
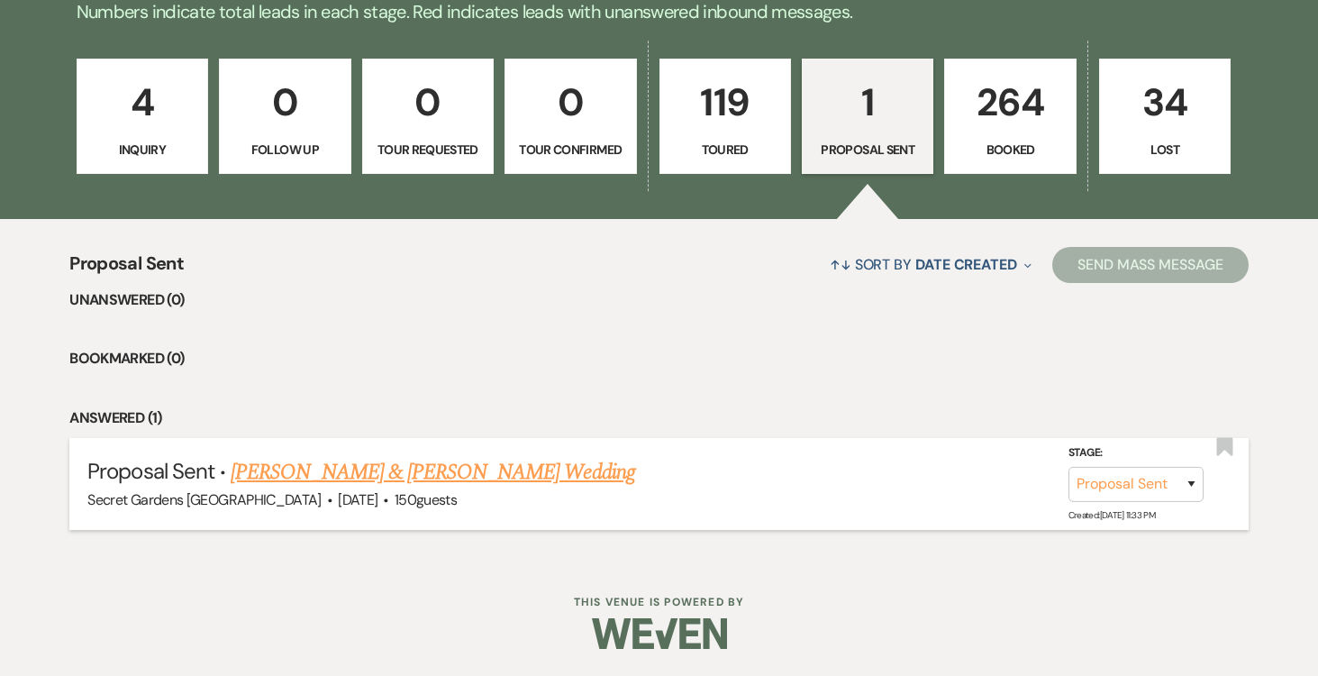
click at [566, 469] on link "[PERSON_NAME] & [PERSON_NAME] Wedding" at bounding box center [433, 472] width 404 height 32
select select "6"
select select "2"
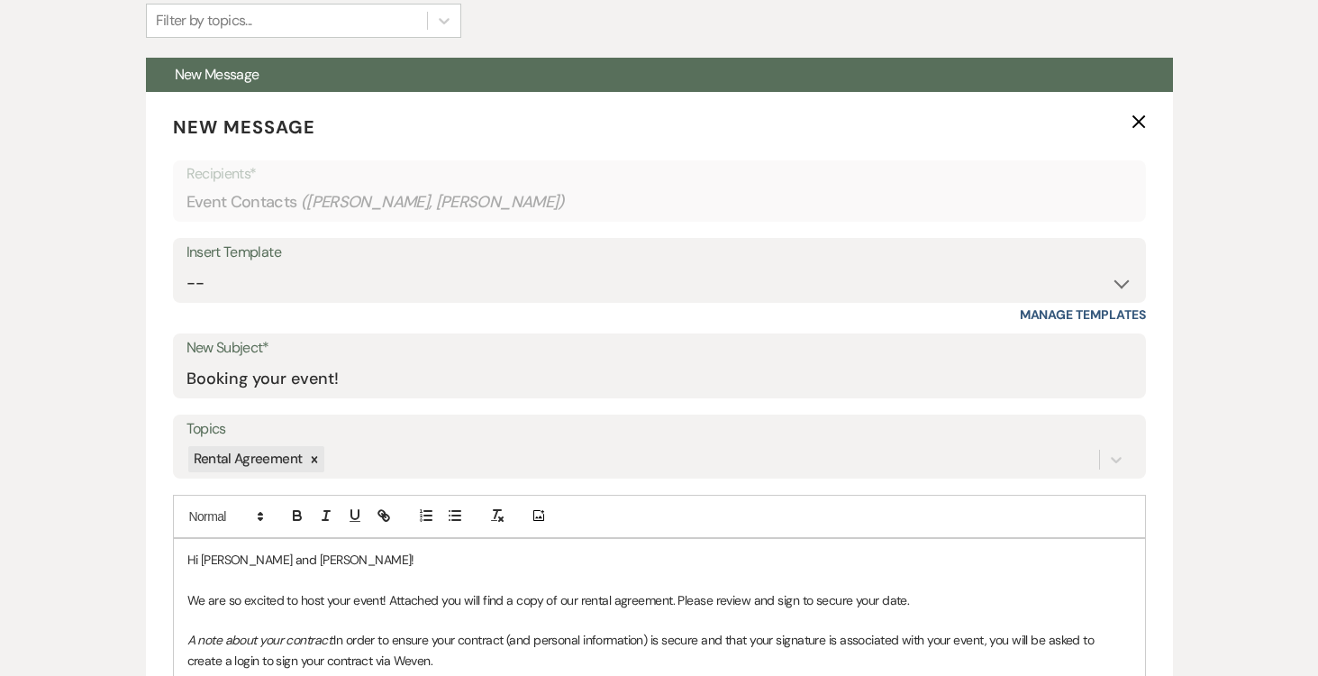
scroll to position [595, 0]
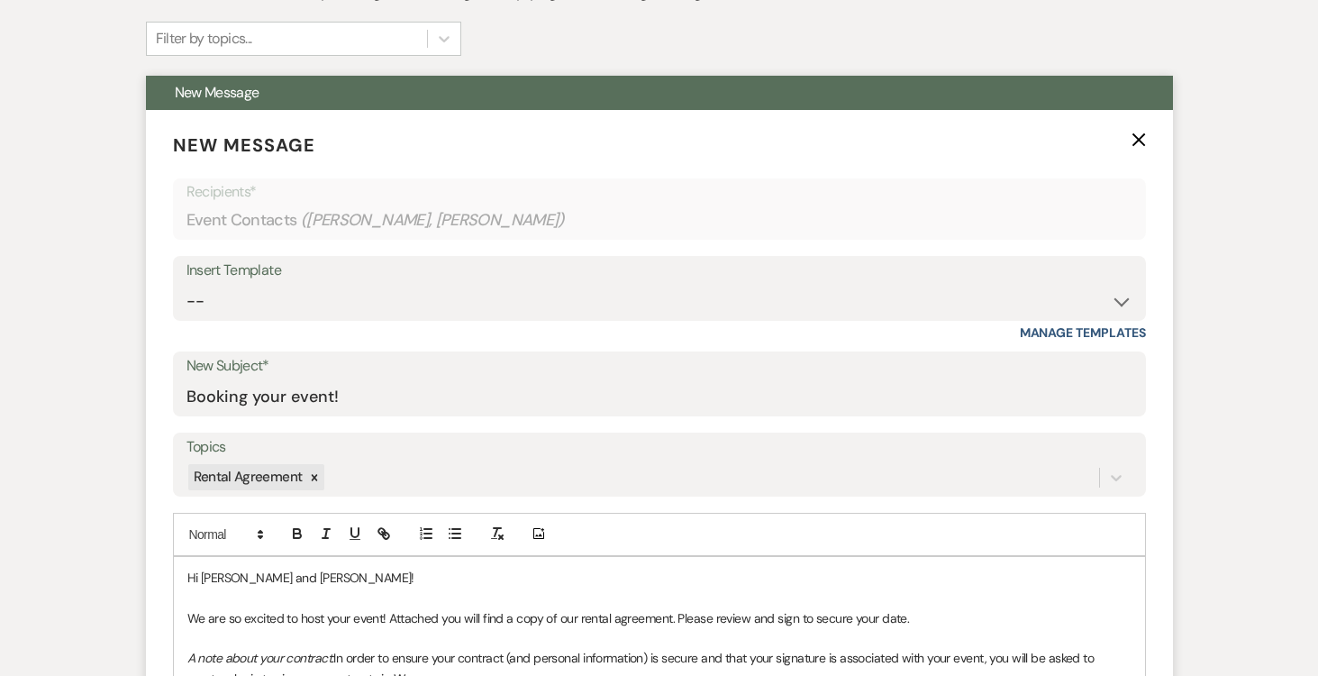
click at [1142, 138] on icon "X" at bounding box center [1139, 139] width 14 height 14
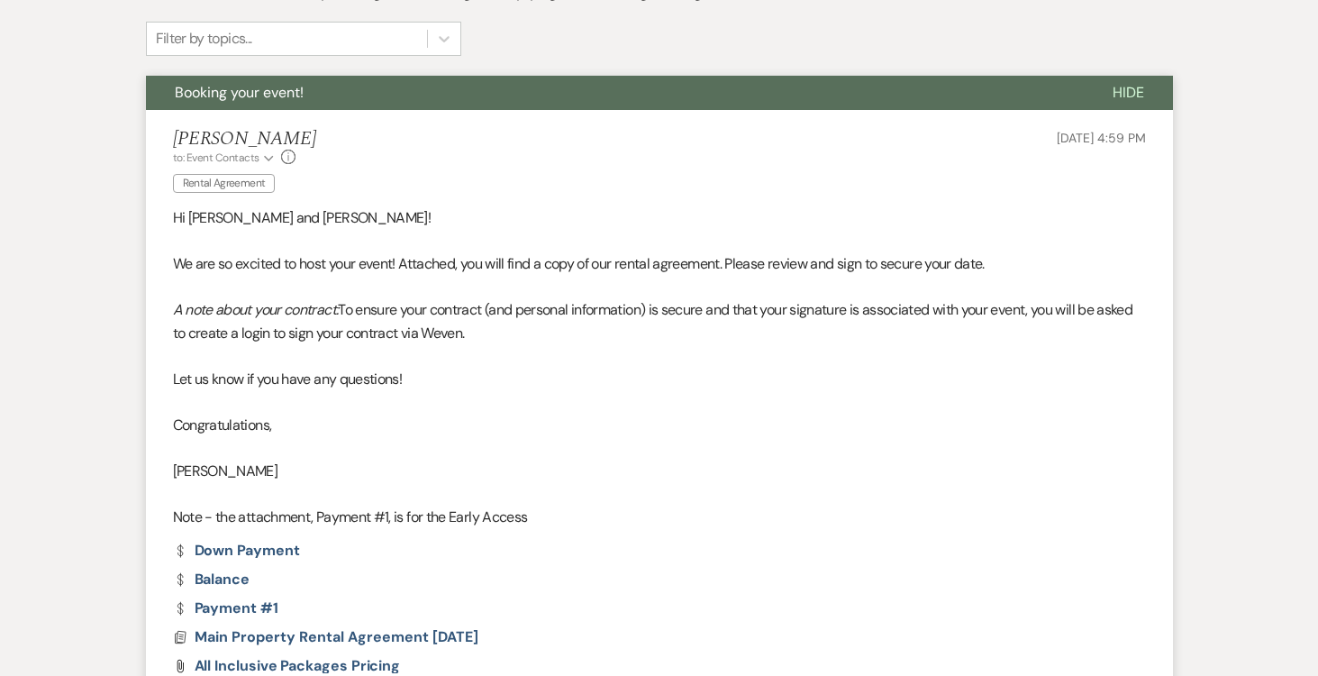
scroll to position [903, 0]
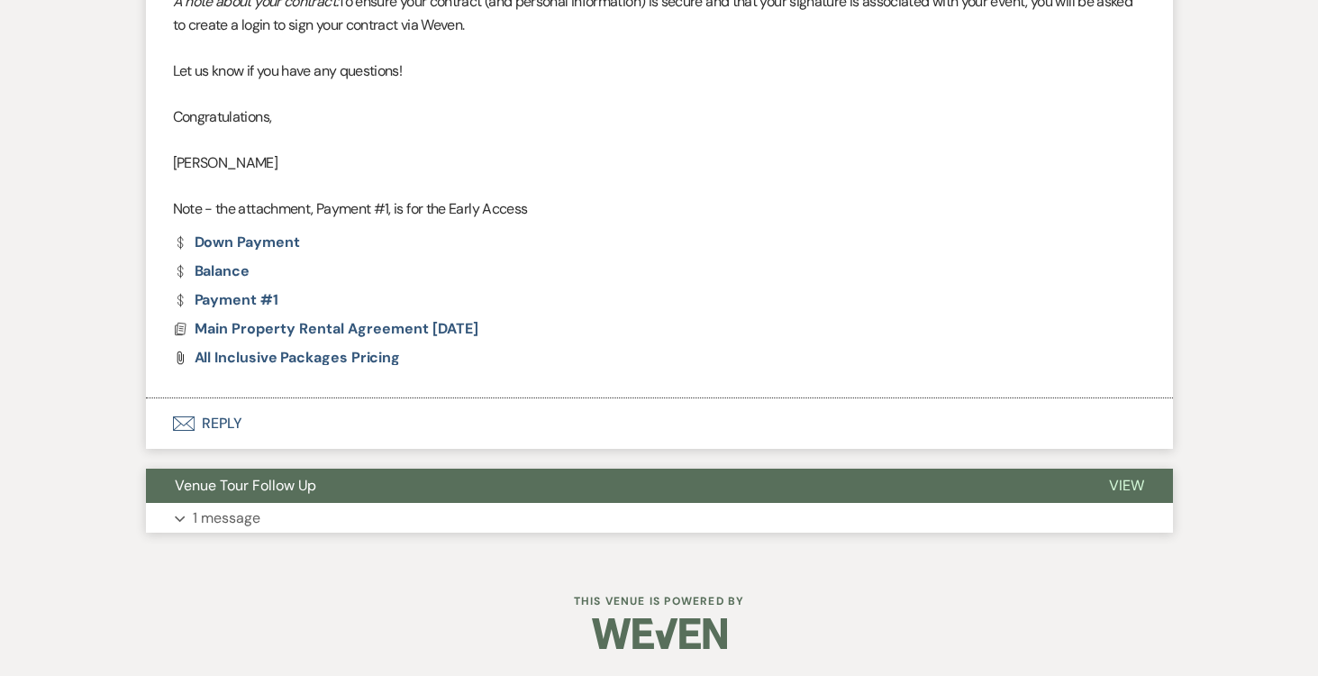
click at [1115, 482] on span "View" at bounding box center [1126, 485] width 35 height 19
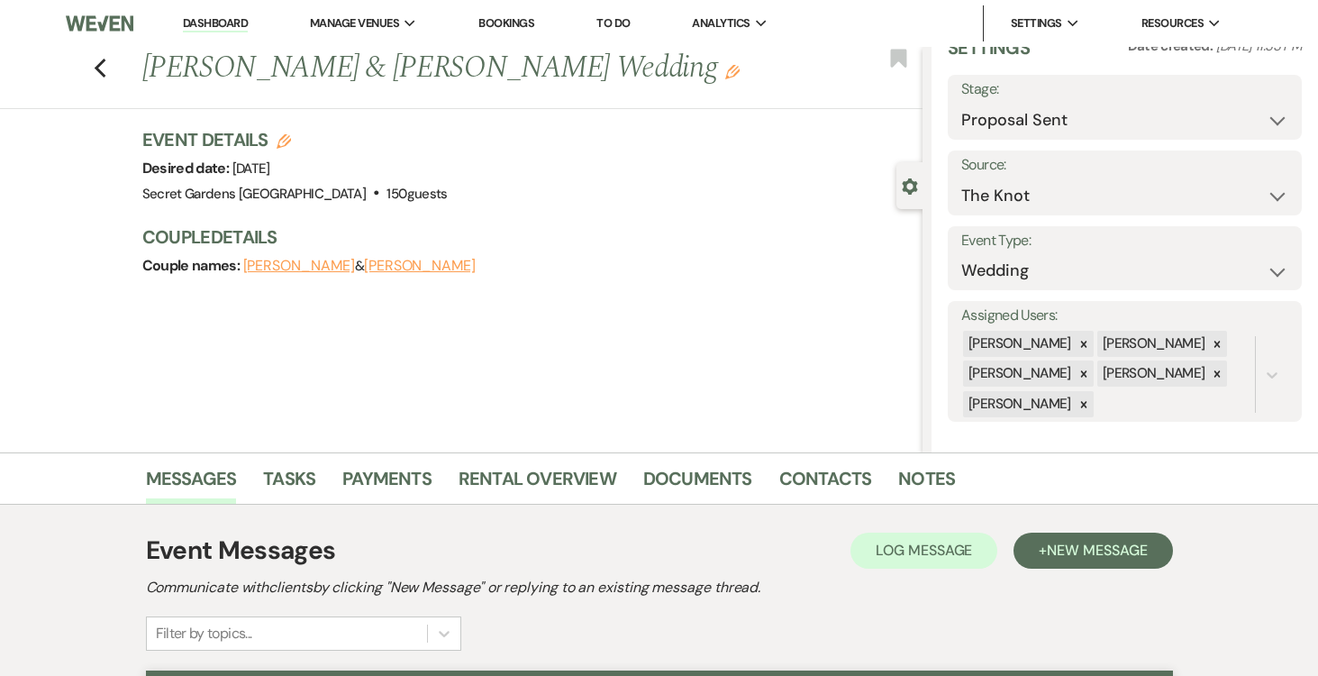
scroll to position [46, 0]
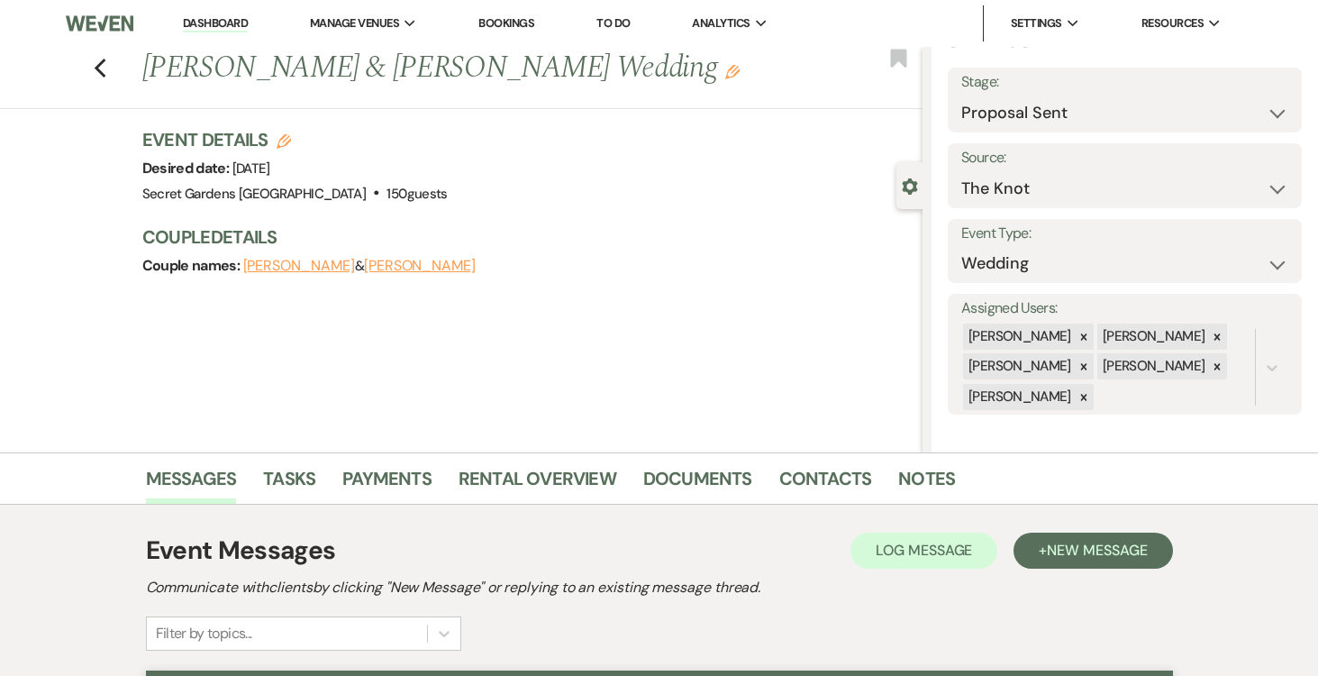
click at [282, 263] on button "[PERSON_NAME]" at bounding box center [299, 266] width 112 height 14
select select "text"
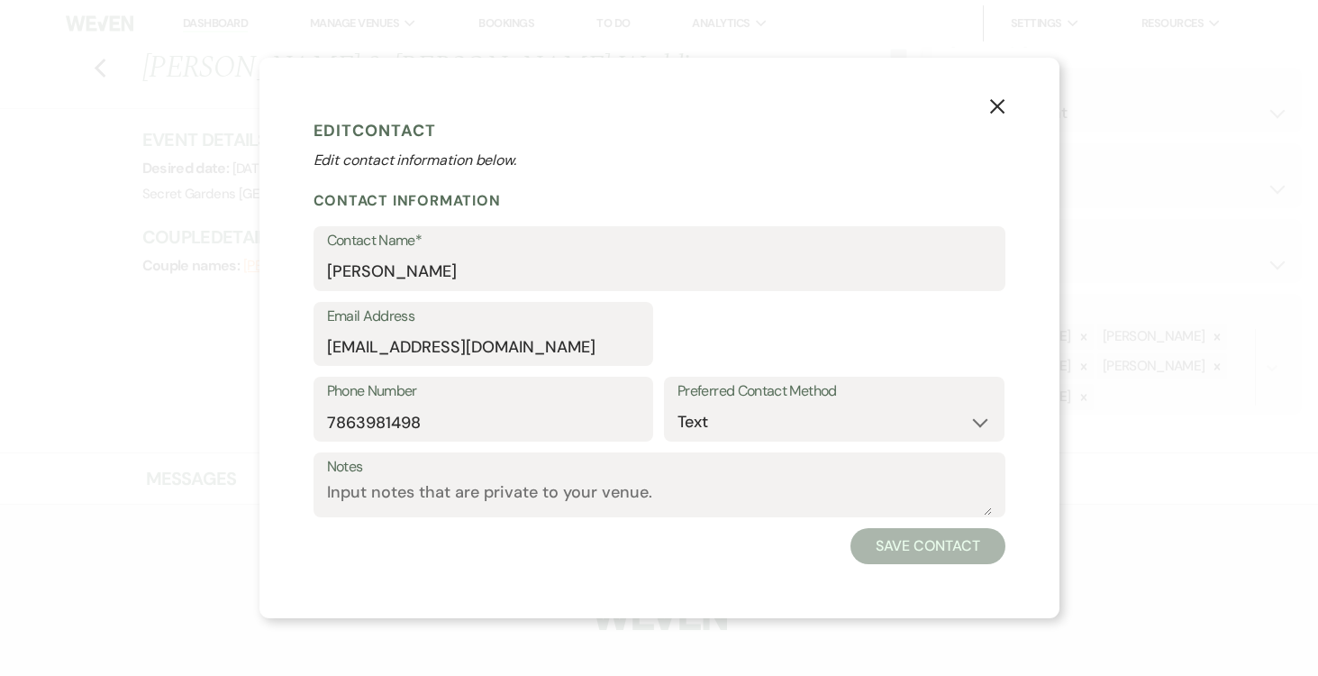
select select "1"
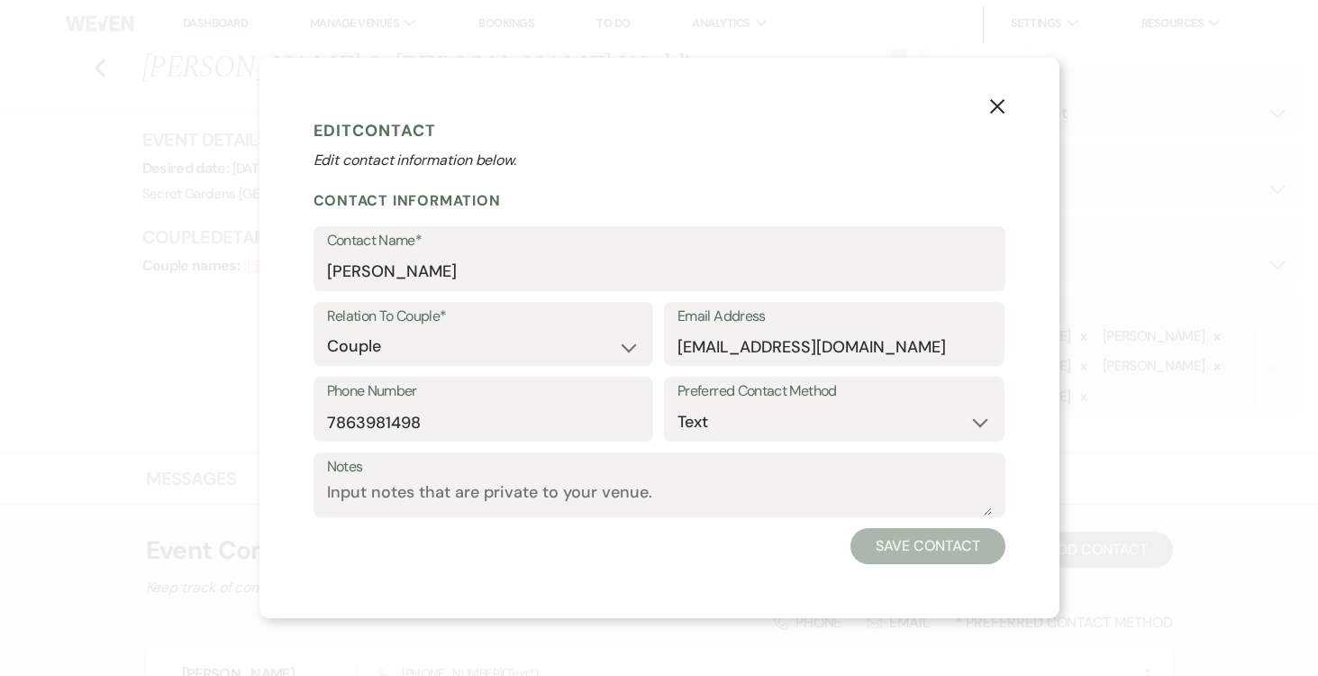
click at [991, 105] on icon "X" at bounding box center [997, 106] width 16 height 16
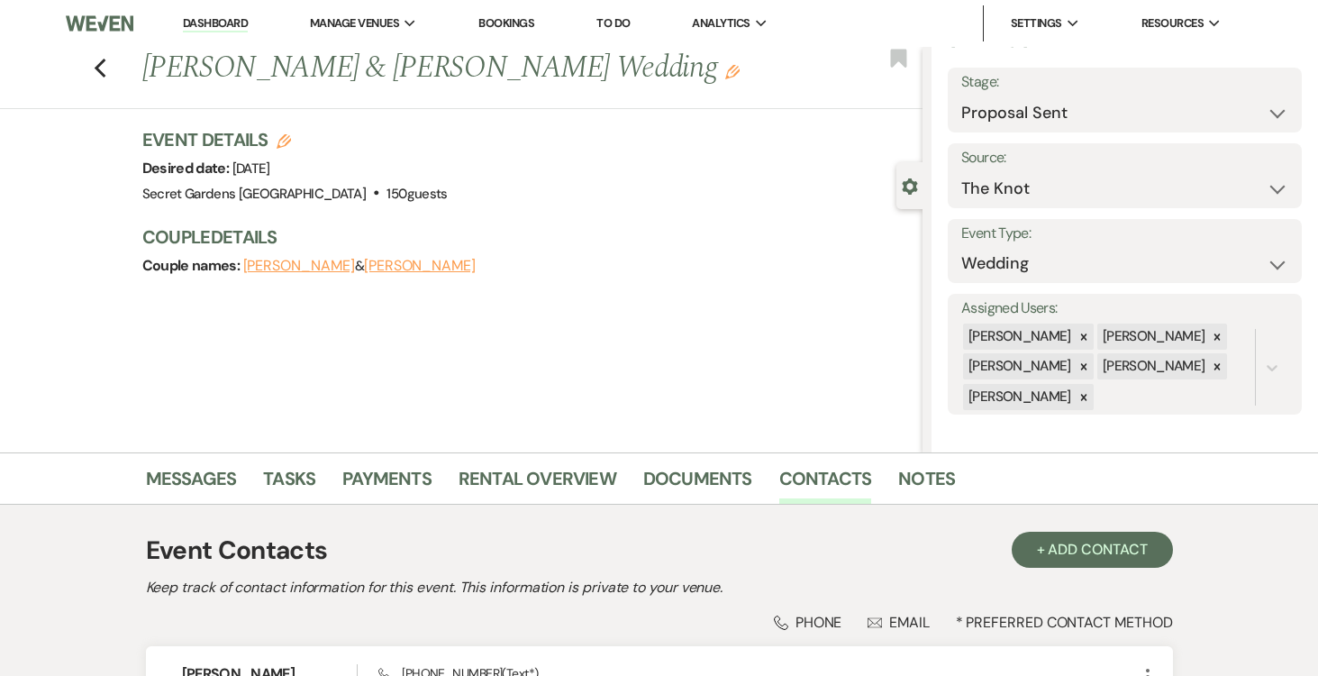
click at [405, 267] on button "[PERSON_NAME]" at bounding box center [420, 266] width 112 height 14
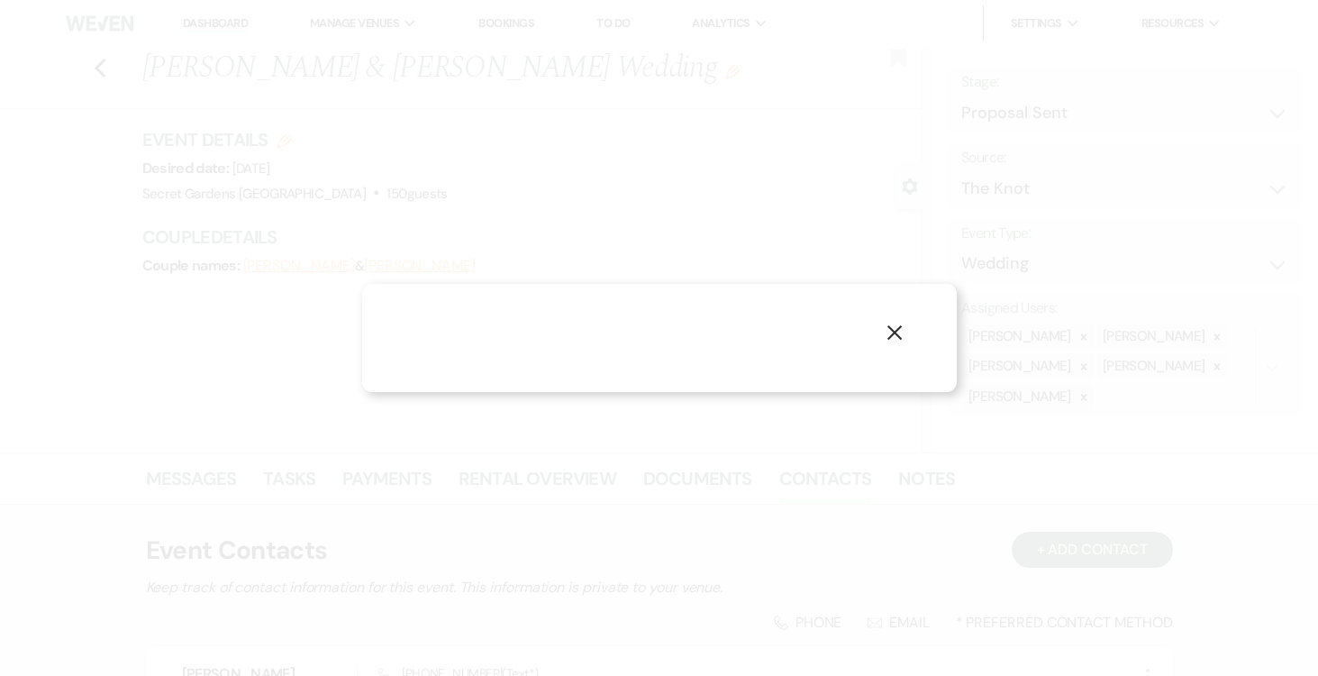
select select "1"
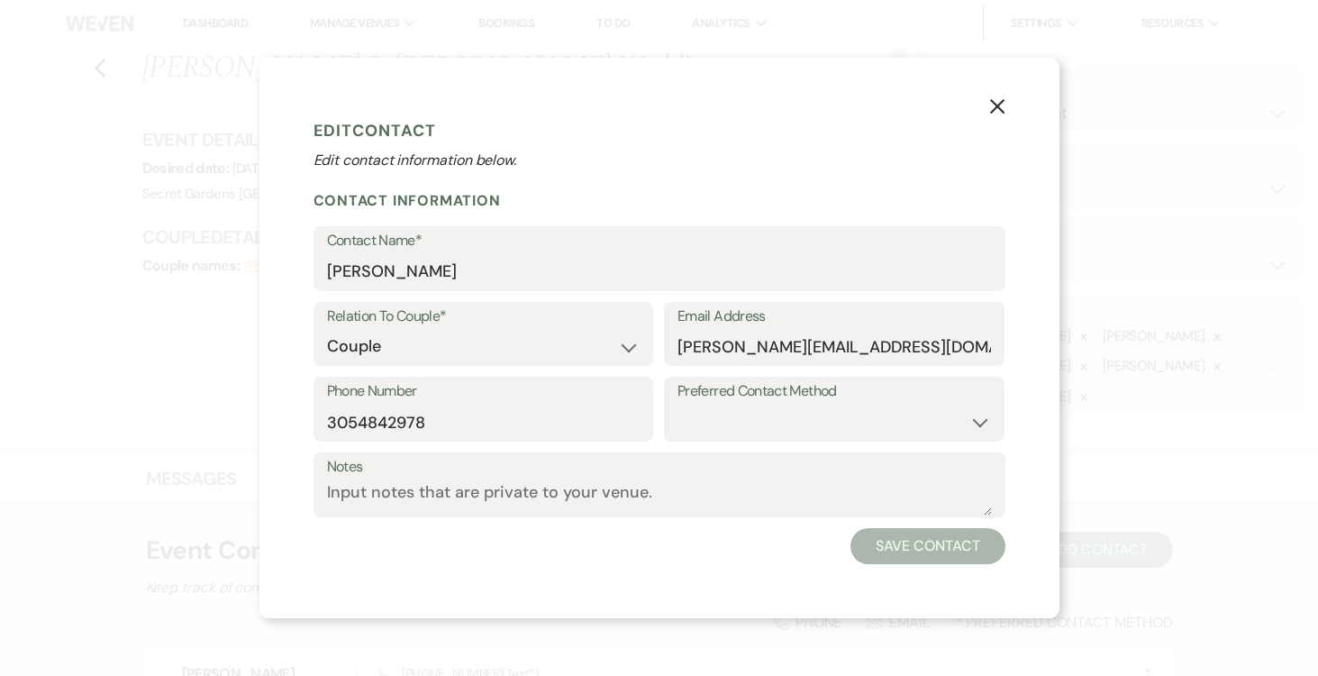
click at [998, 101] on icon "X" at bounding box center [997, 106] width 16 height 16
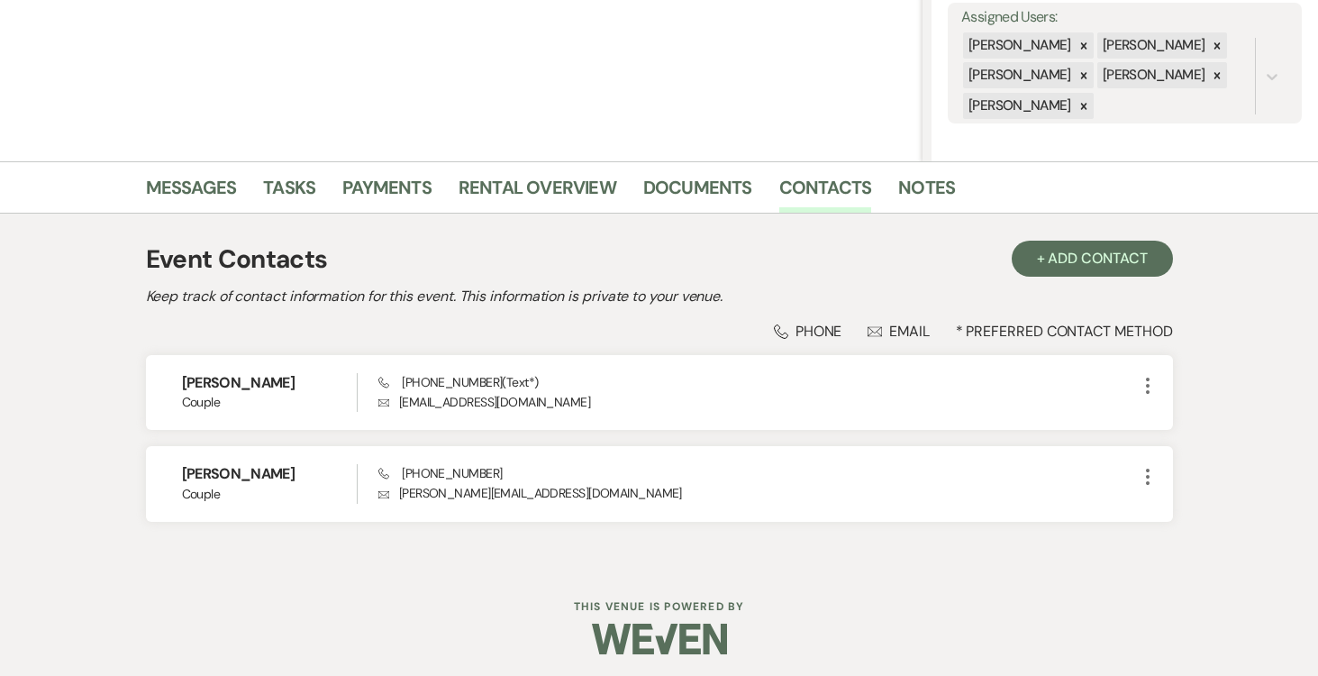
scroll to position [296, 0]
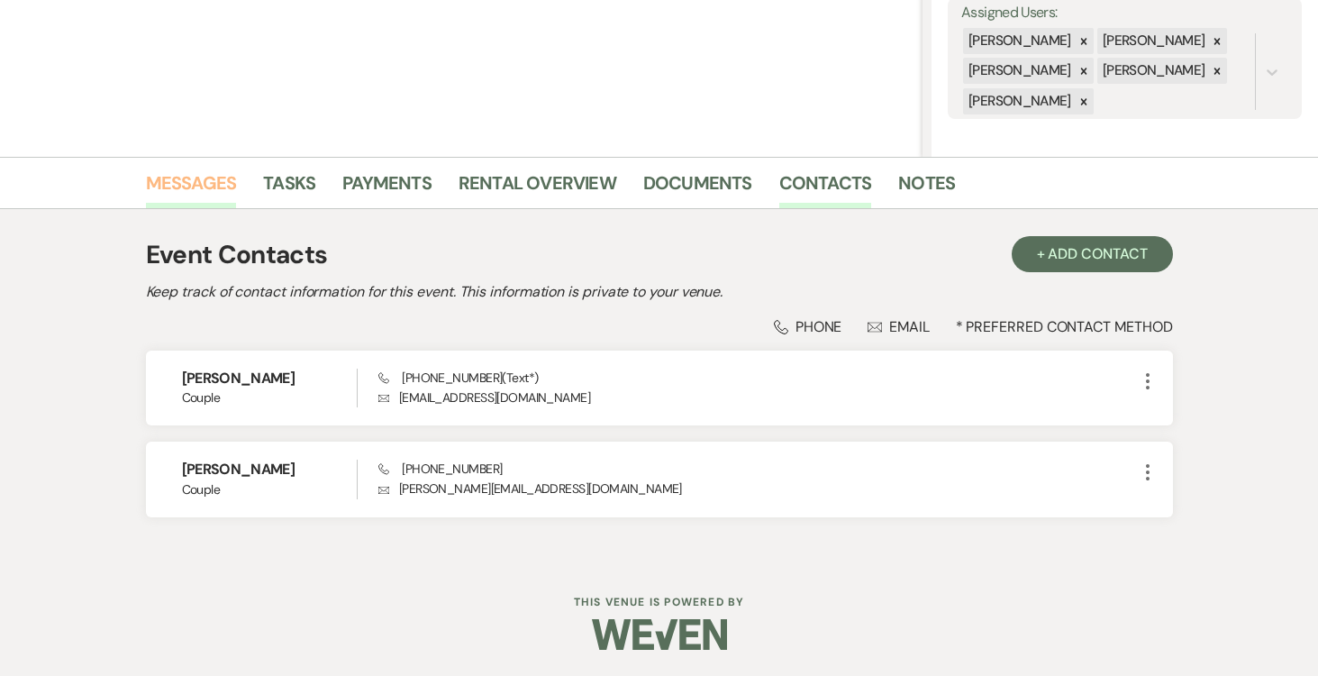
click at [196, 180] on link "Messages" at bounding box center [191, 188] width 91 height 40
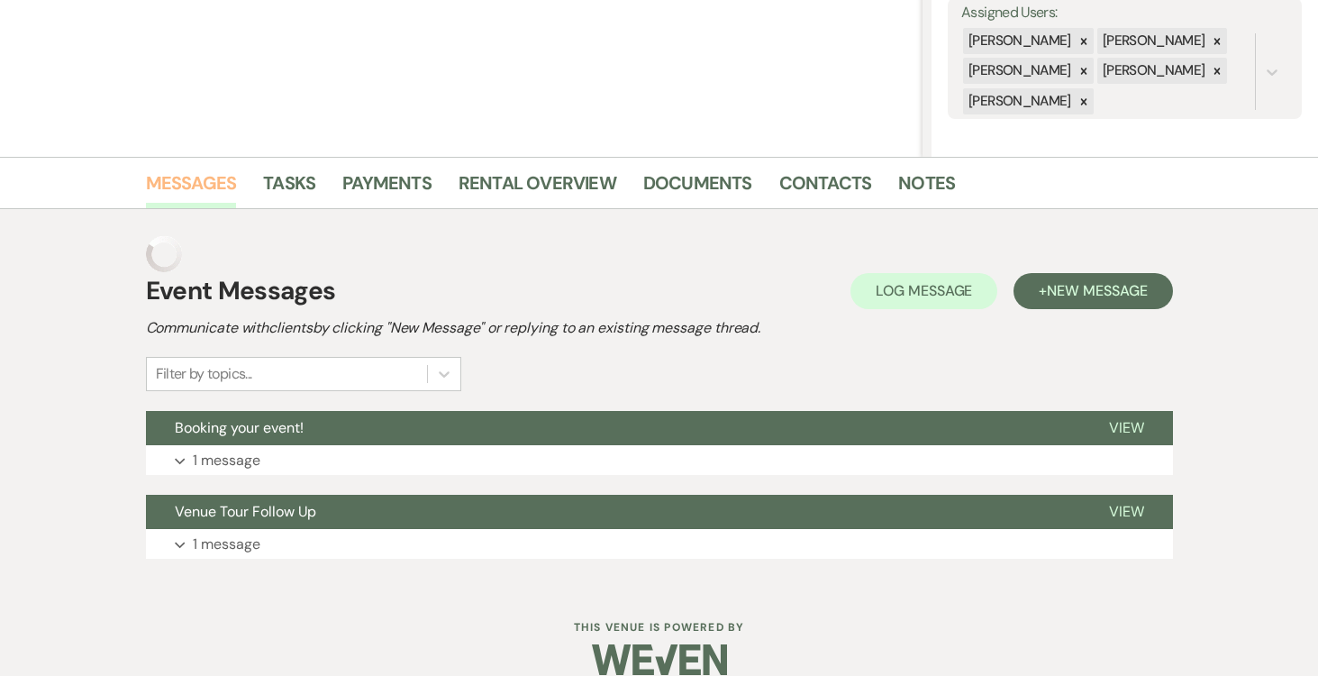
scroll to position [286, 0]
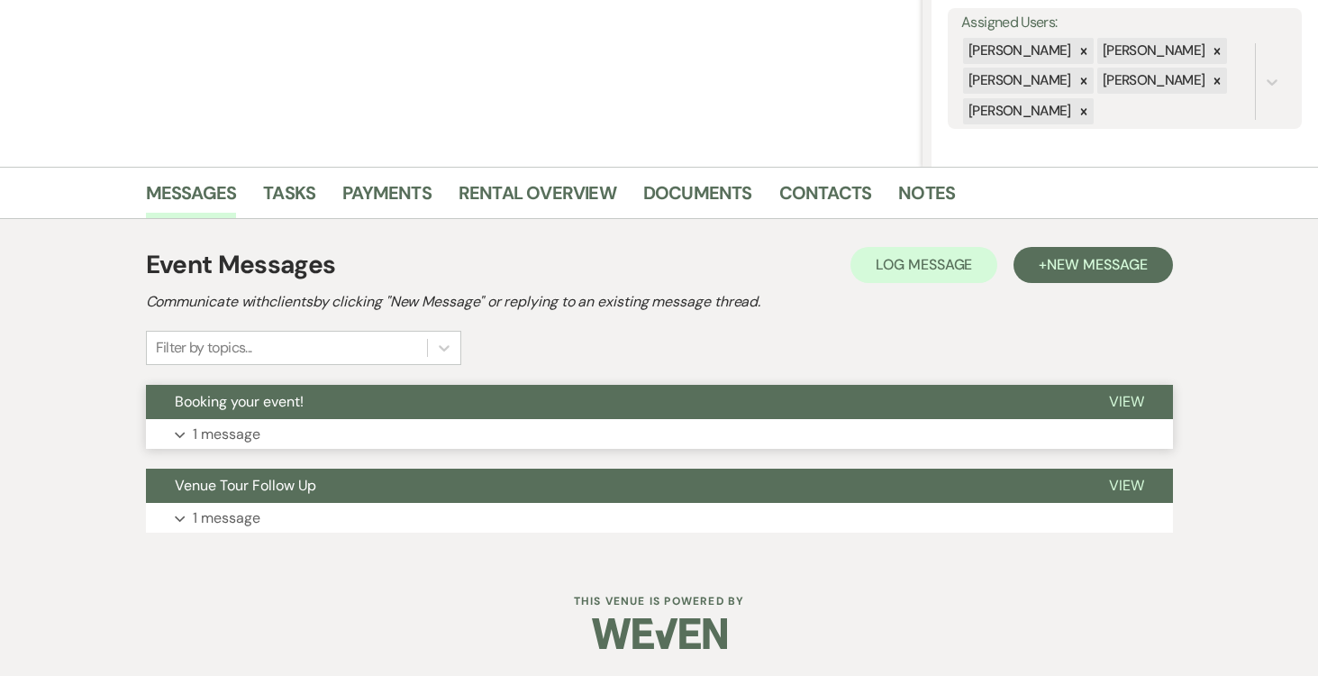
click at [1133, 400] on span "View" at bounding box center [1126, 401] width 35 height 19
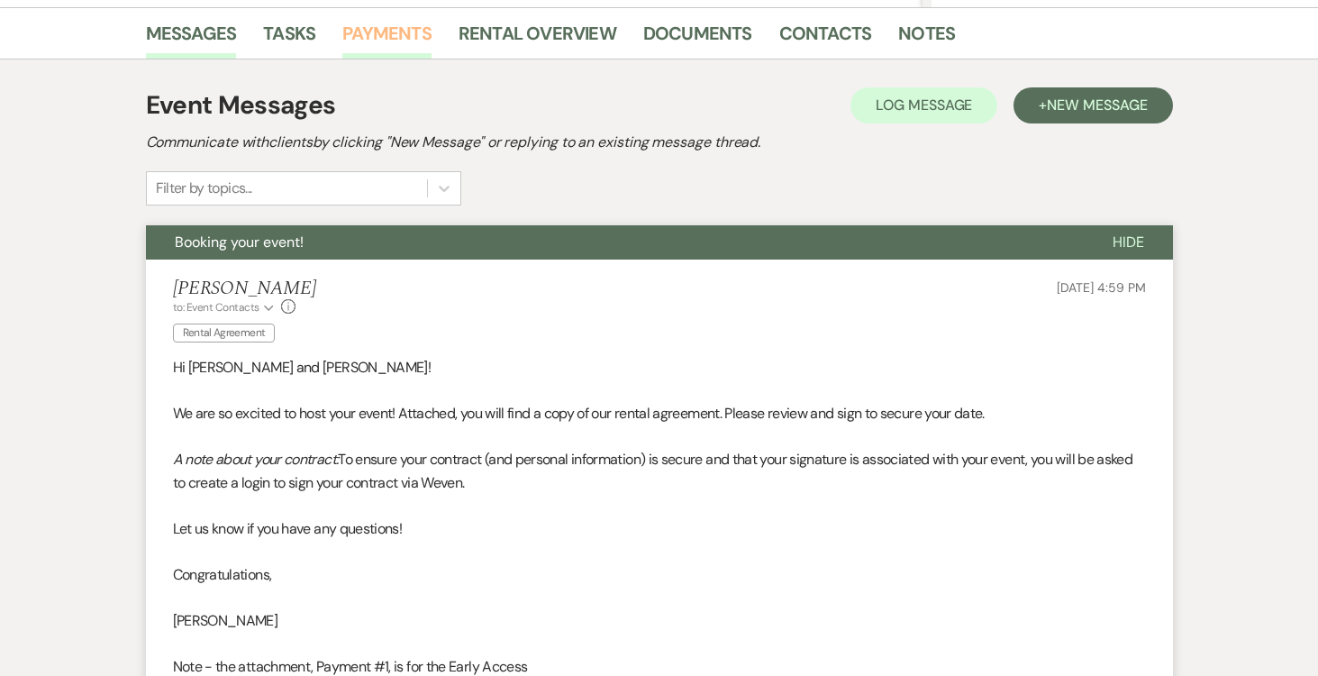
scroll to position [443, 0]
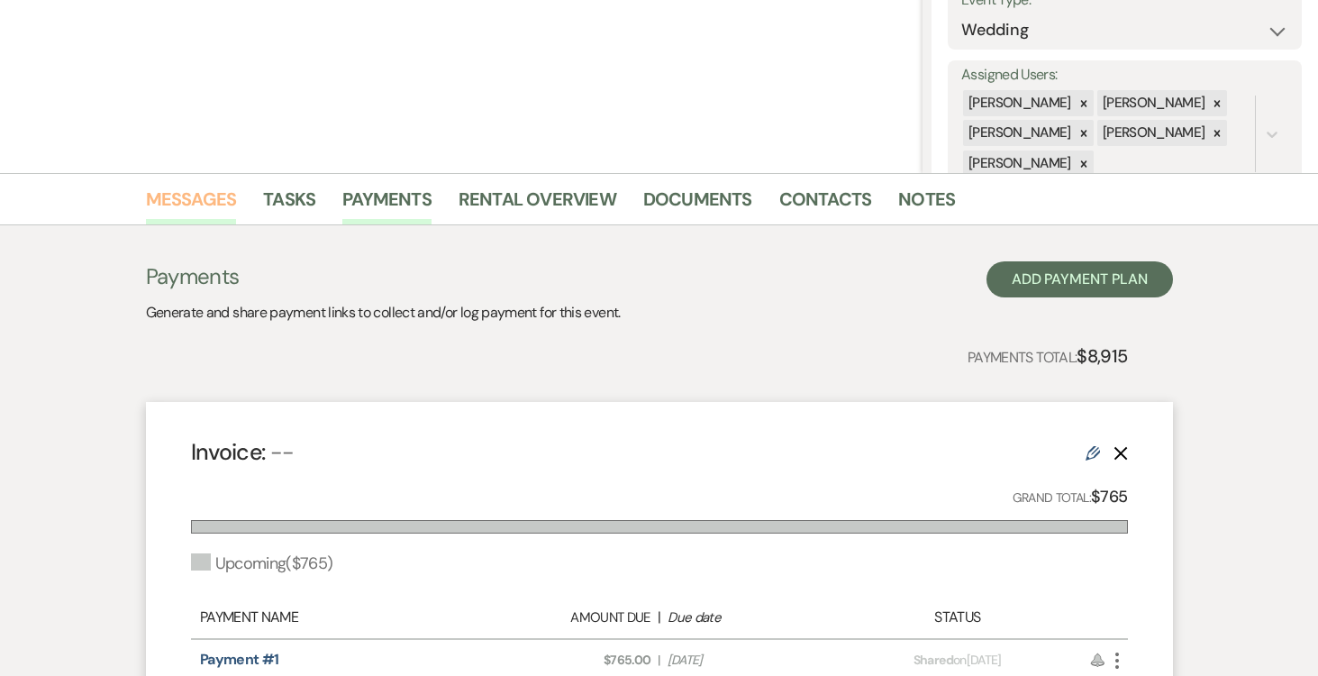
click at [197, 203] on link "Messages" at bounding box center [191, 205] width 91 height 40
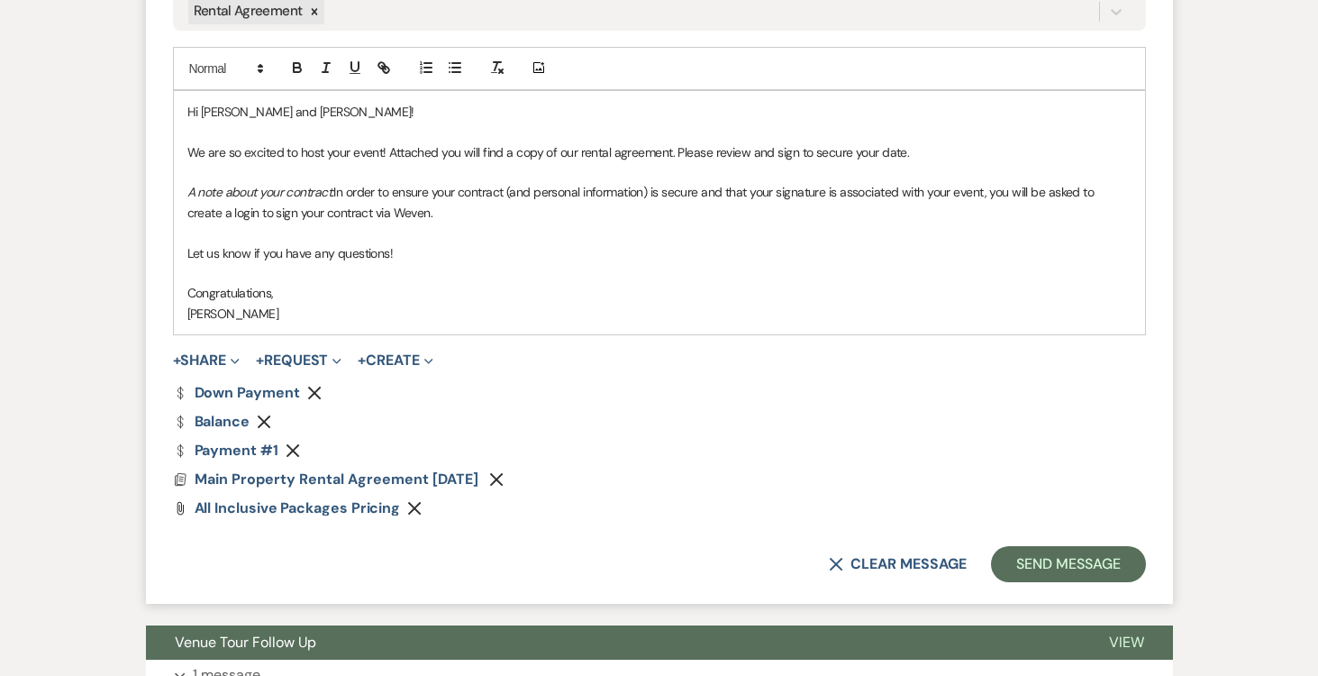
scroll to position [1063, 0]
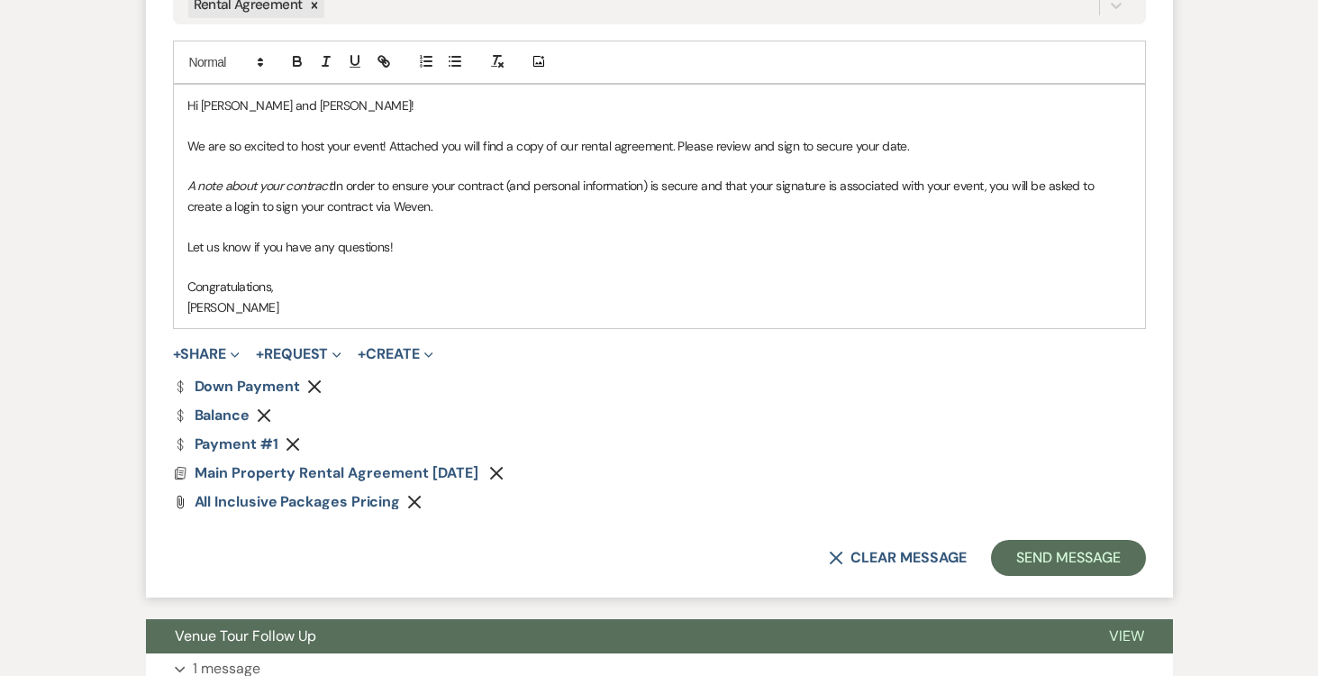
click at [303, 288] on p "Congratulations," at bounding box center [659, 287] width 944 height 20
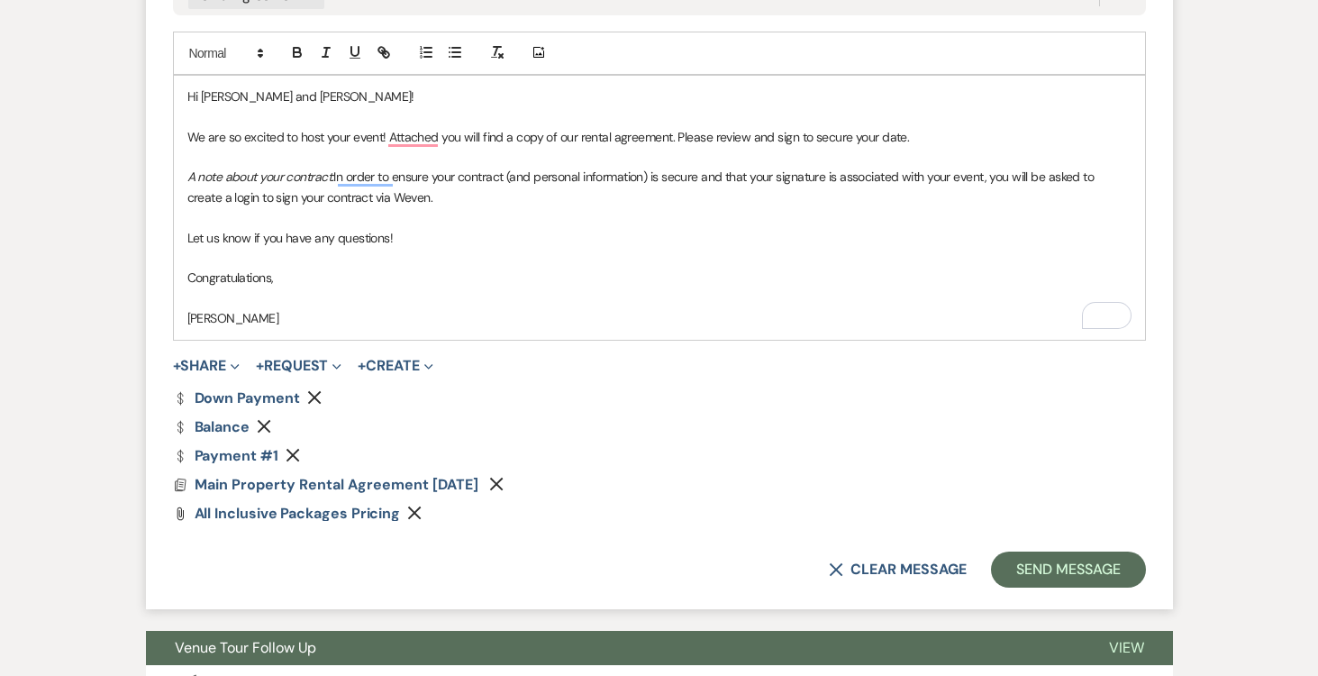
scroll to position [1070, 0]
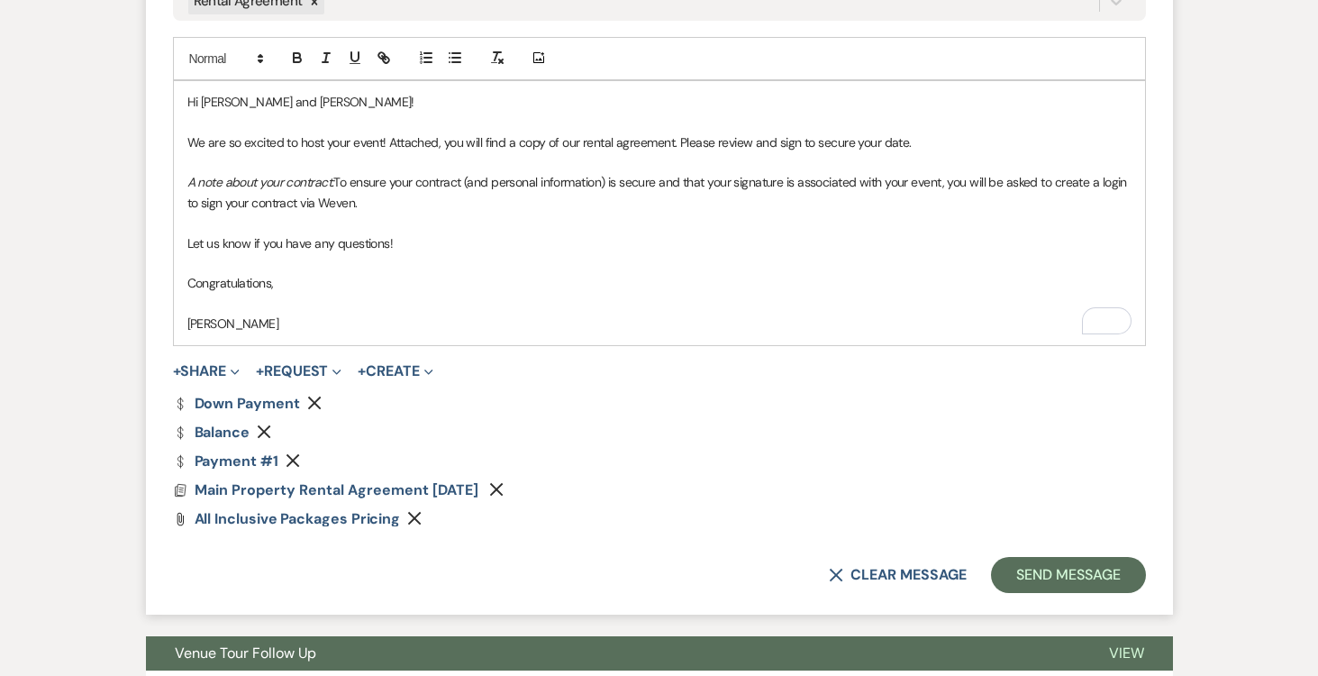
click at [342, 322] on p "Joe Doyle" at bounding box center [659, 324] width 944 height 20
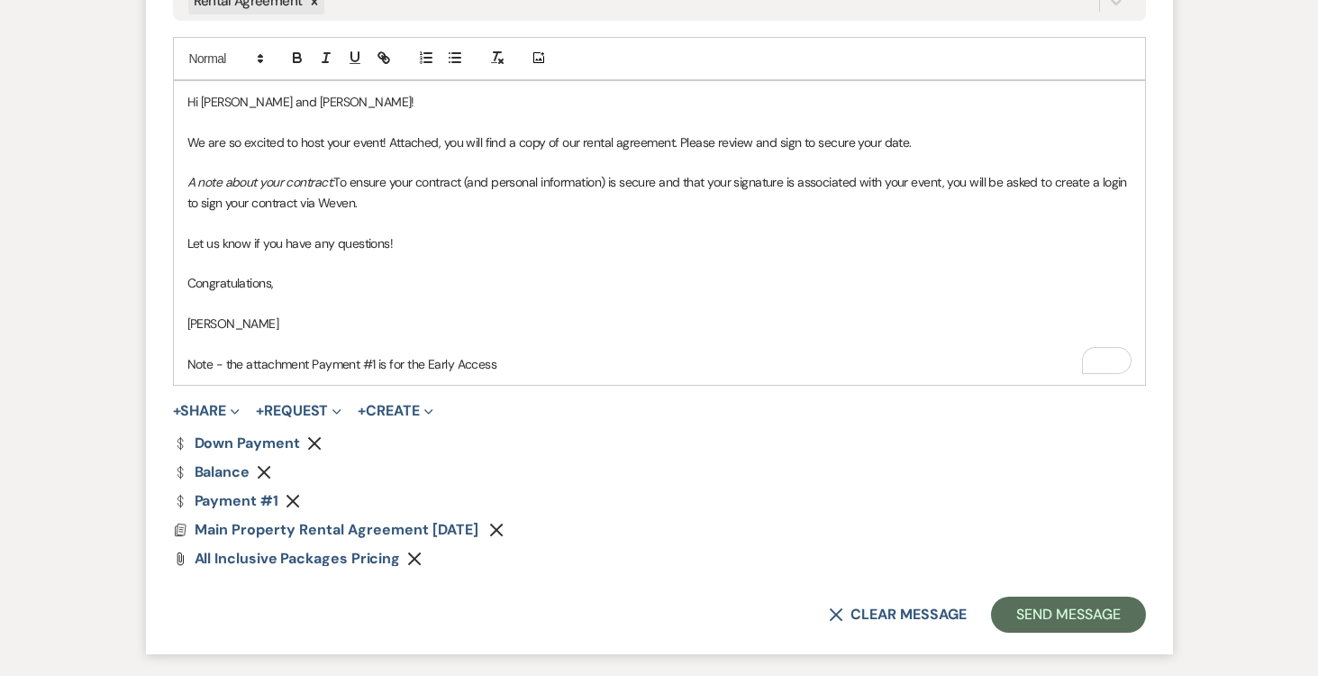
drag, startPoint x: 306, startPoint y: 360, endPoint x: 350, endPoint y: 367, distance: 43.7
click at [309, 360] on p "Note - the attachment Payment #1 is for the Early Access" at bounding box center [659, 364] width 944 height 20
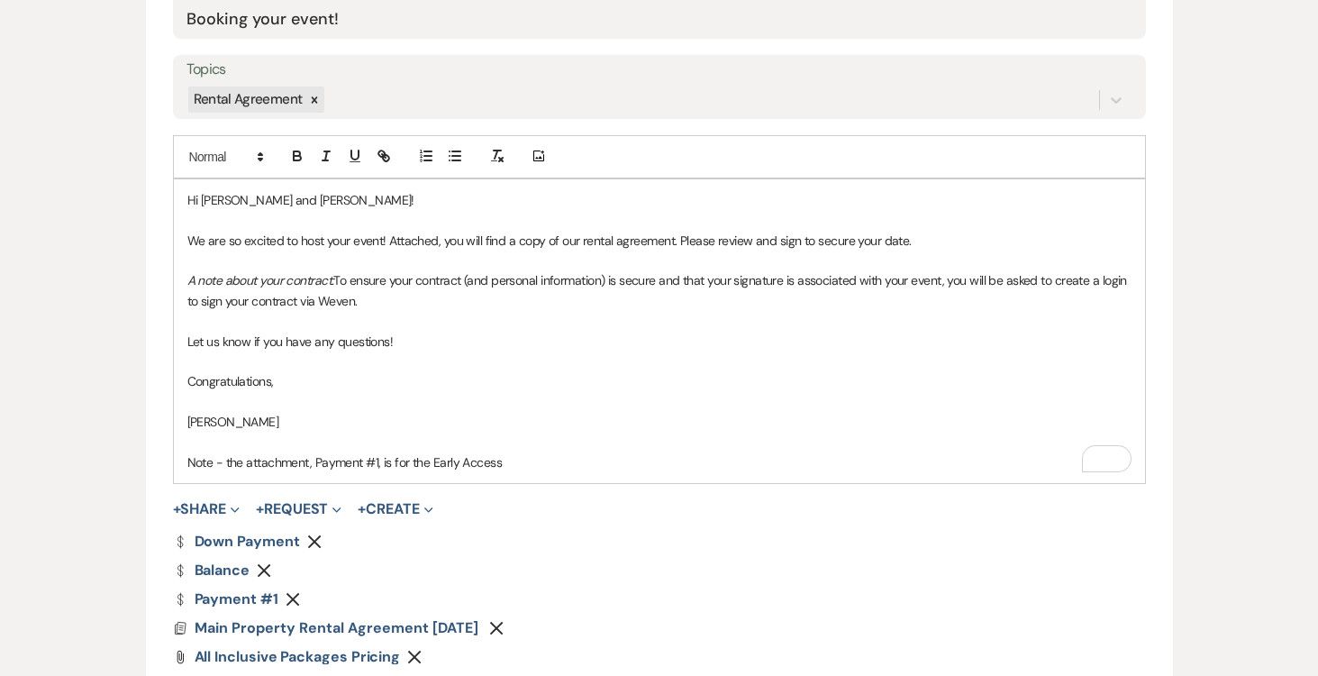
scroll to position [1278, 0]
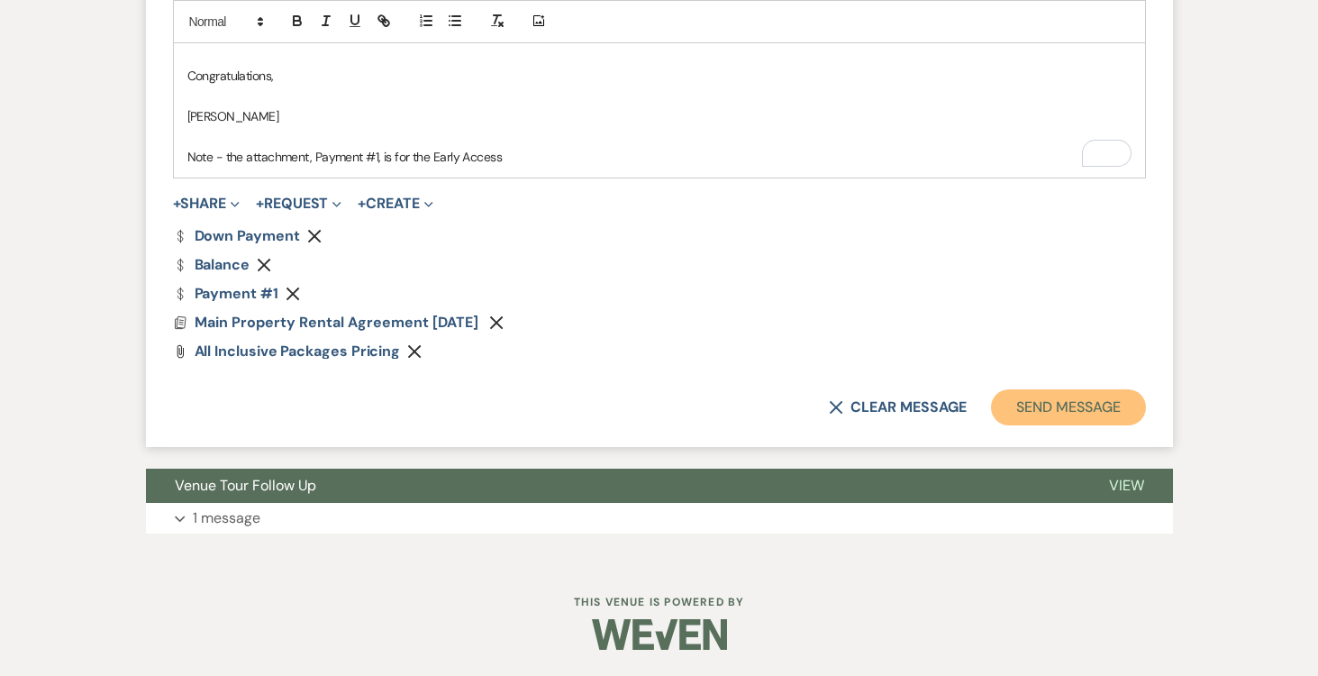
click at [1092, 408] on button "Send Message" at bounding box center [1068, 407] width 154 height 36
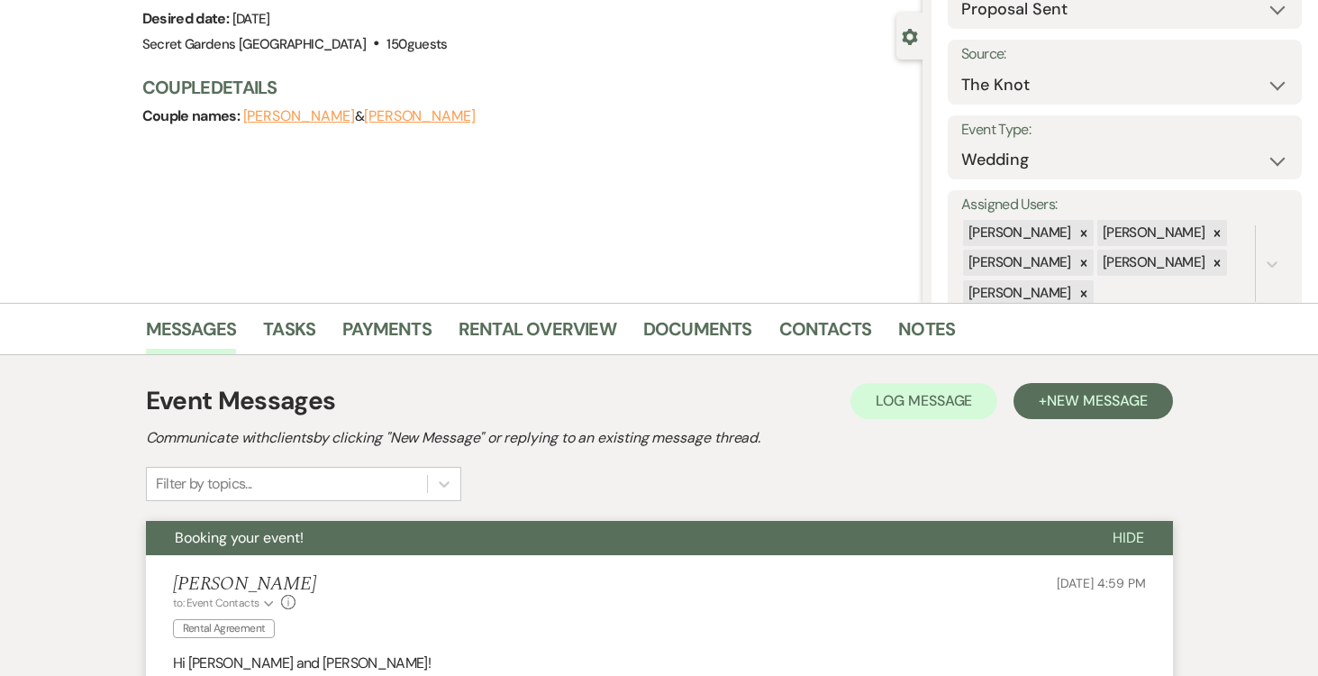
scroll to position [0, 0]
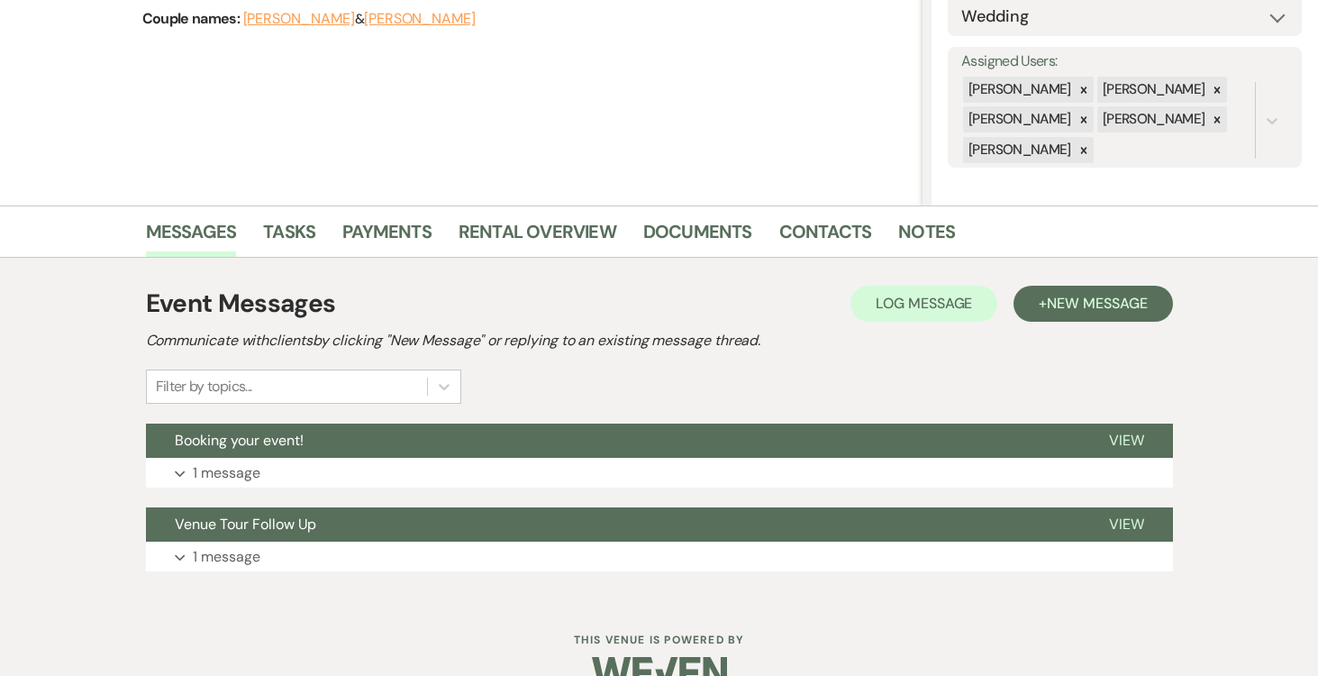
scroll to position [286, 0]
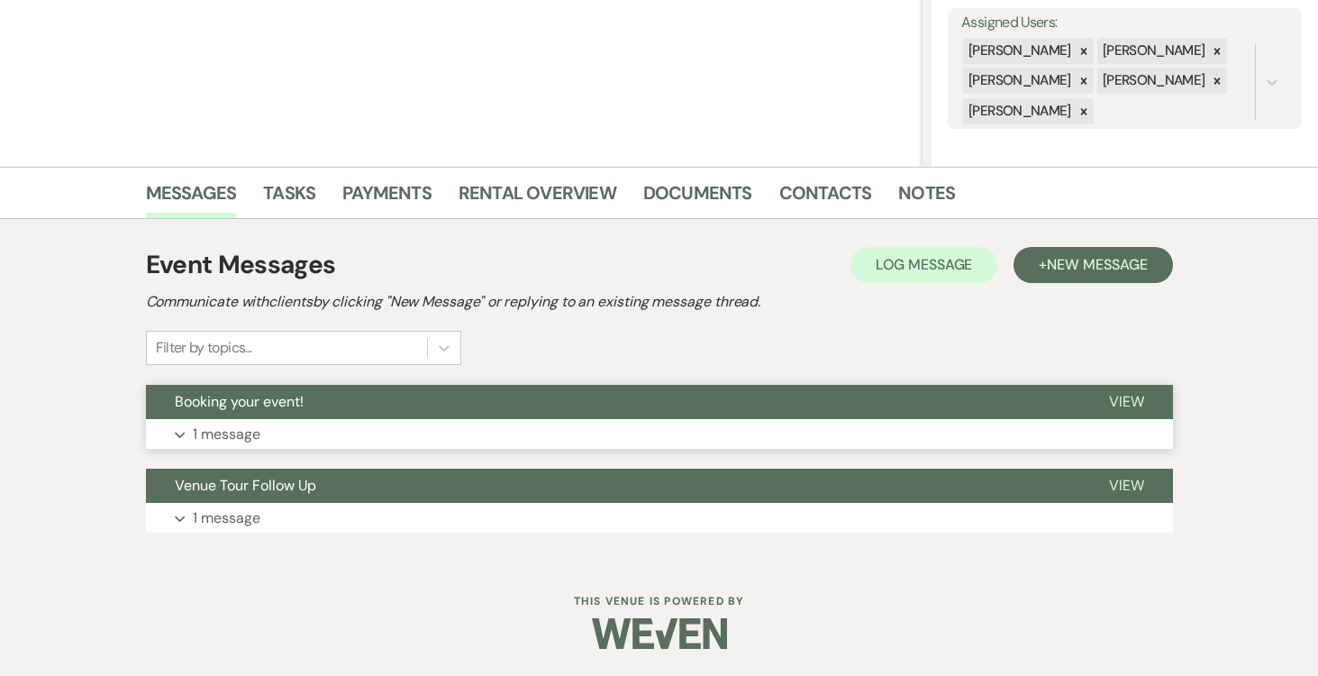
click at [1127, 396] on span "View" at bounding box center [1126, 401] width 35 height 19
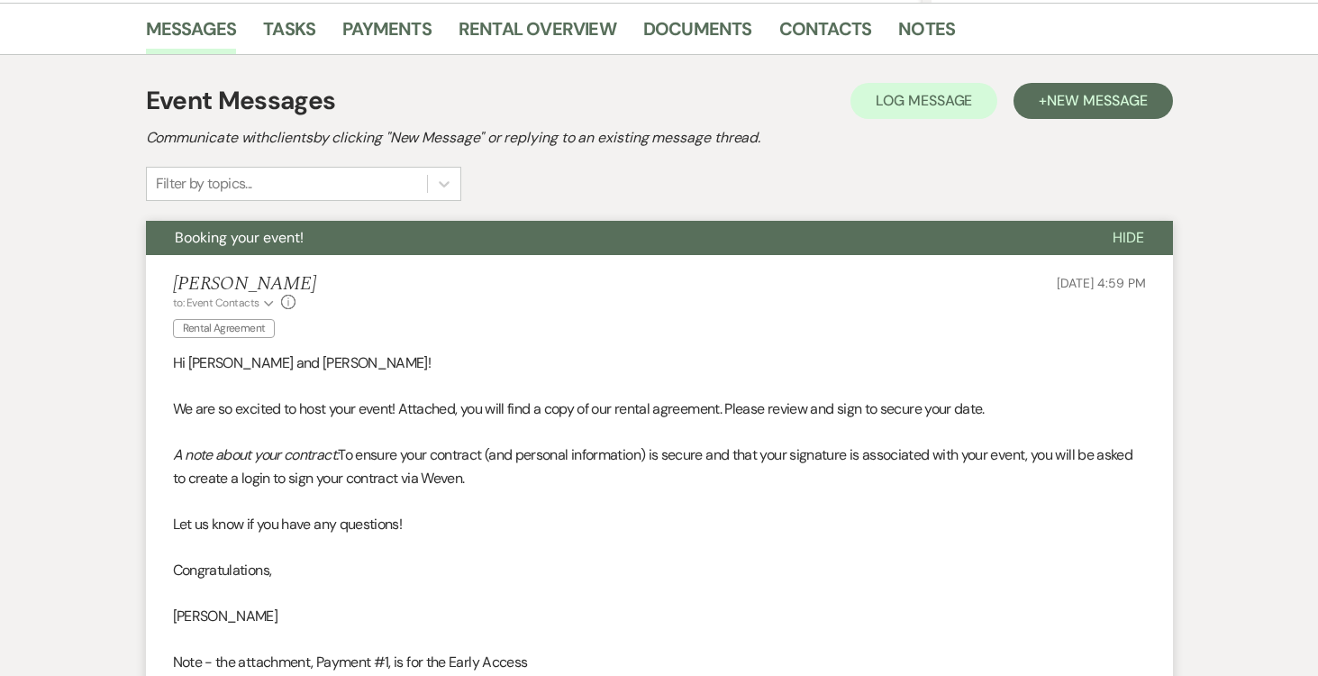
scroll to position [450, 0]
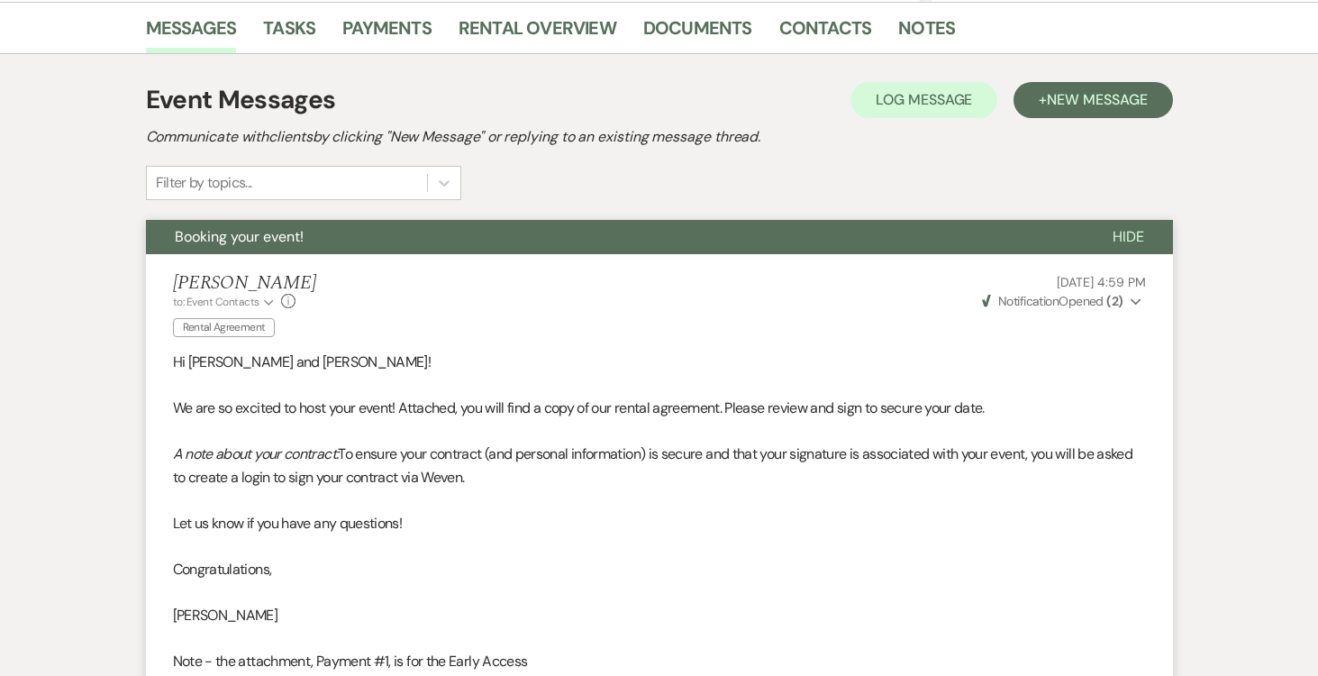
click at [1142, 301] on button "Weven Check Notification Opened ( 2 ) Expand" at bounding box center [1062, 301] width 167 height 19
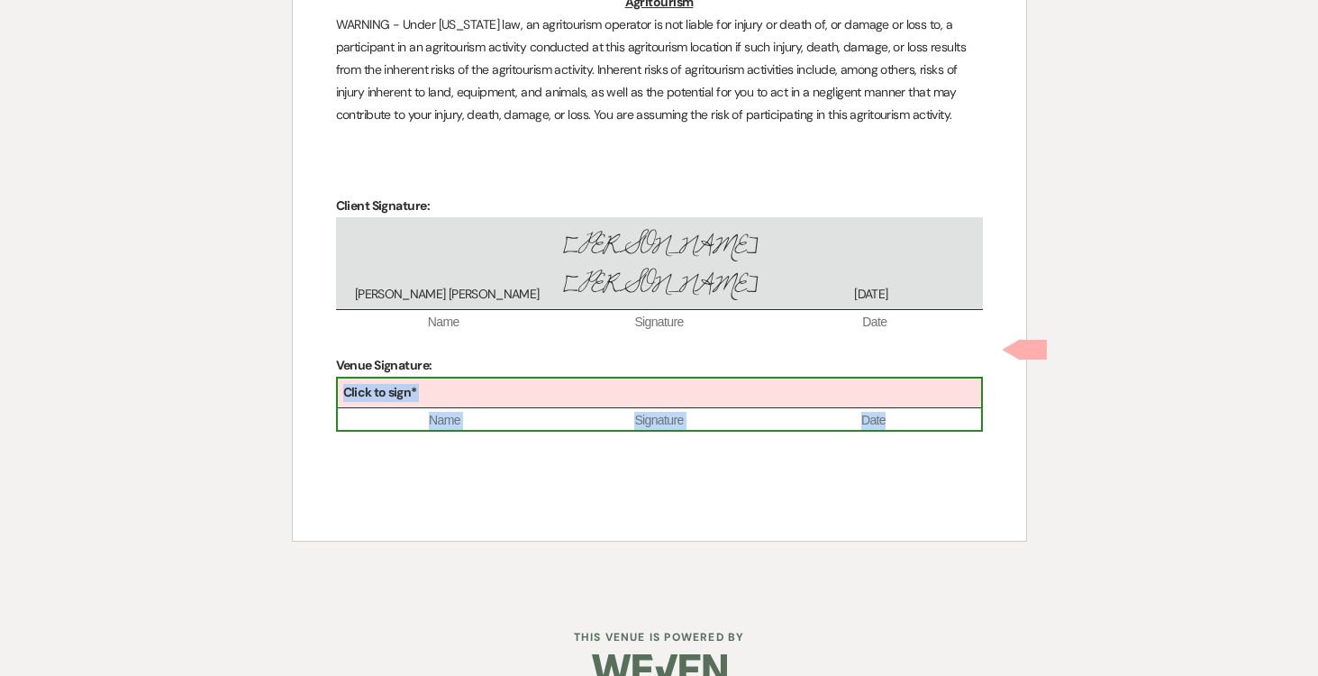
click at [600, 378] on div "Click to sign*" at bounding box center [659, 393] width 643 height 30
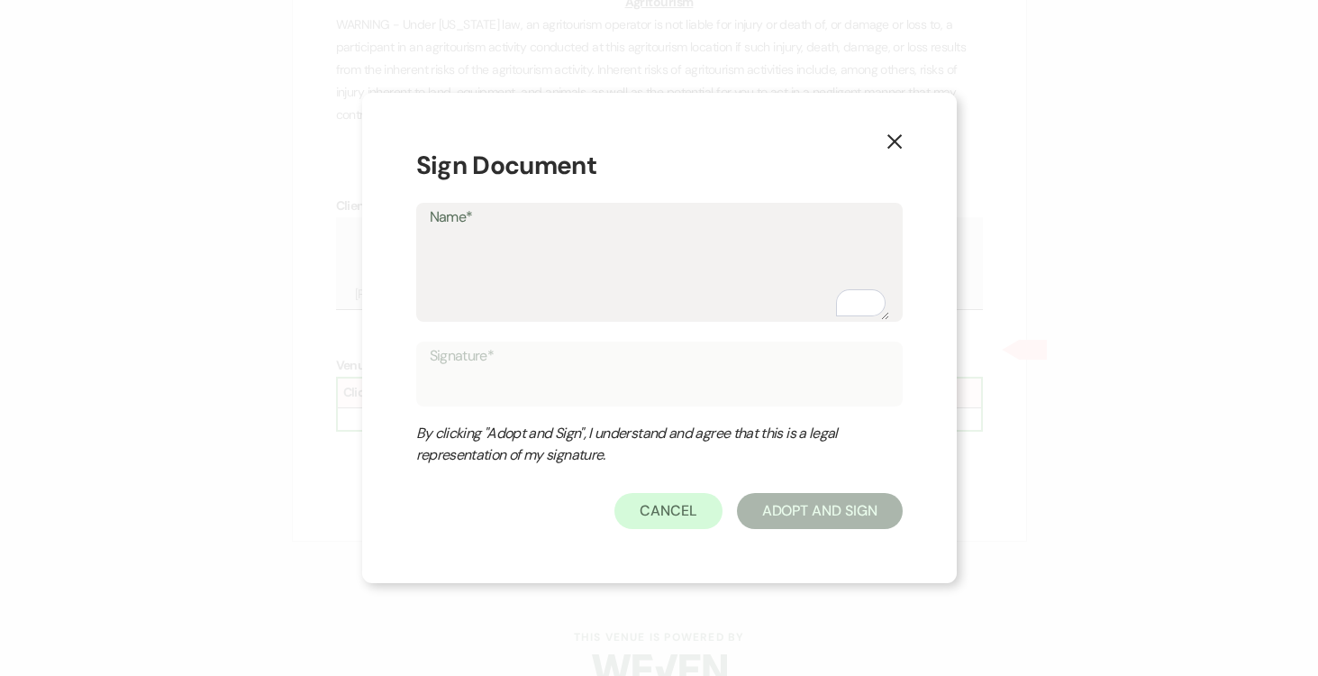
type textarea "J"
type input "J"
type textarea "Jo"
type input "Jo"
type textarea "[PERSON_NAME]"
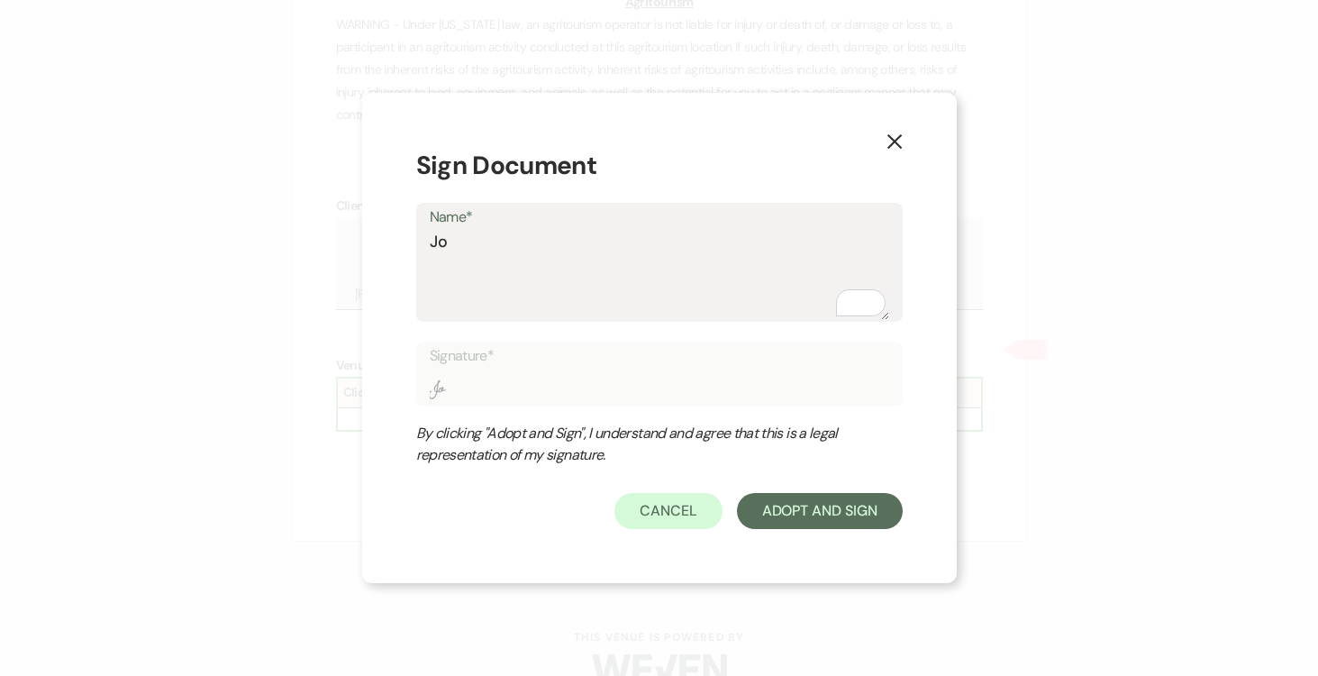
type input "[PERSON_NAME]"
type textarea "[PERSON_NAME]"
type input "[PERSON_NAME]"
type textarea "[PERSON_NAME]"
type input "[PERSON_NAME]"
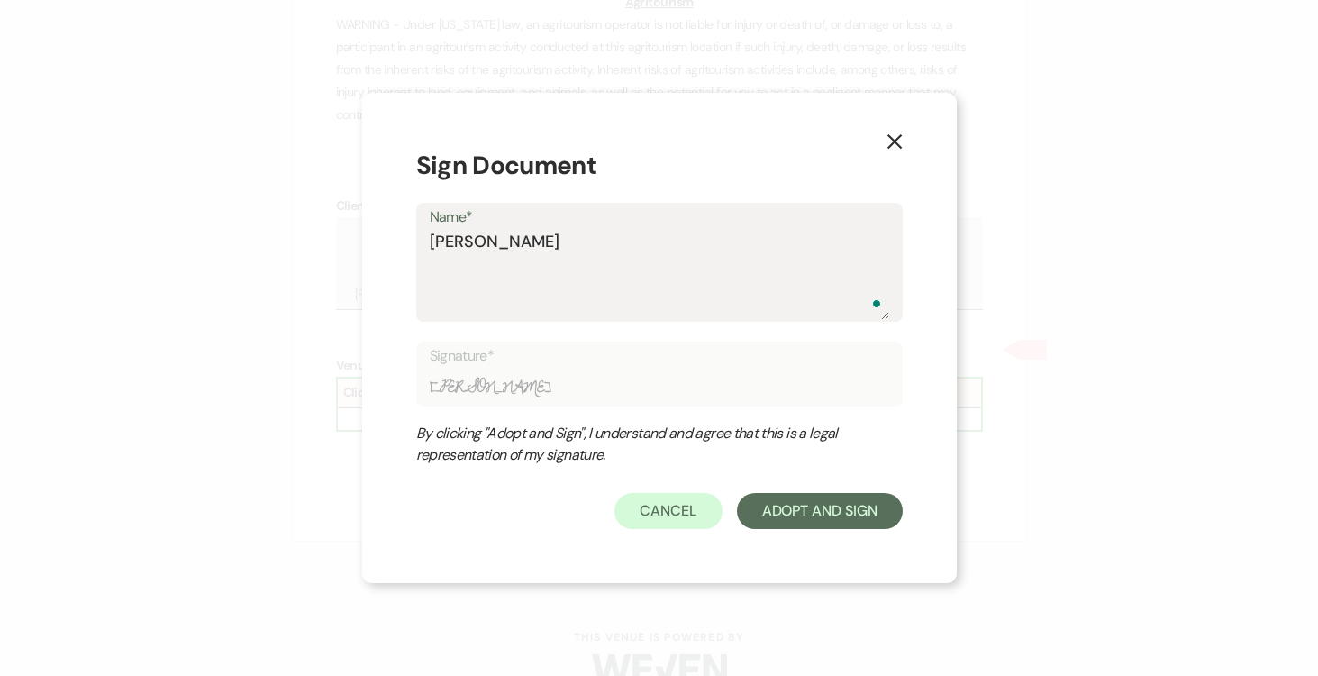
type textarea "[PERSON_NAME]"
type input "[PERSON_NAME]"
type textarea "Josephg"
type input "Josephg"
type textarea "Josephg"
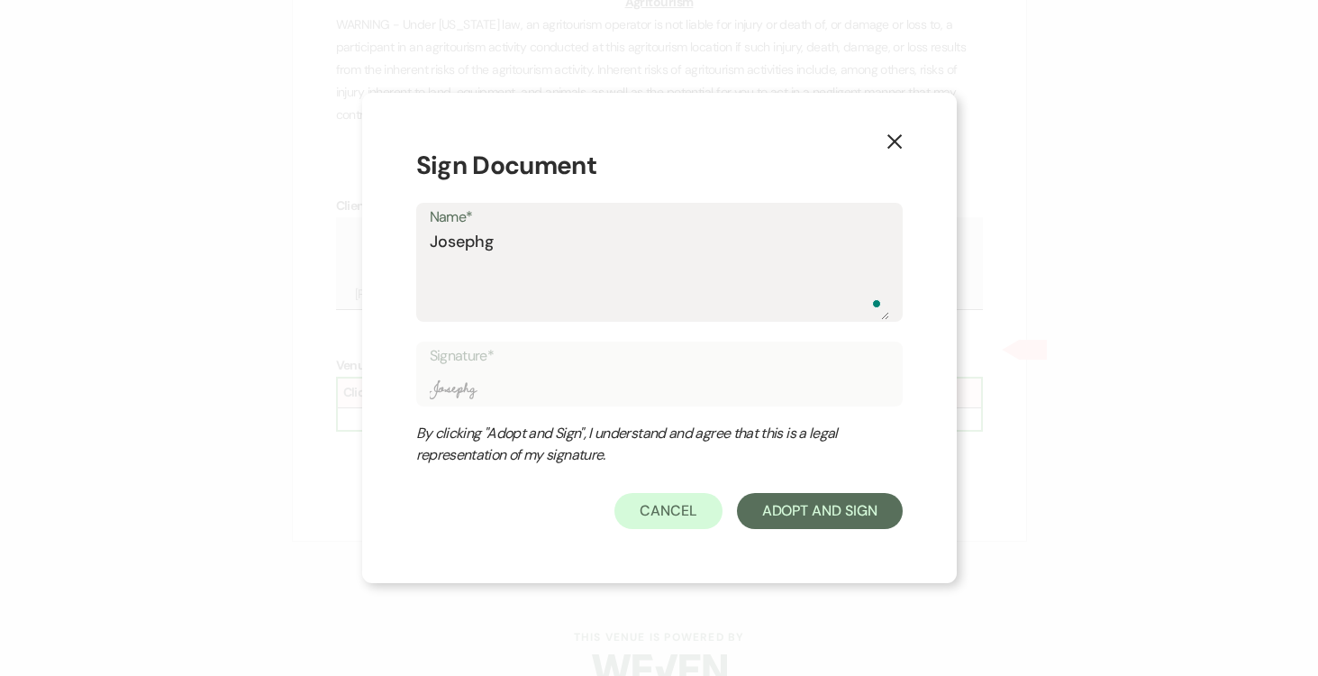
type input "Josephg"
type textarea "Josephg D"
type input "Josephg D"
type textarea "Josephg DO"
type input "Josephg DO"
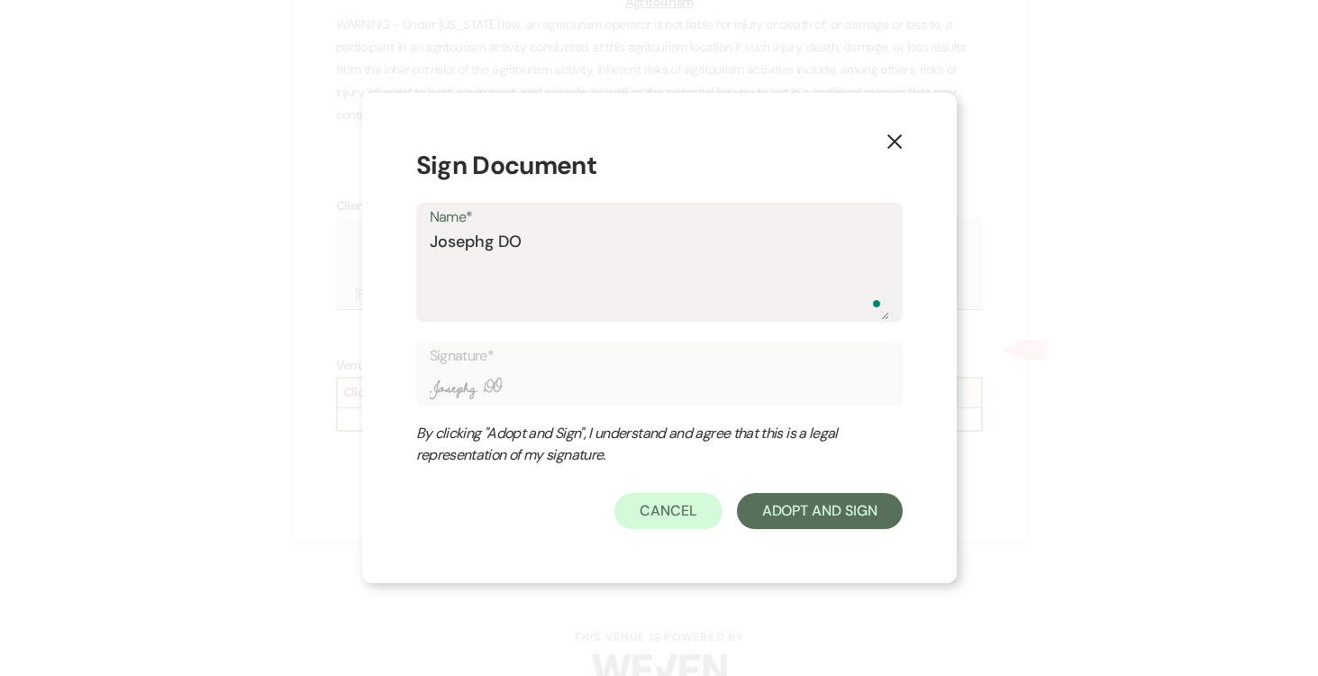
type textarea "[PERSON_NAME]"
type input "[PERSON_NAME]"
type textarea "[PERSON_NAME]"
type input "[PERSON_NAME]"
type textarea "[PERSON_NAME]"
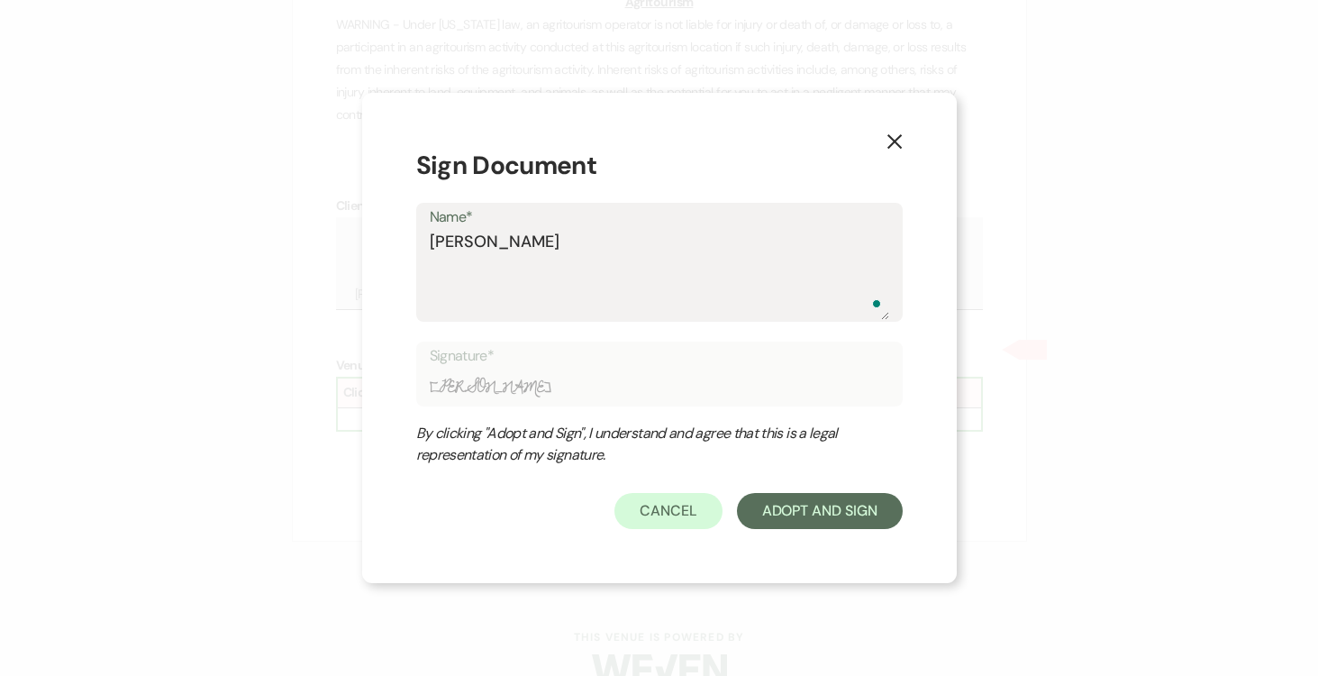
type input "[PERSON_NAME]"
type textarea "[PERSON_NAME]"
type input "[PERSON_NAME]"
type textarea "[PERSON_NAME]"
type input "[PERSON_NAME]"
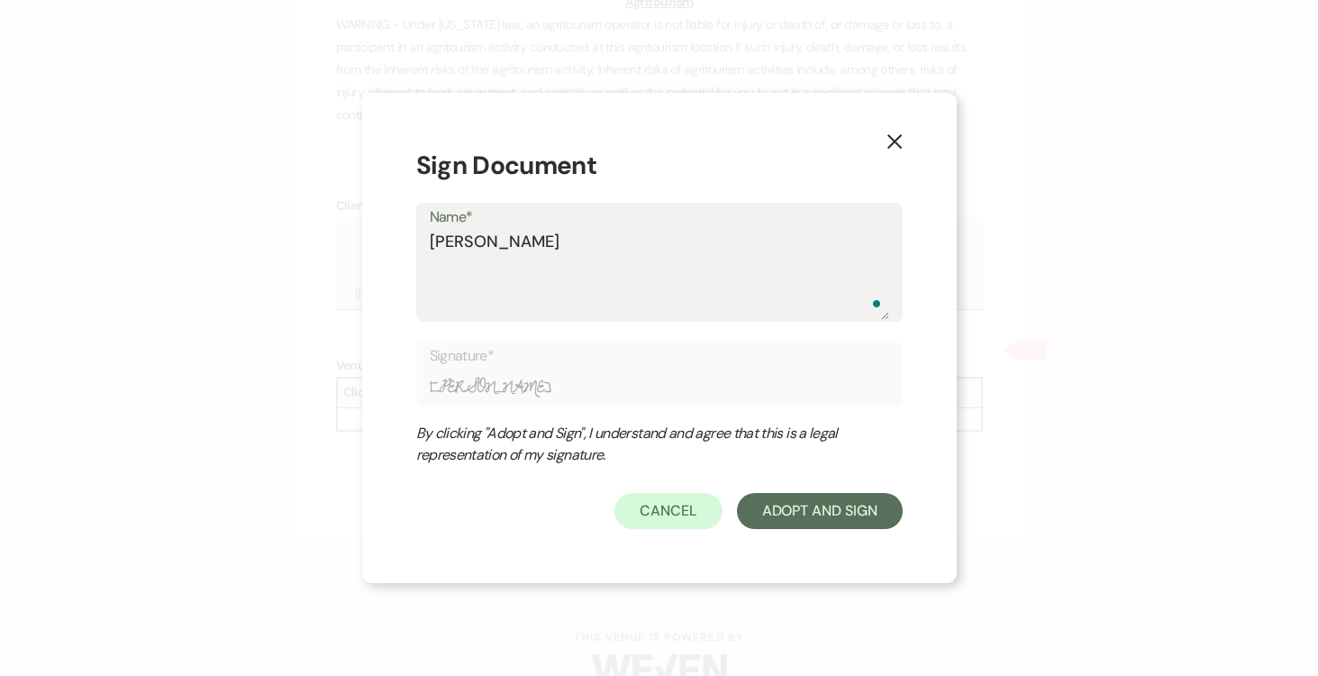
type textarea "Josephg DO"
type input "Josephg DO"
type textarea "Josephg D"
type input "Josephg D"
type textarea "Josephg Do"
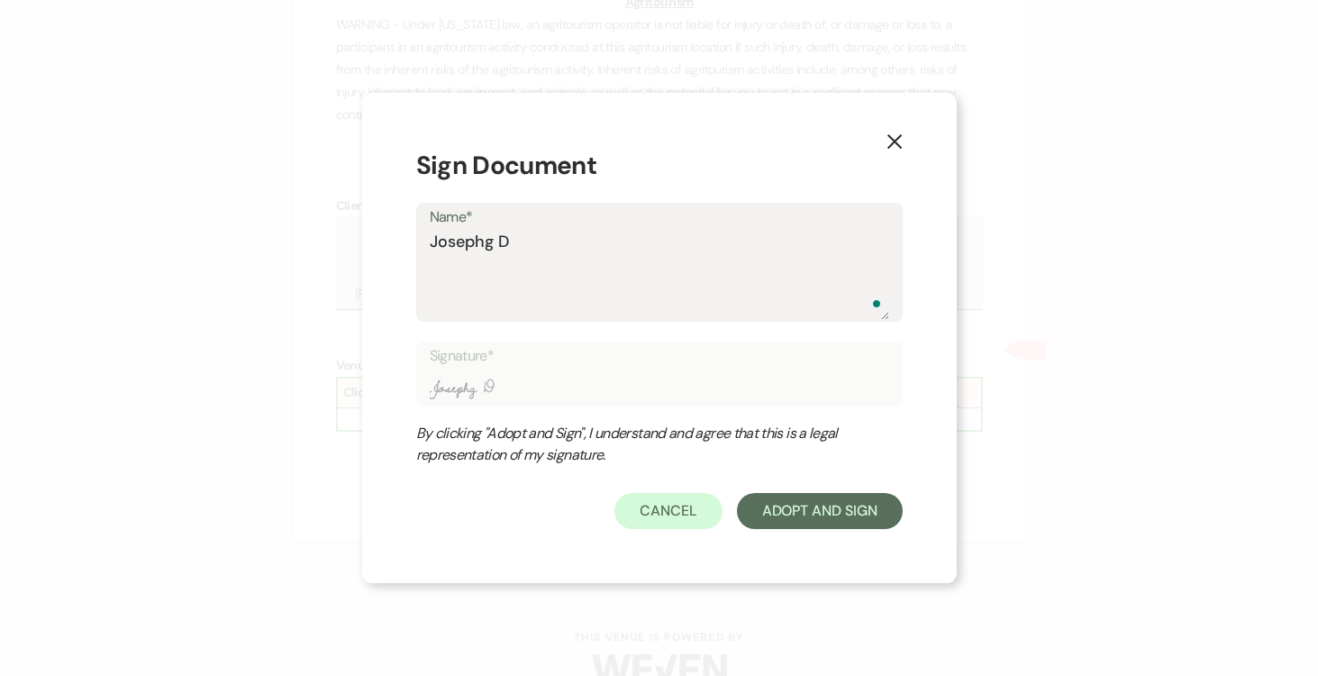
type input "Josephg Do"
type textarea "[PERSON_NAME]"
type input "[PERSON_NAME]"
type textarea "[PERSON_NAME]"
type input "[PERSON_NAME]"
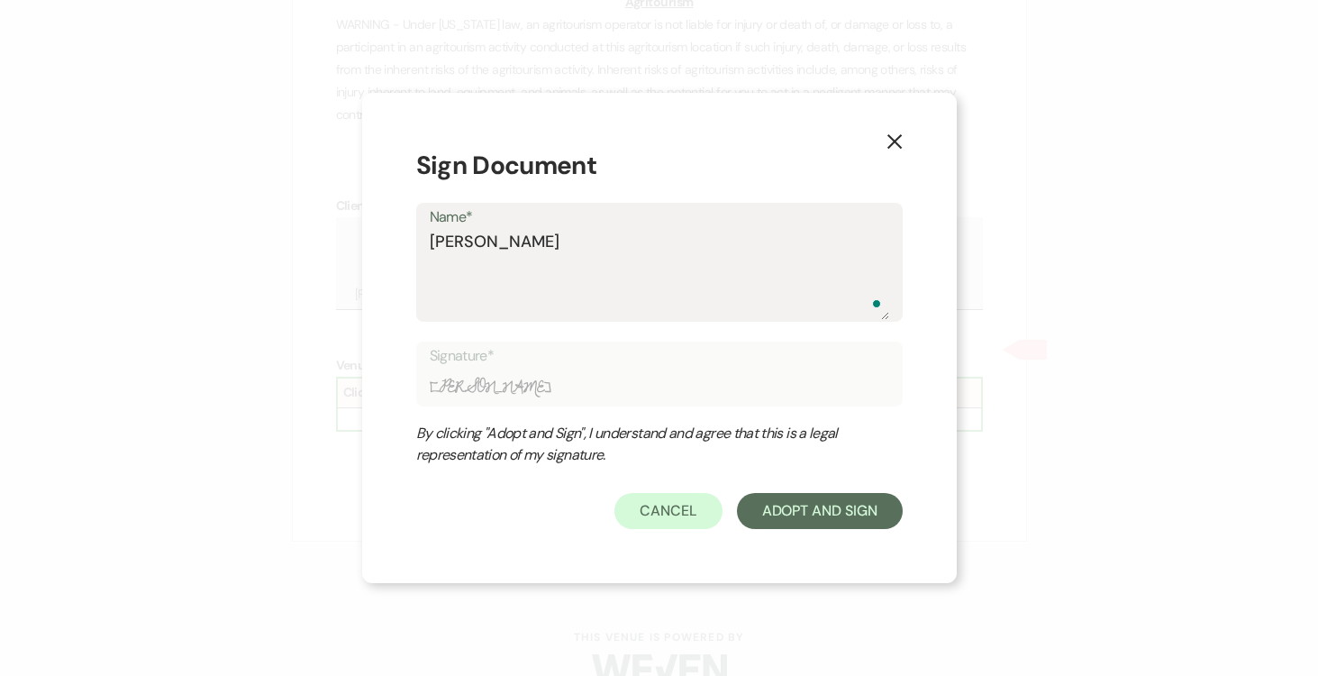
type textarea "[PERSON_NAME]"
type input "[PERSON_NAME]"
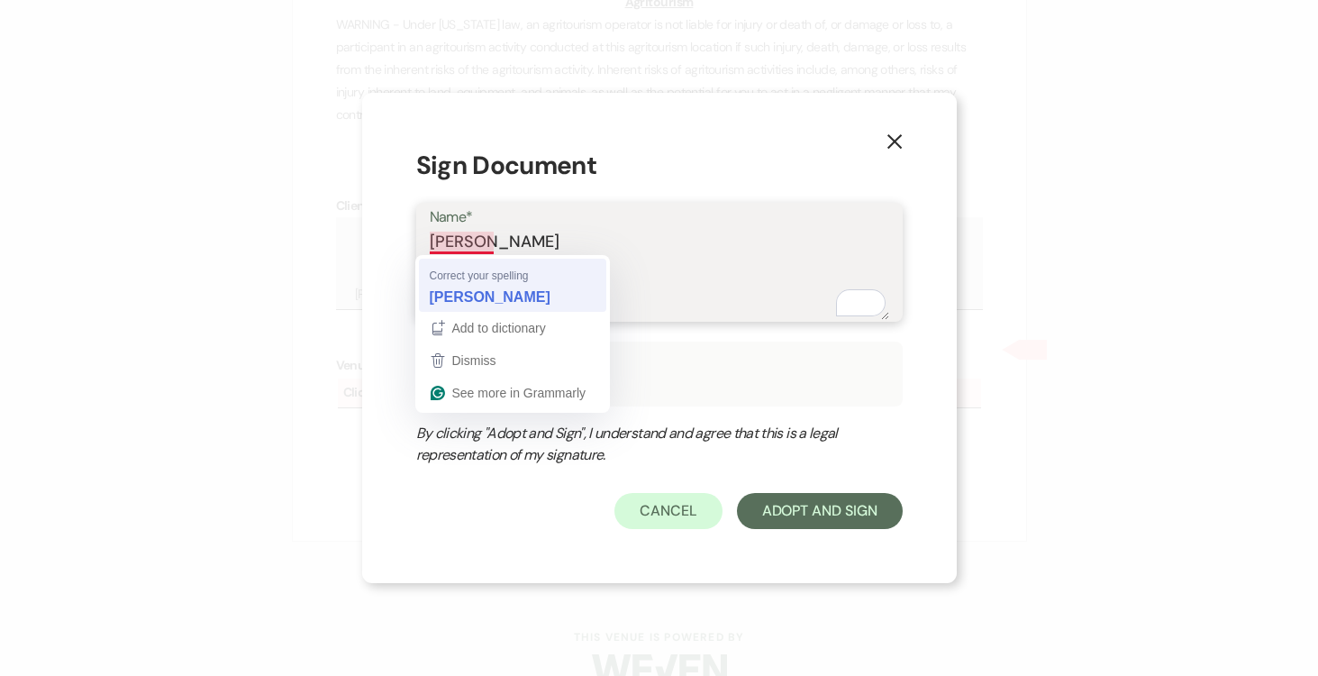
type textarea "[PERSON_NAME]"
type input "[PERSON_NAME]"
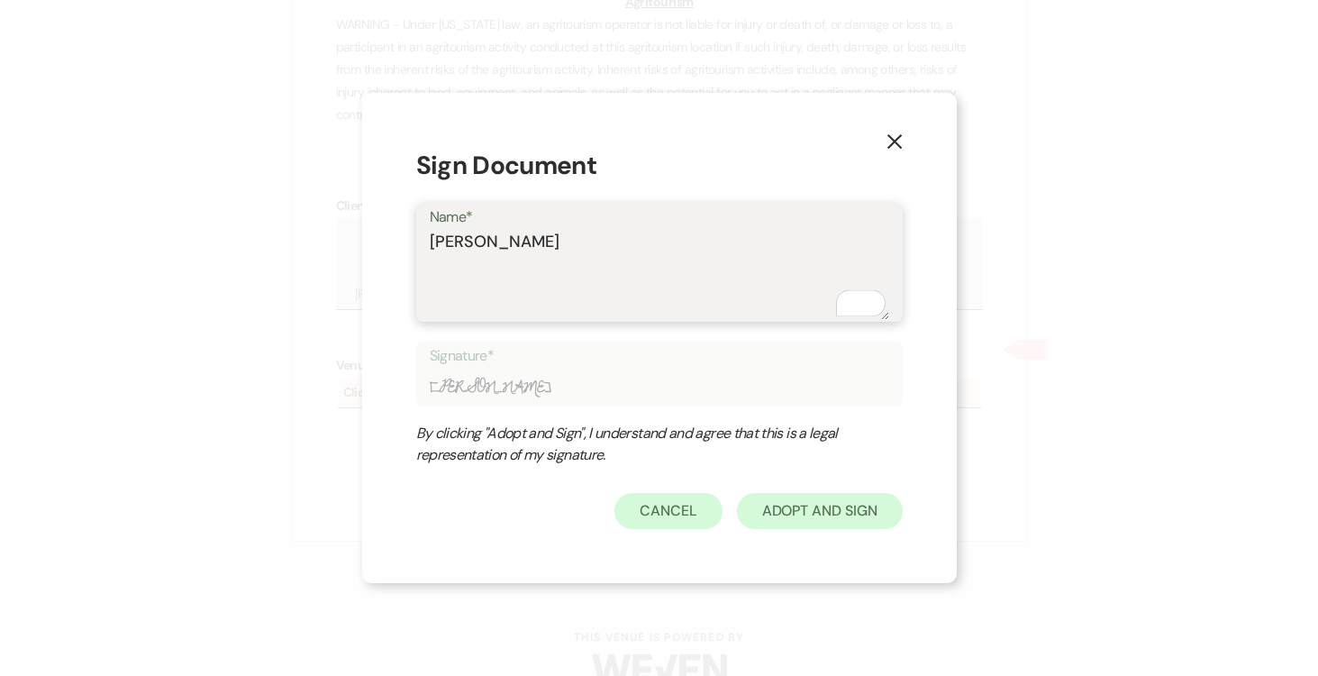
type textarea "[PERSON_NAME]"
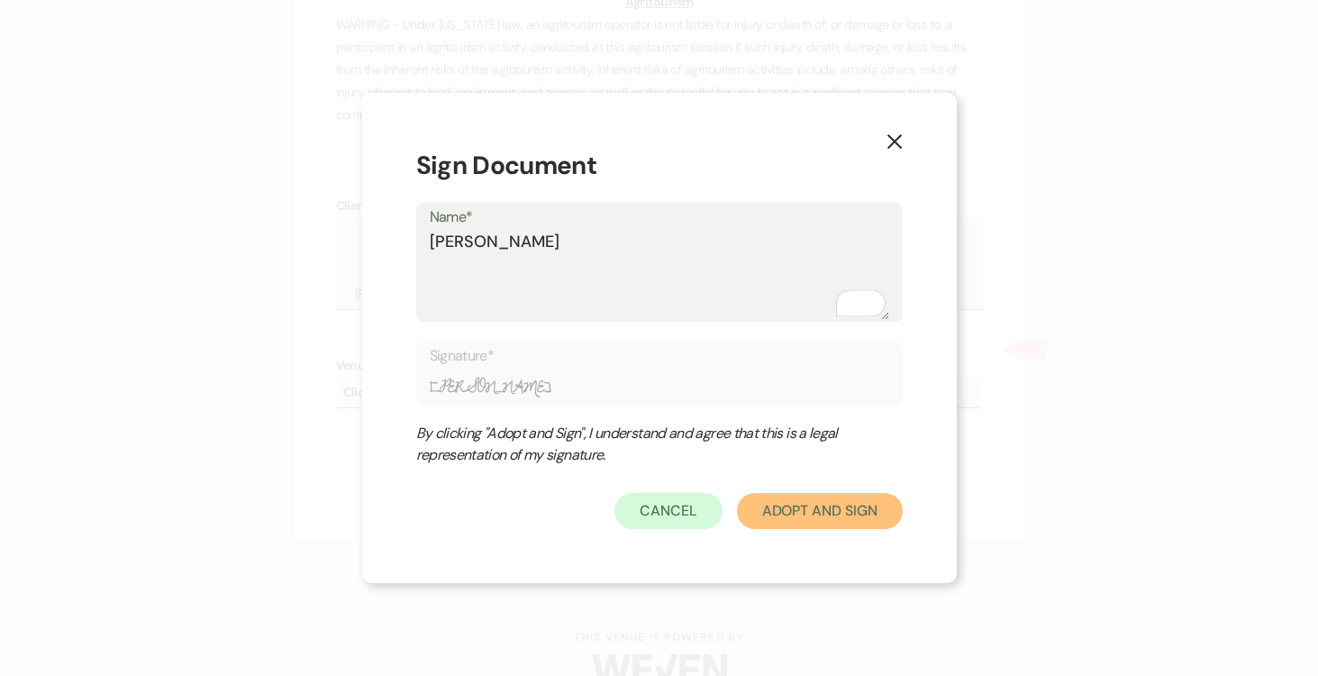
click at [835, 510] on button "Adopt And Sign" at bounding box center [820, 511] width 166 height 36
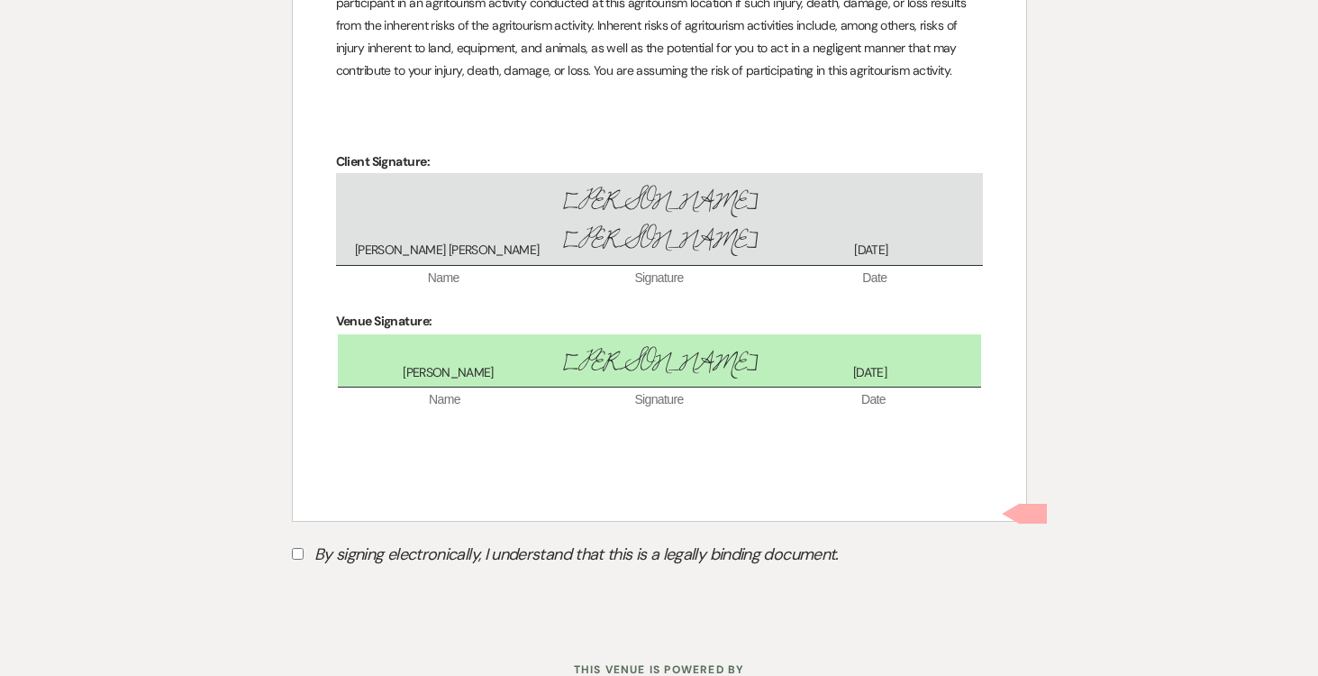
scroll to position [5202, 0]
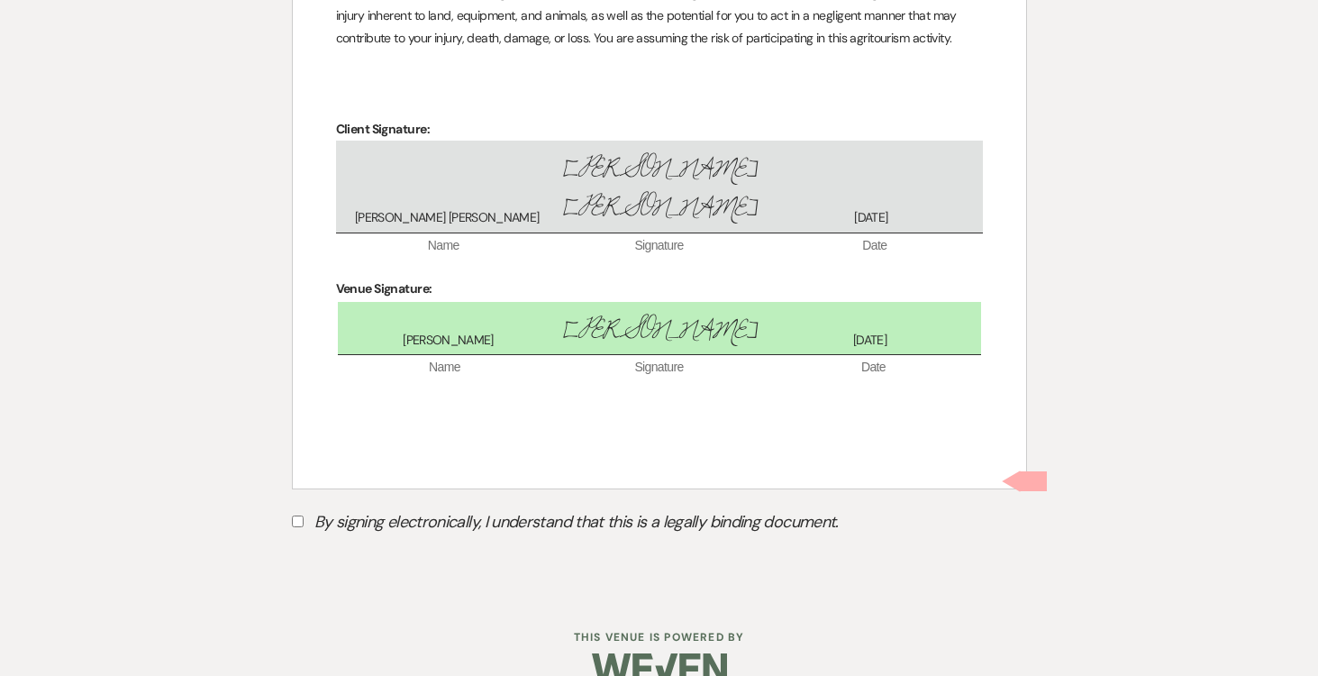
click at [296, 515] on input "By signing electronically, I understand that this is a legally binding document." at bounding box center [298, 521] width 12 height 12
checkbox input "true"
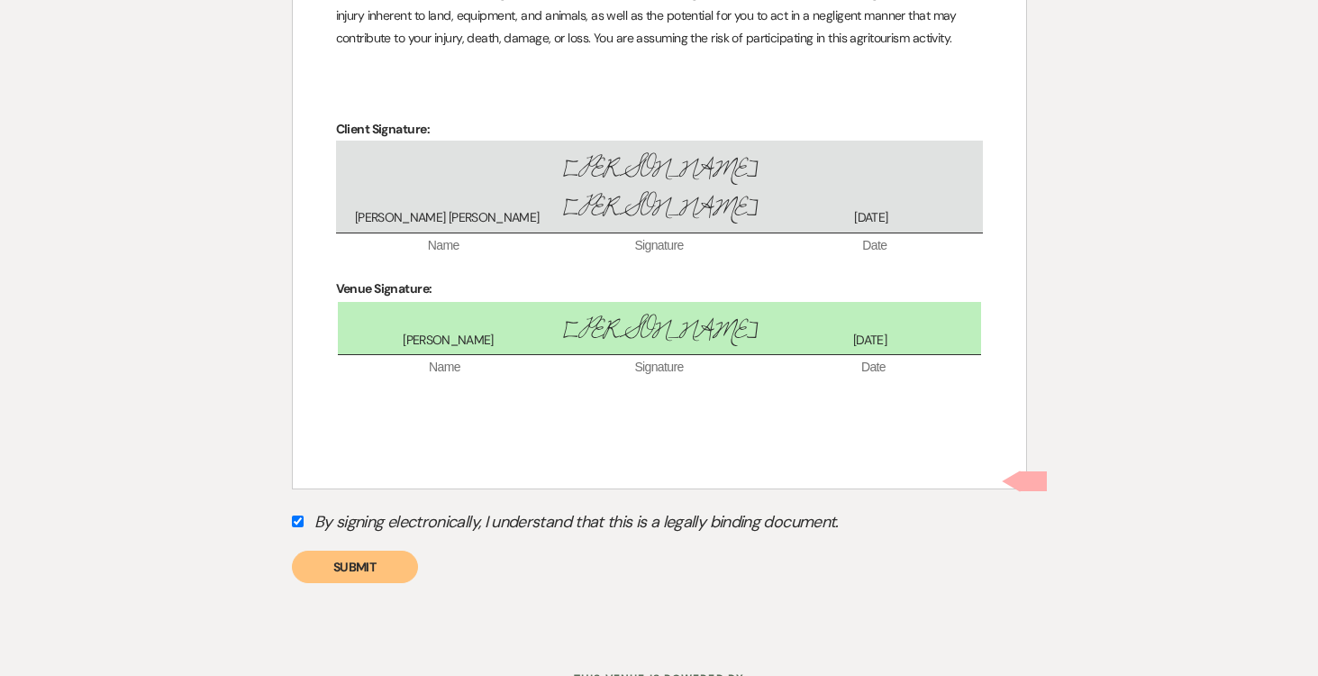
click at [351, 551] on button "Submit" at bounding box center [355, 567] width 126 height 32
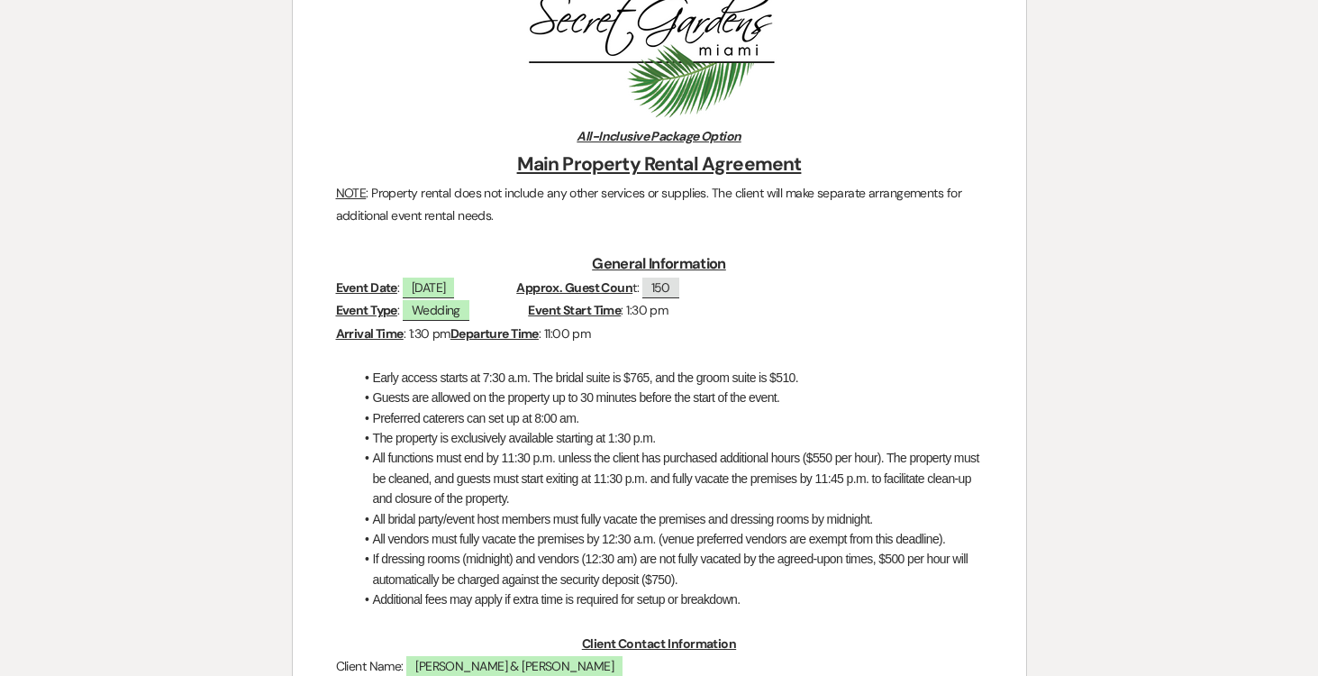
scroll to position [0, 0]
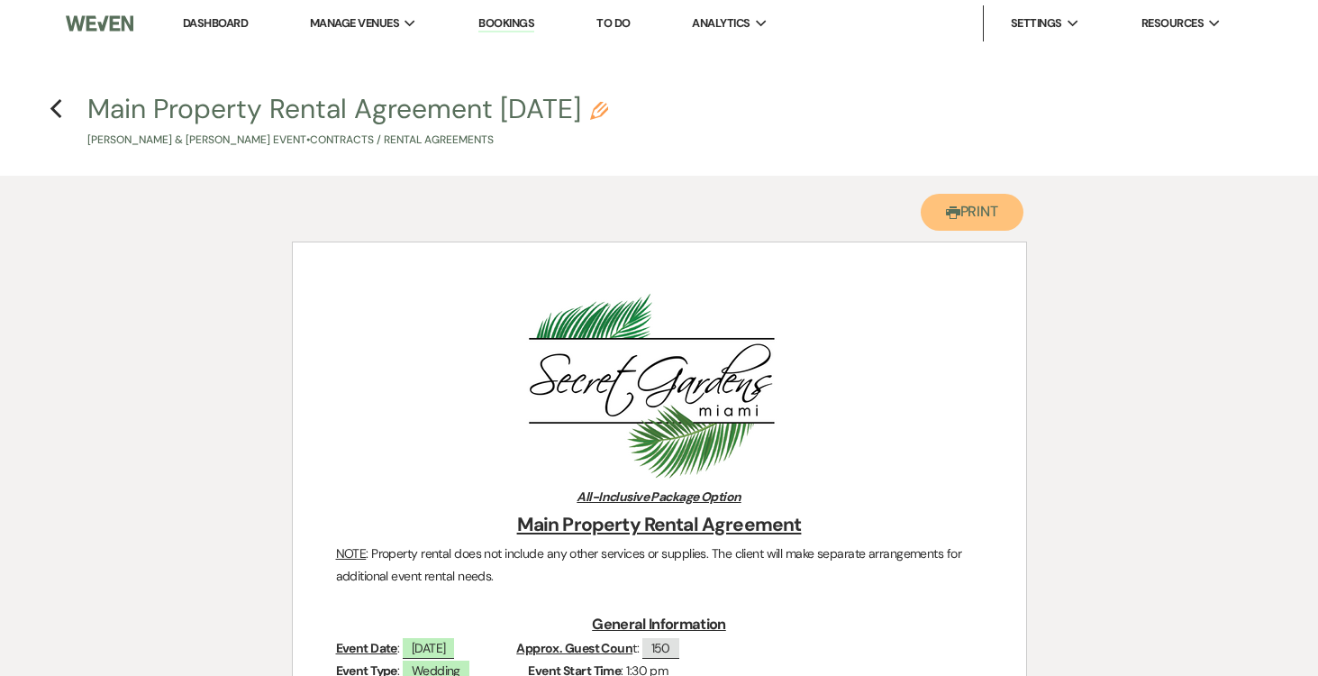
drag, startPoint x: 988, startPoint y: 212, endPoint x: 929, endPoint y: 469, distance: 263.6
click at [988, 212] on button "Printer Print" at bounding box center [973, 212] width 104 height 37
click at [58, 110] on icon "Previous" at bounding box center [57, 109] width 14 height 22
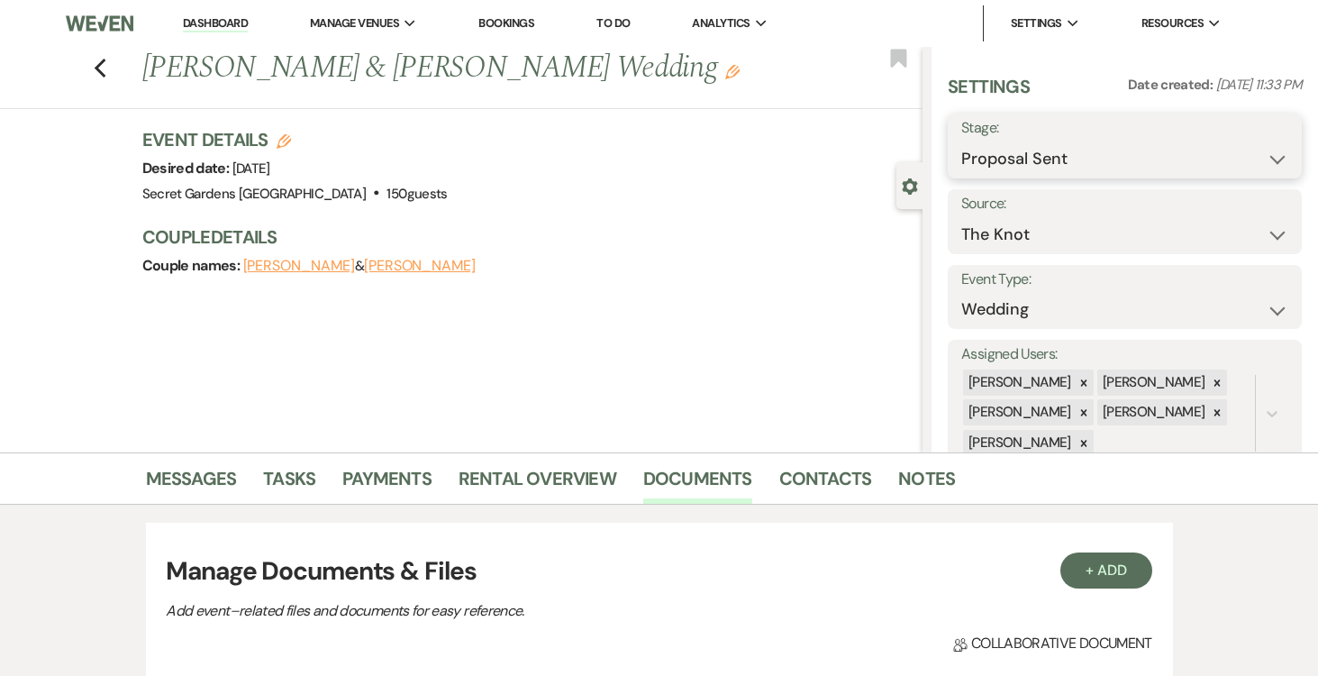
click at [1279, 154] on select "Inquiry Follow Up Tour Requested Tour Confirmed Toured Proposal Sent Booked Lost" at bounding box center [1124, 158] width 327 height 35
select select "7"
click at [961, 141] on select "Inquiry Follow Up Tour Requested Tour Confirmed Toured Proposal Sent Booked Lost" at bounding box center [1124, 158] width 327 height 35
click at [1284, 150] on button "Save" at bounding box center [1265, 146] width 73 height 36
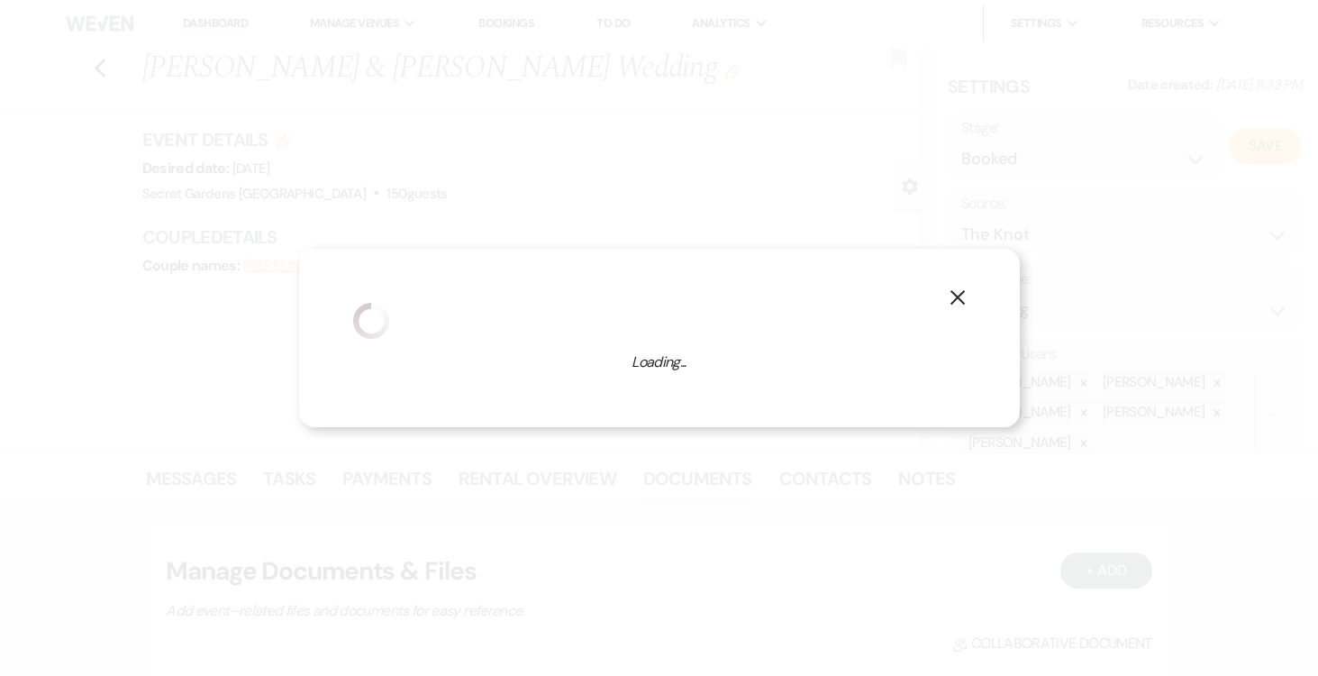
select select "1"
select select "834"
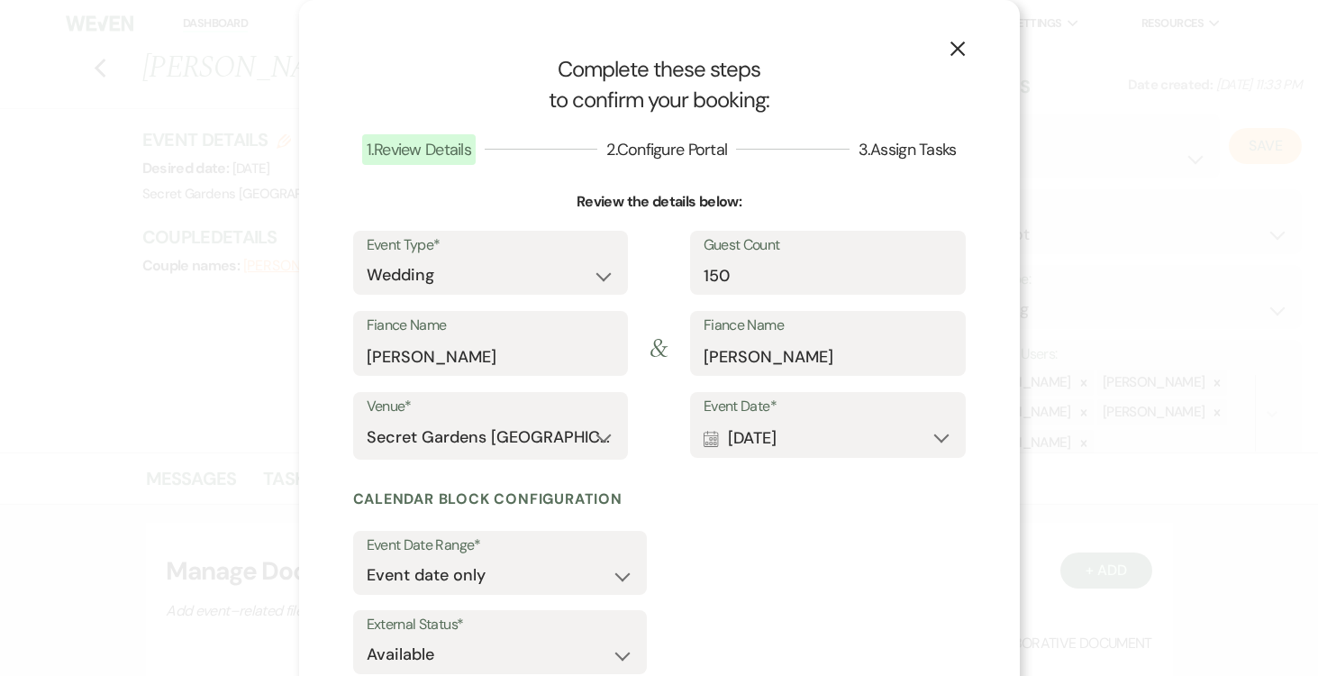
scroll to position [119, 0]
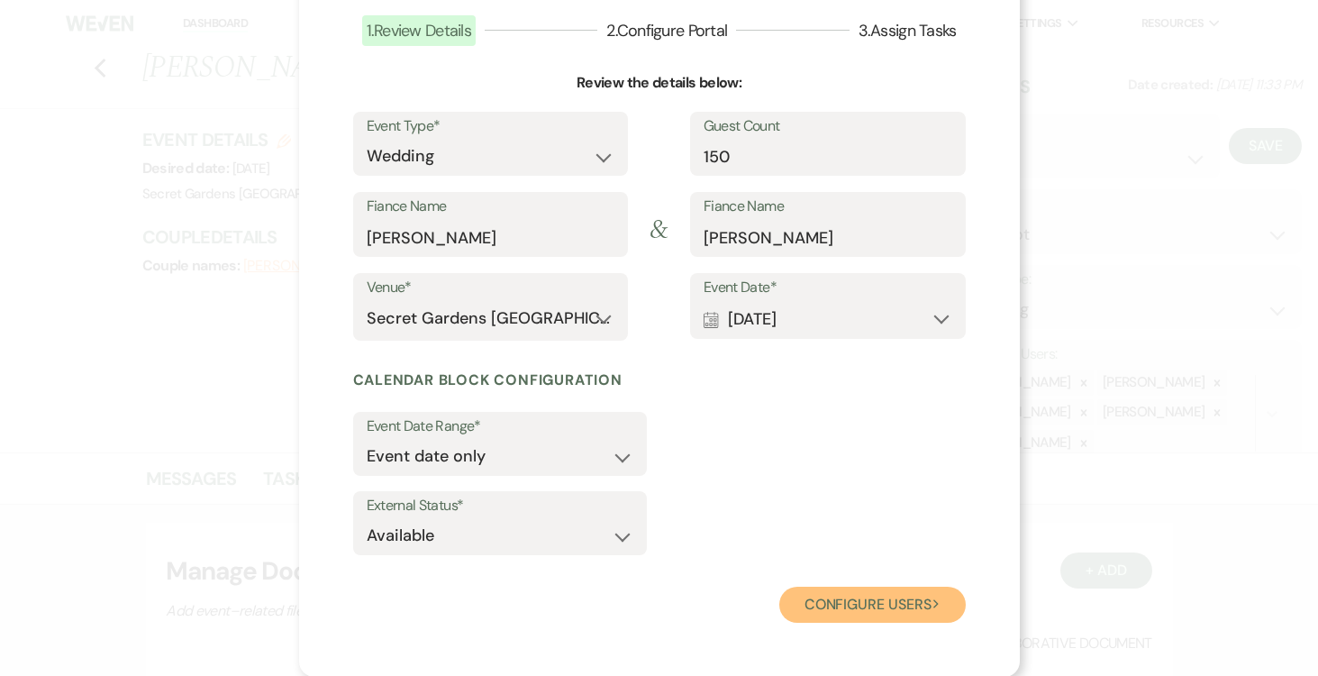
click at [872, 599] on button "Configure users Next" at bounding box center [872, 605] width 187 height 36
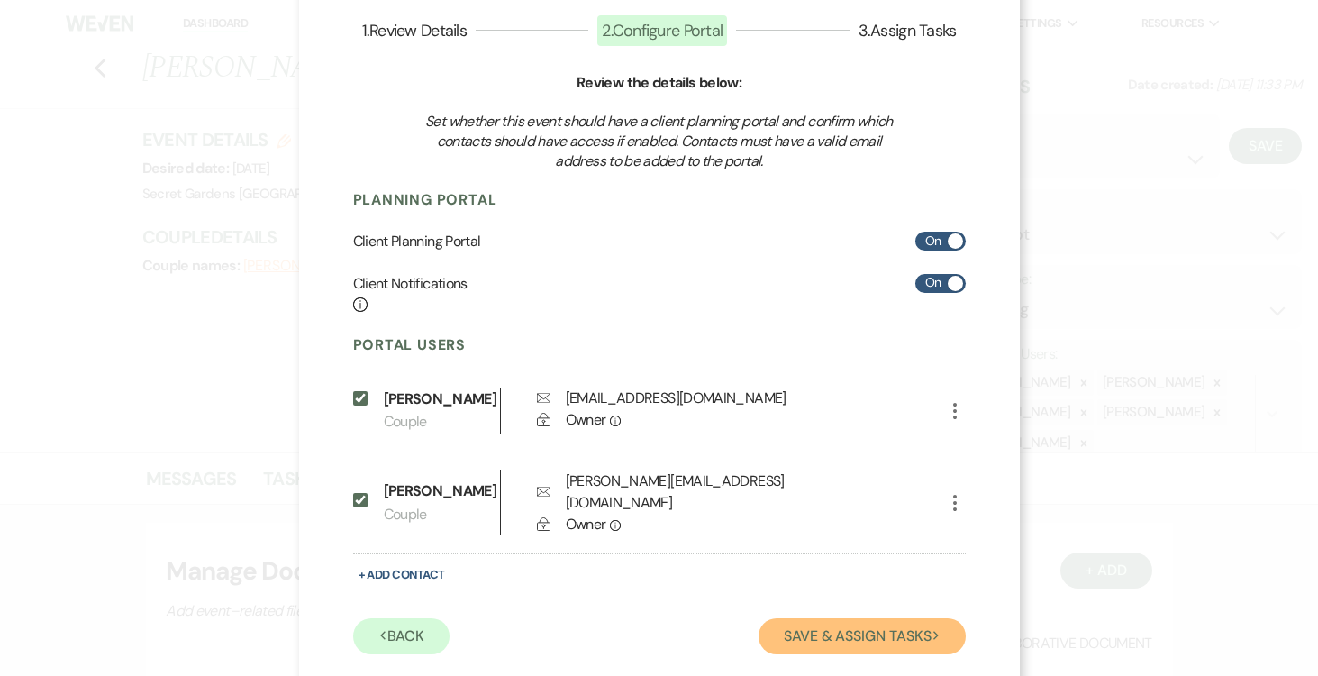
click at [868, 628] on button "Save & Assign Tasks Next" at bounding box center [862, 636] width 206 height 36
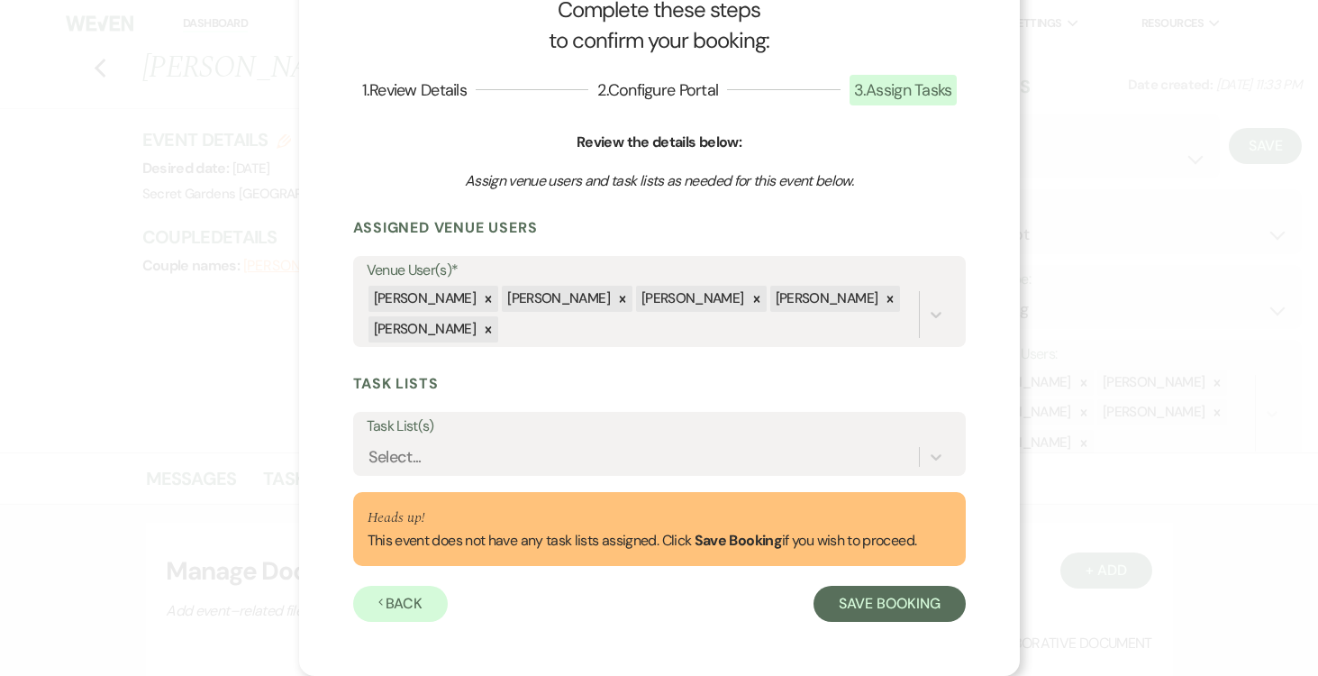
scroll to position [59, 0]
click at [934, 449] on icon at bounding box center [936, 457] width 18 height 18
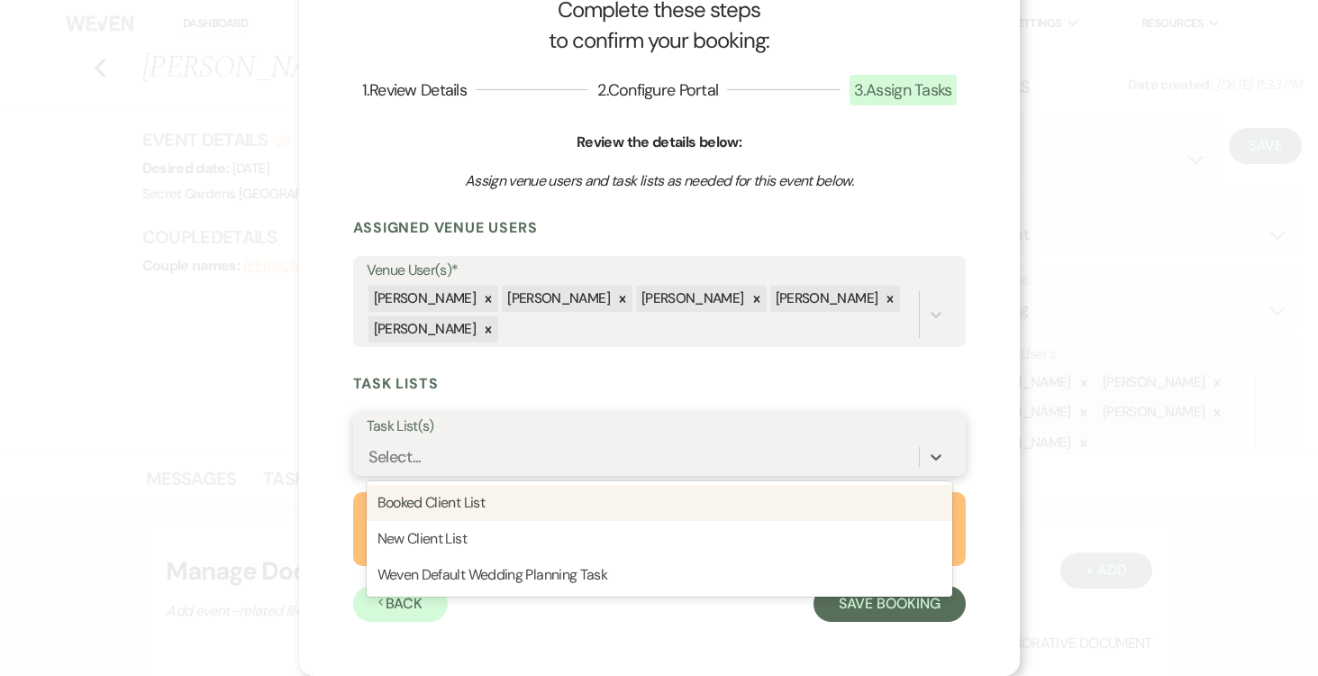
click at [870, 496] on div "Booked Client List" at bounding box center [660, 503] width 586 height 36
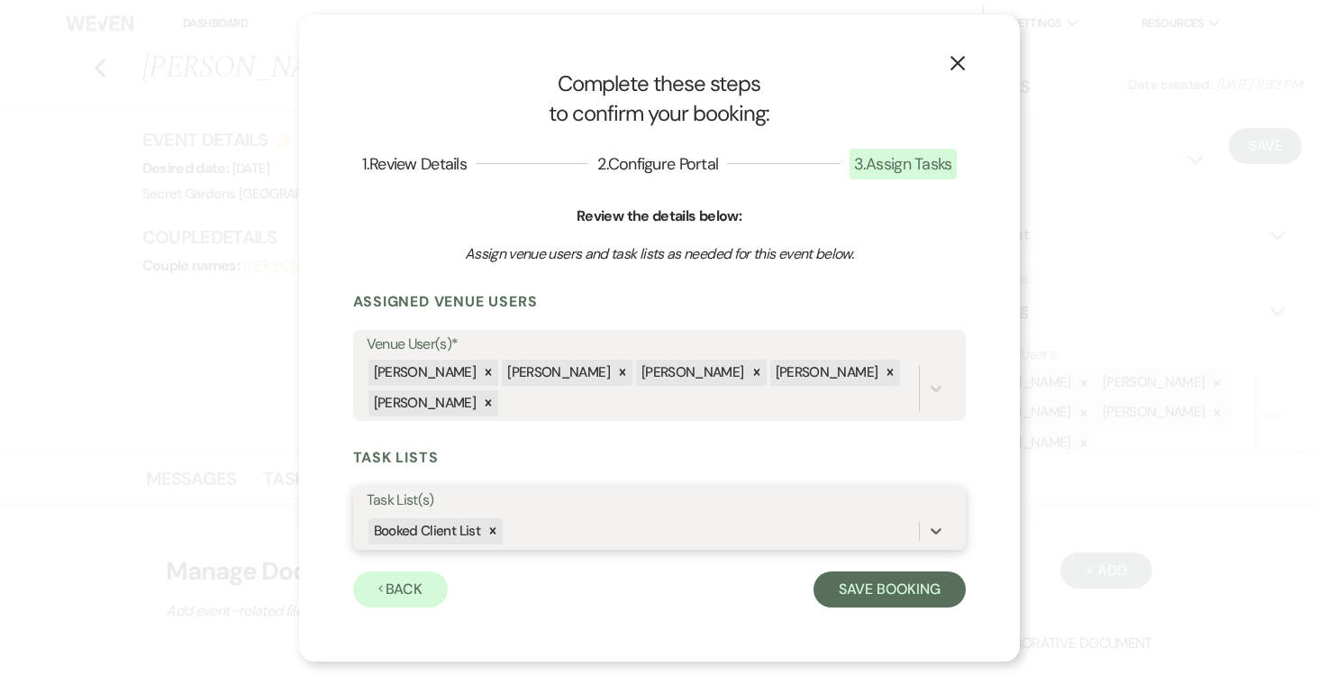
scroll to position [0, 0]
click at [884, 585] on button "Save Booking" at bounding box center [889, 589] width 151 height 36
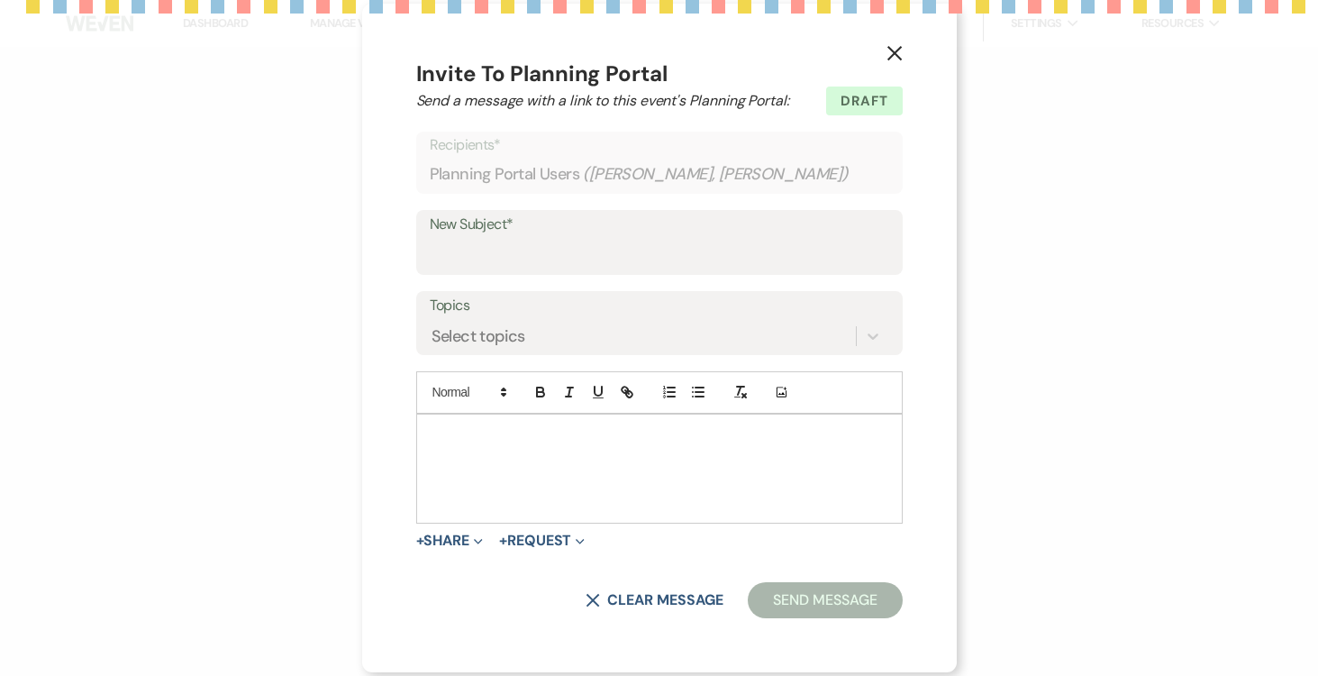
select select "14"
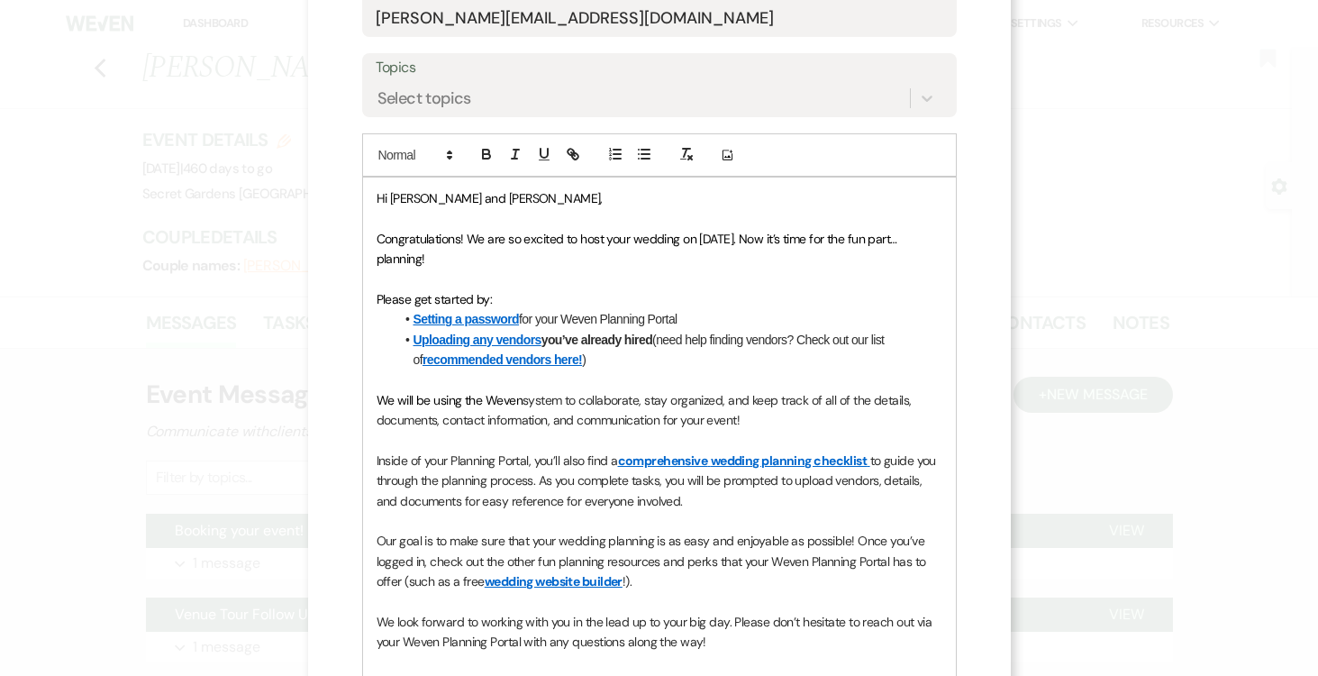
scroll to position [583, 0]
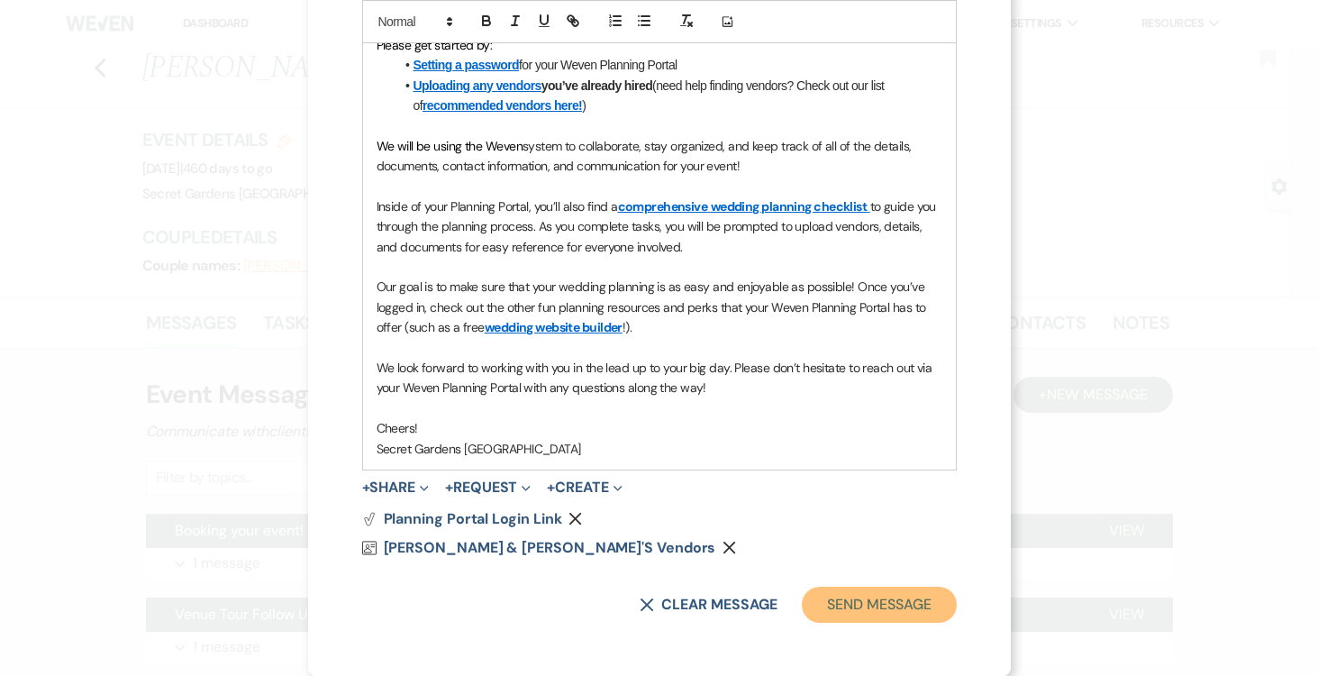
click at [881, 605] on button "Send Message" at bounding box center [879, 605] width 154 height 36
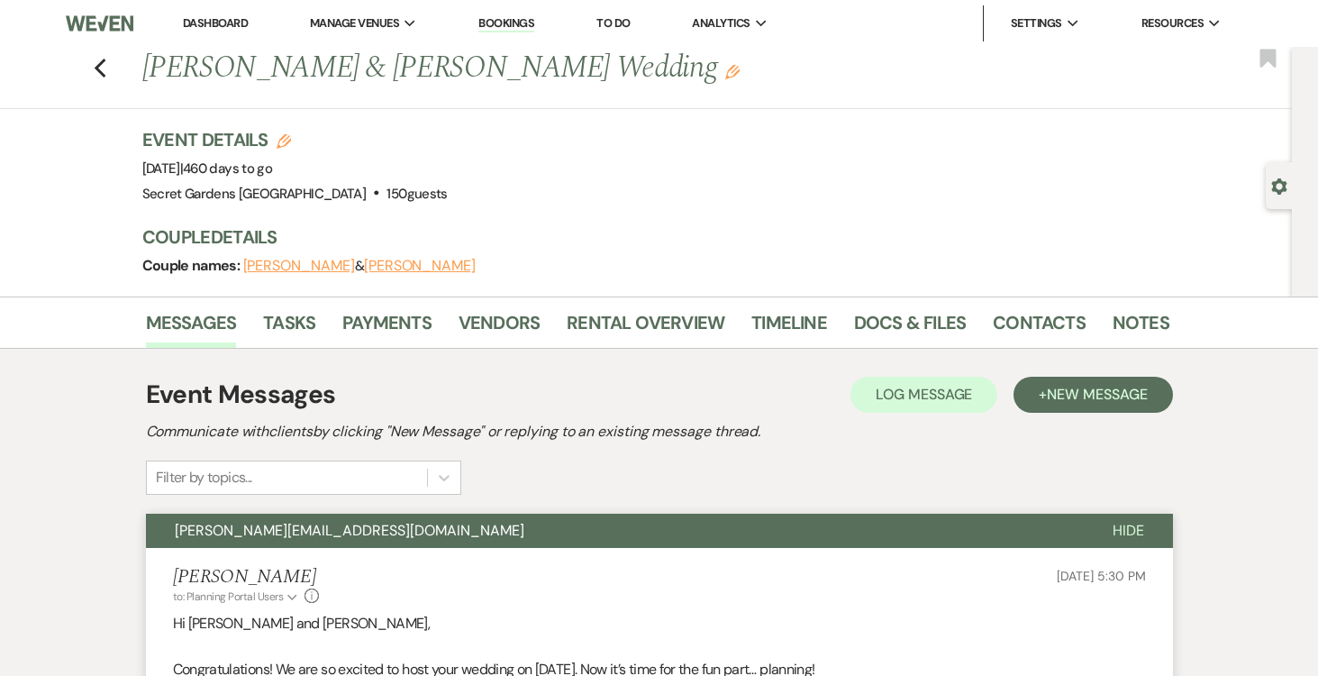
click at [1277, 178] on icon "Gear" at bounding box center [1279, 186] width 16 height 16
select select "2"
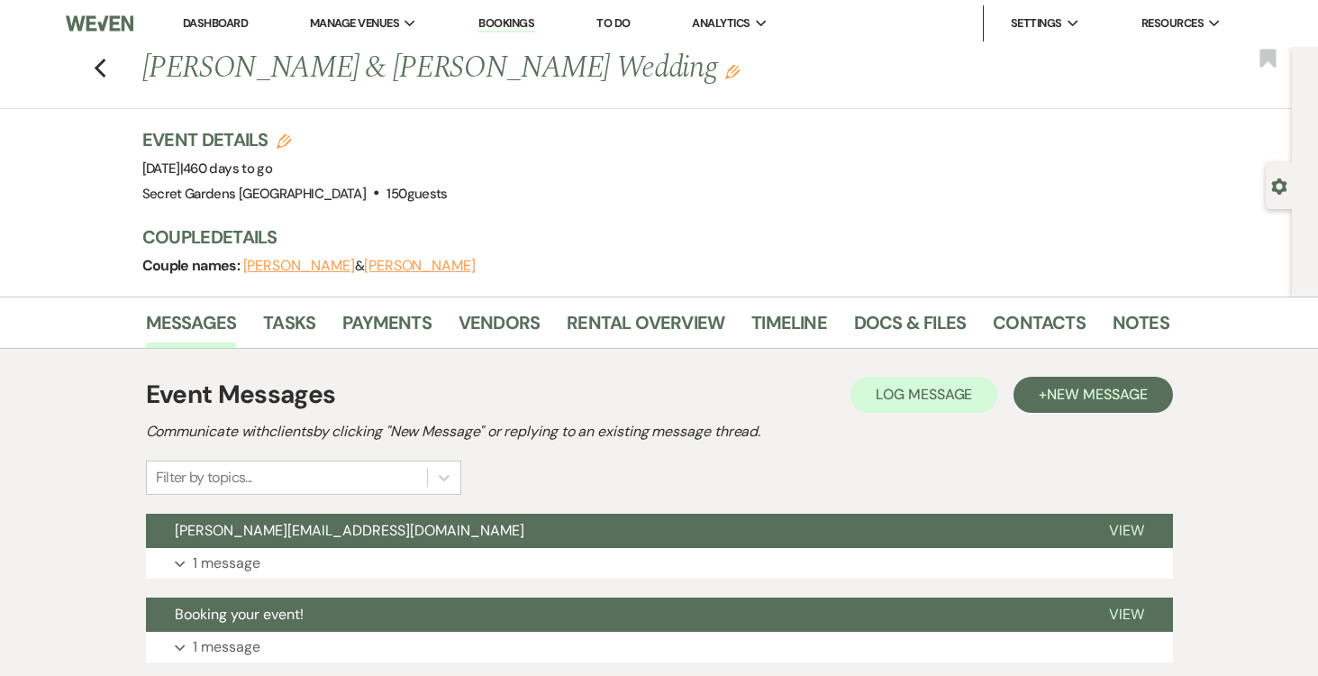
click at [1279, 192] on use "button" at bounding box center [1278, 186] width 15 height 16
select select "2"
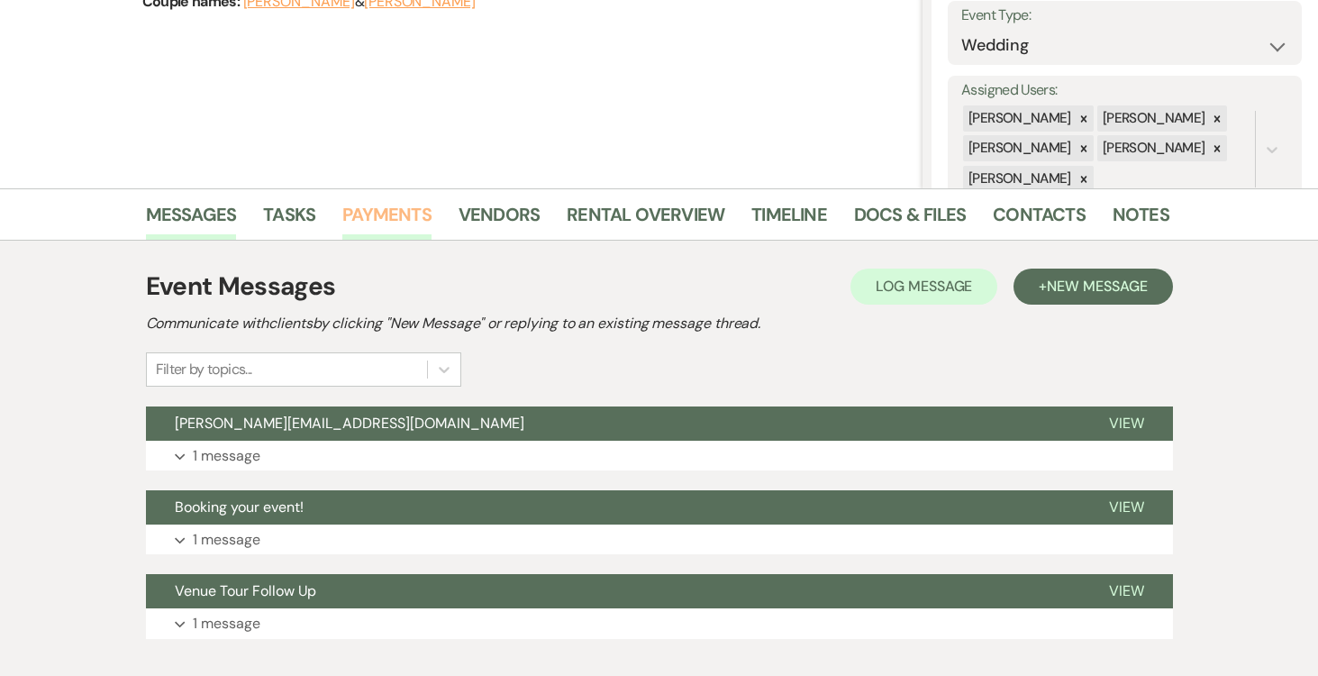
click at [386, 200] on link "Payments" at bounding box center [386, 220] width 89 height 40
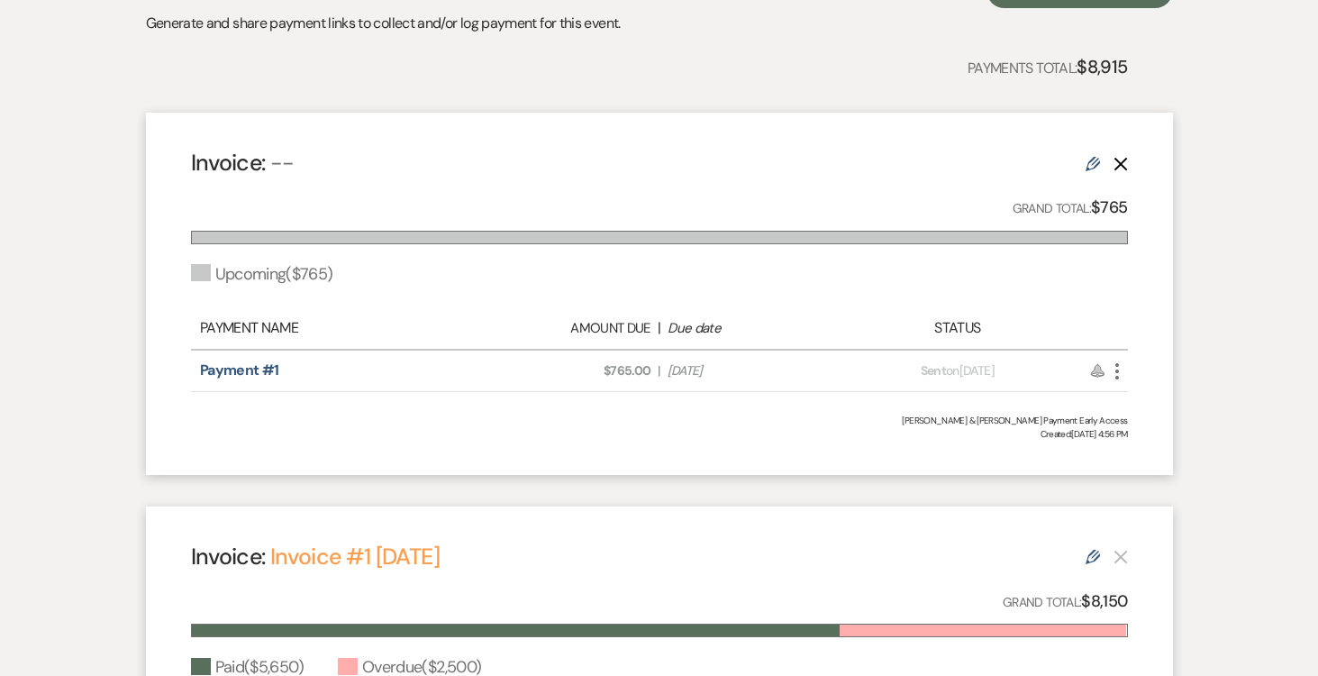
scroll to position [396, 0]
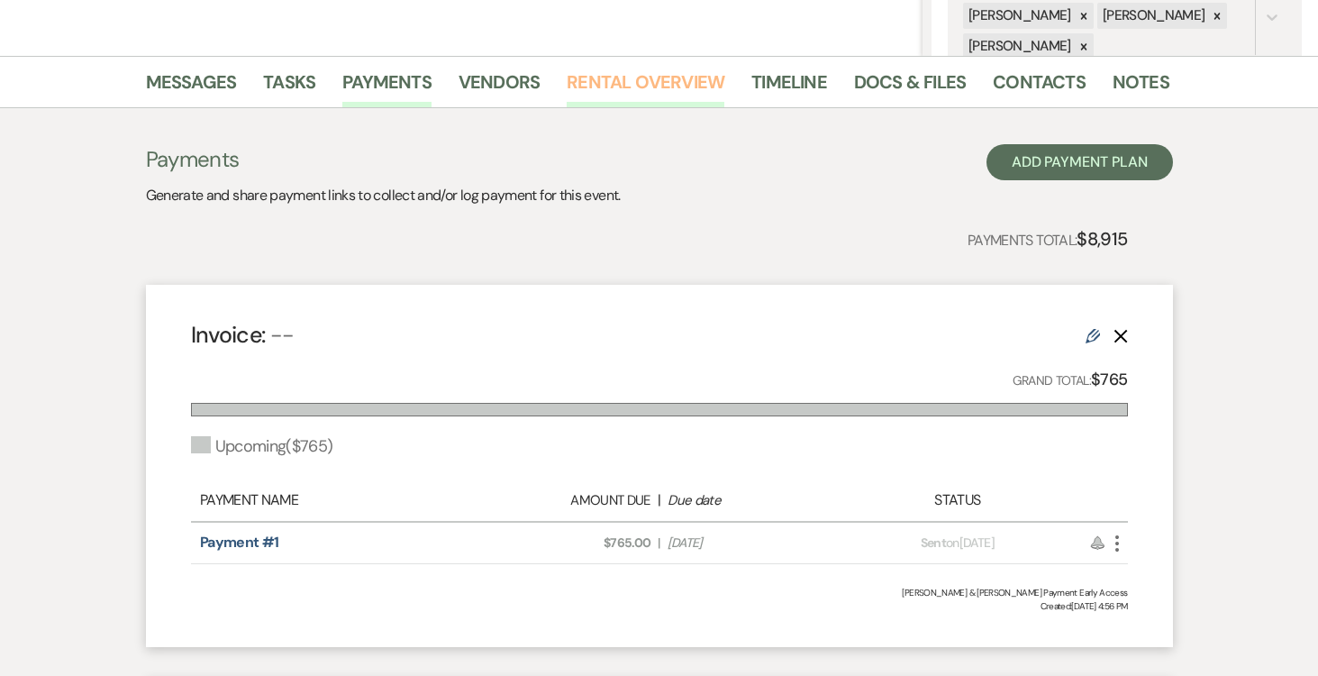
click at [675, 86] on link "Rental Overview" at bounding box center [646, 88] width 158 height 40
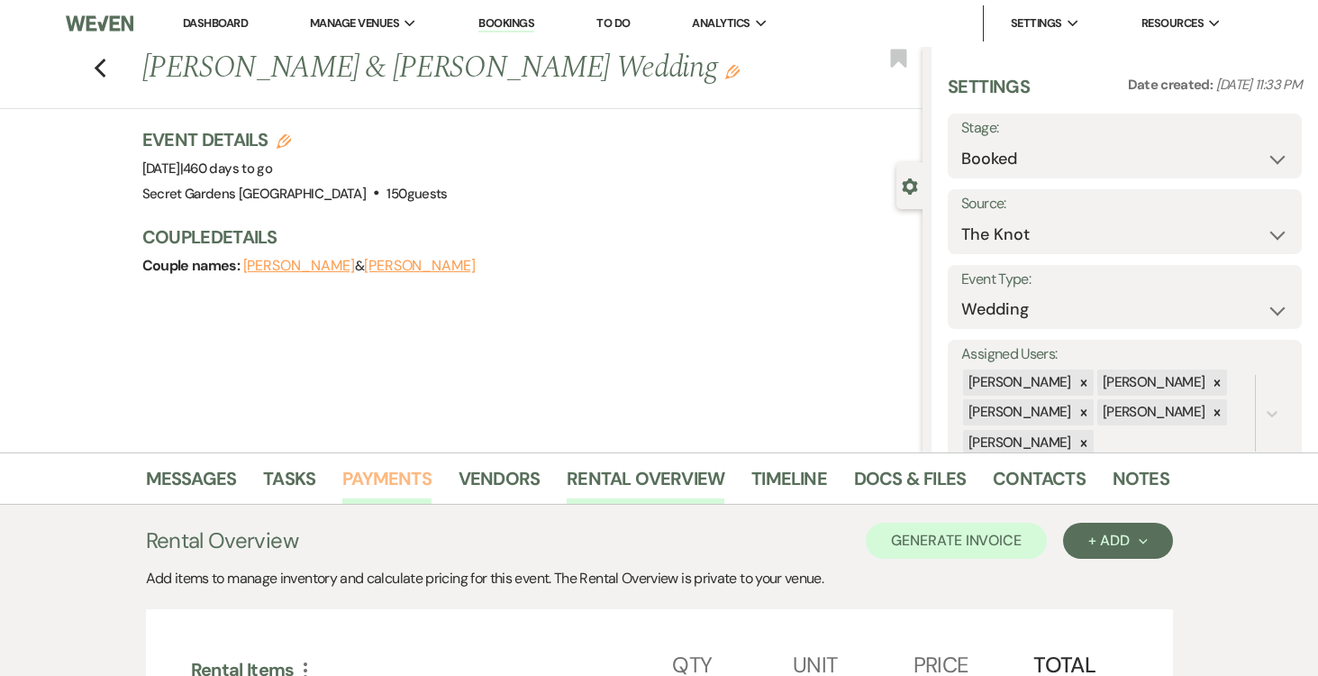
click at [399, 477] on link "Payments" at bounding box center [386, 484] width 89 height 40
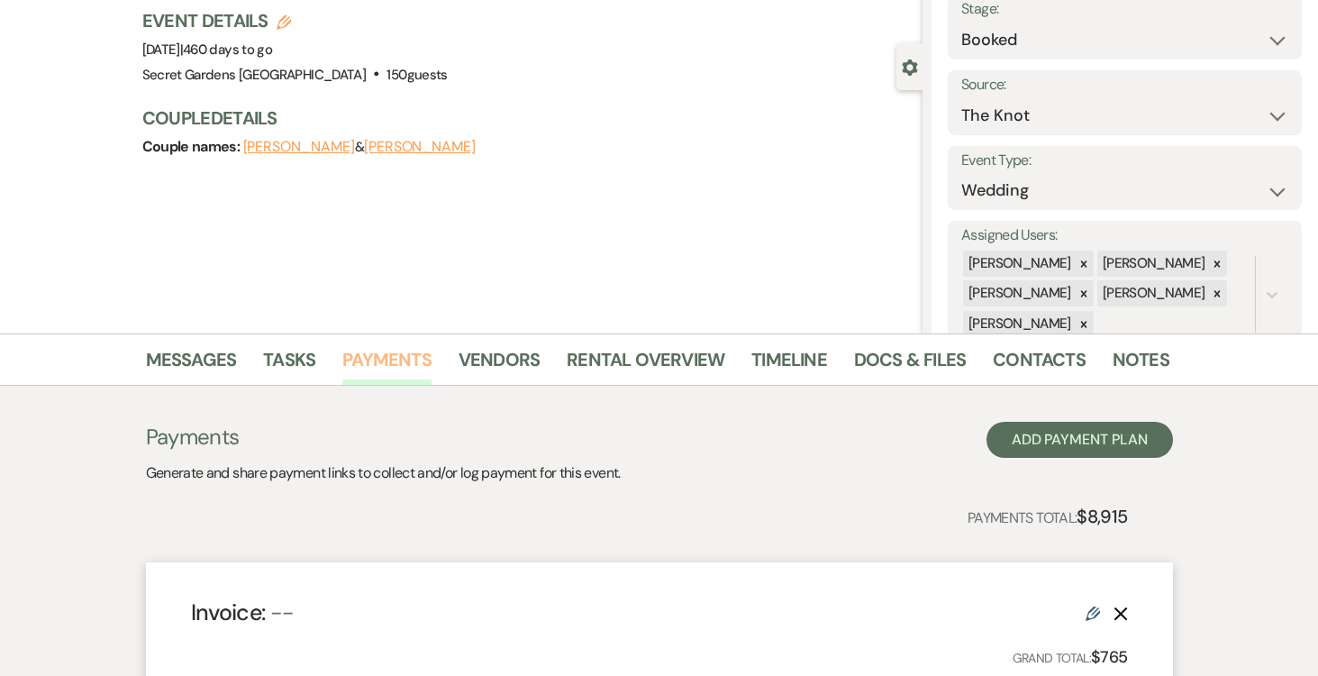
scroll to position [122, 0]
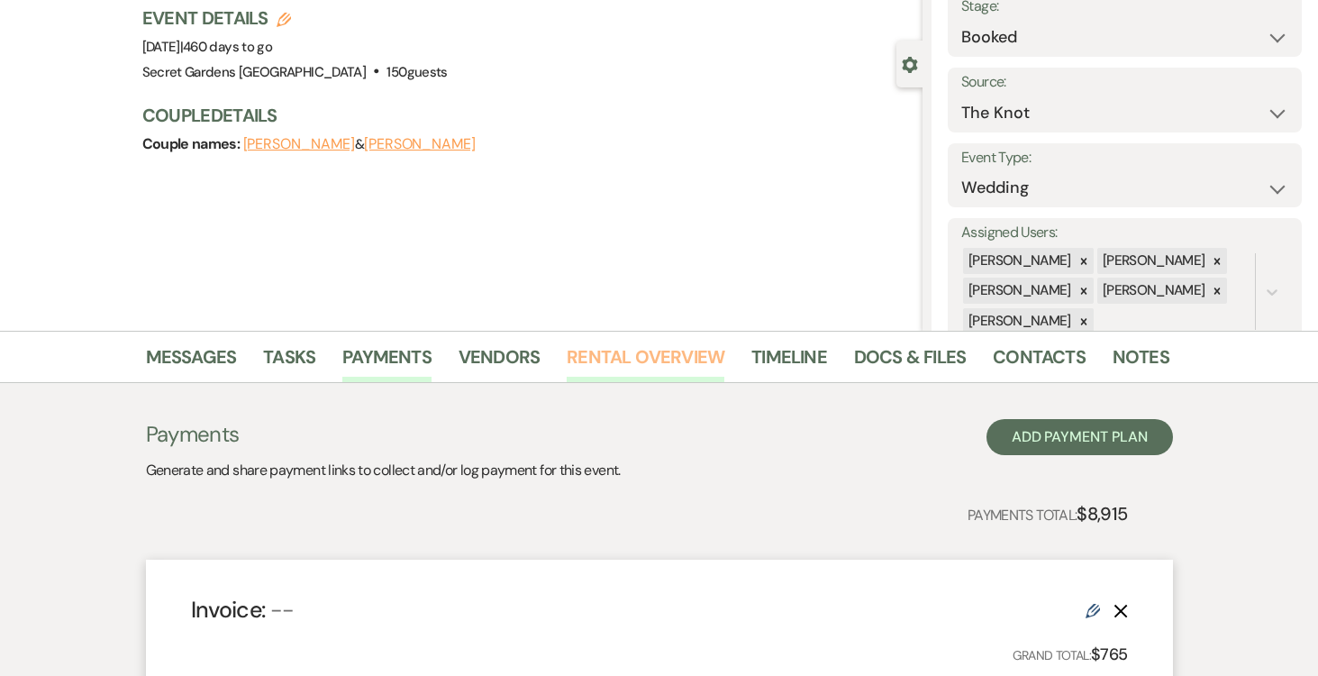
click at [628, 358] on link "Rental Overview" at bounding box center [646, 362] width 158 height 40
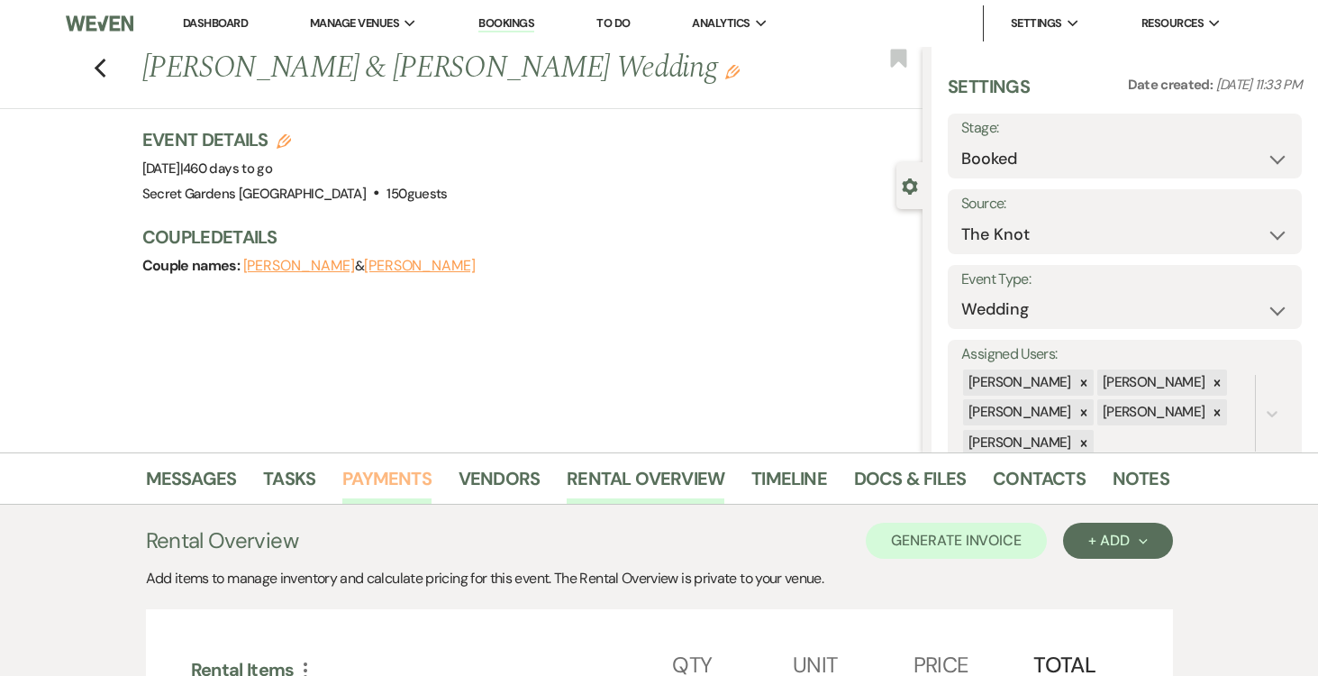
click at [401, 474] on link "Payments" at bounding box center [386, 484] width 89 height 40
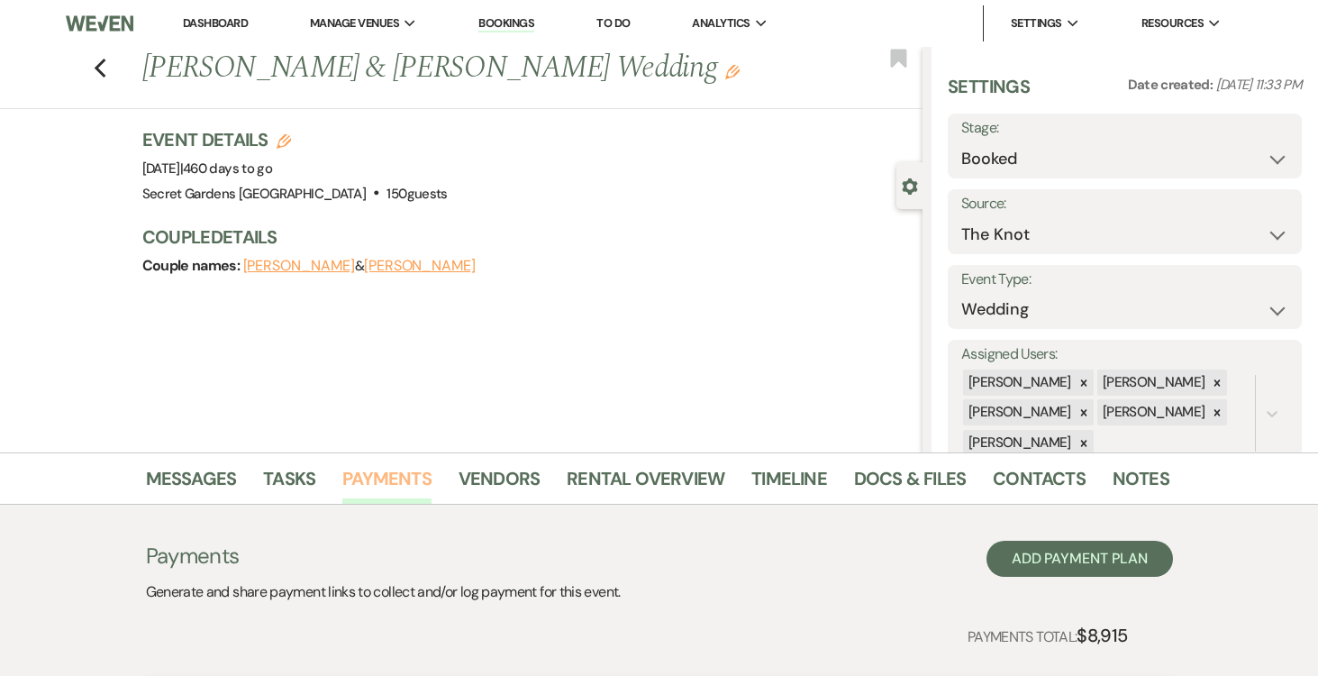
scroll to position [472, 0]
